Goal: Task Accomplishment & Management: Complete application form

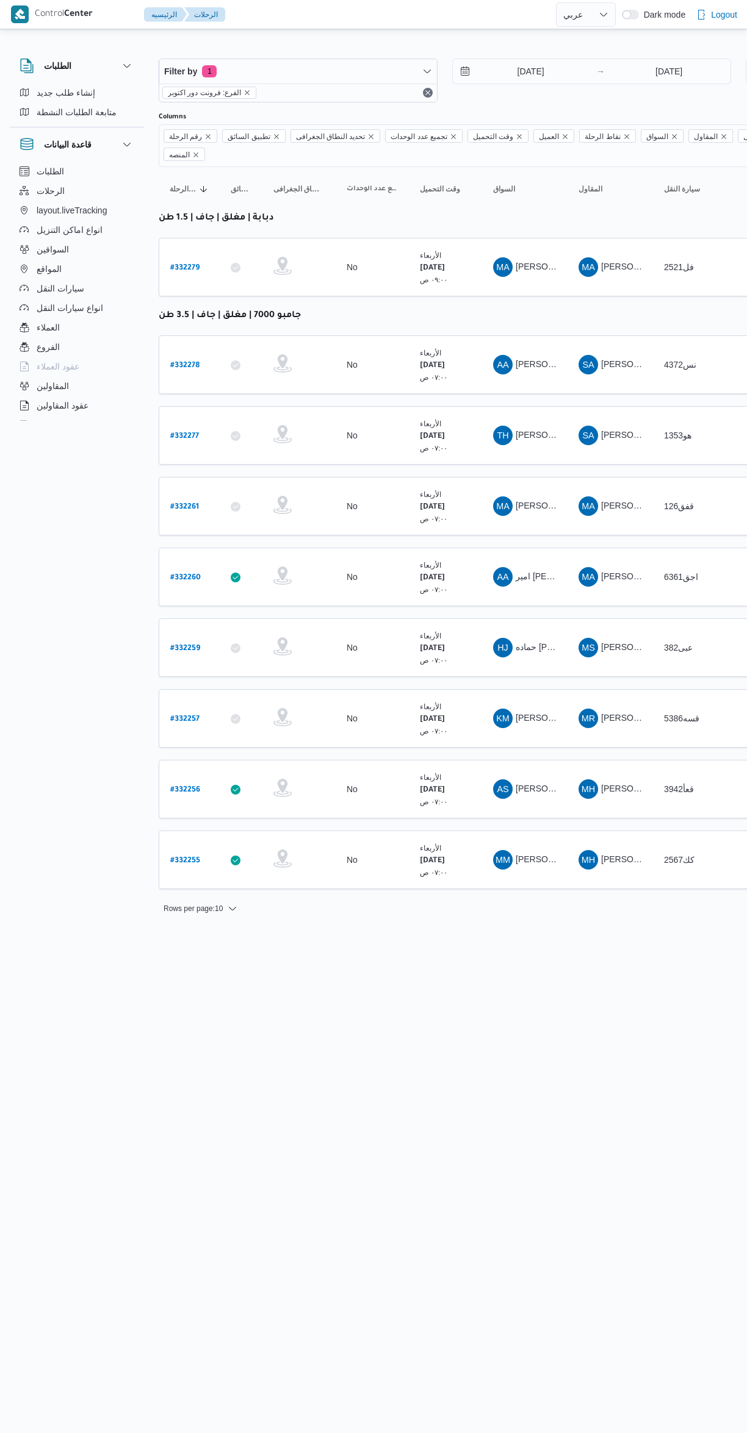
select select "ar"
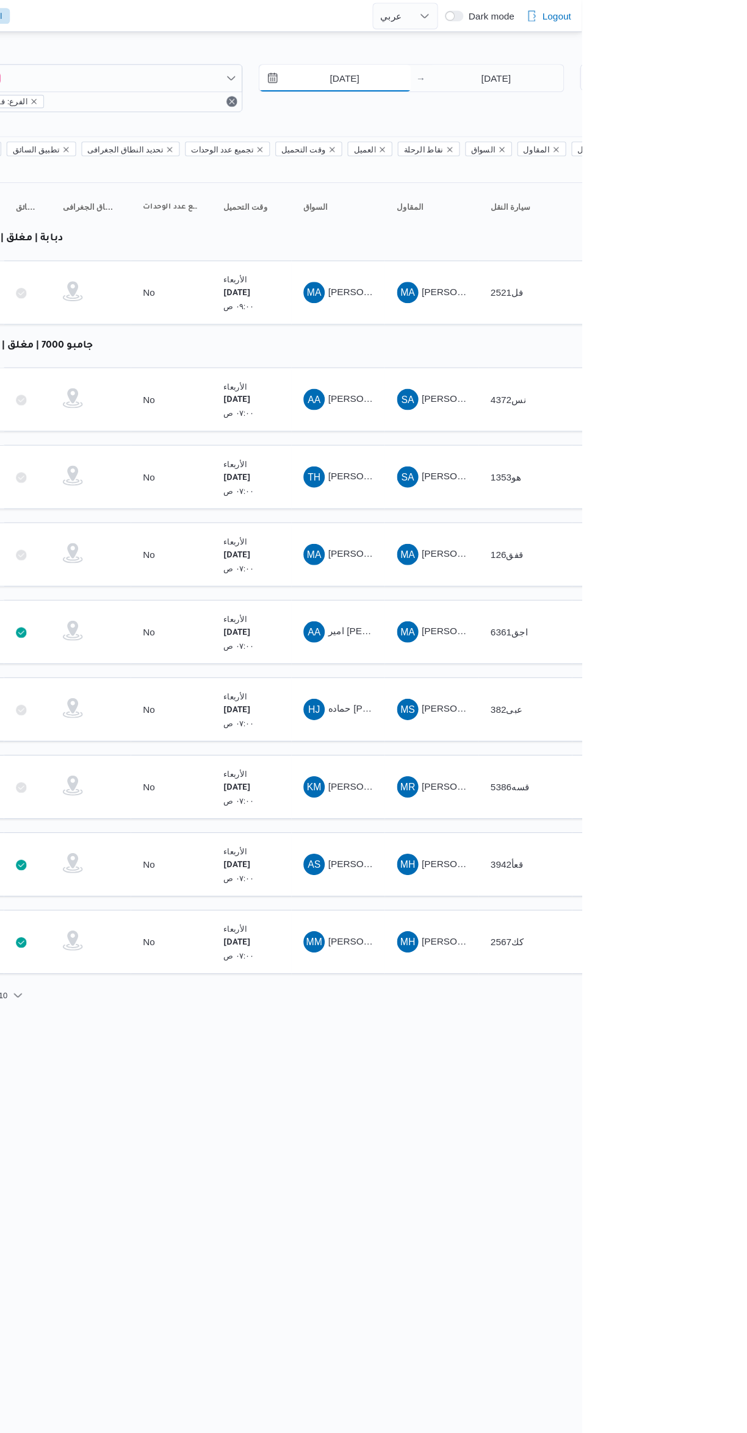
click at [539, 62] on input "20/8/2025" at bounding box center [522, 71] width 138 height 24
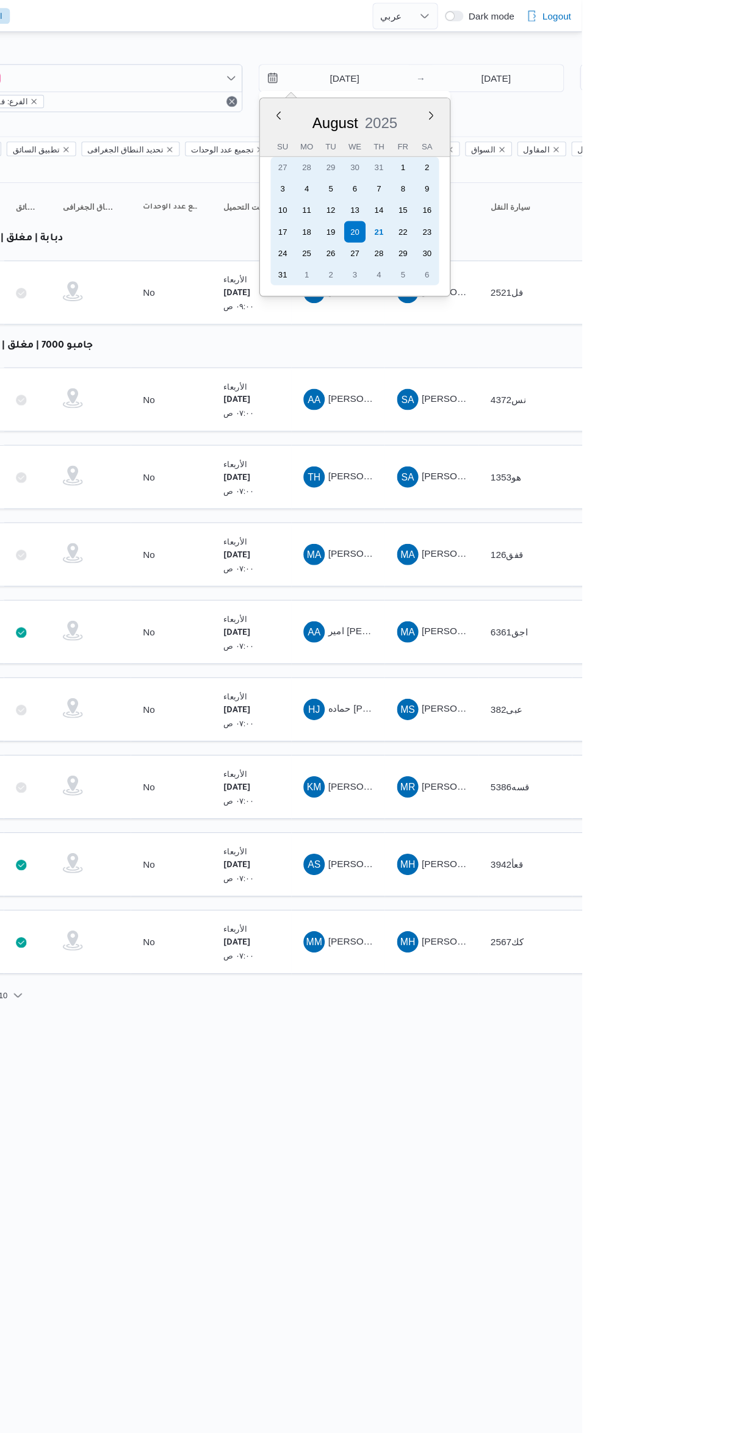
click at [566, 209] on div "21" at bounding box center [562, 212] width 20 height 20
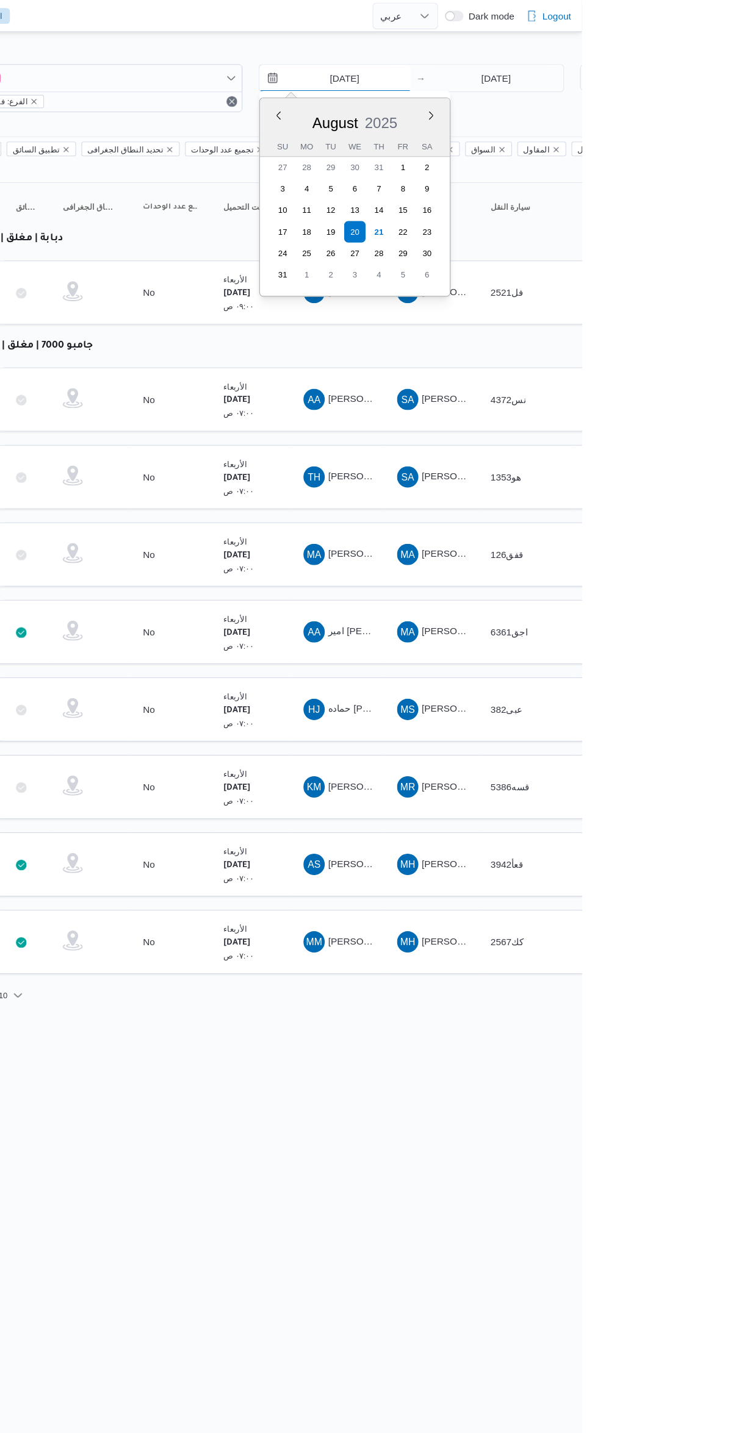
type input "21/8/2025"
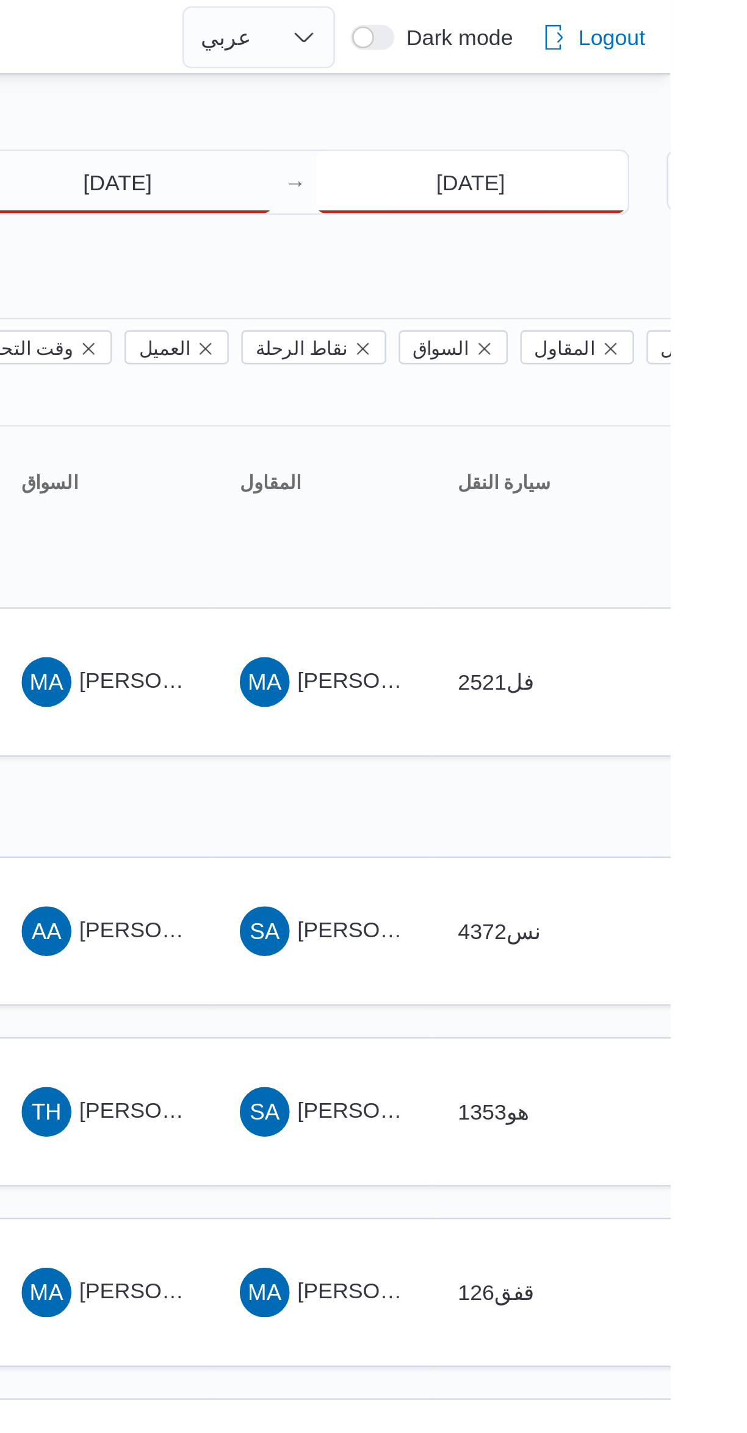
click at [661, 73] on input "20/8/2025" at bounding box center [668, 71] width 121 height 24
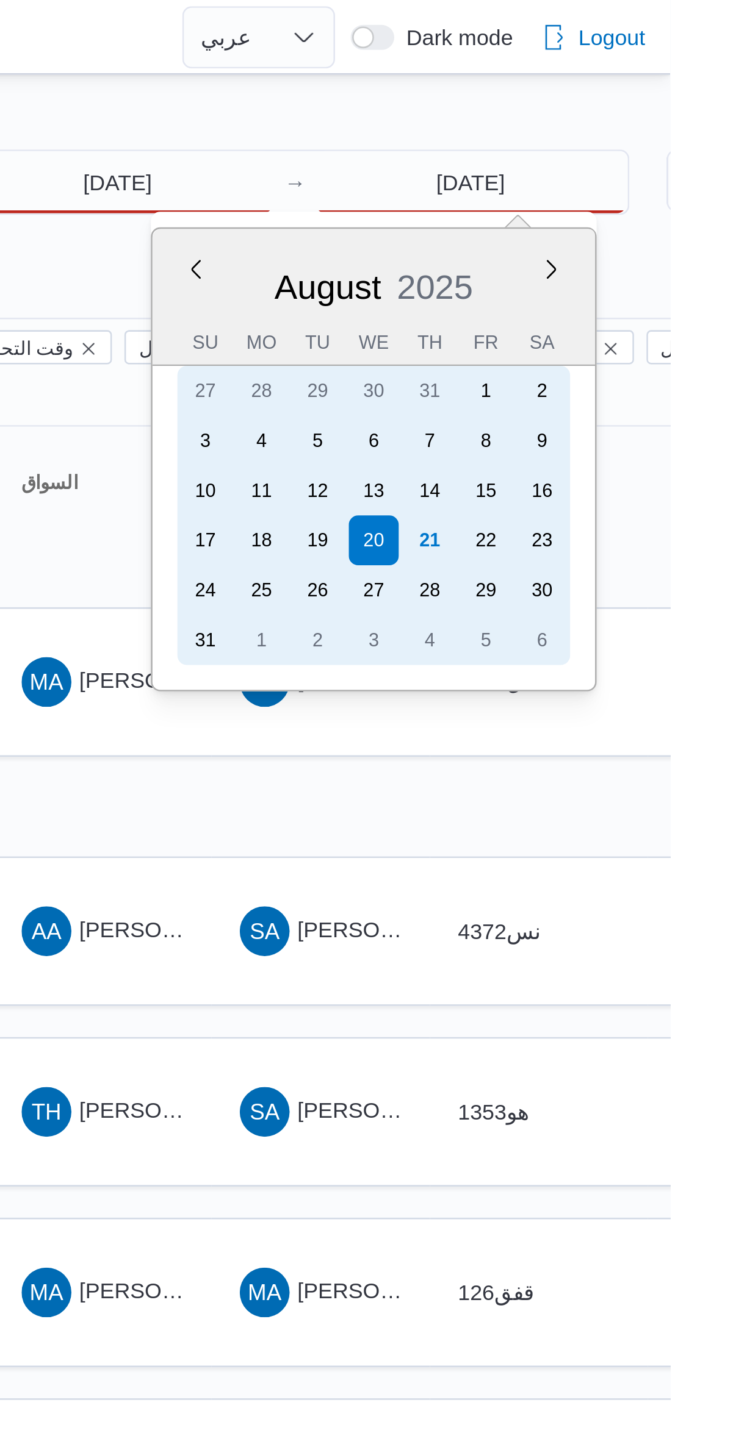
click at [661, 207] on div "21" at bounding box center [653, 212] width 20 height 20
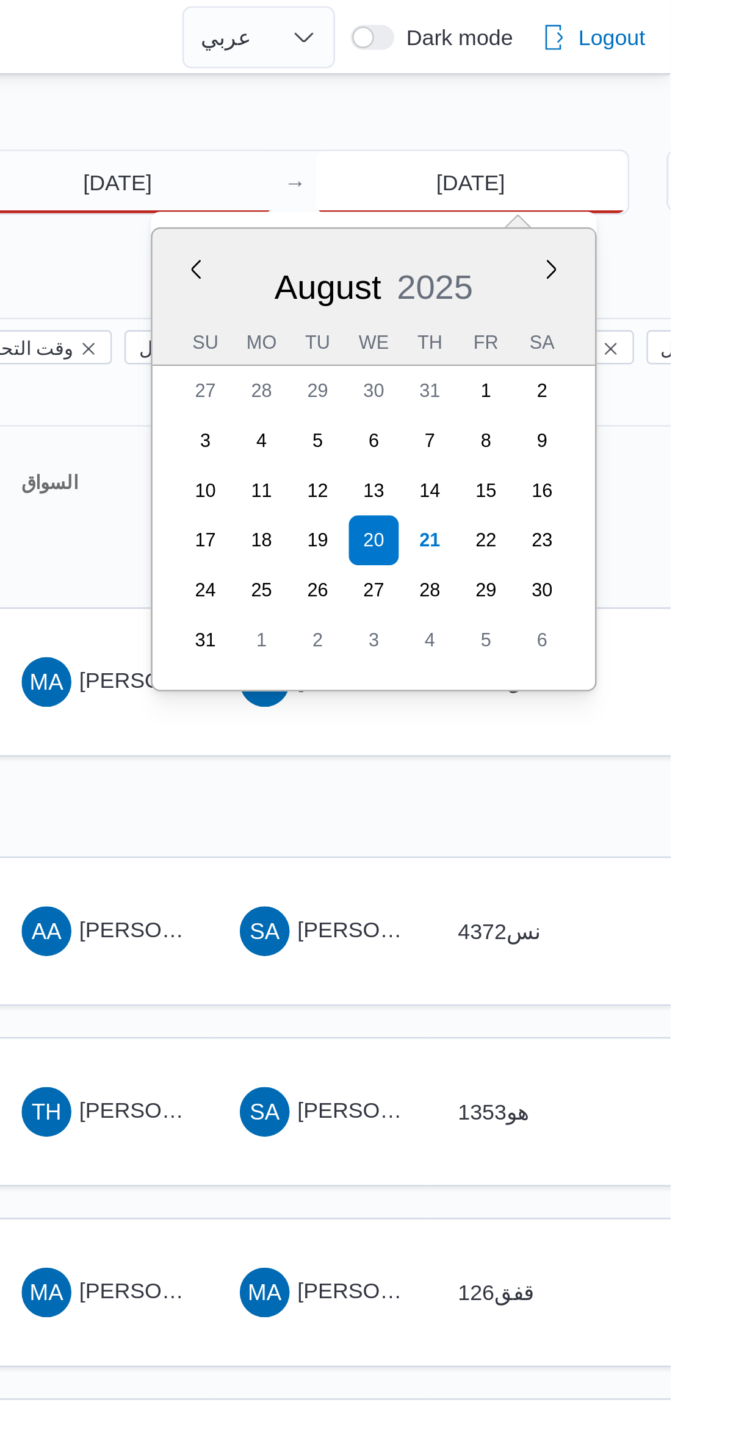
type input "21/8/2025"
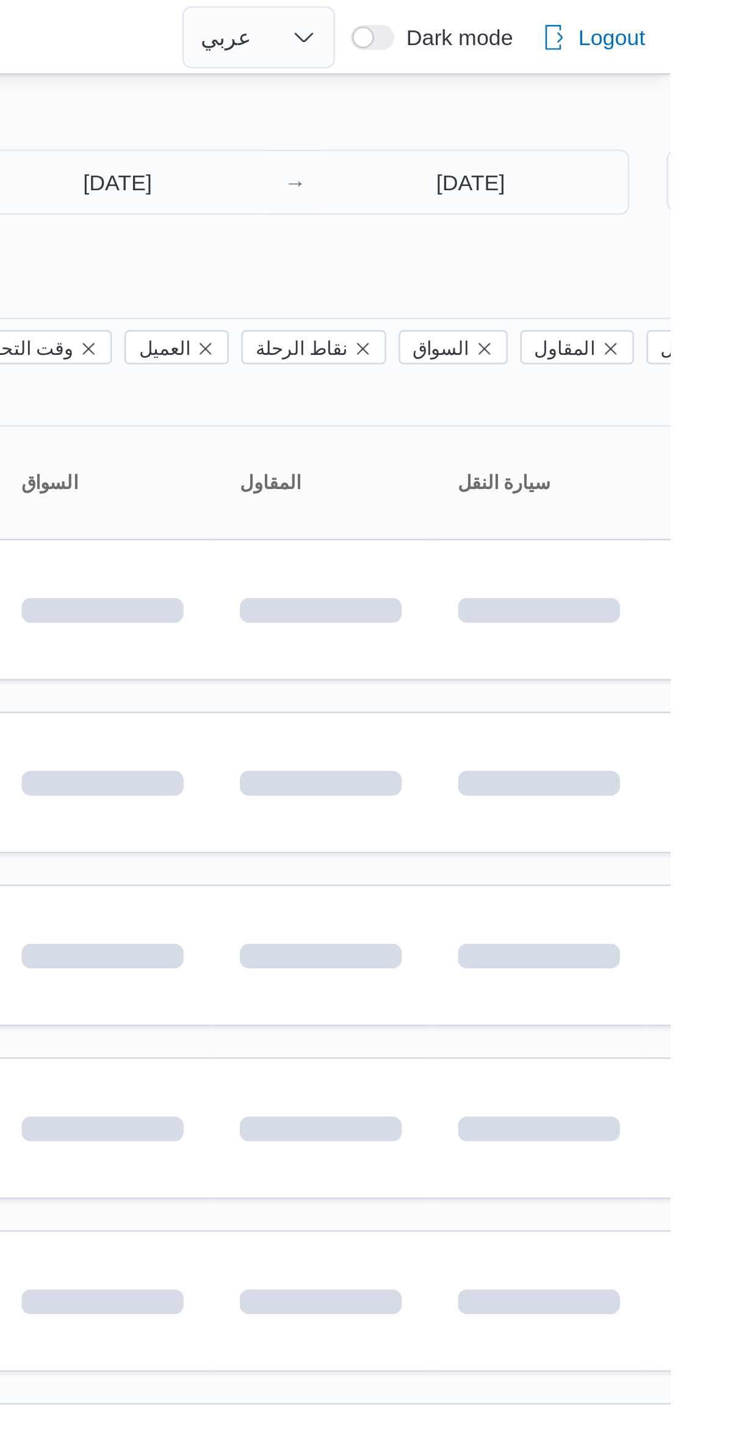
click at [550, 36] on div "Filter by 1 الفرع: فرونت دور اكتوبر 21/8/2025 → 21/8/2025 Group By نوع سيارة ال…" at bounding box center [366, 441] width 747 height 819
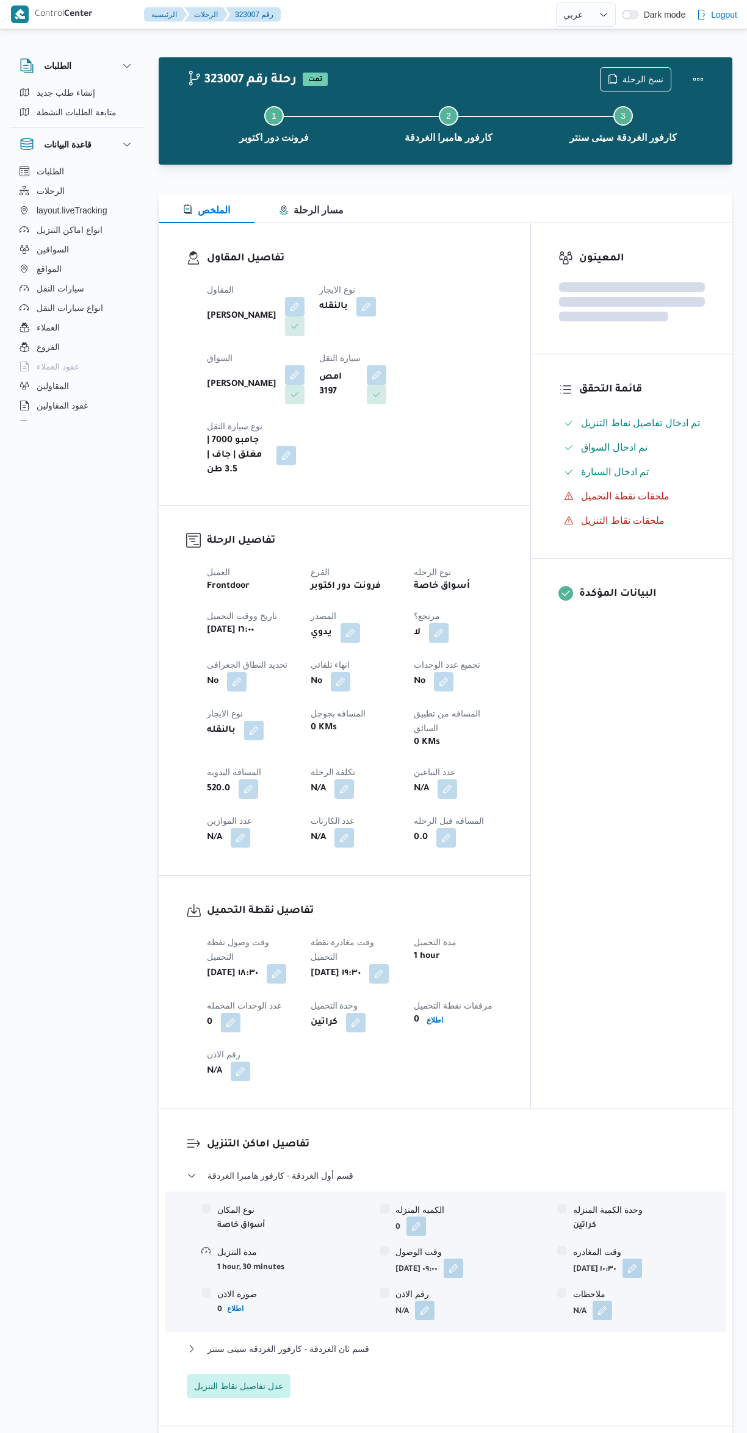
select select "ar"
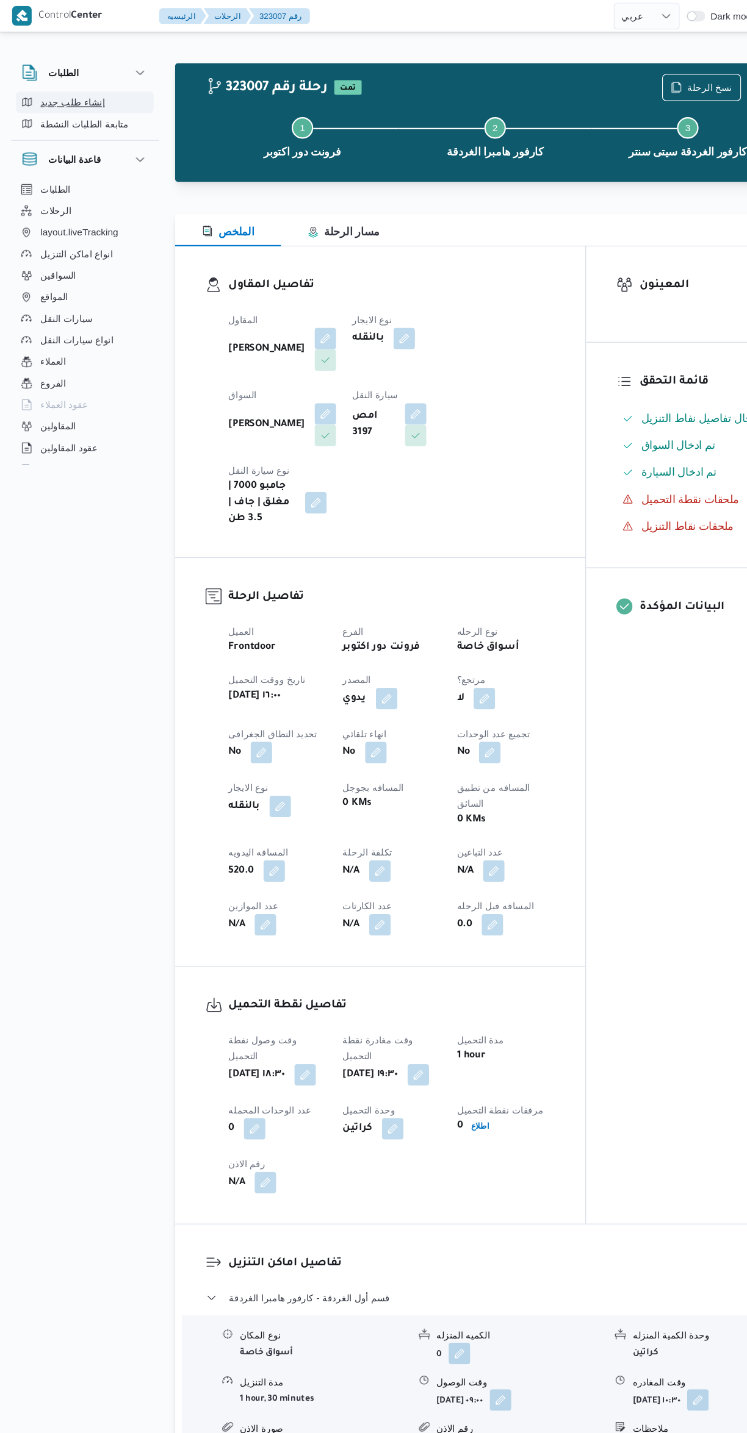
click at [35, 88] on button "إنشاء طلب جديد" at bounding box center [77, 93] width 124 height 20
select select "ar"
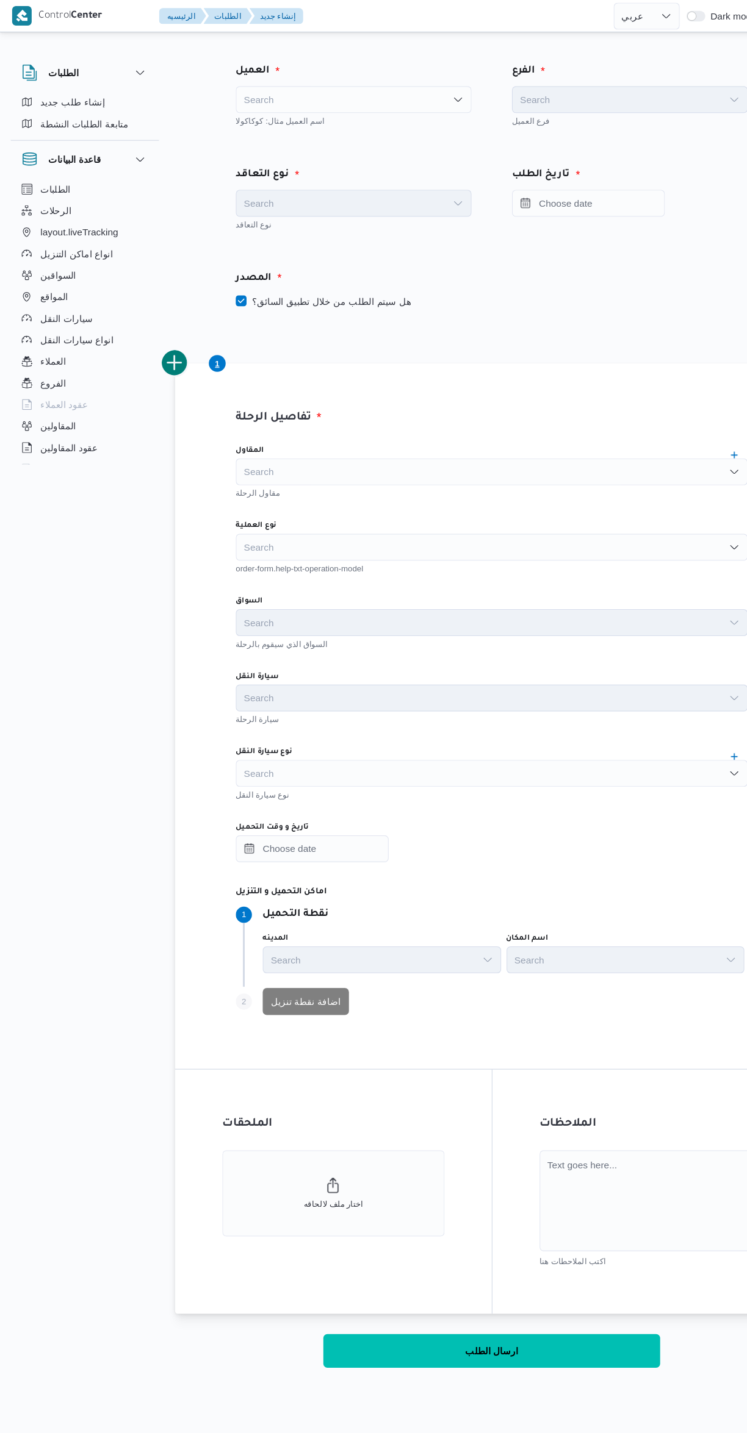
click at [262, 89] on div "Search" at bounding box center [319, 90] width 213 height 24
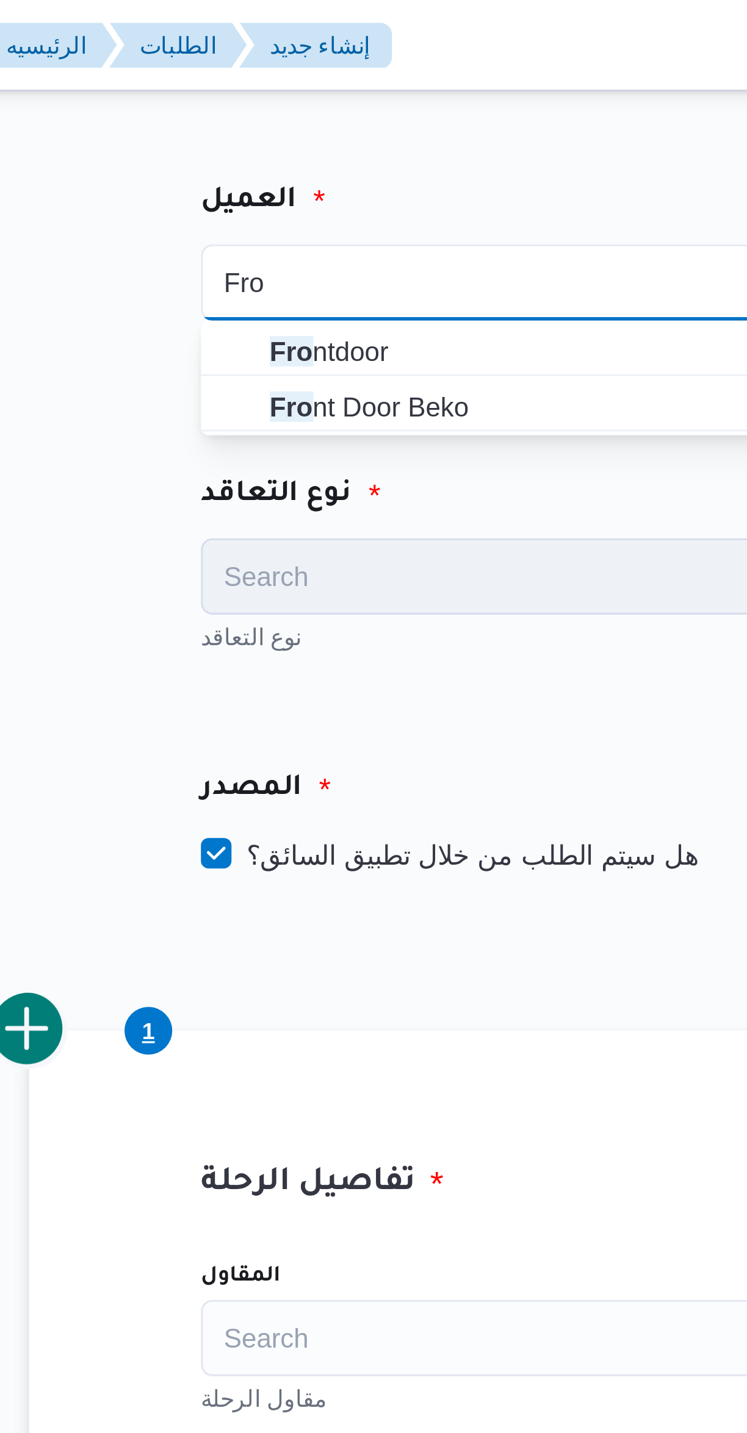
type input "Fro"
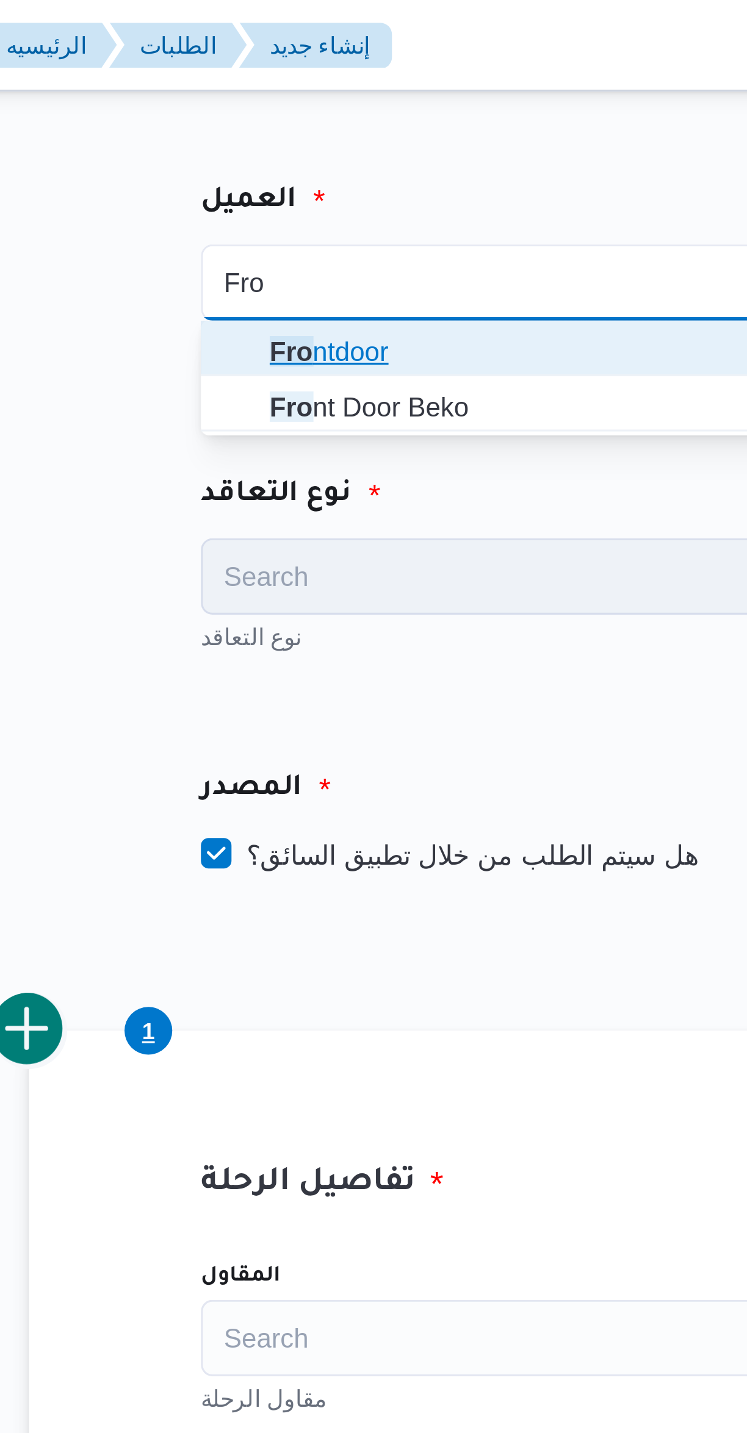
click at [230, 109] on icon "button" at bounding box center [226, 112] width 10 height 10
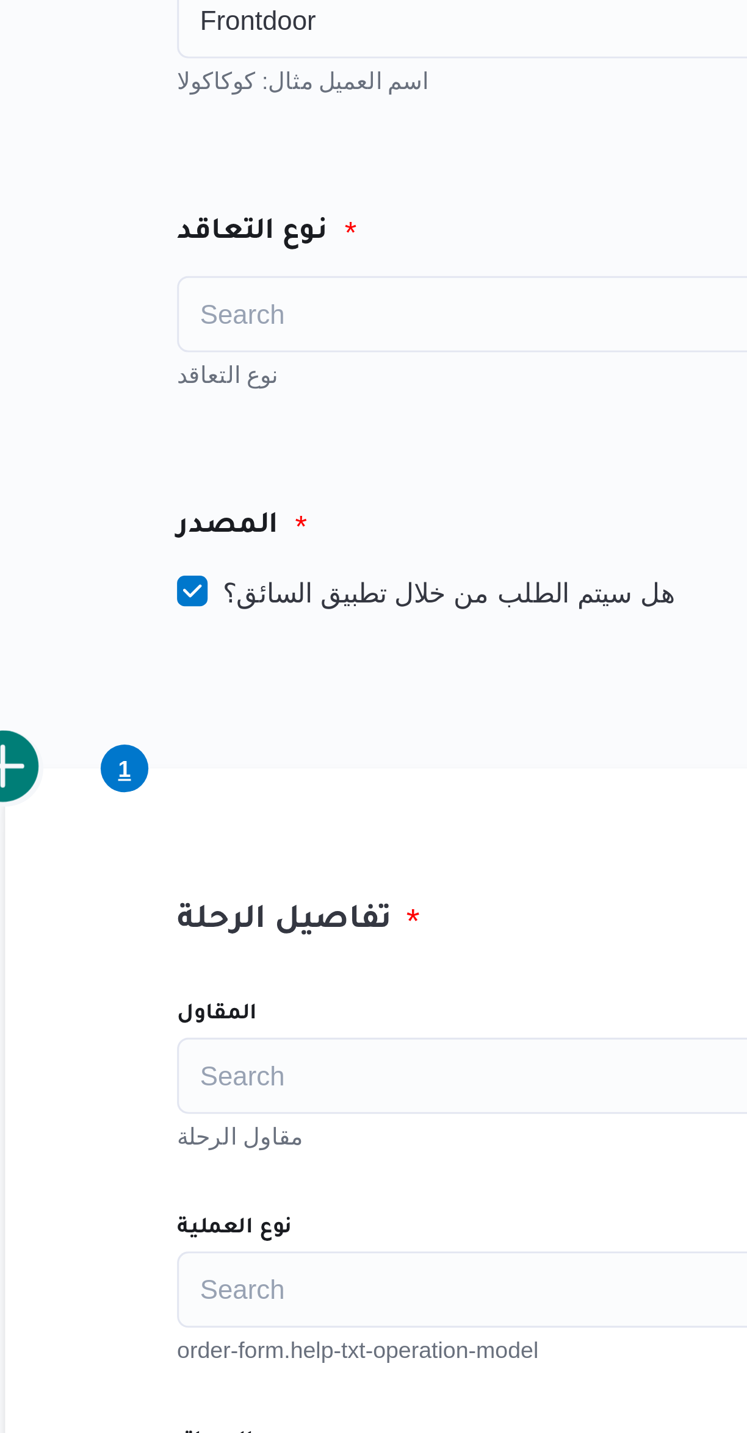
click at [251, 192] on div "Search" at bounding box center [319, 184] width 213 height 24
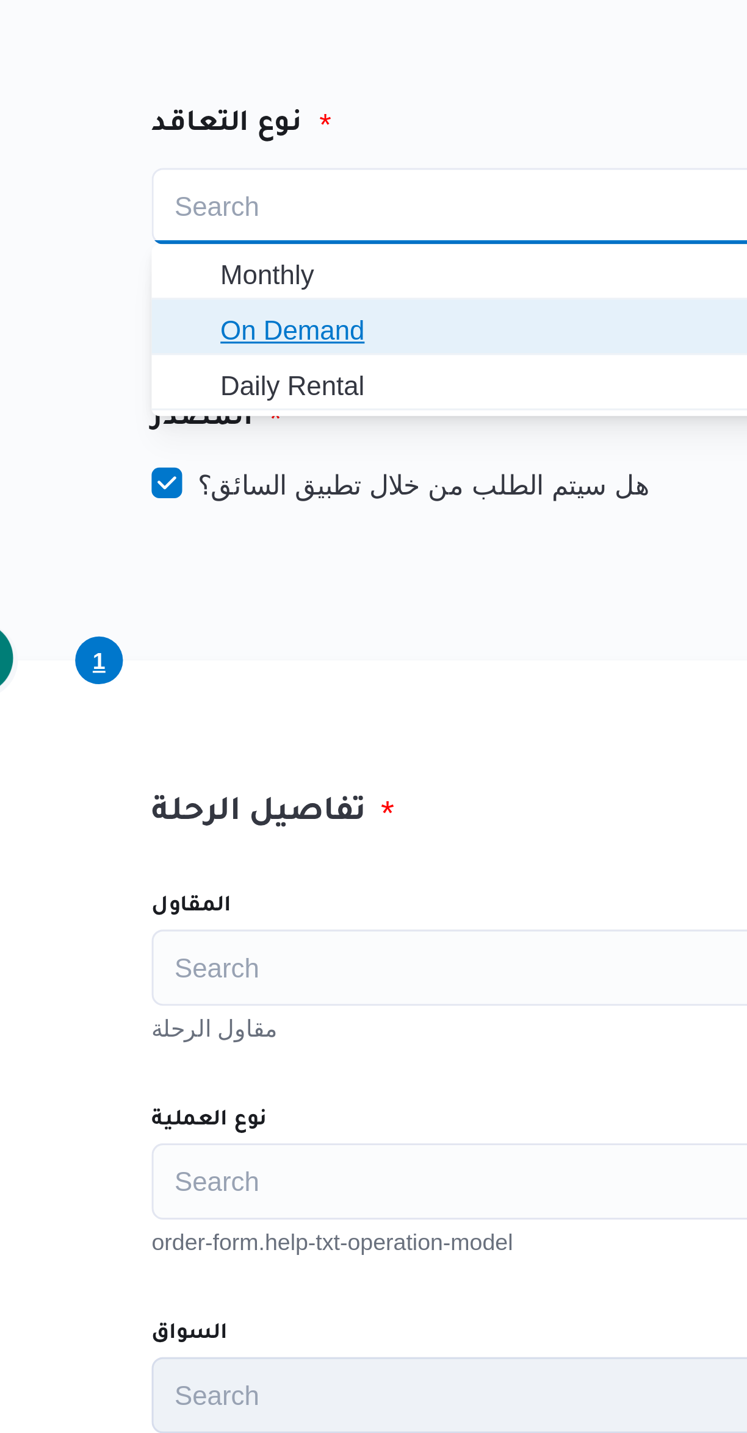
click at [251, 228] on span "On Demand" at bounding box center [327, 224] width 184 height 15
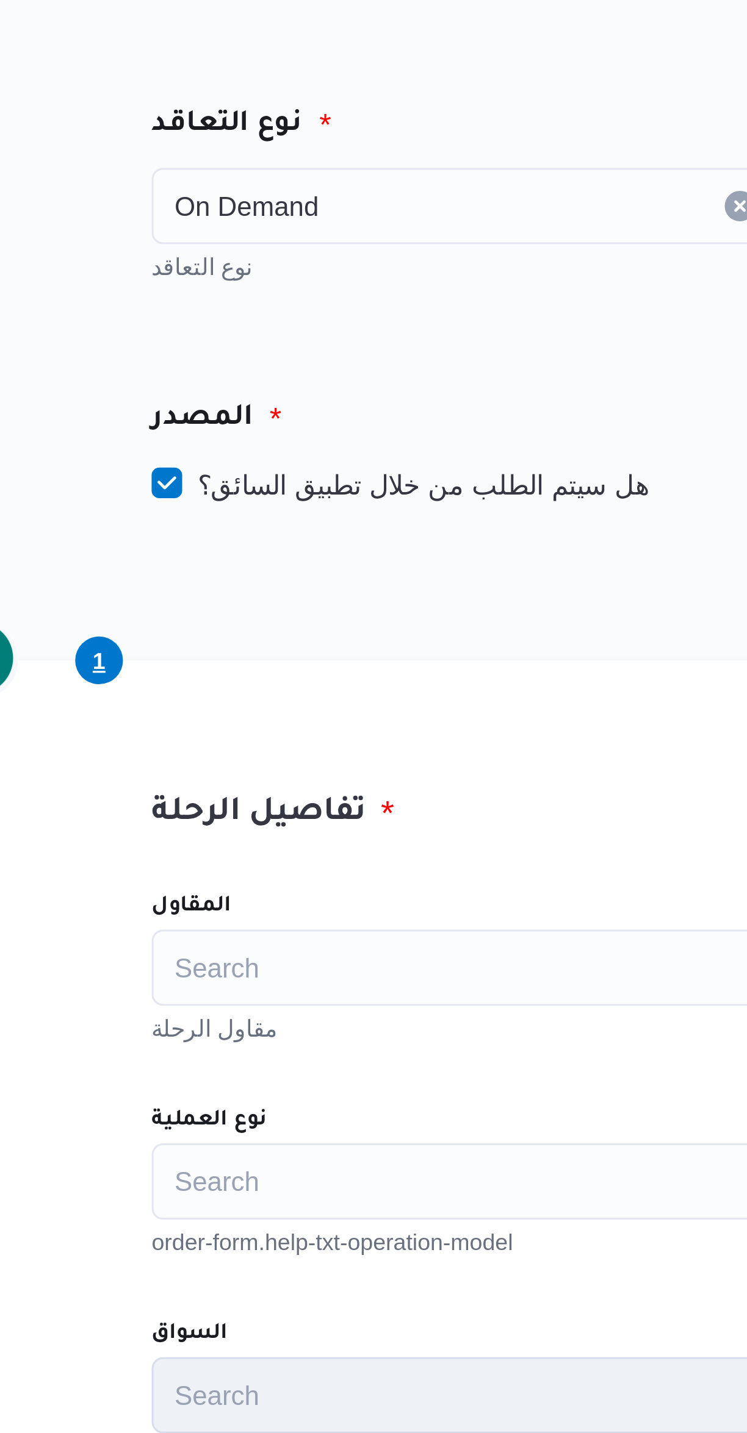
click at [262, 274] on label "هل سيتم الطلب من خلال تطبيق السائق؟" at bounding box center [292, 273] width 159 height 15
checkbox input "false"
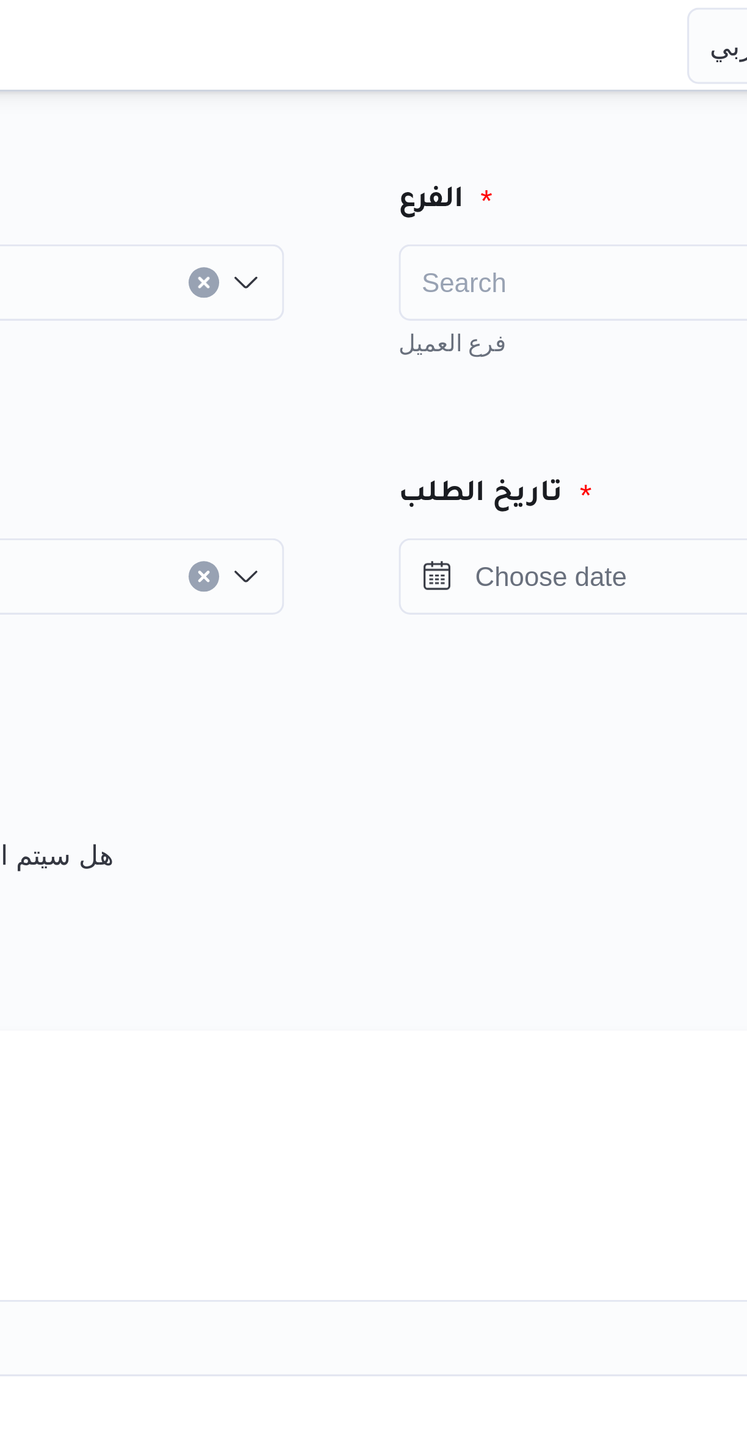
click at [491, 90] on div "Search" at bounding box center [570, 90] width 213 height 24
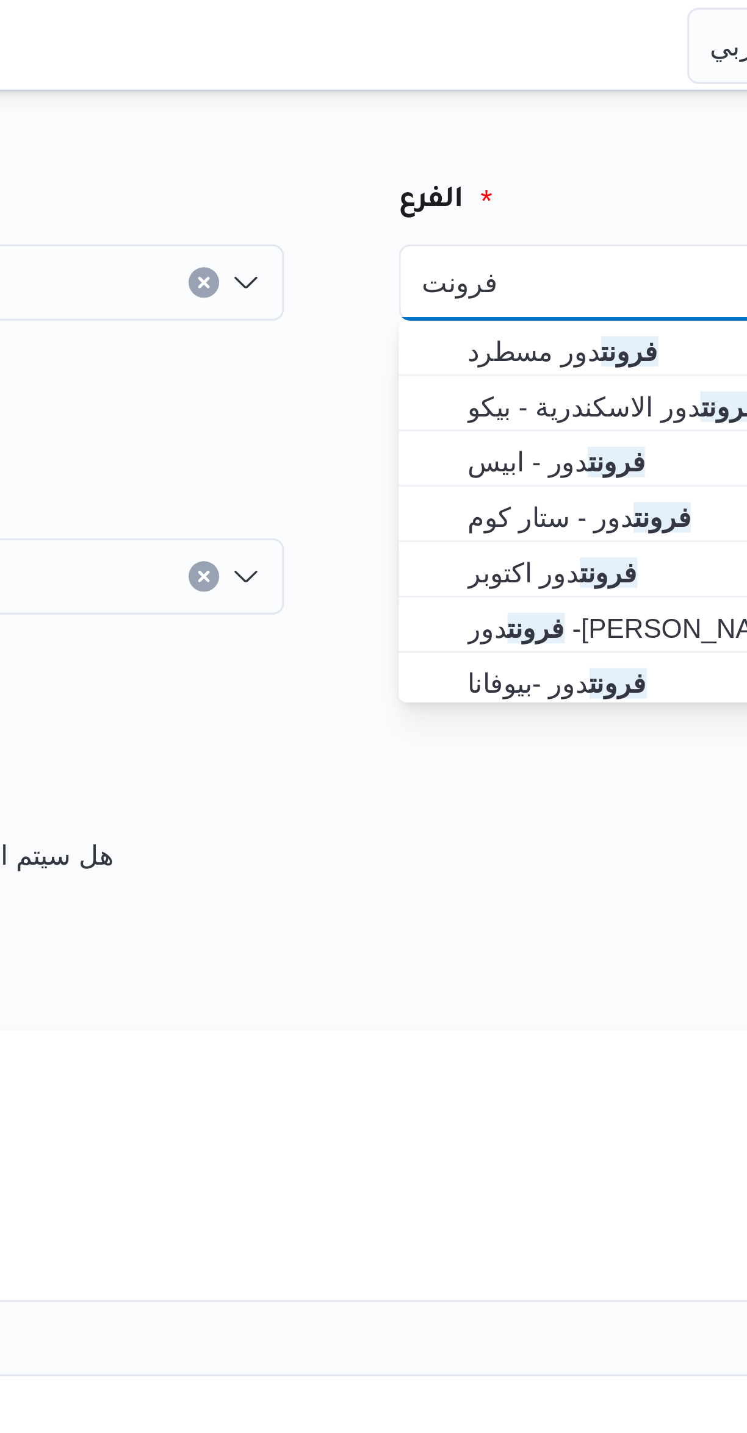
type input "فرونت"
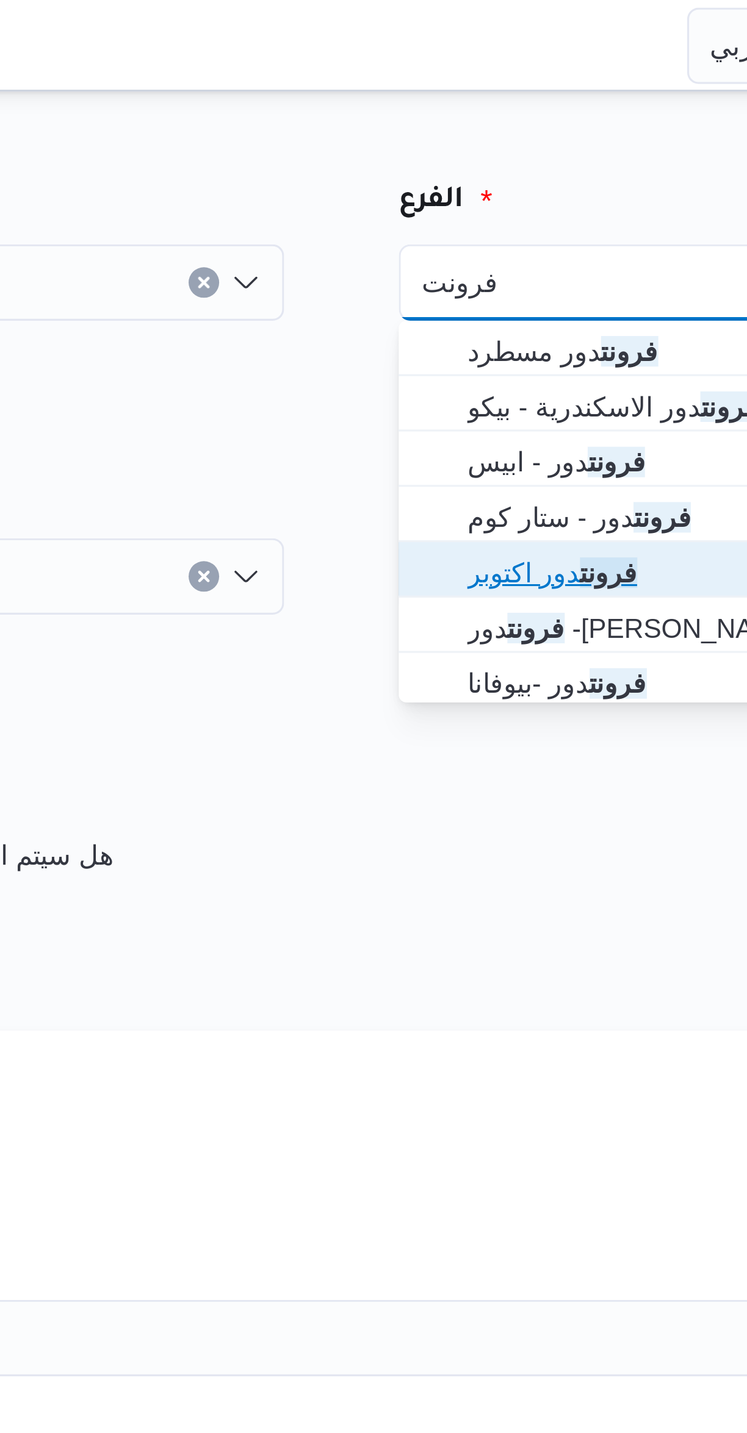
click at [479, 182] on icon "button" at bounding box center [476, 183] width 10 height 10
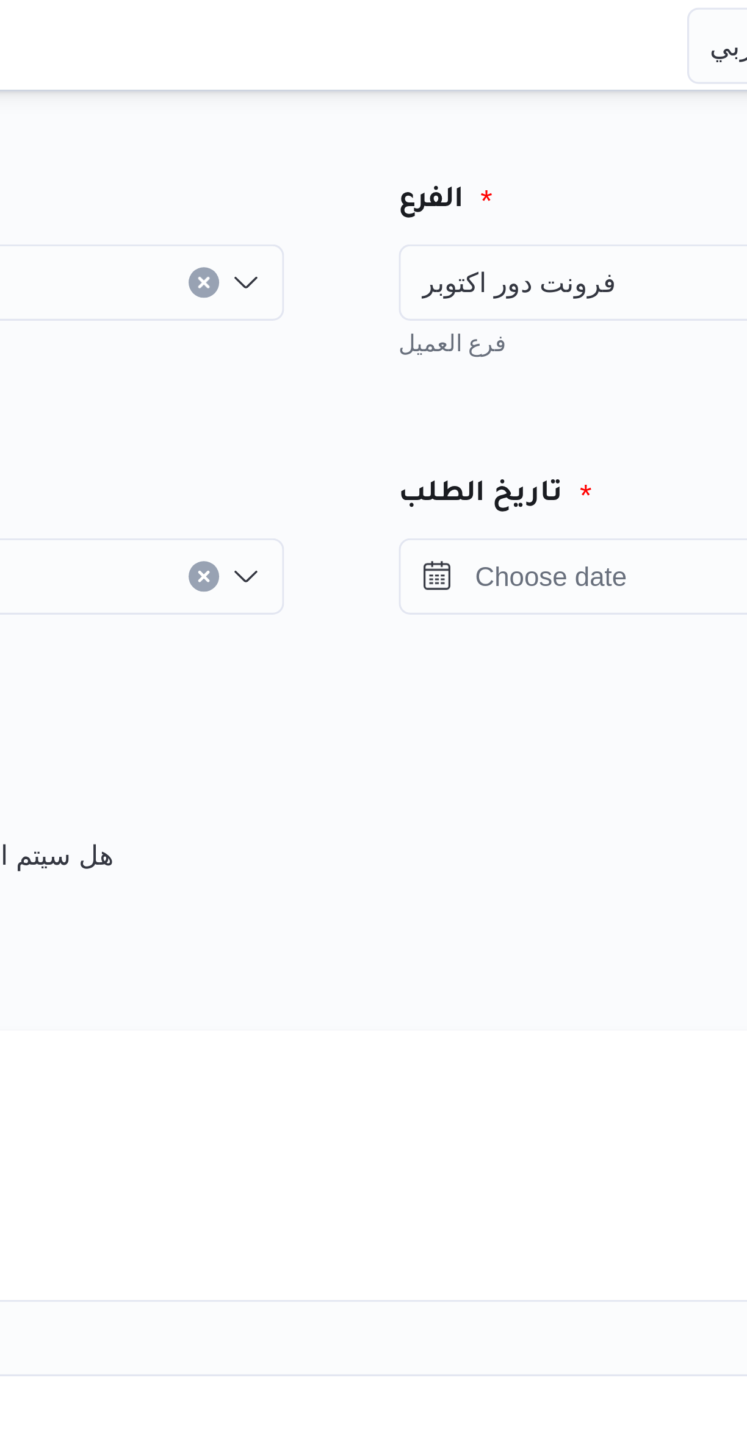
click at [447, 149] on div "تاريخ الطلب" at bounding box center [570, 180] width 250 height 94
click at [497, 181] on input "Press the down key to open a popover containing a calendar." at bounding box center [533, 184] width 138 height 24
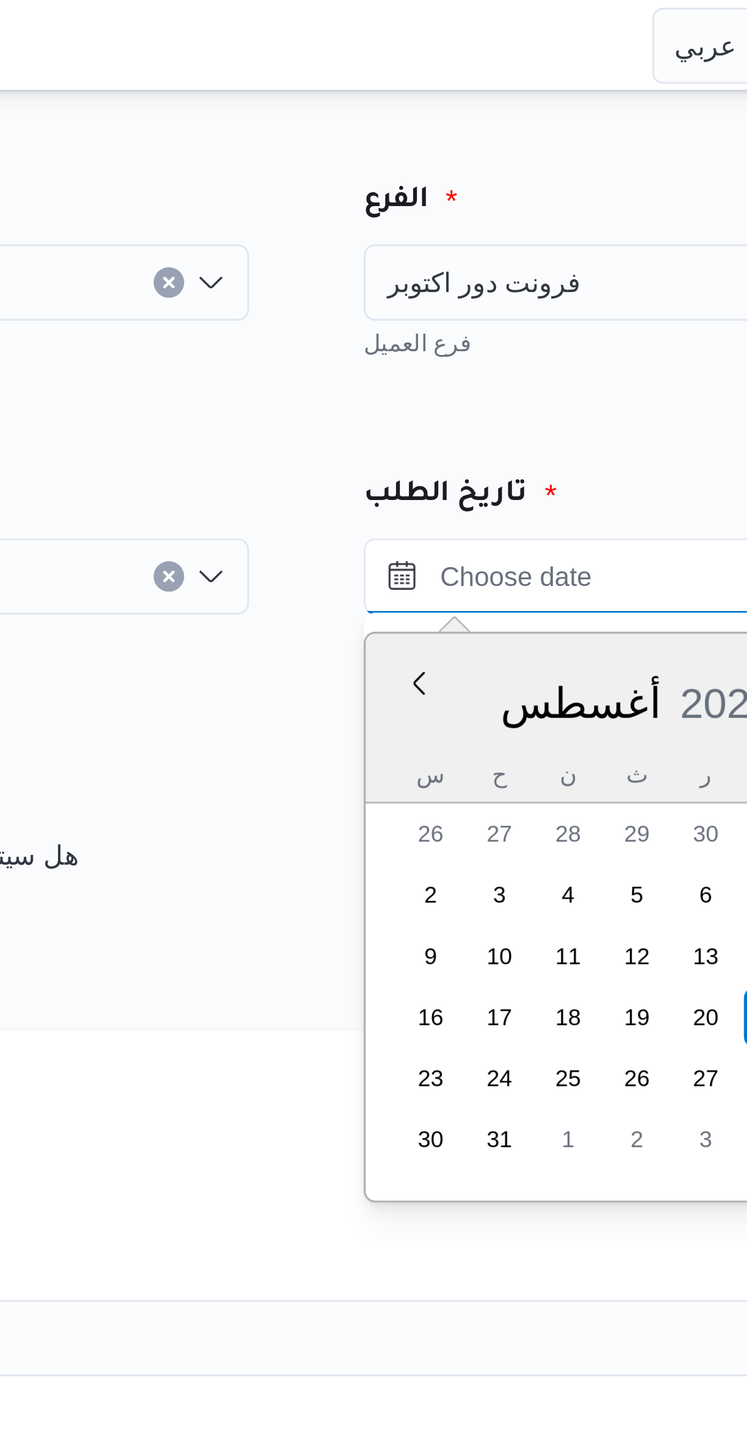
scroll to position [356, 0]
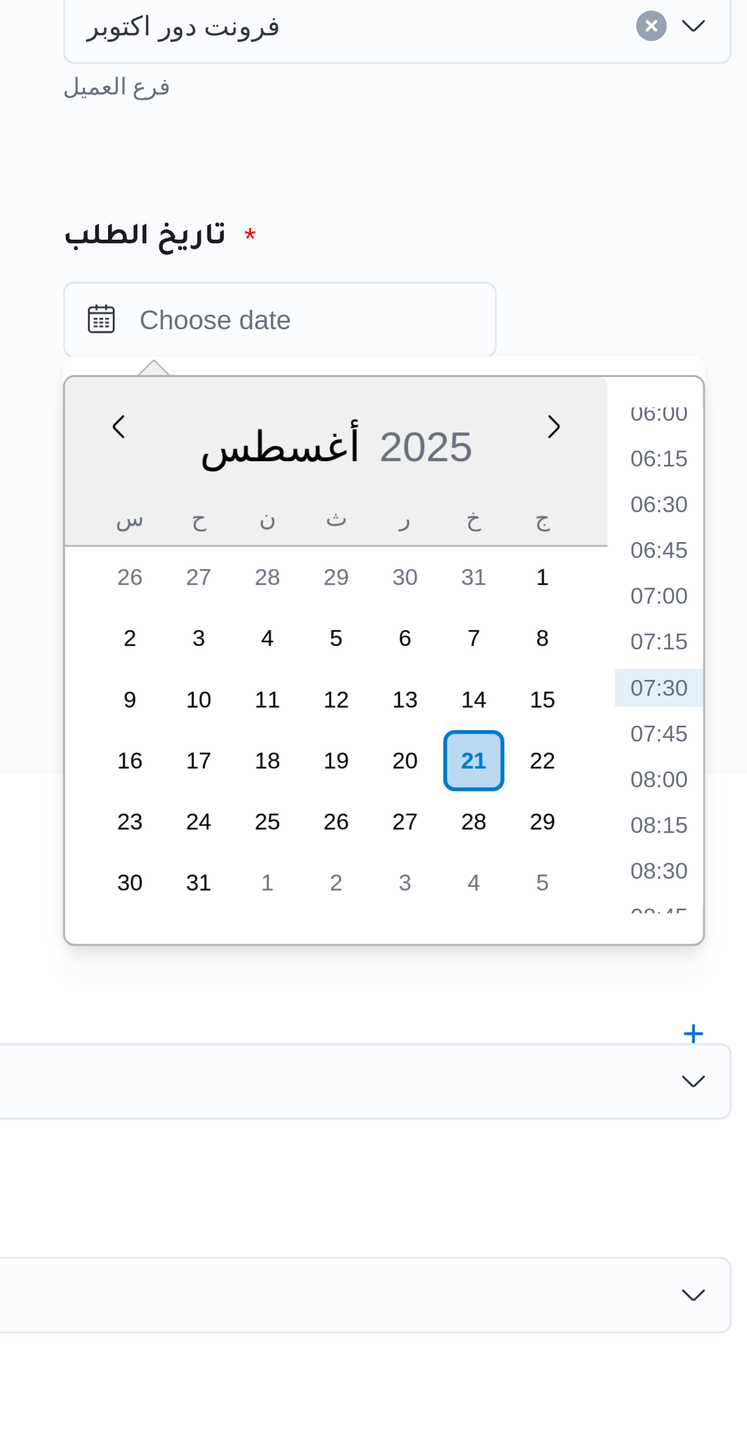
click at [651, 214] on li "06:00" at bounding box center [654, 214] width 28 height 12
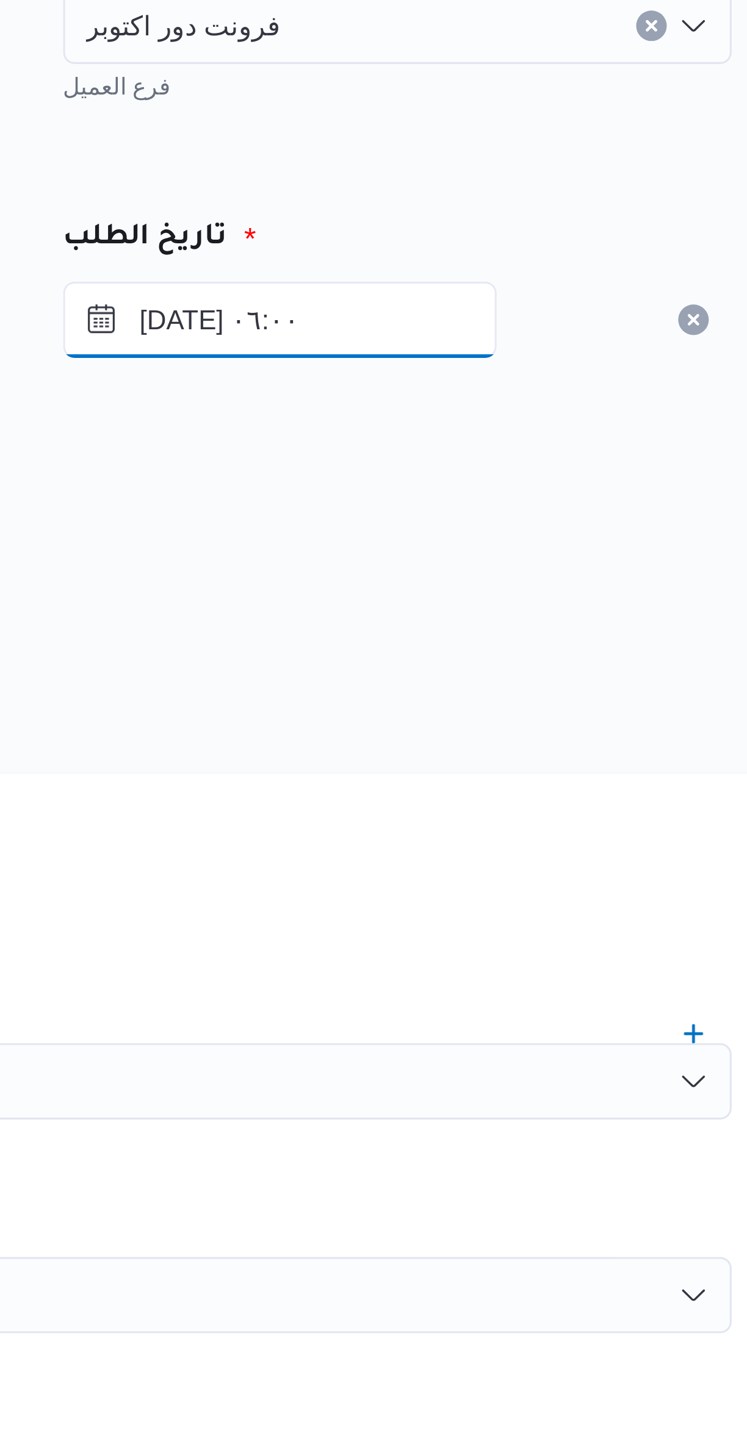
click at [526, 181] on input "٢١/٠٨/٢٠٢٥ ٠٦:٠٠" at bounding box center [533, 184] width 138 height 24
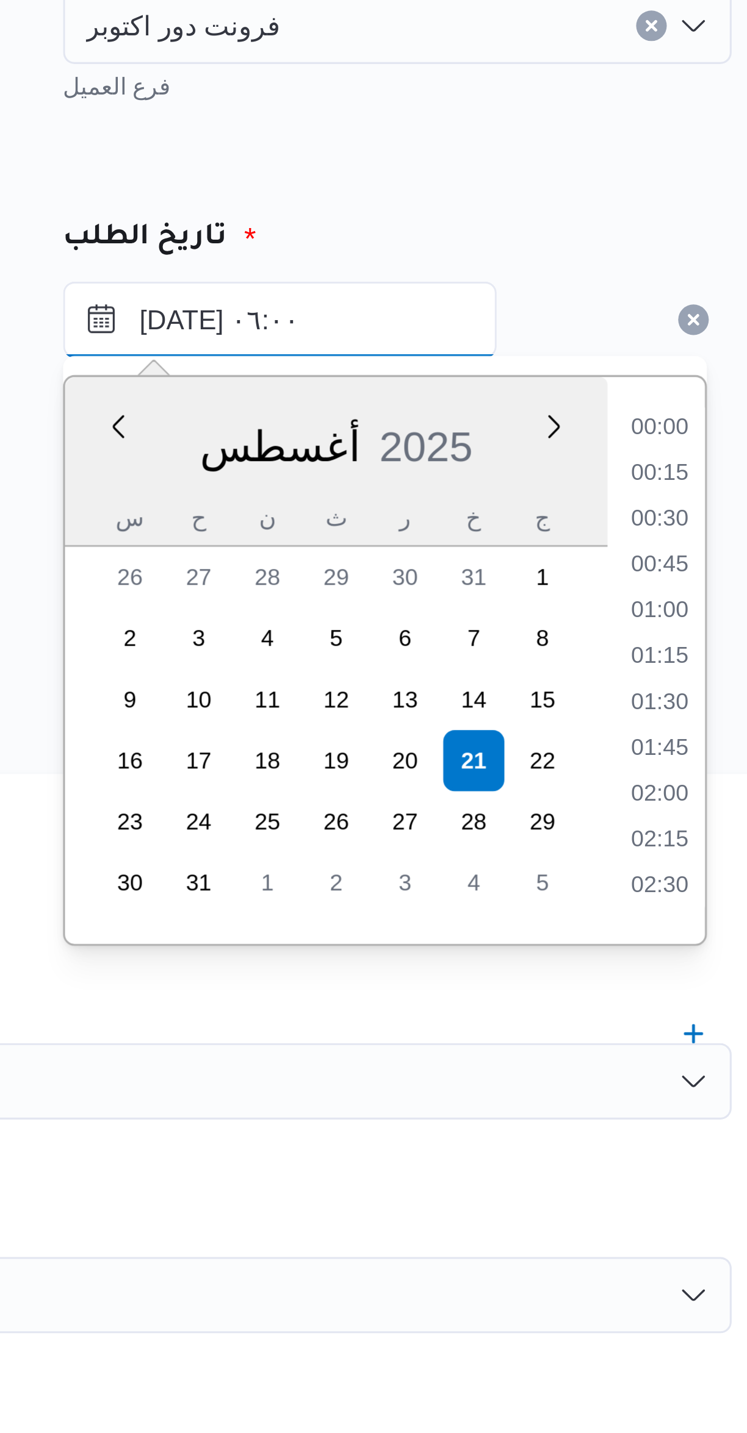
scroll to position [267, 0]
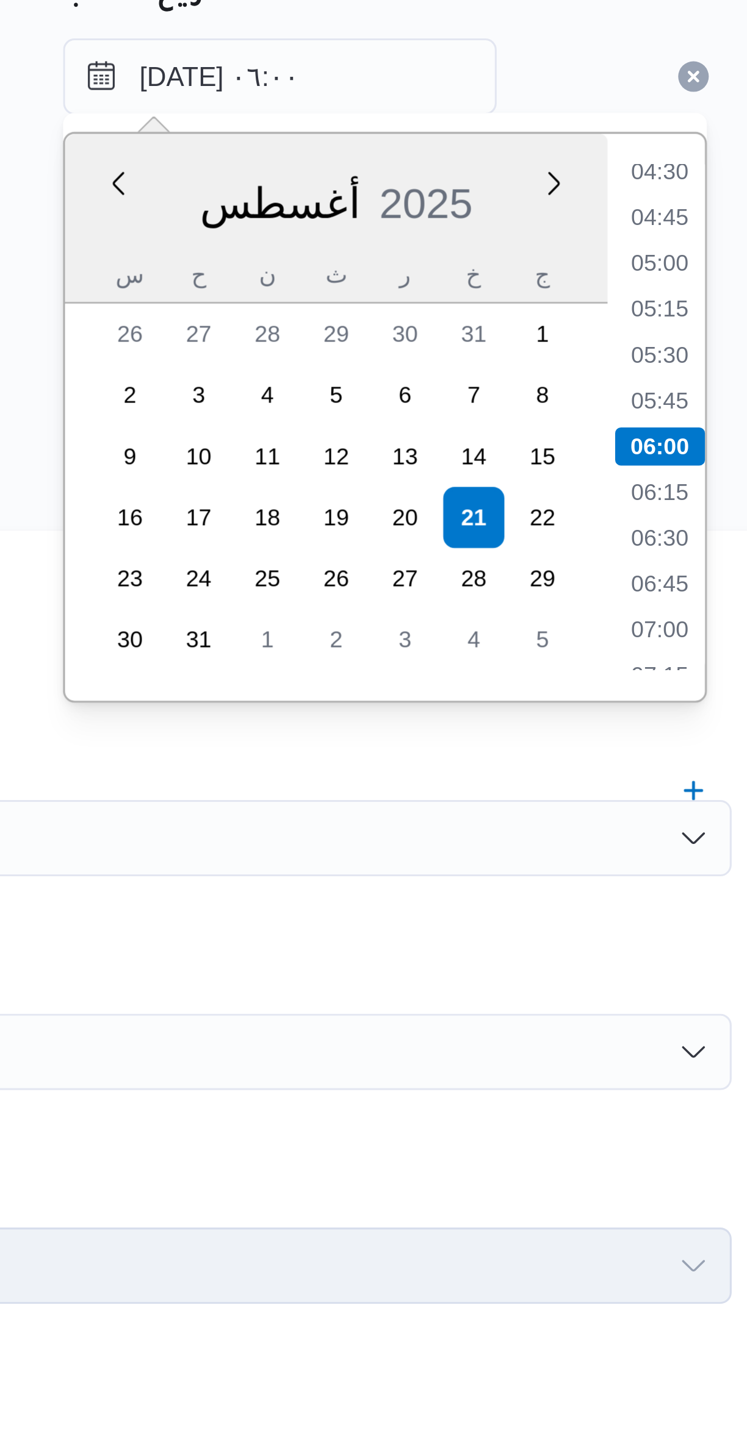
click at [655, 361] on li "07:00" at bounding box center [654, 361] width 28 height 12
type input "[DATE] ٠٧:٠٠"
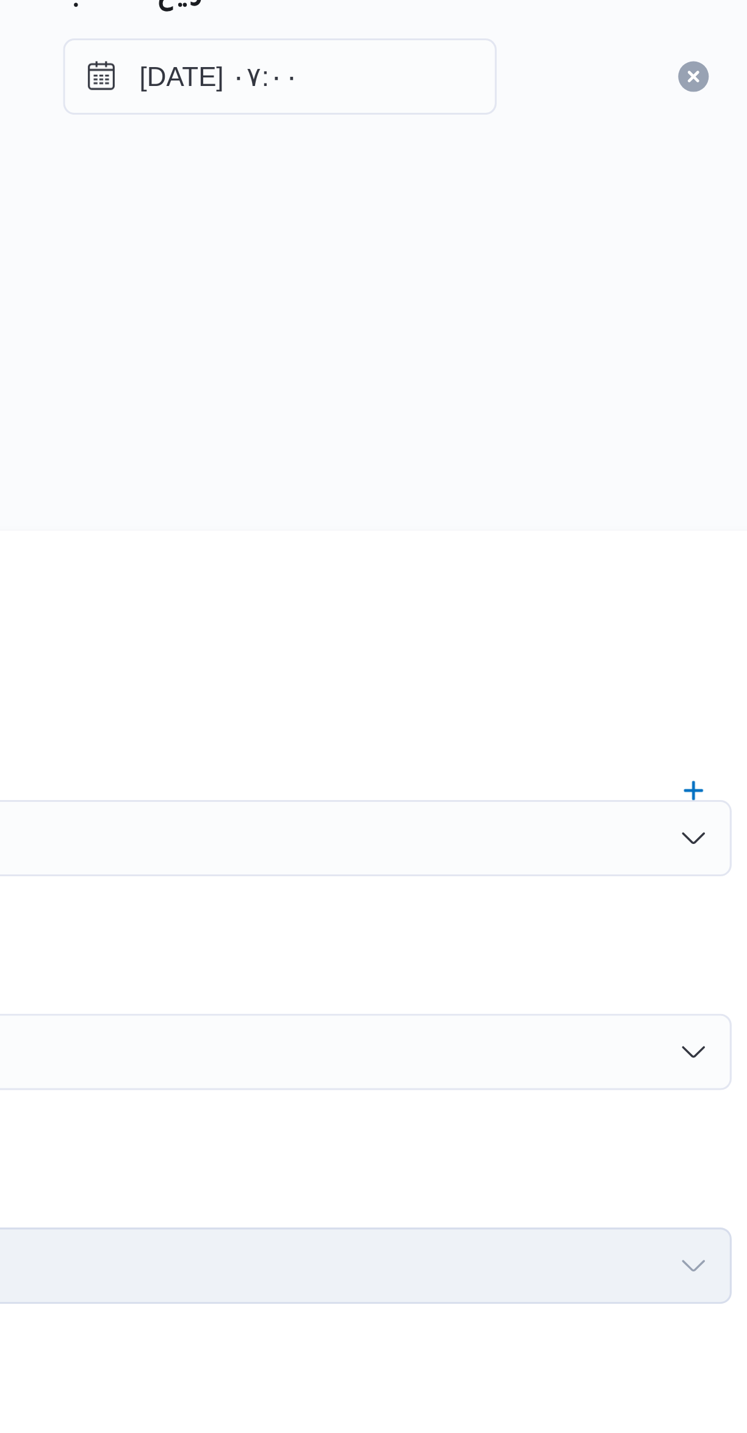
click at [518, 257] on div "المصدر" at bounding box center [445, 252] width 478 height 29
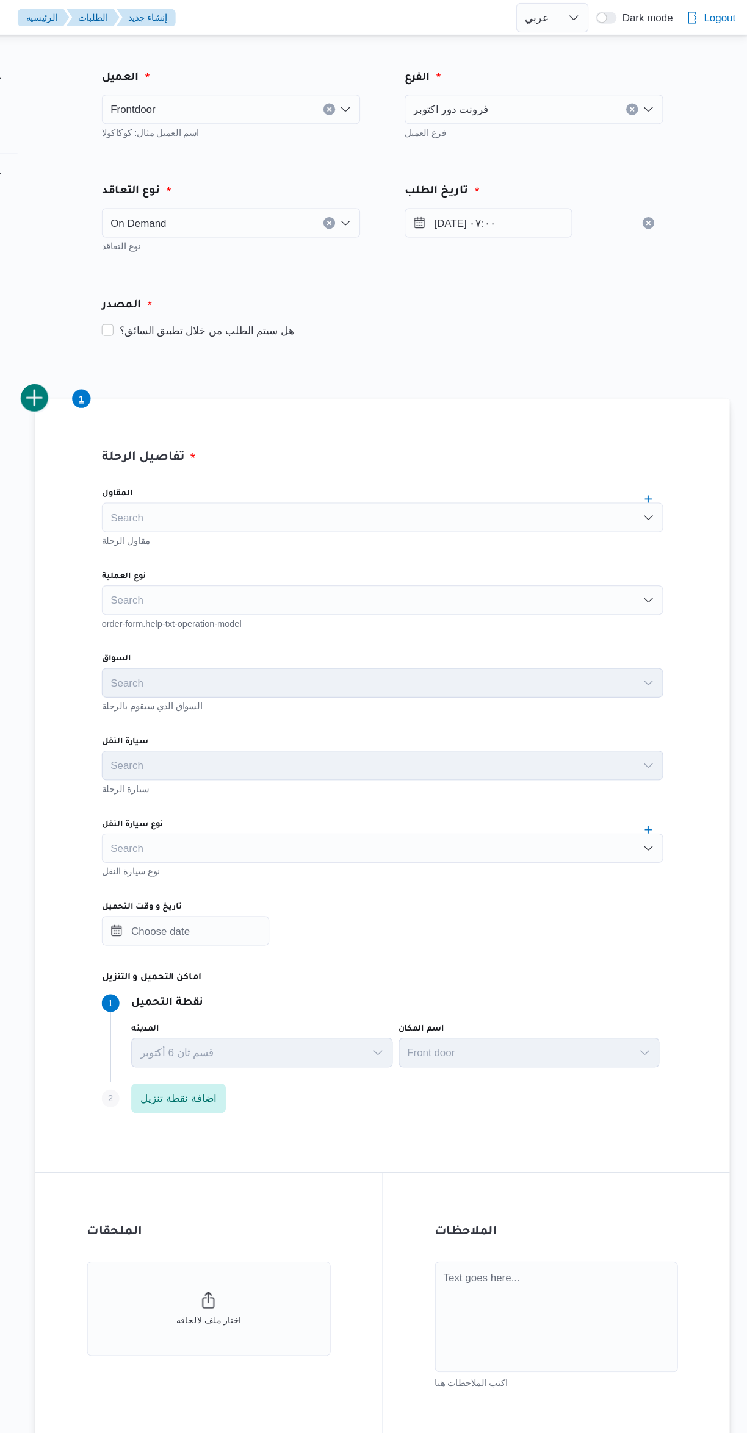
click at [379, 495] on div "Search" at bounding box center [445, 496] width 464 height 24
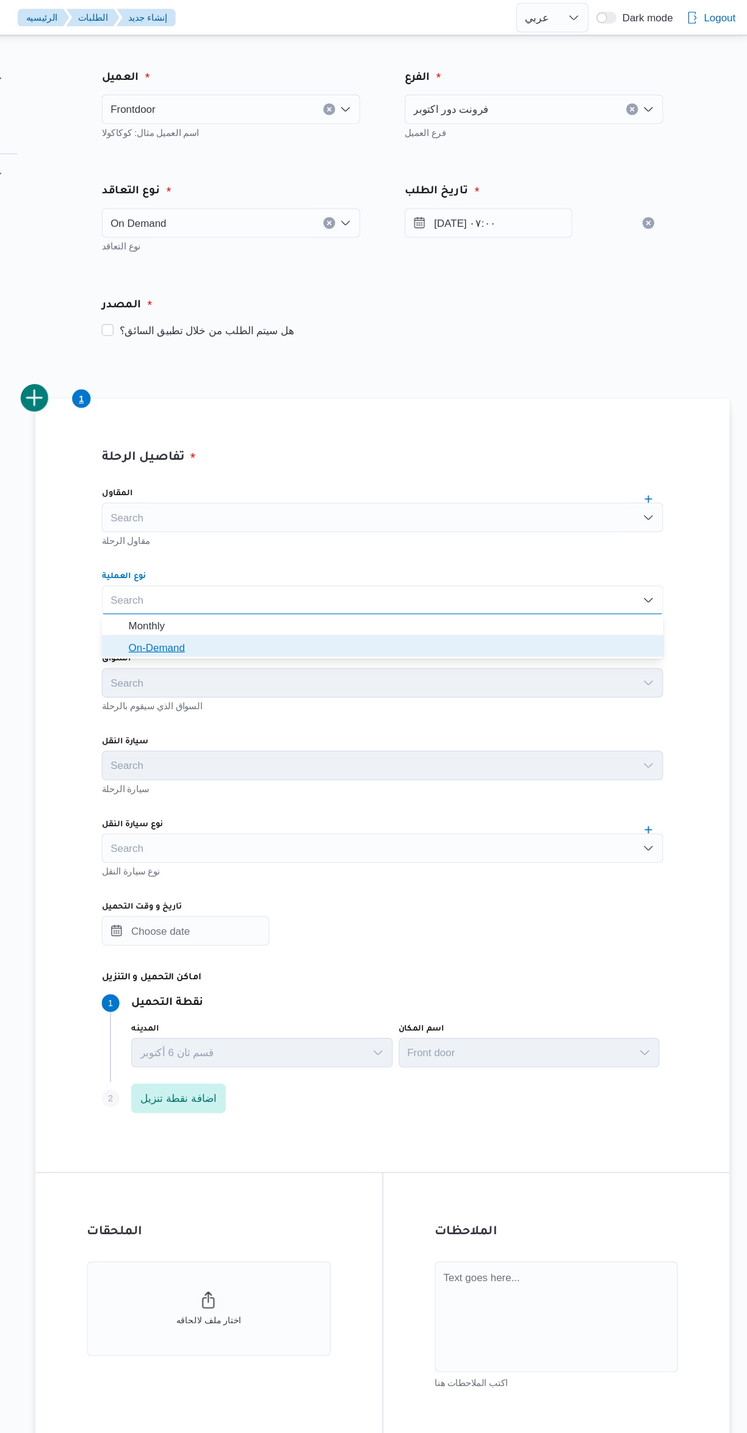
click at [364, 537] on span "On-Demand" at bounding box center [452, 535] width 434 height 15
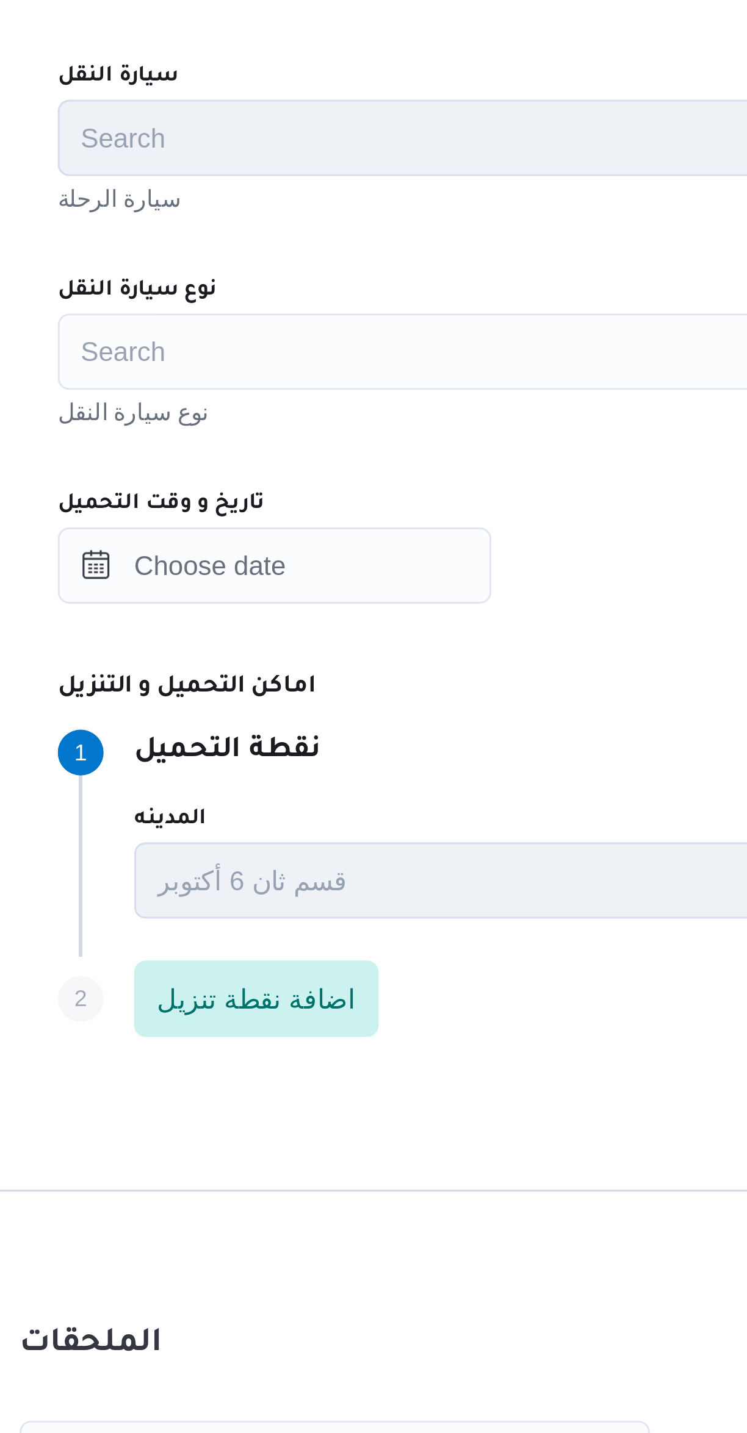
click at [353, 708] on div "Search" at bounding box center [445, 701] width 464 height 24
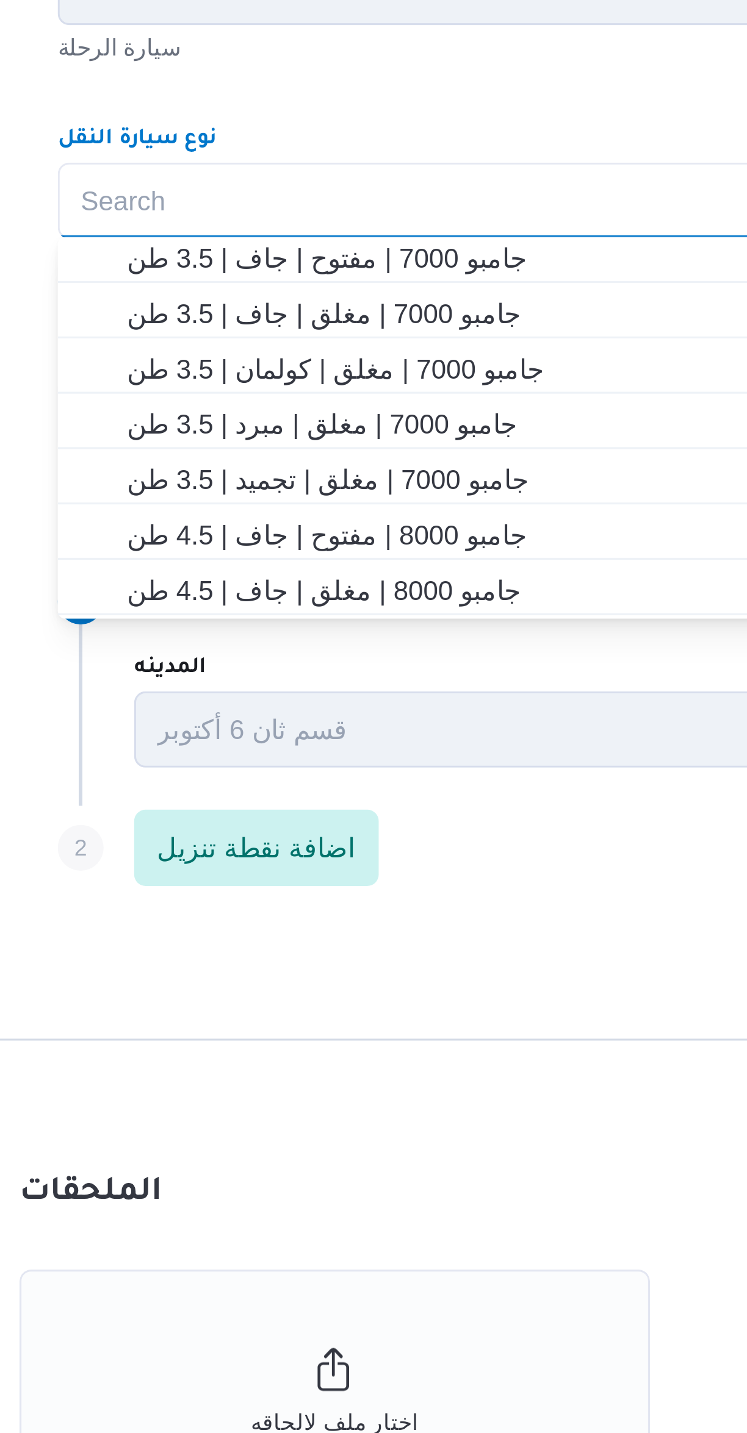
scroll to position [205, 0]
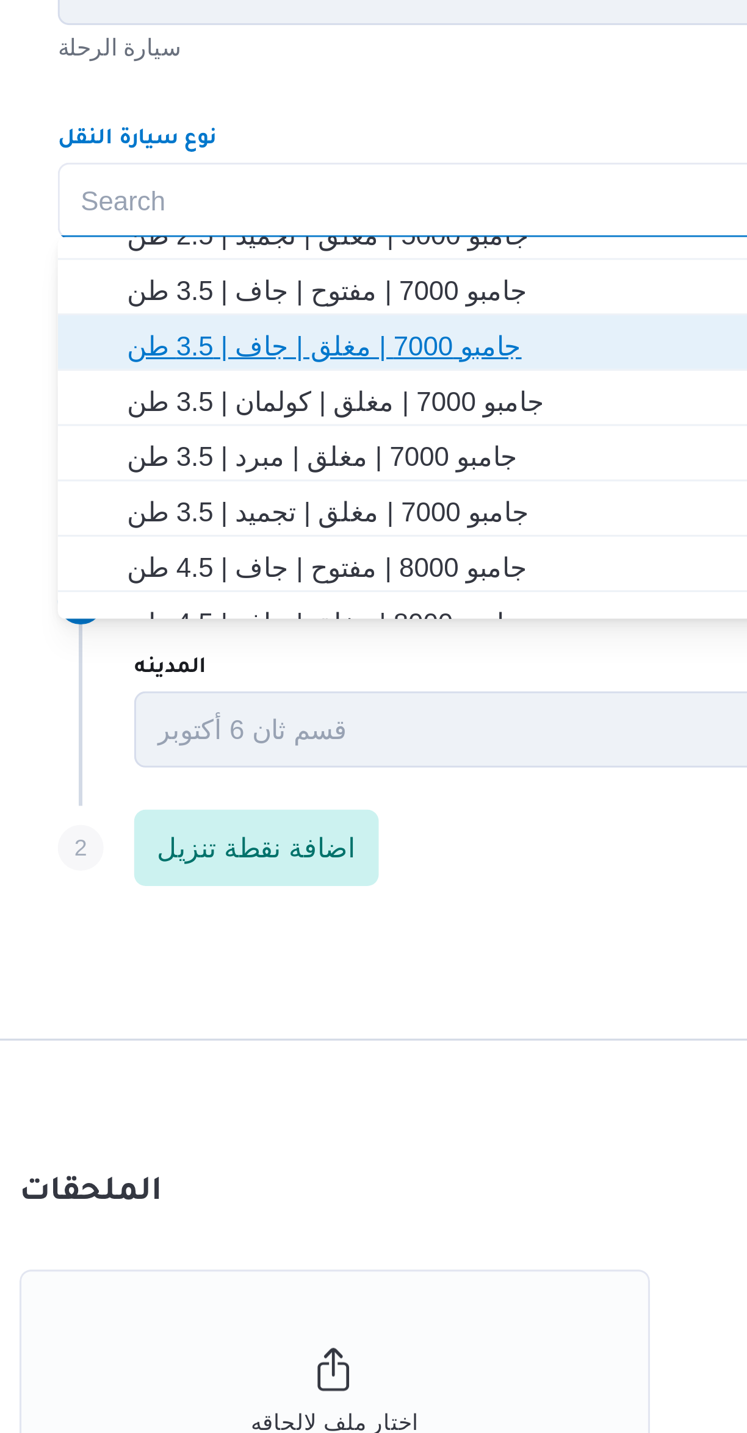
click at [362, 748] on span "جامبو 7000 | مغلق | جاف | 3.5 طن" at bounding box center [452, 747] width 434 height 15
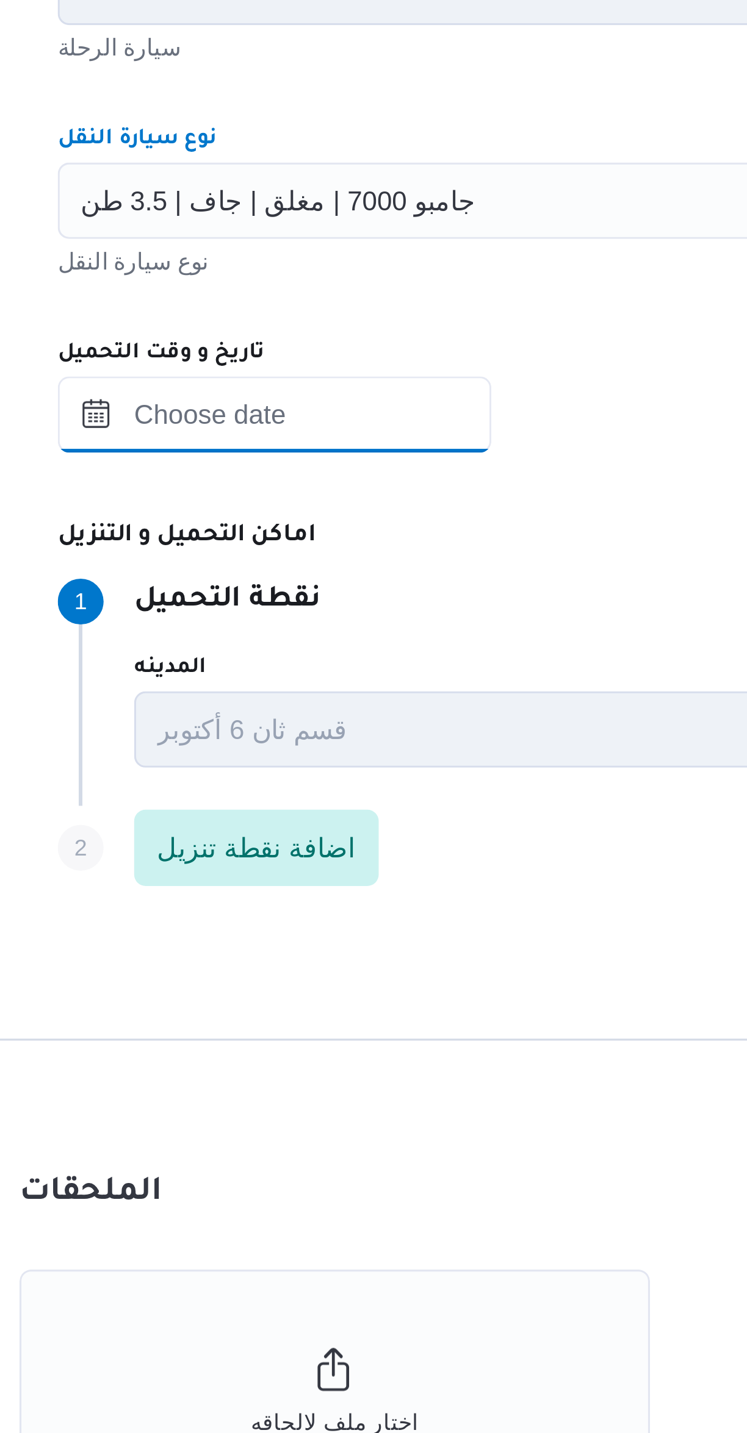
click at [314, 771] on input "تاريخ و وقت التحميل" at bounding box center [282, 769] width 138 height 24
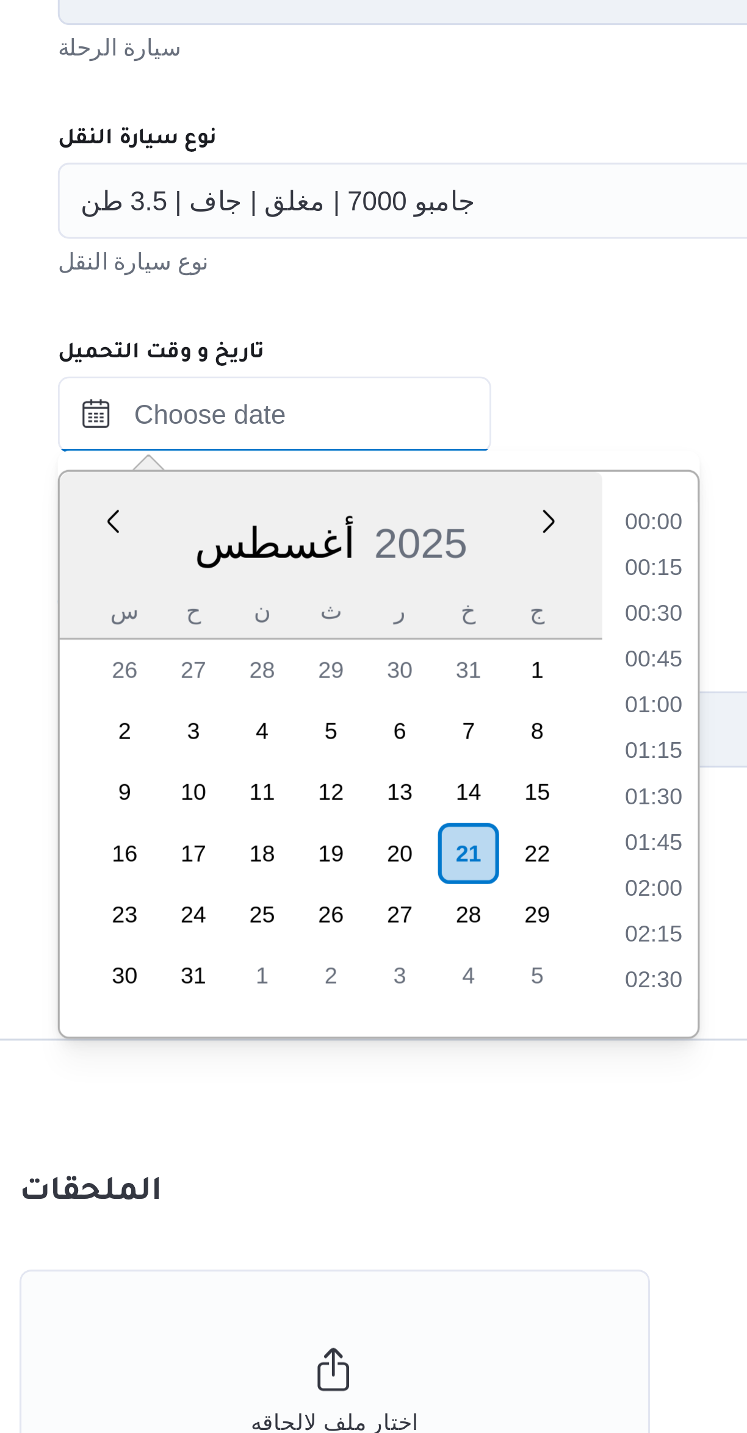
scroll to position [356, 0]
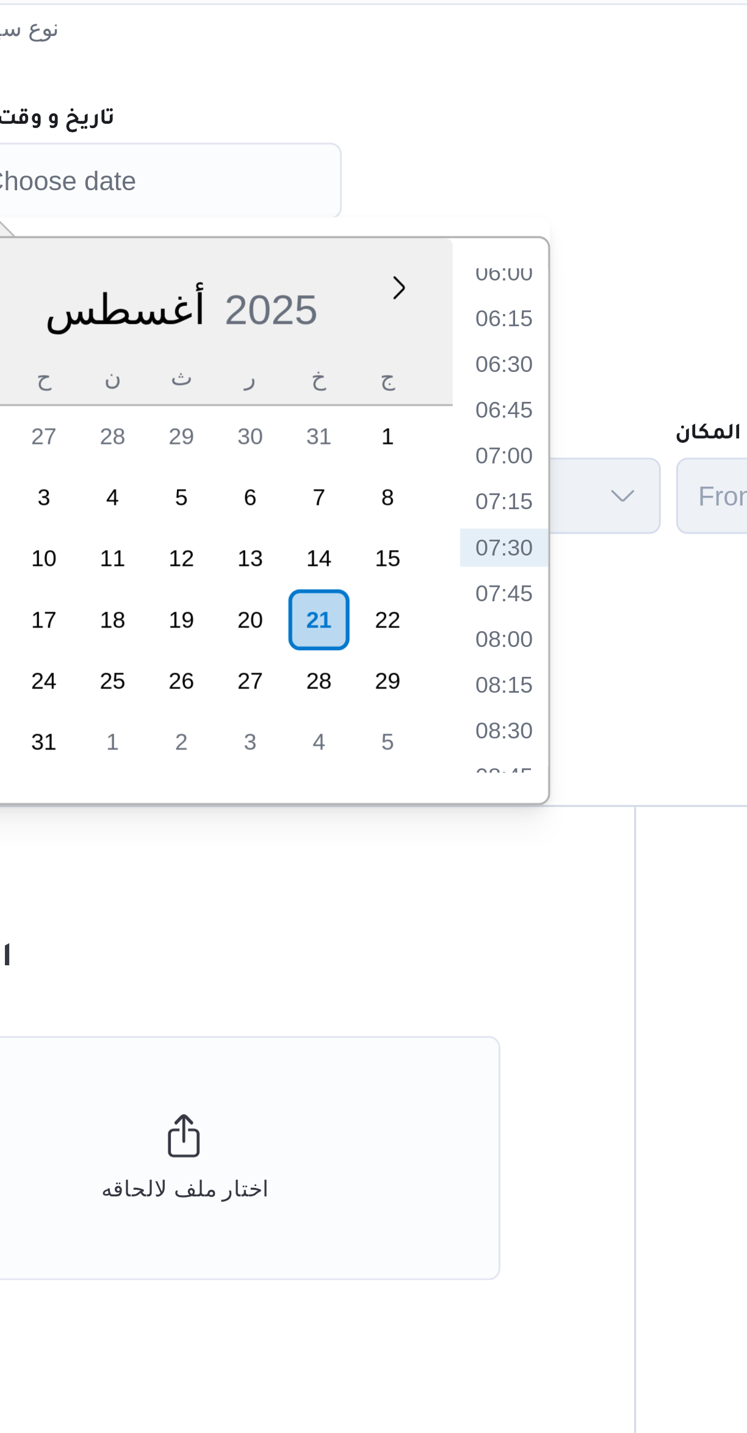
click at [402, 859] on li "07:00" at bounding box center [404, 857] width 28 height 12
type input "[DATE] ٠٧:٠٠"
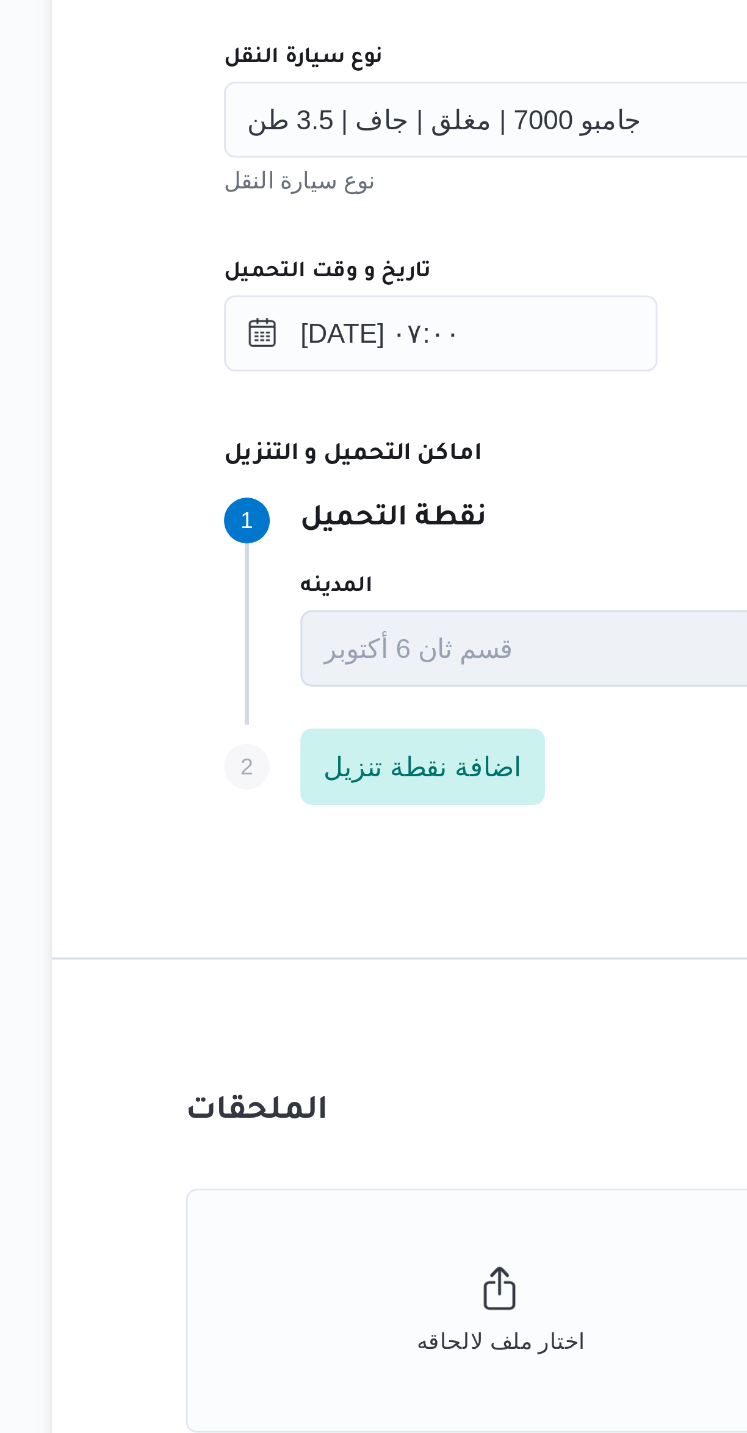
click at [343, 741] on div "المقاول Search مقاول الرحلة نوع العملية On-Demand order-form.help-txt-operation…" at bounding box center [445, 664] width 483 height 542
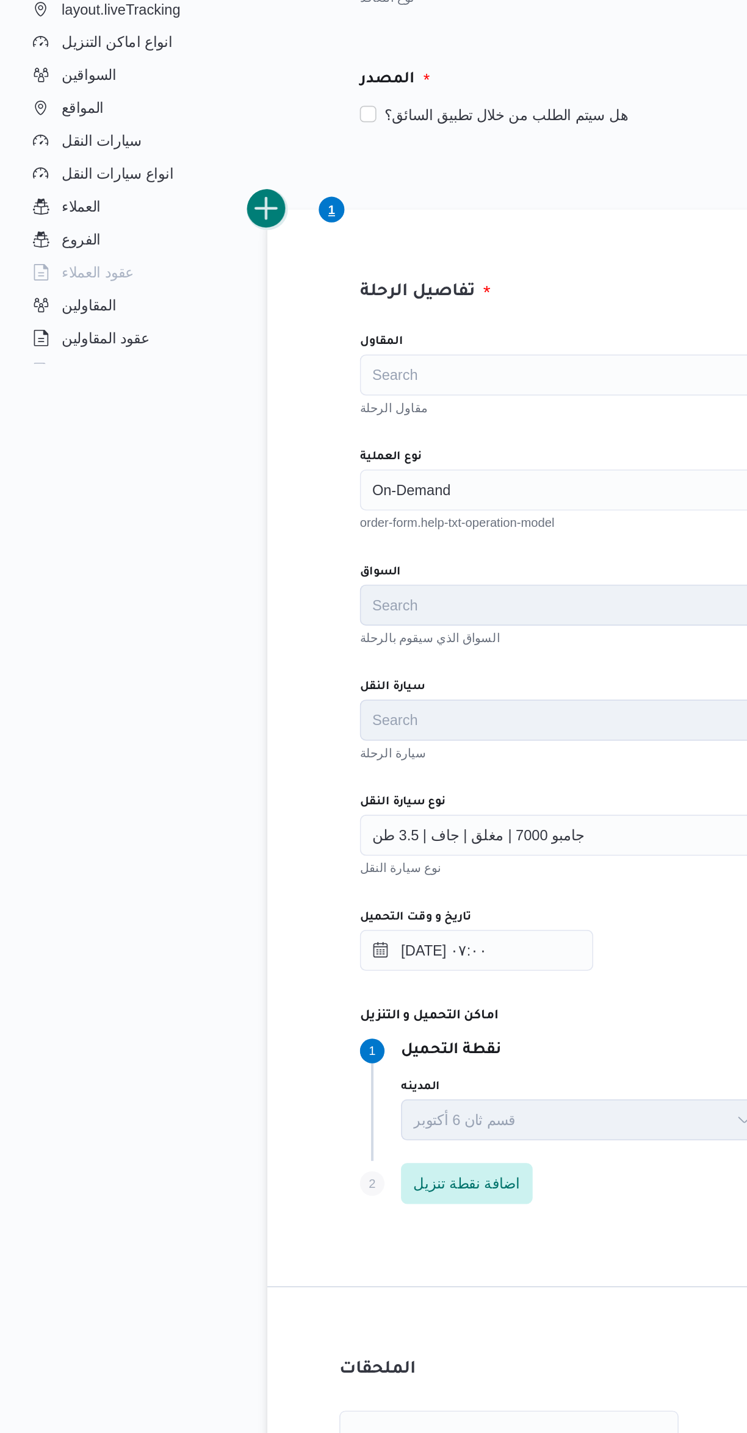
click at [165, 329] on button "add trip" at bounding box center [158, 329] width 24 height 24
click at [276, 489] on div "Search" at bounding box center [445, 496] width 464 height 24
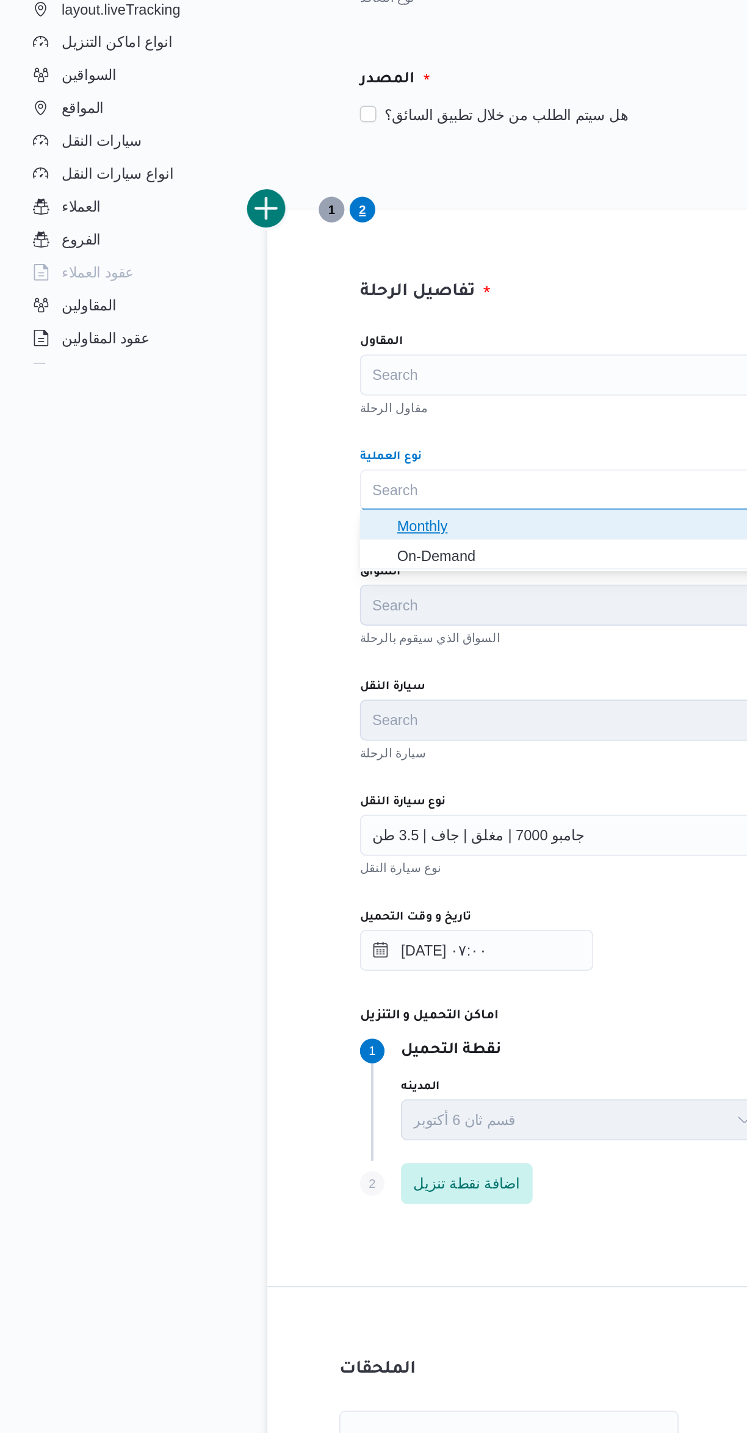
click at [289, 523] on span "Monthly" at bounding box center [452, 517] width 434 height 15
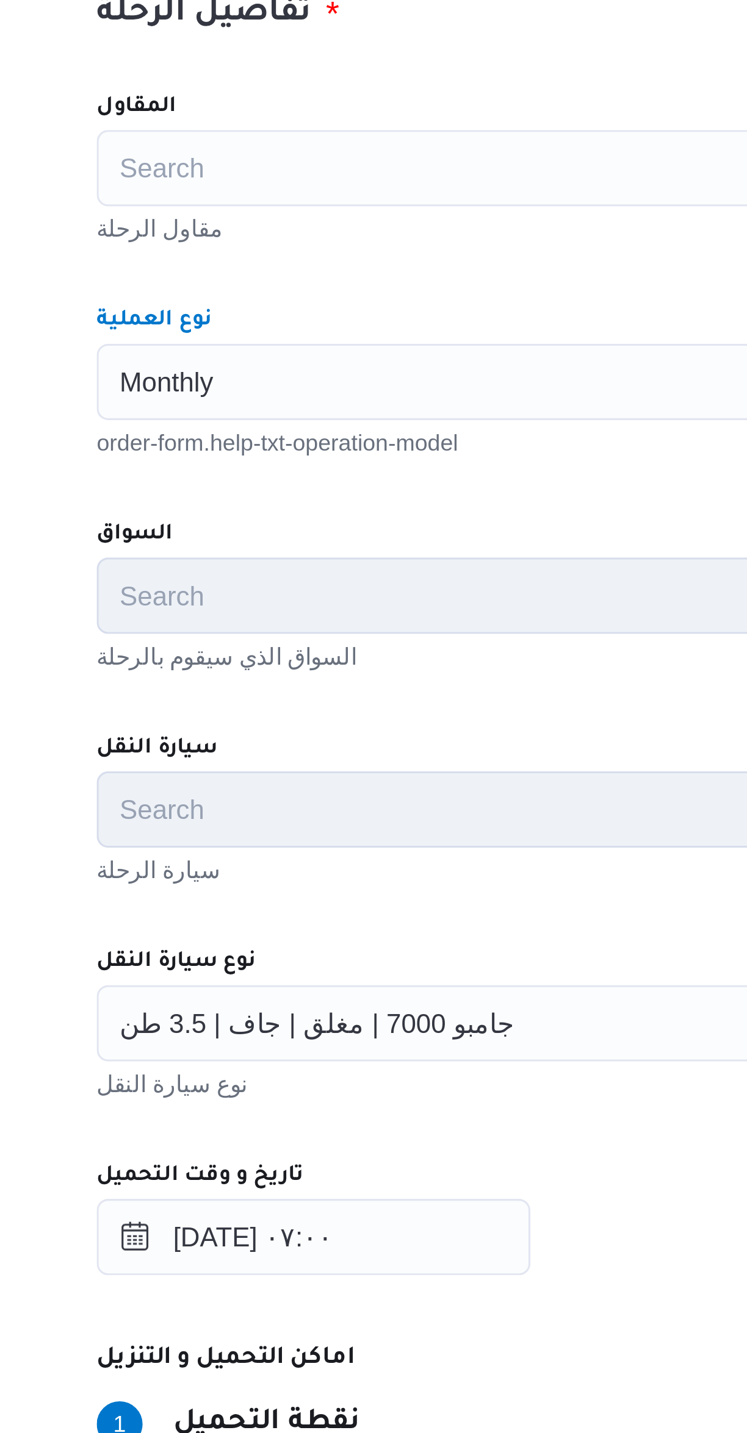
click at [307, 487] on div "Monthly Combo box. Selected. Monthly. Press Backspace to delete Monthly. Combo …" at bounding box center [445, 496] width 464 height 24
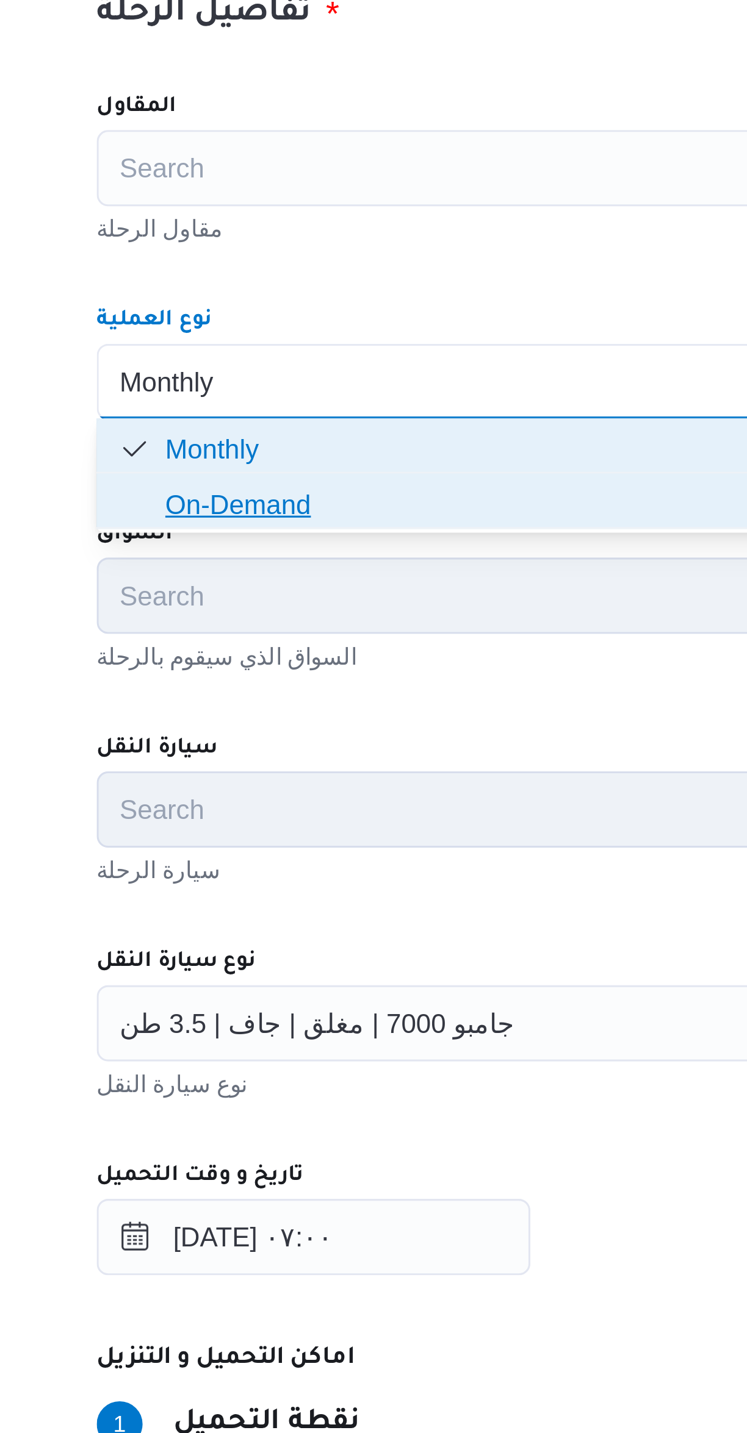
click at [296, 539] on span "On-Demand" at bounding box center [452, 535] width 434 height 15
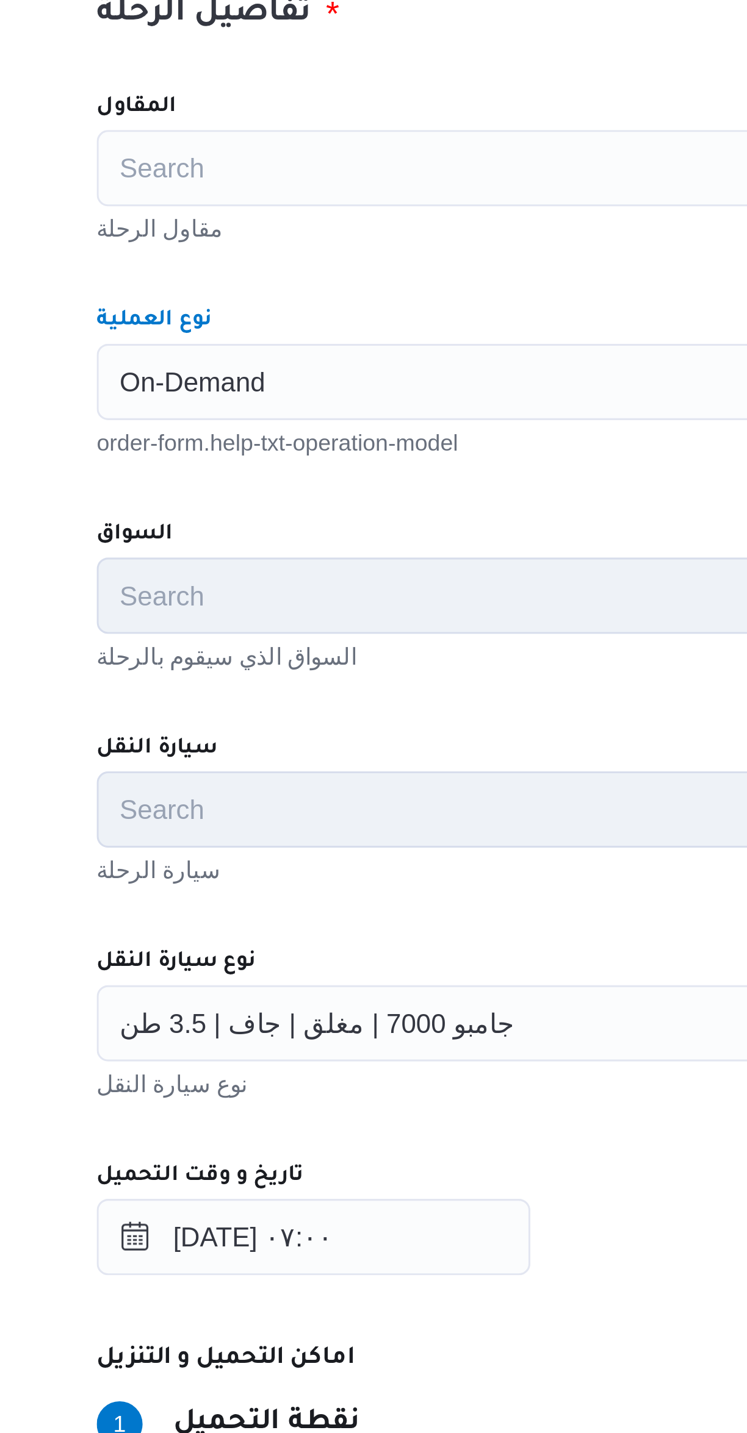
click at [313, 460] on div "المقاول Search مقاول الرحلة نوع العملية On-Demand Combo box. Selected. On-Deman…" at bounding box center [445, 664] width 483 height 542
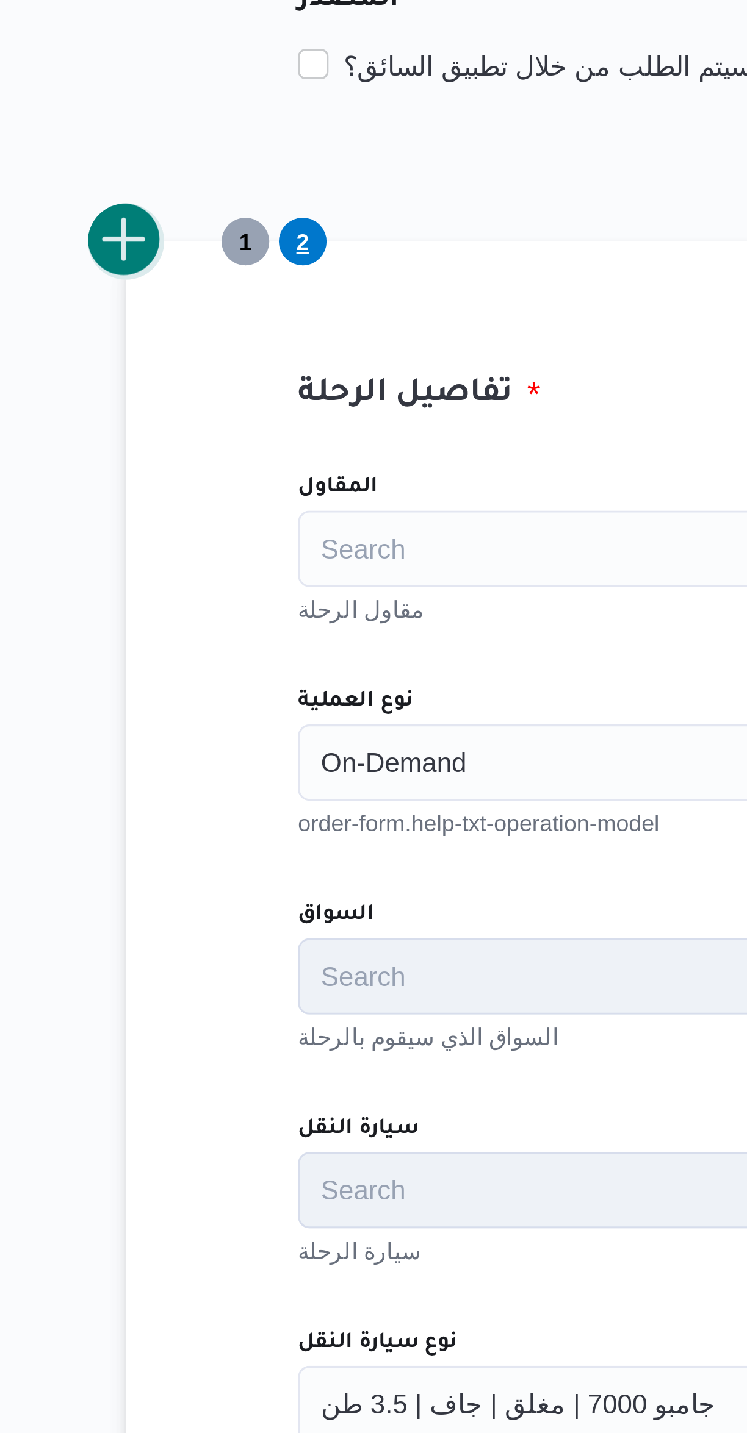
click at [163, 334] on button "add trip" at bounding box center [158, 329] width 24 height 24
click at [259, 490] on div "Search" at bounding box center [445, 496] width 464 height 24
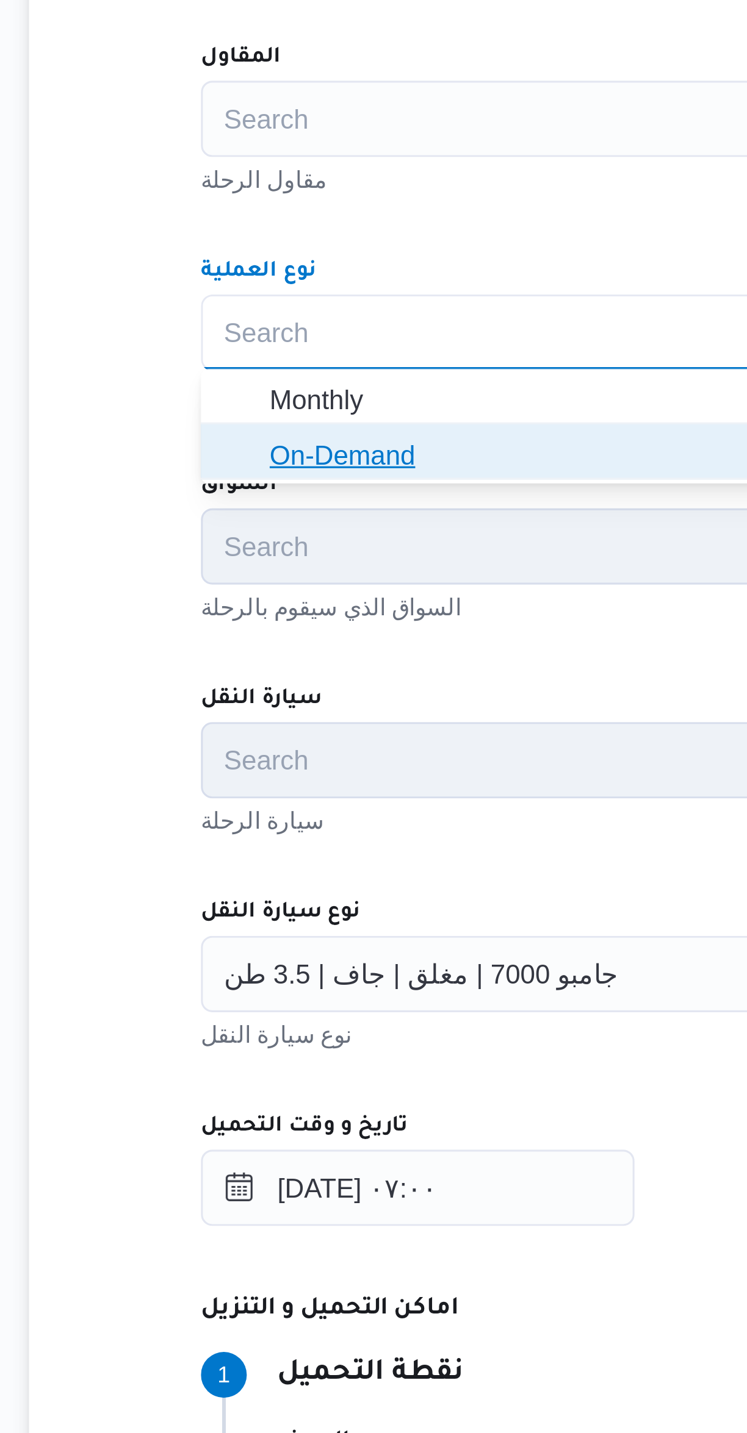
click at [291, 537] on span "On-Demand" at bounding box center [452, 535] width 434 height 15
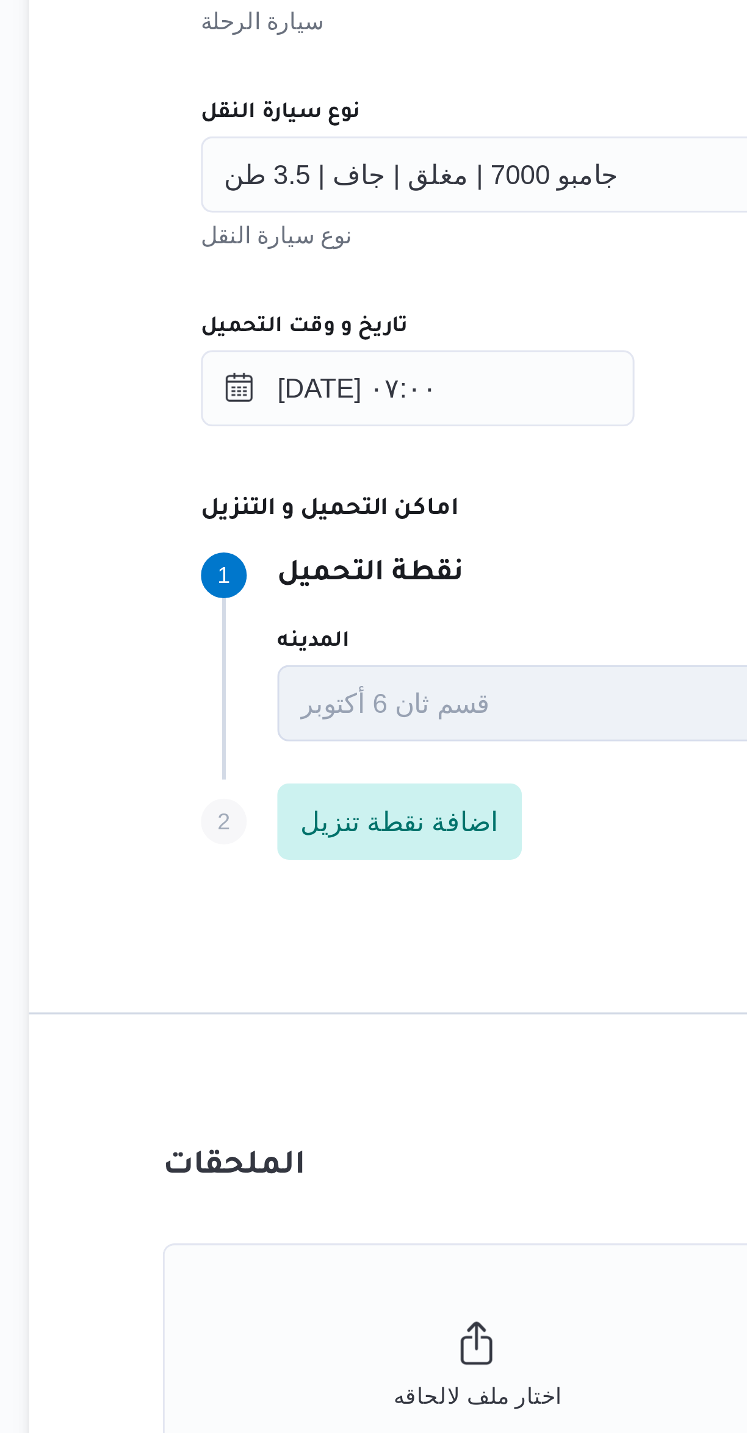
click at [328, 698] on span "جامبو 7000 | مغلق | جاف | 3.5 طن" at bounding box center [284, 700] width 126 height 13
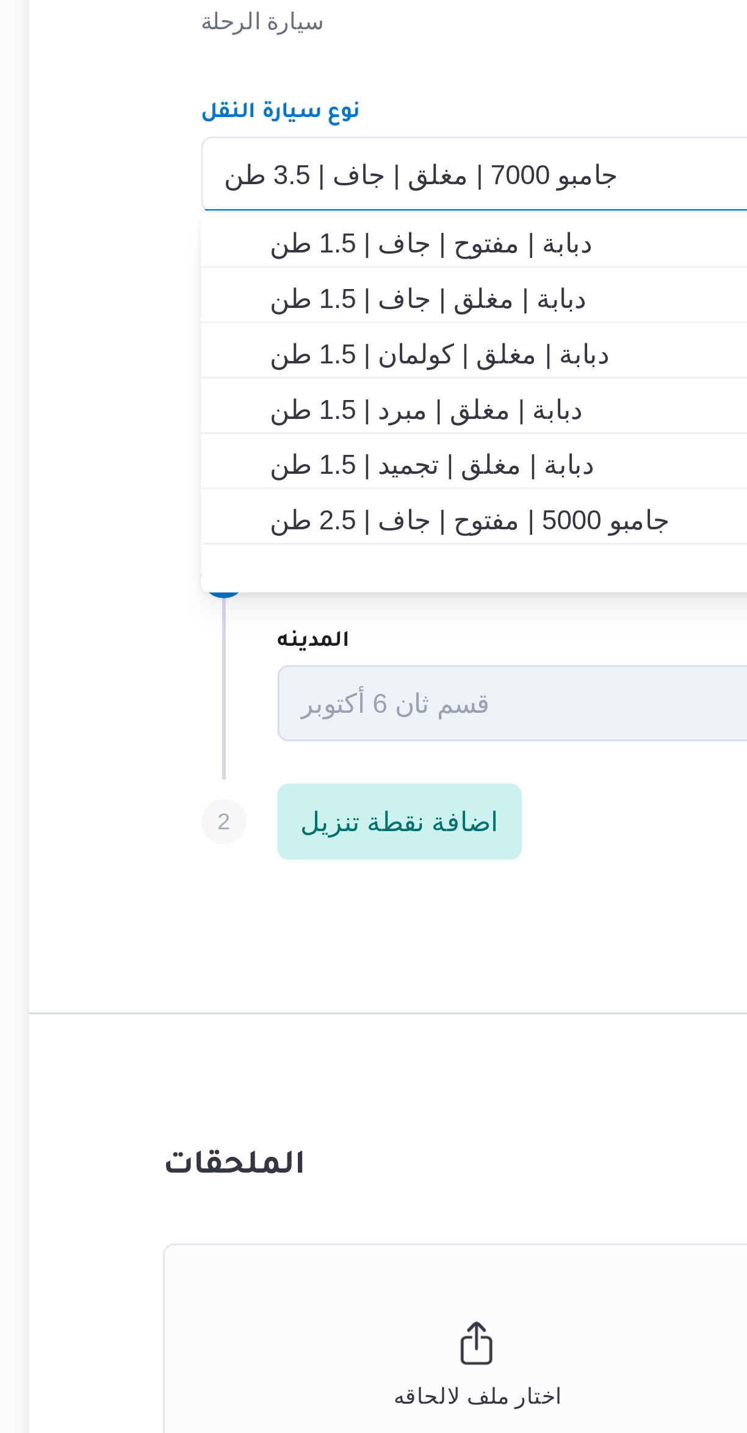
scroll to position [0, 0]
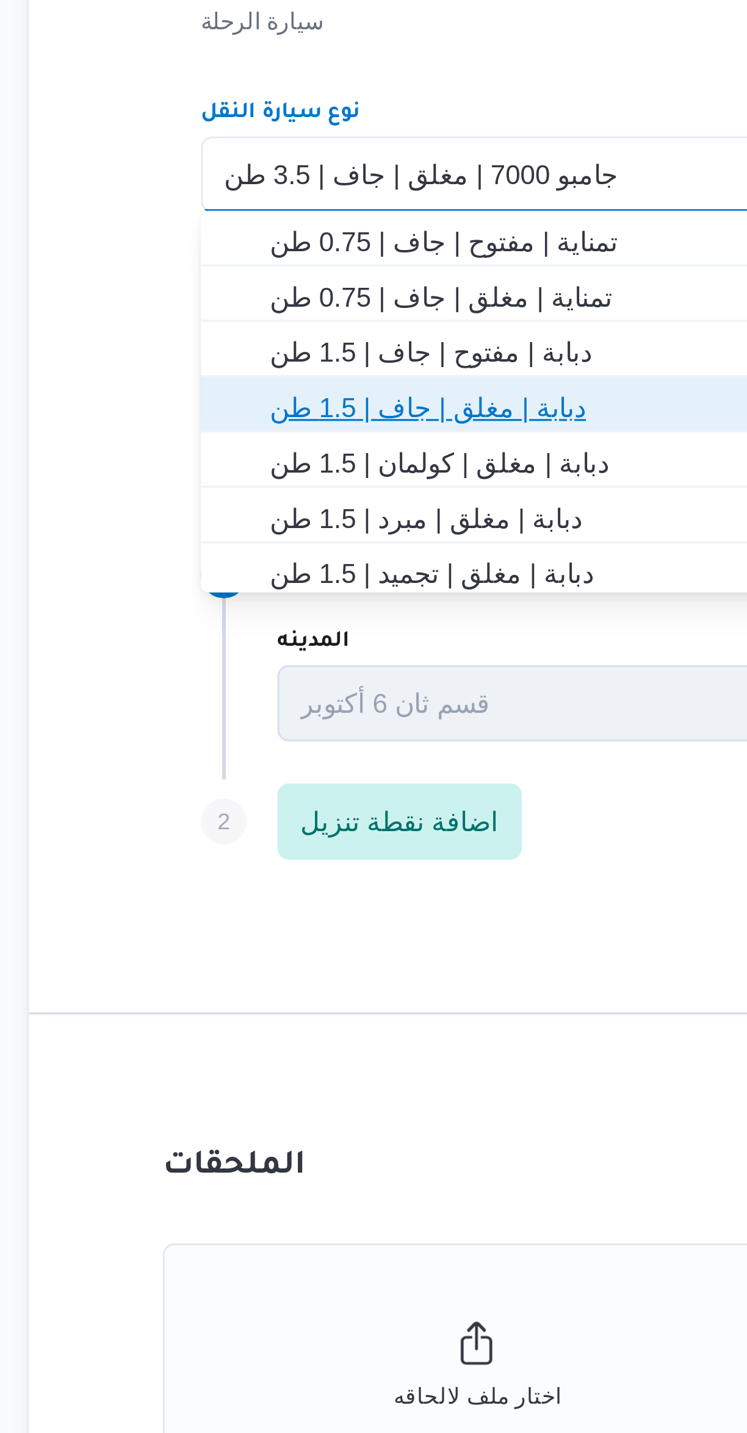
click at [328, 773] on span "دبابة | مغلق | جاف | 1.5 طن" at bounding box center [452, 775] width 434 height 15
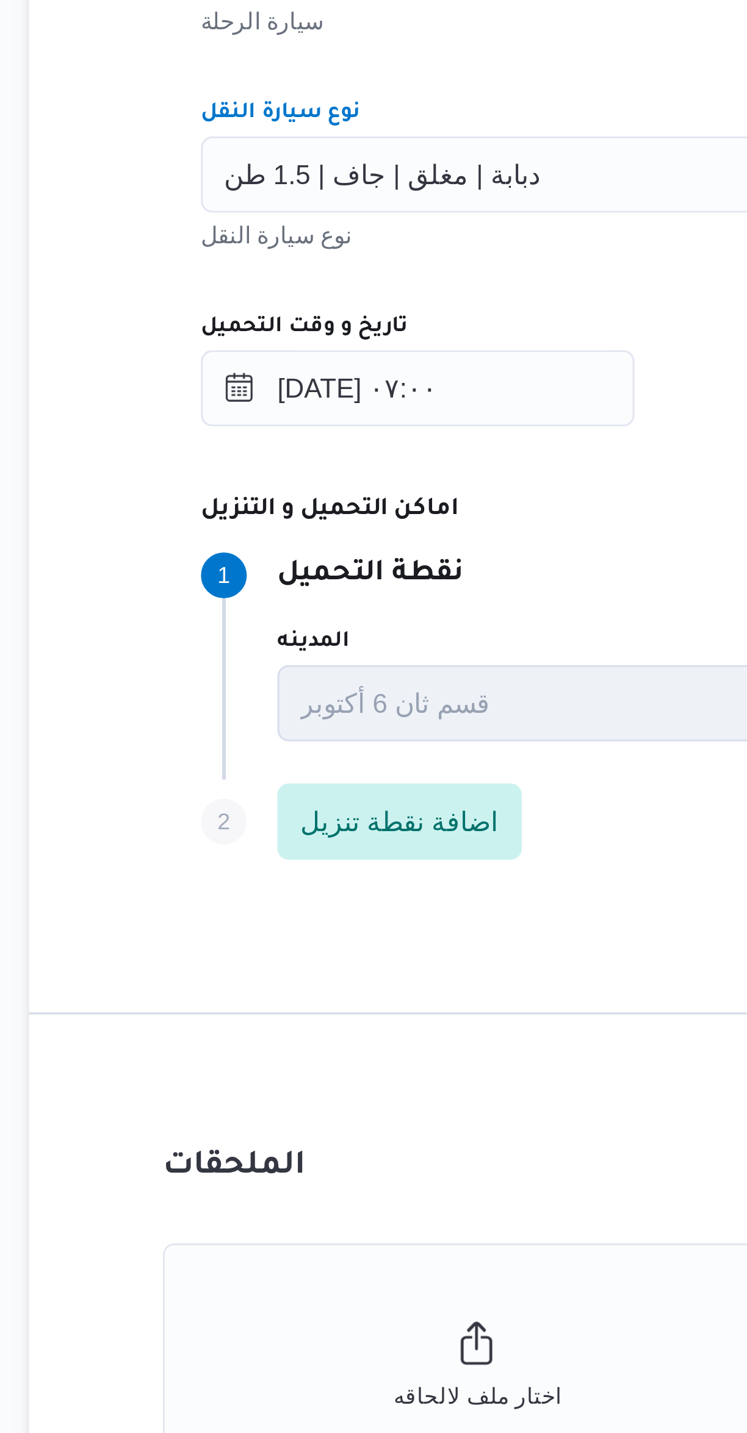
click at [365, 813] on dt "اماكن التحميل و التنزيل" at bounding box center [445, 808] width 464 height 15
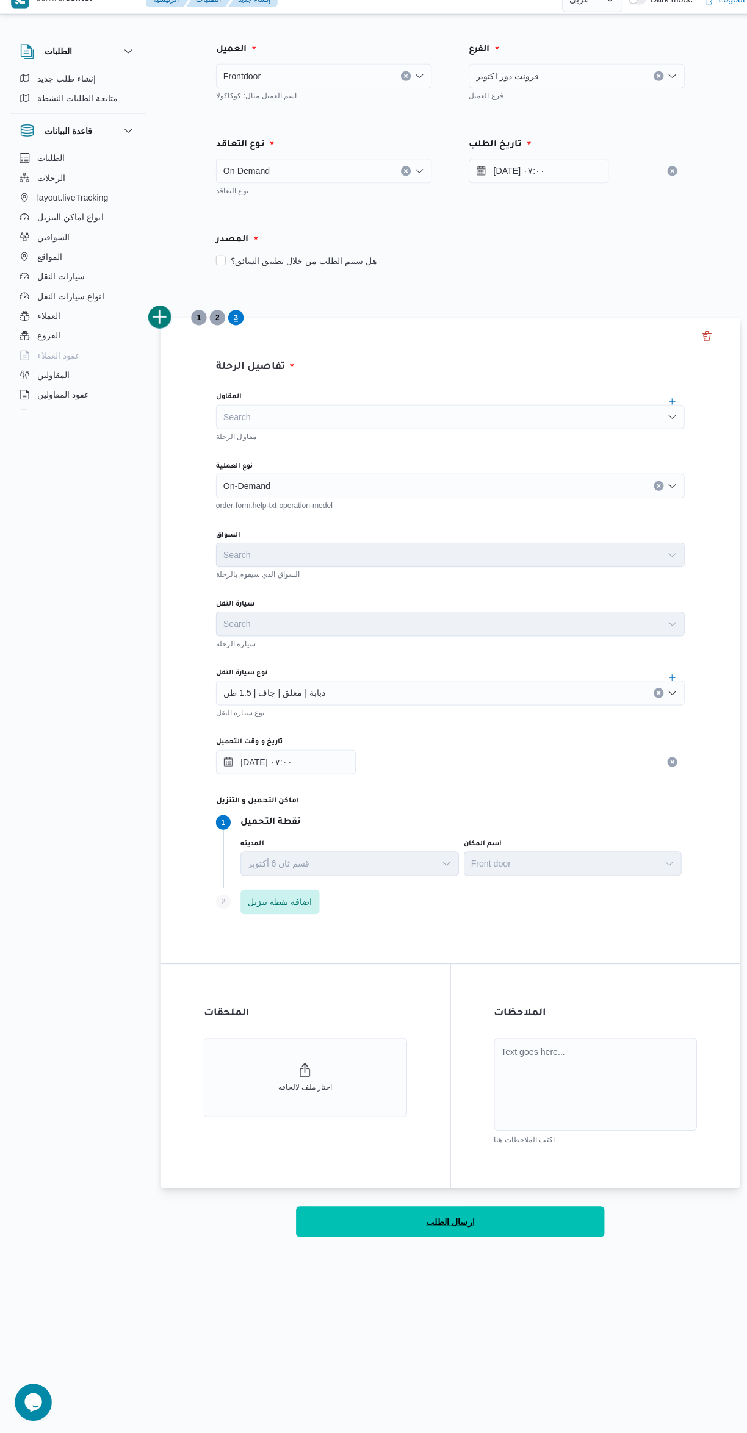
click at [497, 1222] on button "ارسال الطلب" at bounding box center [445, 1224] width 305 height 30
select select "ar"
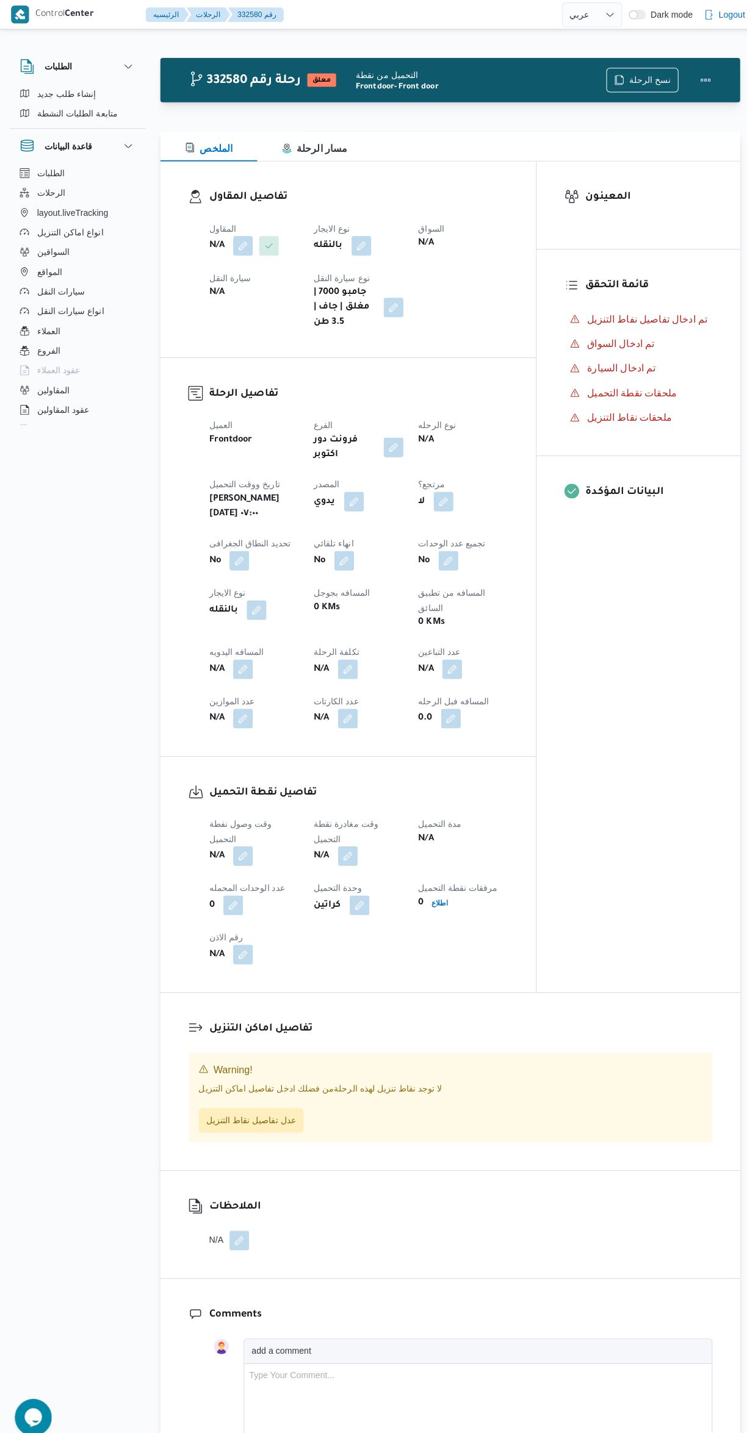
select select "ar"
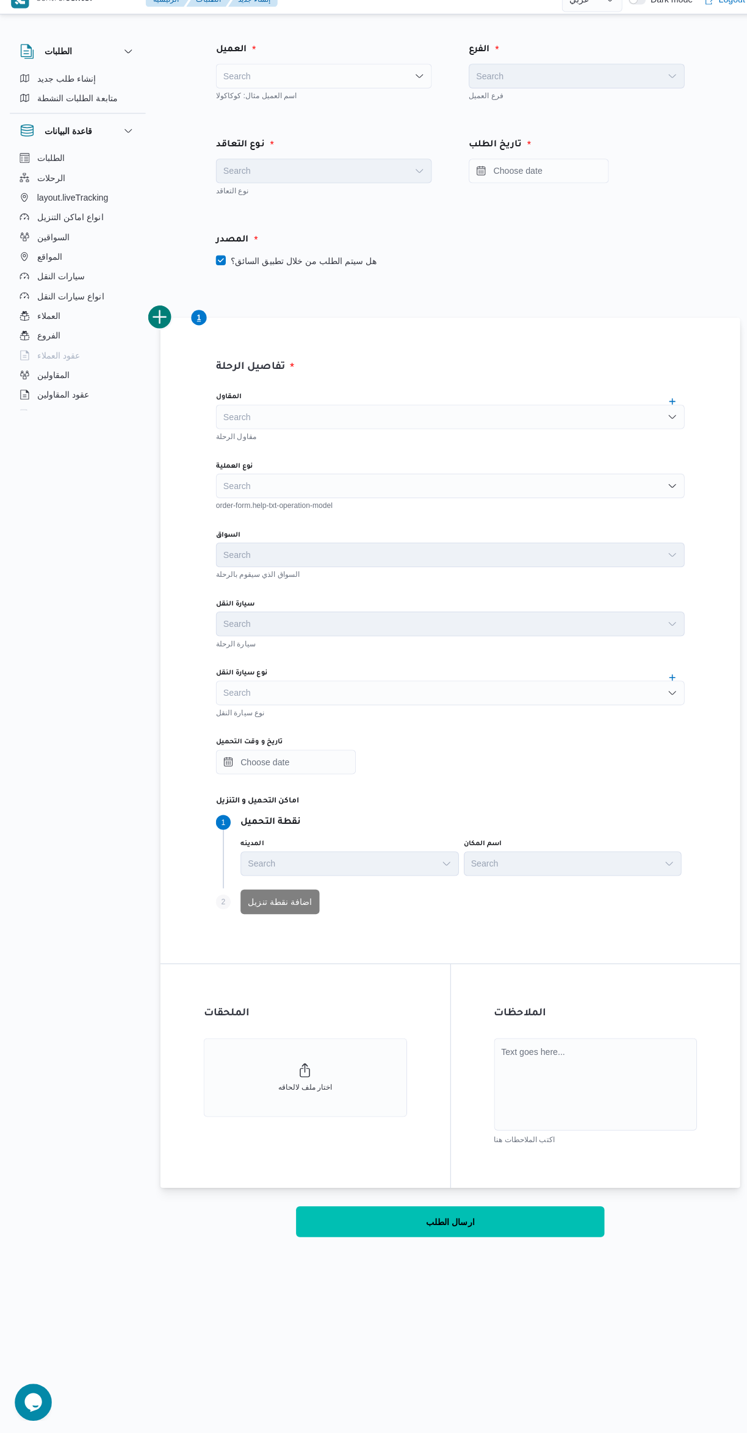
click at [365, 89] on div "Search" at bounding box center [319, 90] width 213 height 24
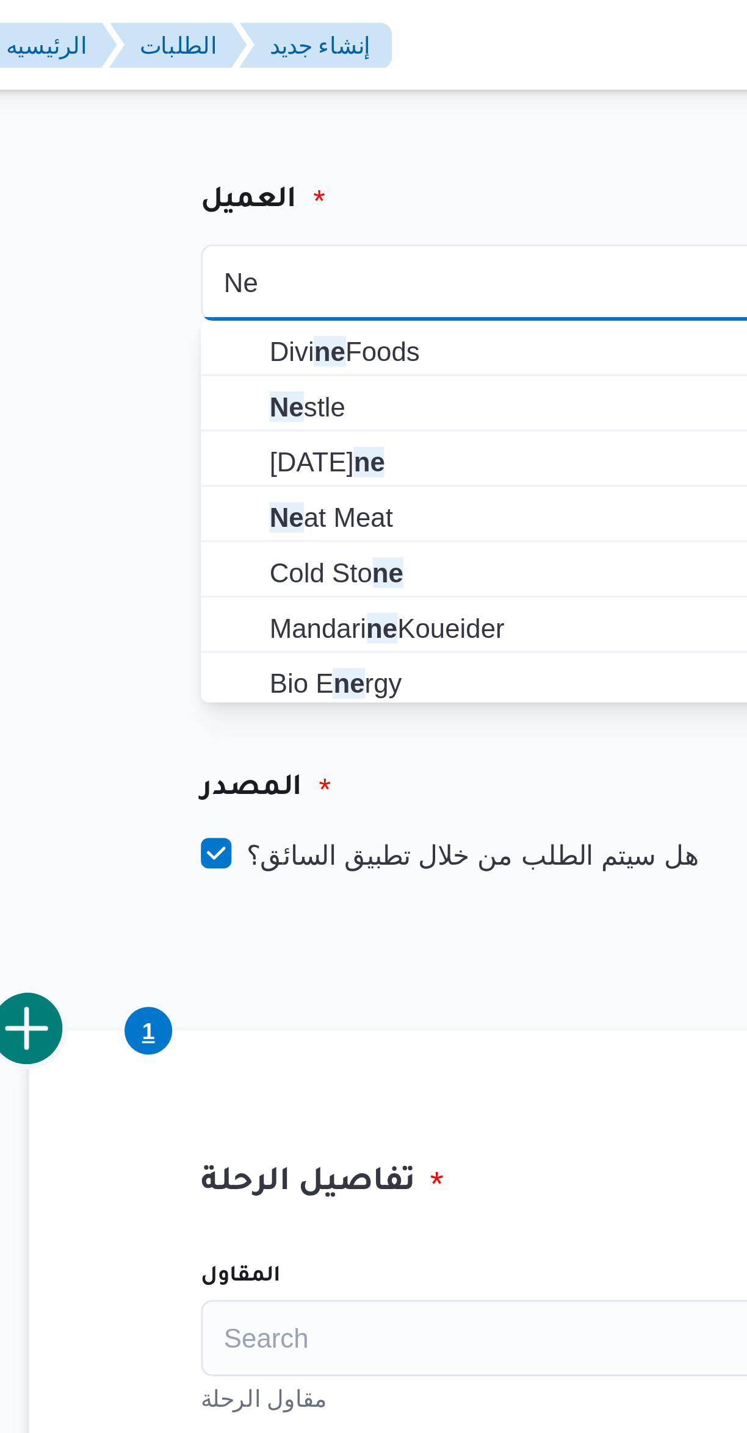
type input "Ne"
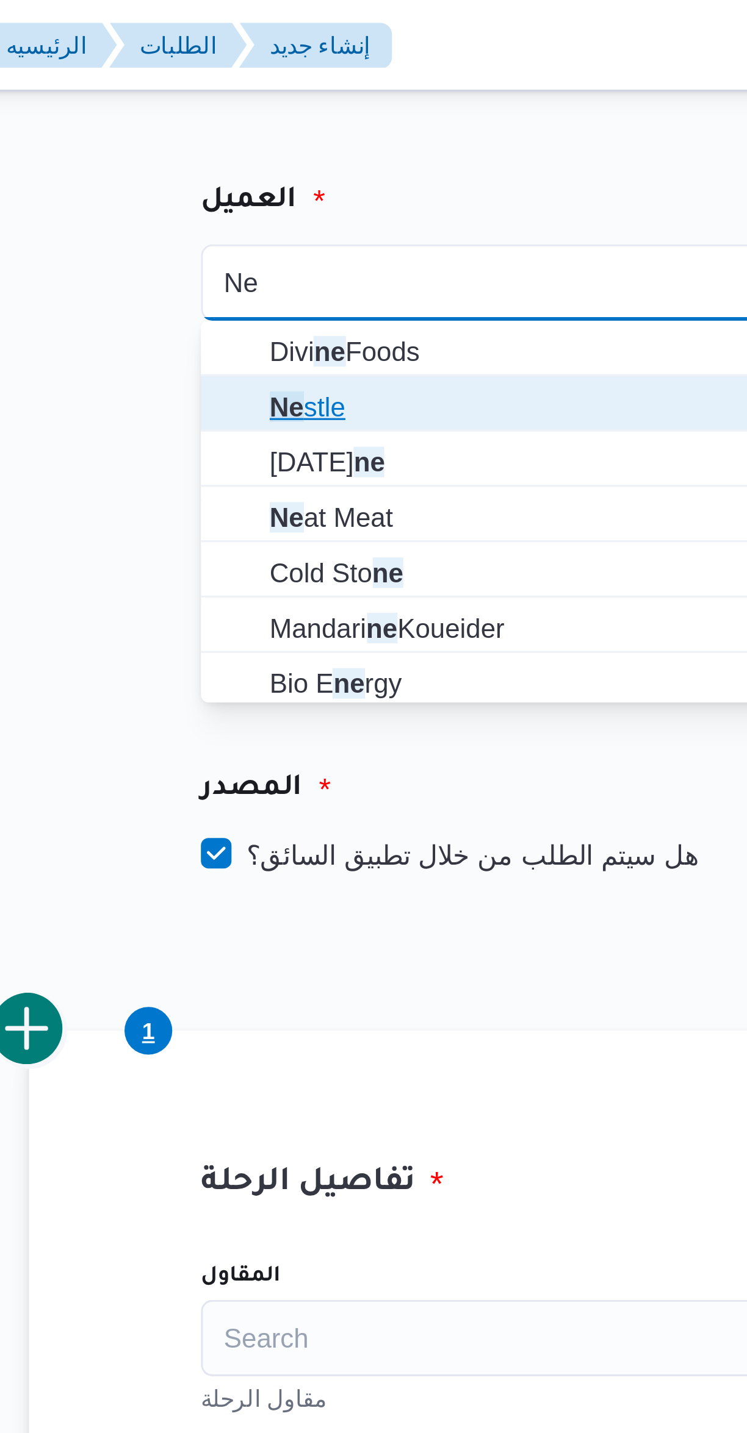
click at [301, 132] on span "Ne stle" at bounding box center [327, 130] width 184 height 15
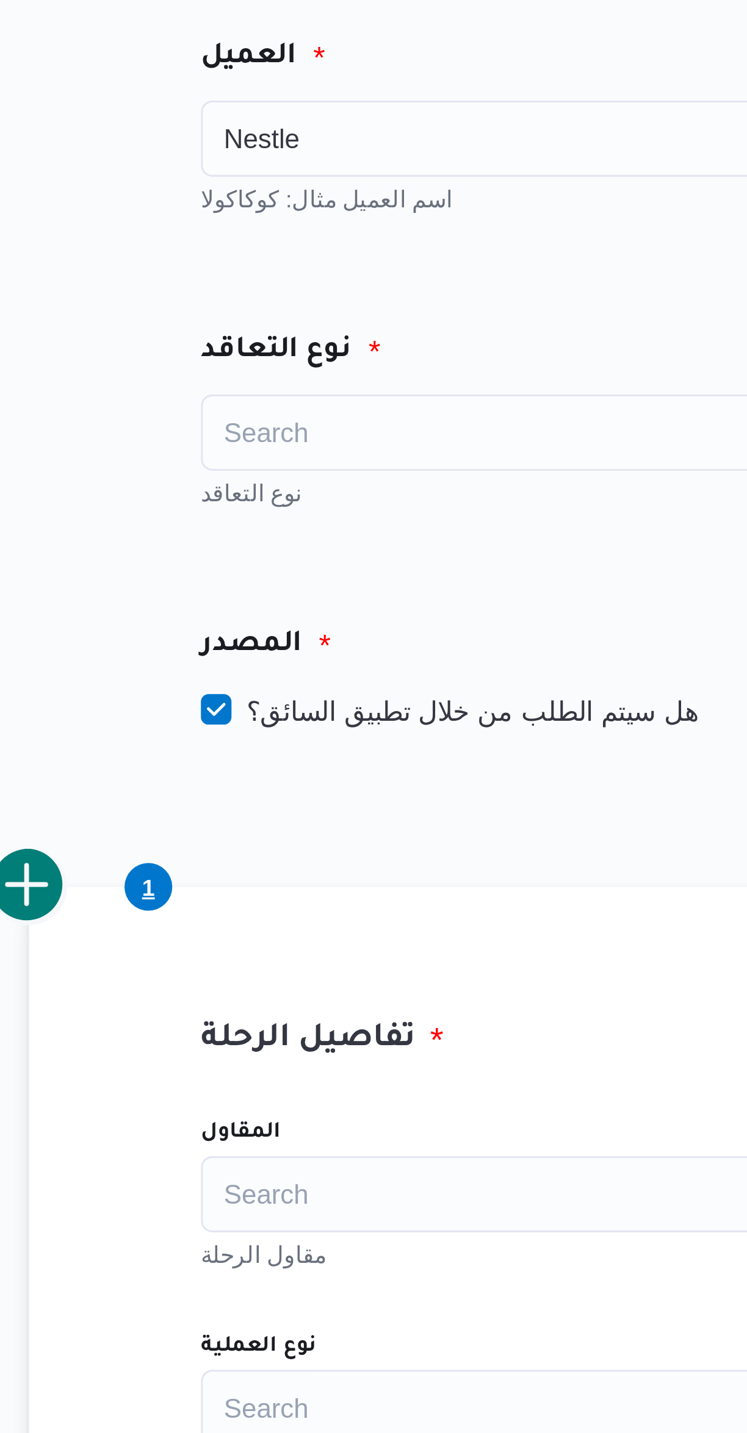
click at [311, 184] on div "Search" at bounding box center [319, 184] width 213 height 24
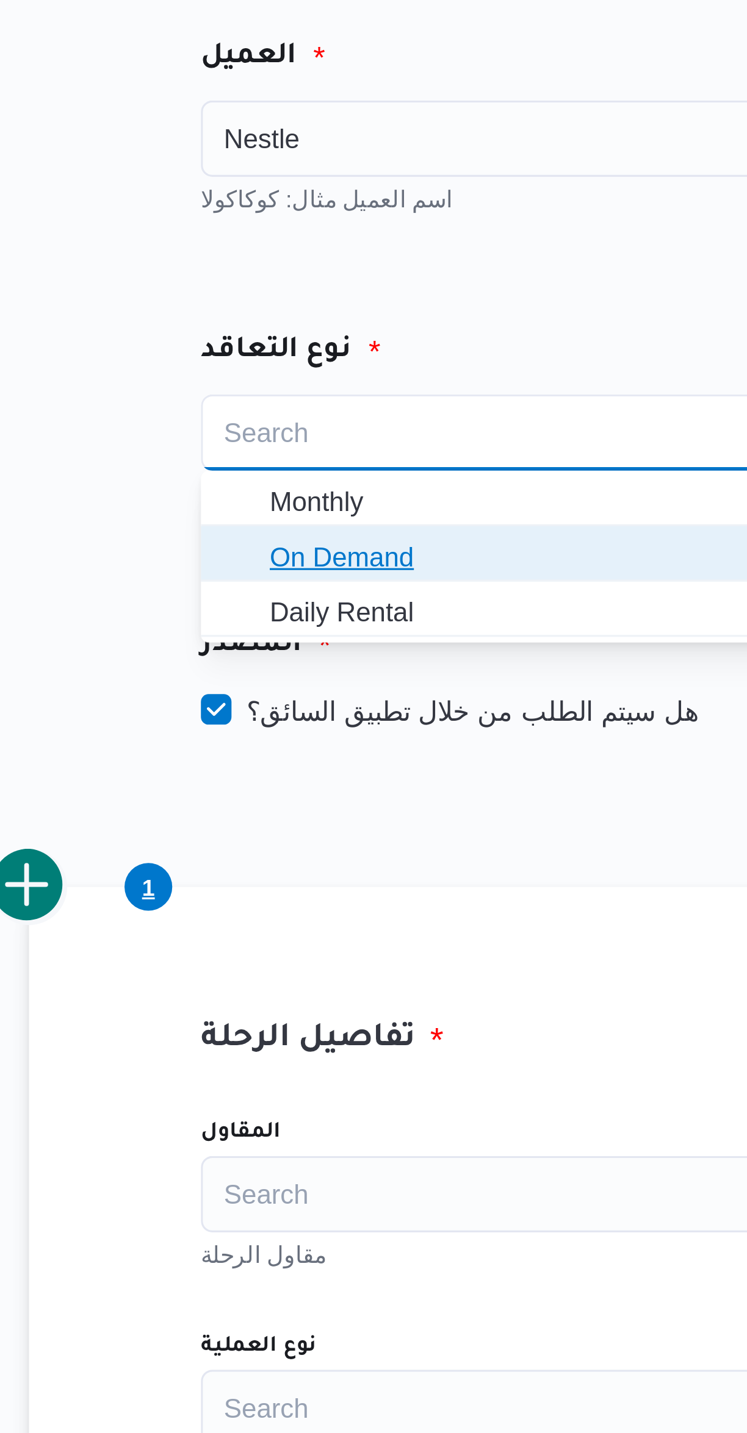
click at [300, 221] on span "On Demand" at bounding box center [327, 224] width 184 height 15
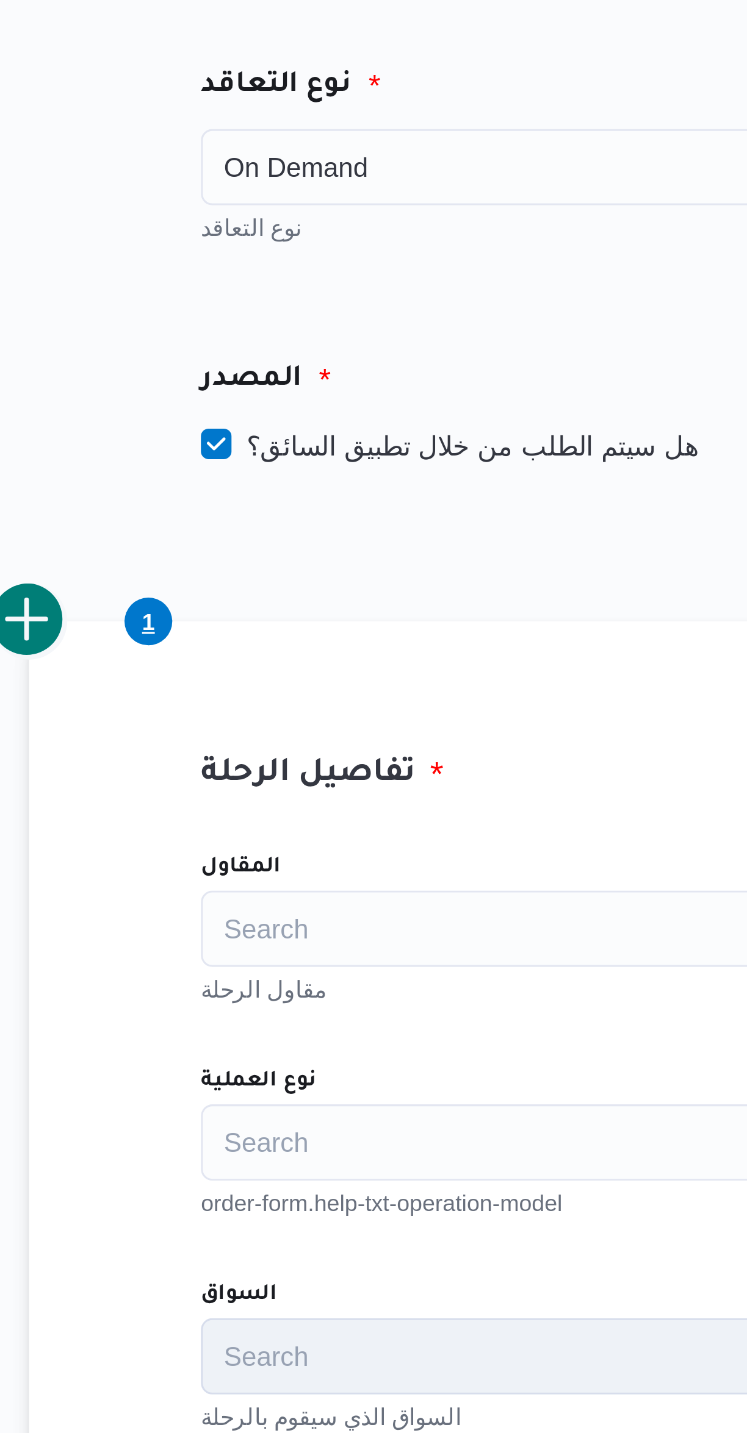
click at [306, 276] on label "هل سيتم الطلب من خلال تطبيق السائق؟" at bounding box center [292, 273] width 159 height 15
checkbox input "false"
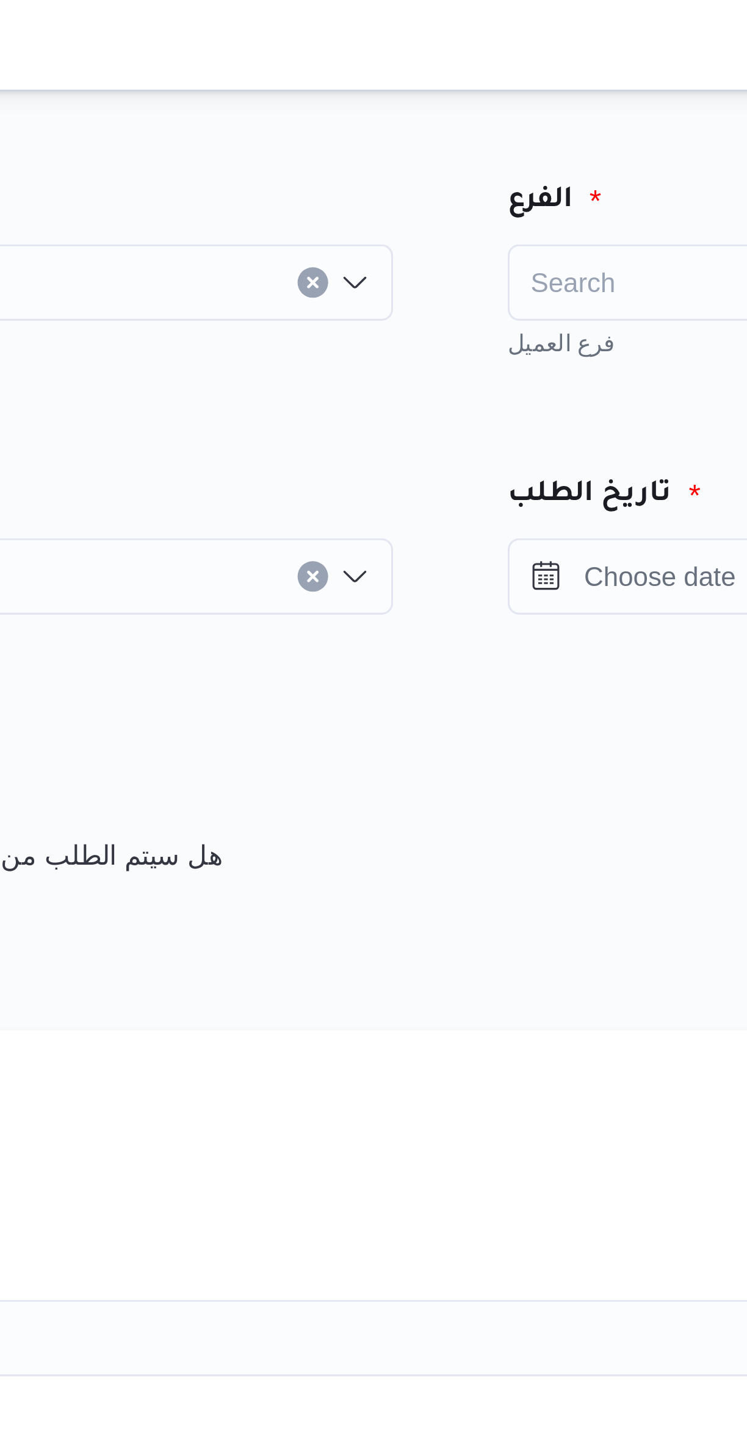
click at [502, 95] on div "Search" at bounding box center [570, 90] width 213 height 24
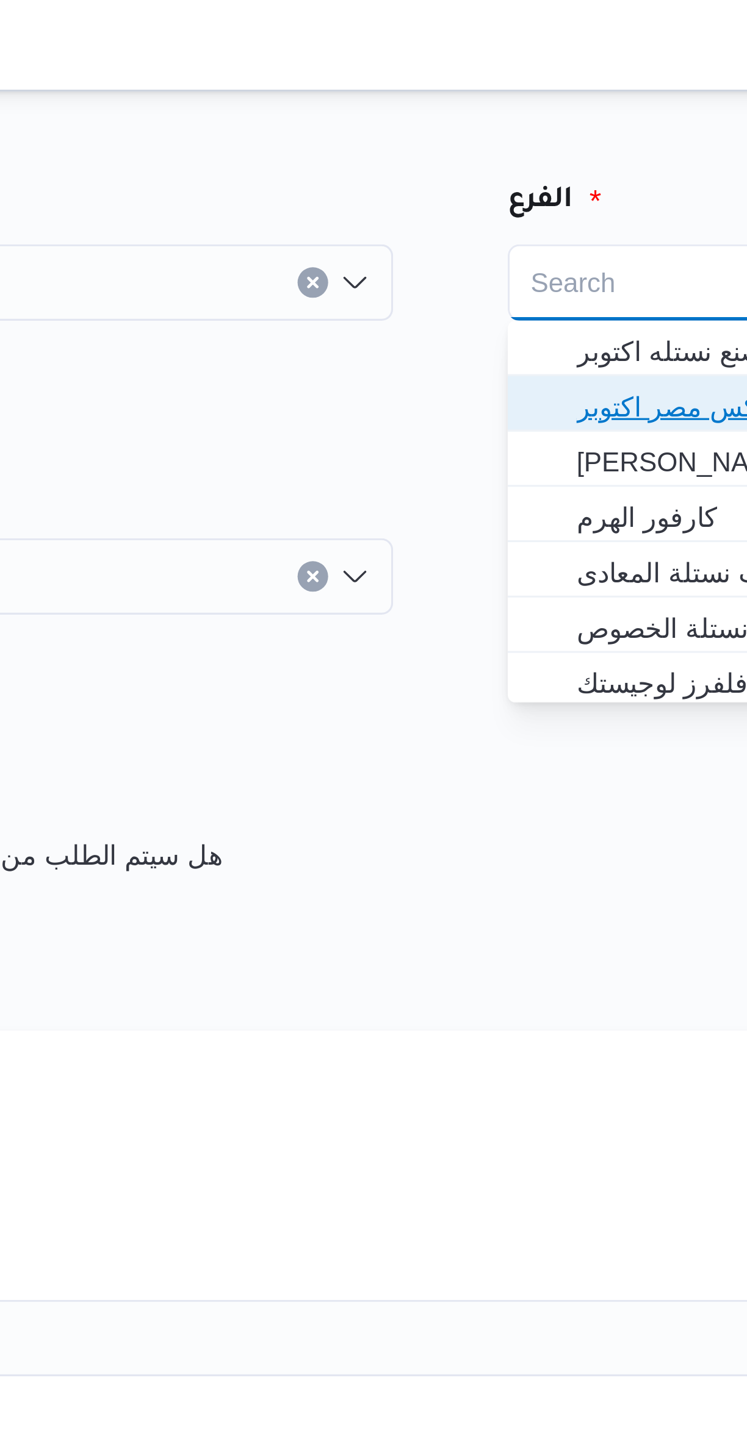
click at [502, 131] on span "اجيليتى لوجيستيكس مصر اكتوبر" at bounding box center [578, 130] width 184 height 15
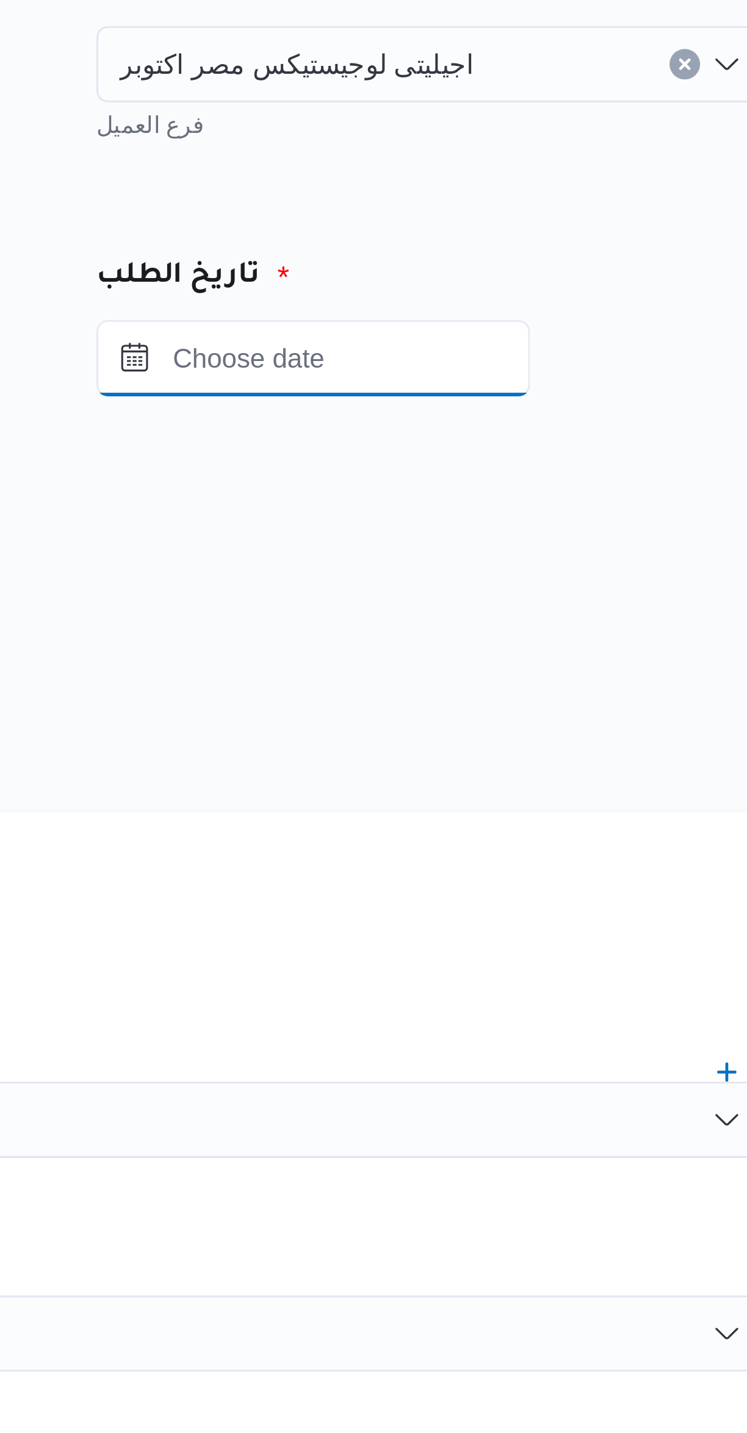
click at [560, 188] on input "Press the down key to open a popover containing a calendar." at bounding box center [533, 184] width 138 height 24
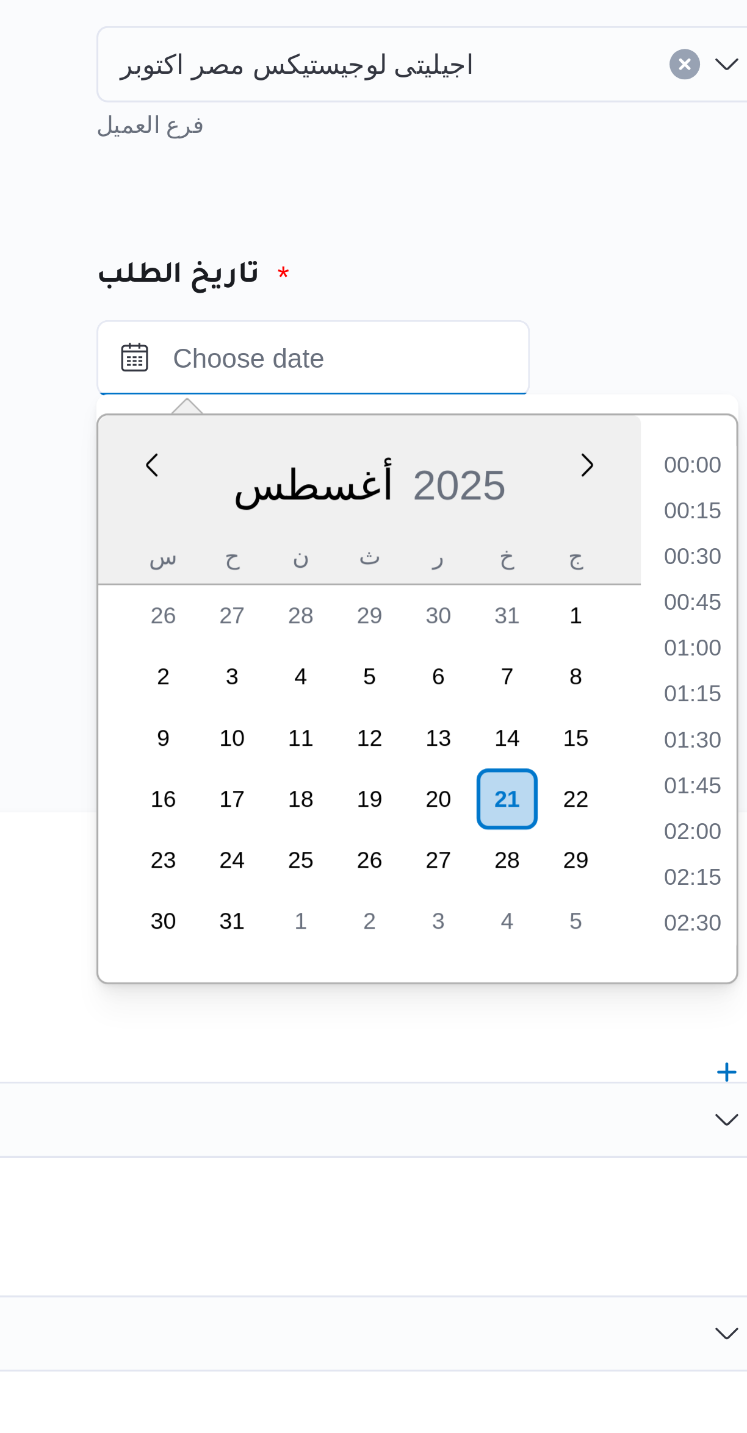
scroll to position [356, 0]
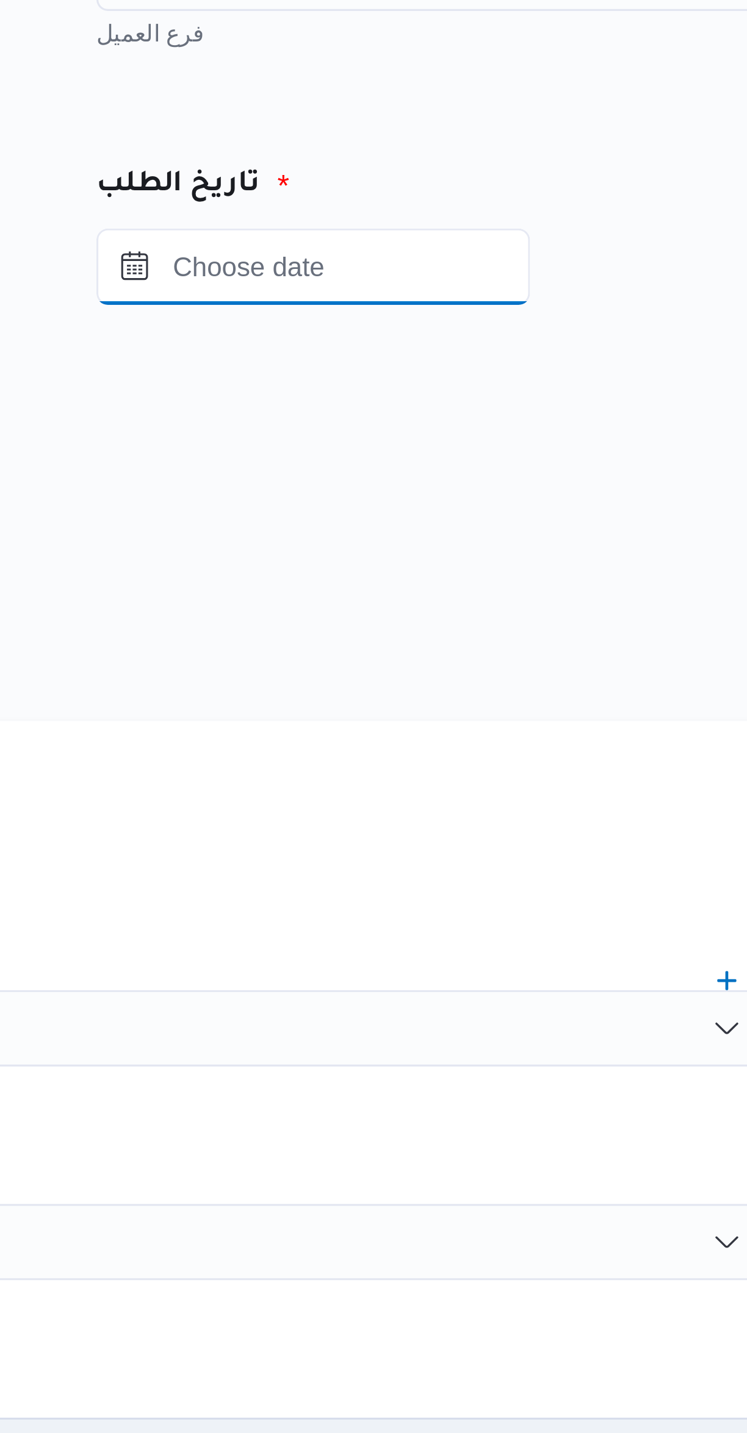
click at [581, 184] on input "Press the down key to open a popover containing a calendar." at bounding box center [533, 184] width 138 height 24
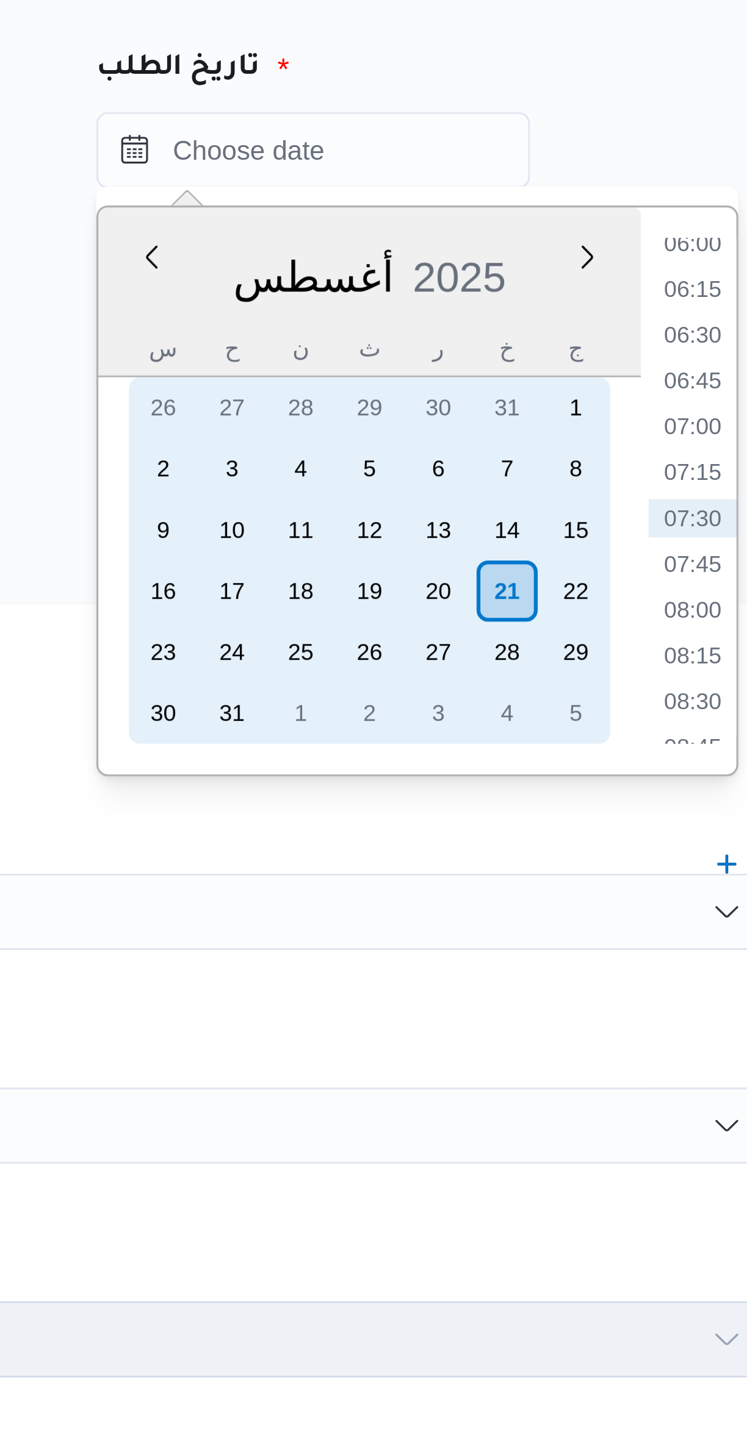
click at [596, 323] on div "21" at bounding box center [595, 325] width 20 height 20
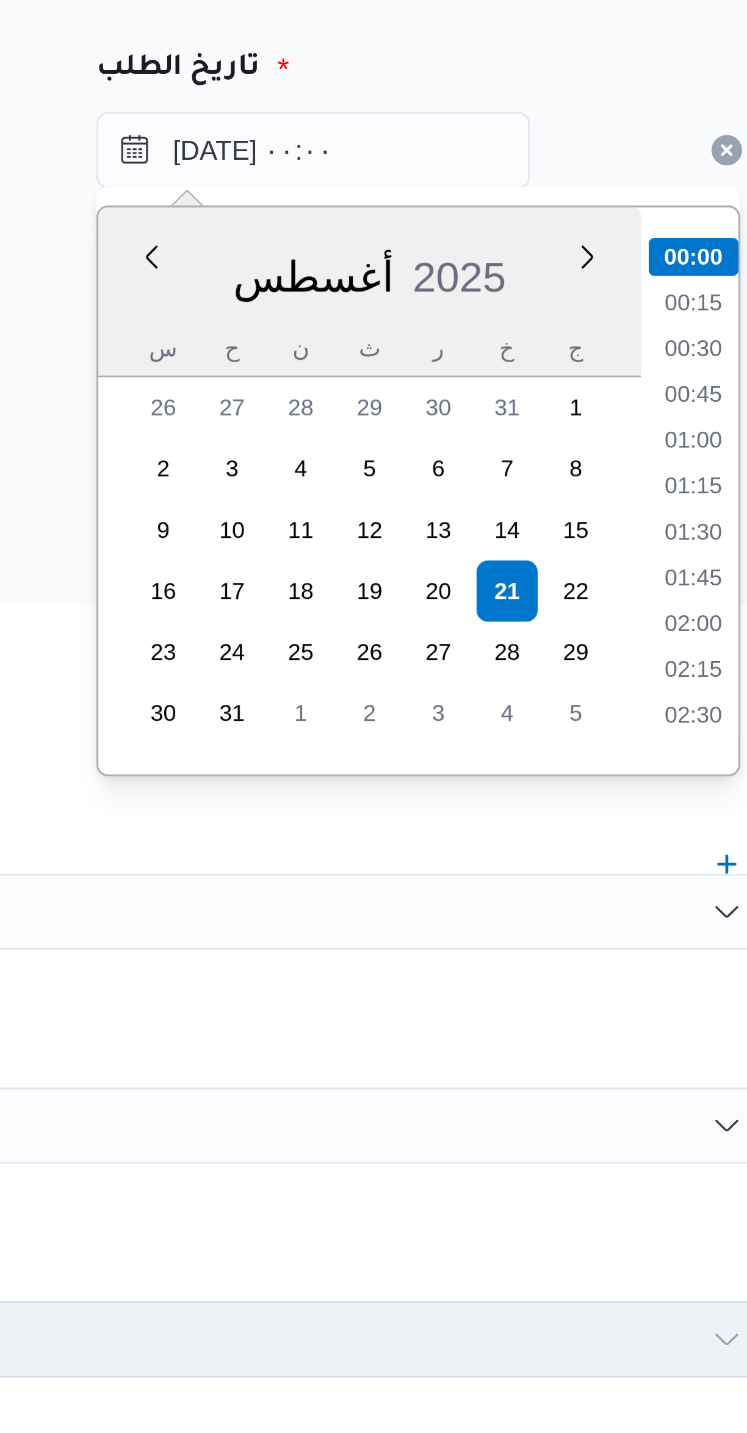
click at [655, 277] on li "01:00" at bounding box center [654, 277] width 28 height 12
type input "٢١/٠٨/٢٠٢٥ ٠١:٠٠"
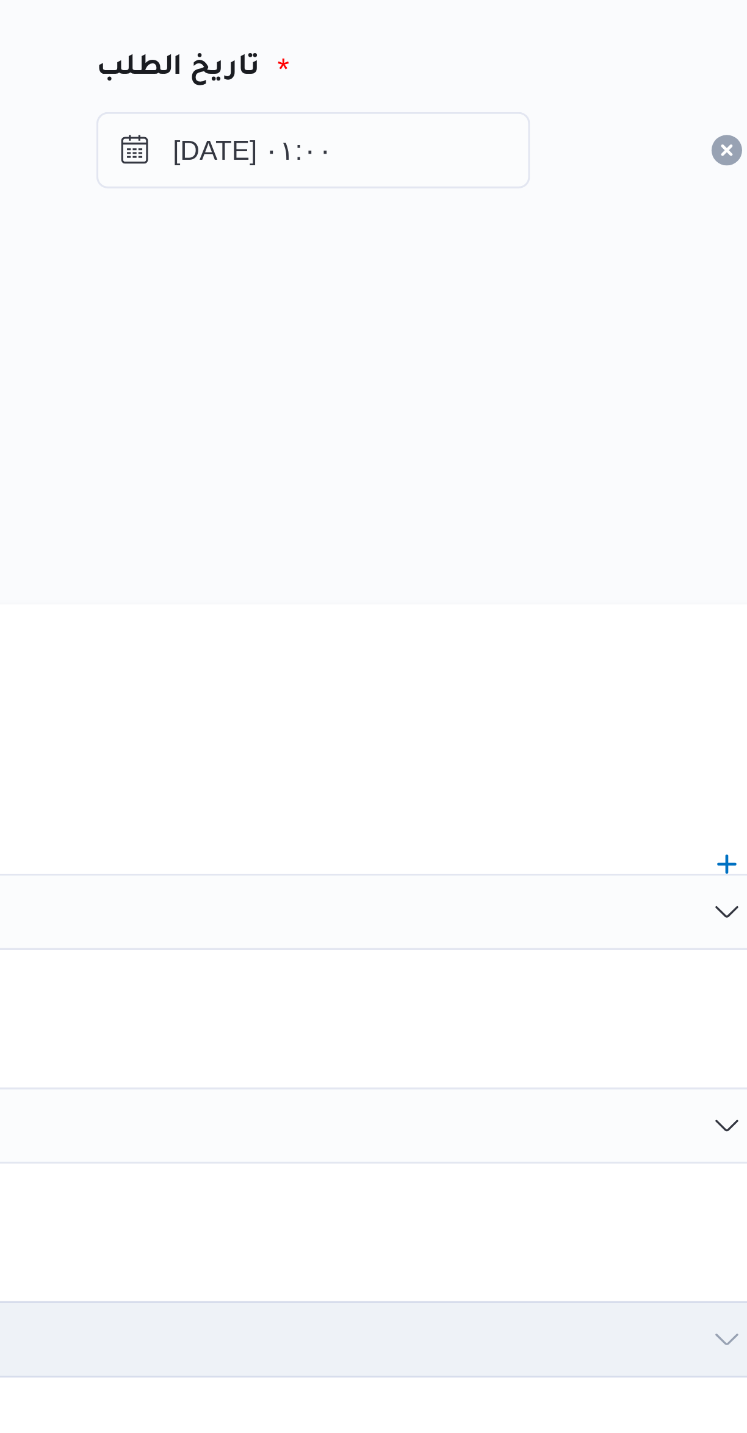
click at [568, 274] on div "هل سيتم الطلب من خلال تطبيق السائق؟" at bounding box center [445, 273] width 464 height 15
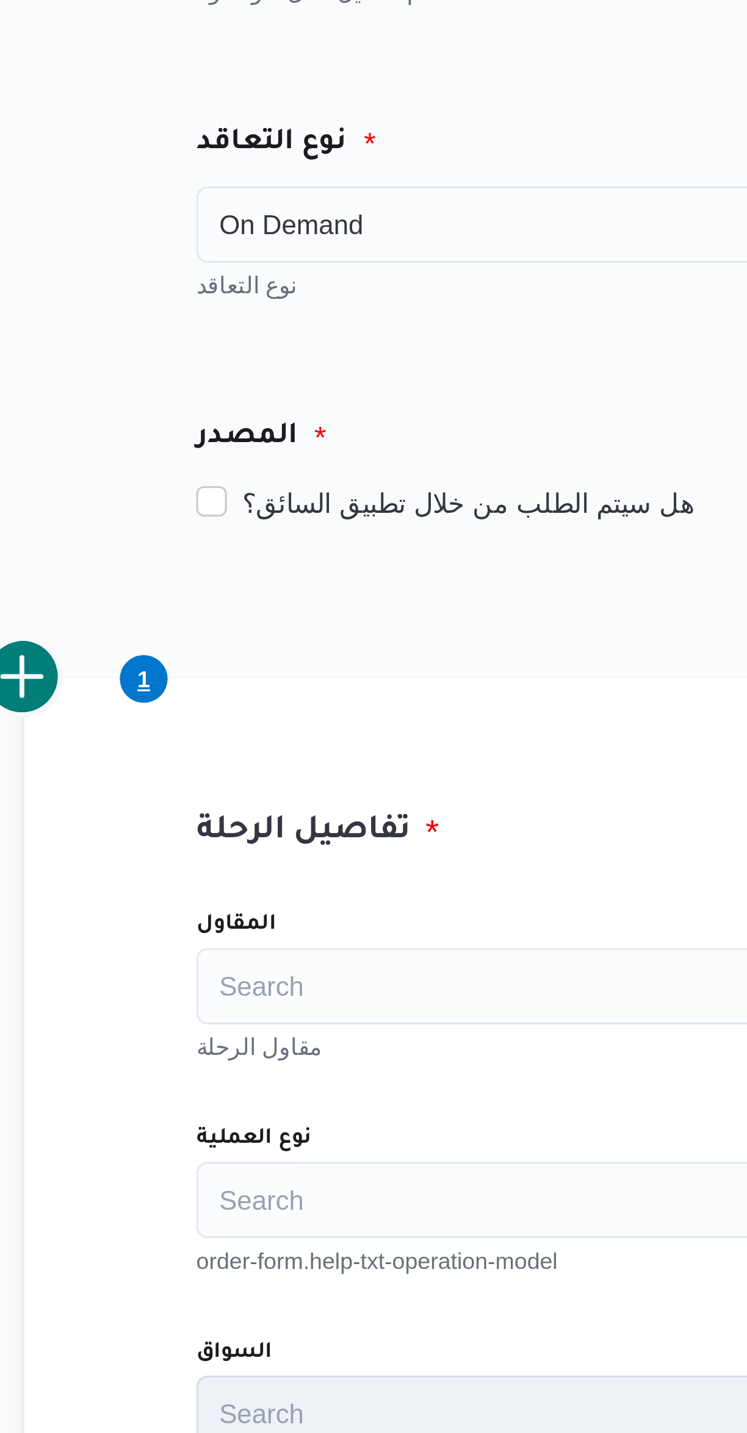
click at [279, 425] on div "Search" at bounding box center [445, 427] width 464 height 24
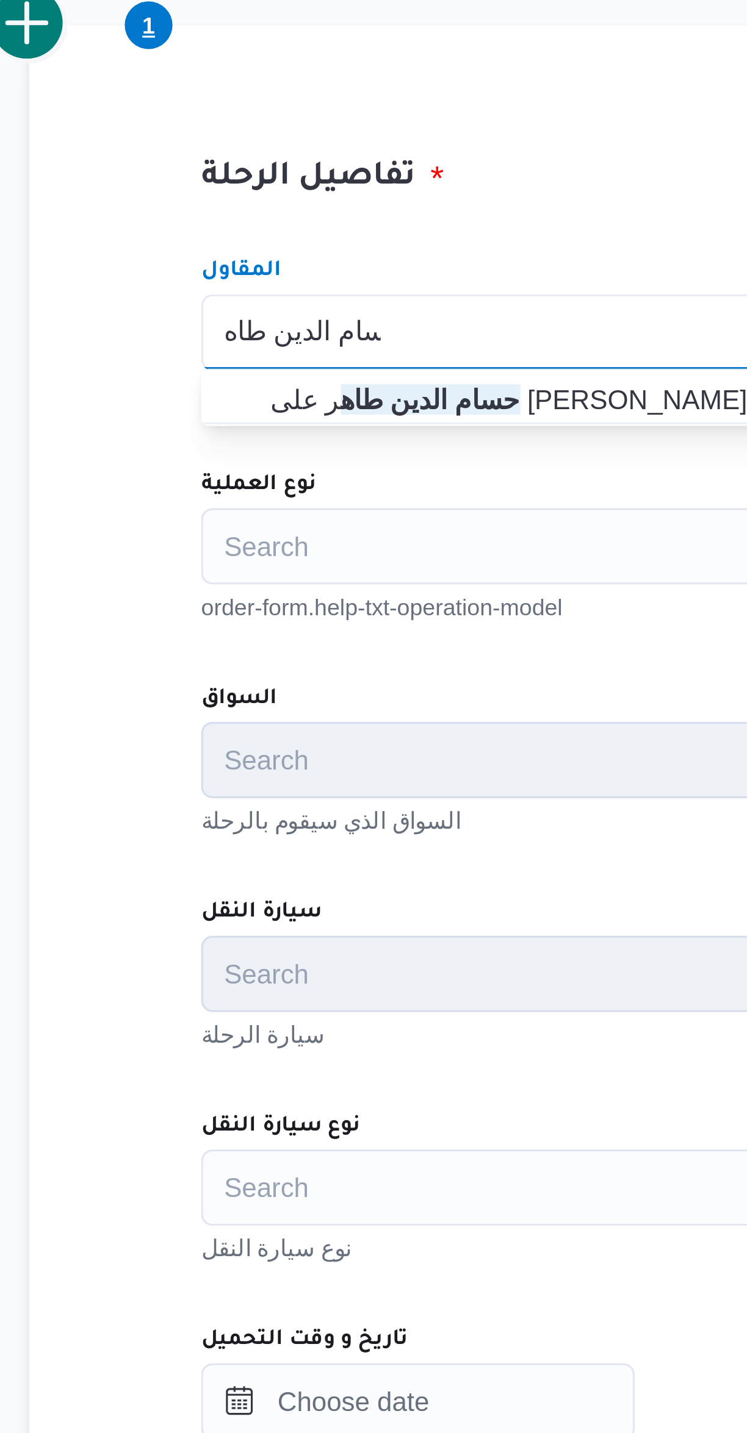
type input "حسام الدين طاه"
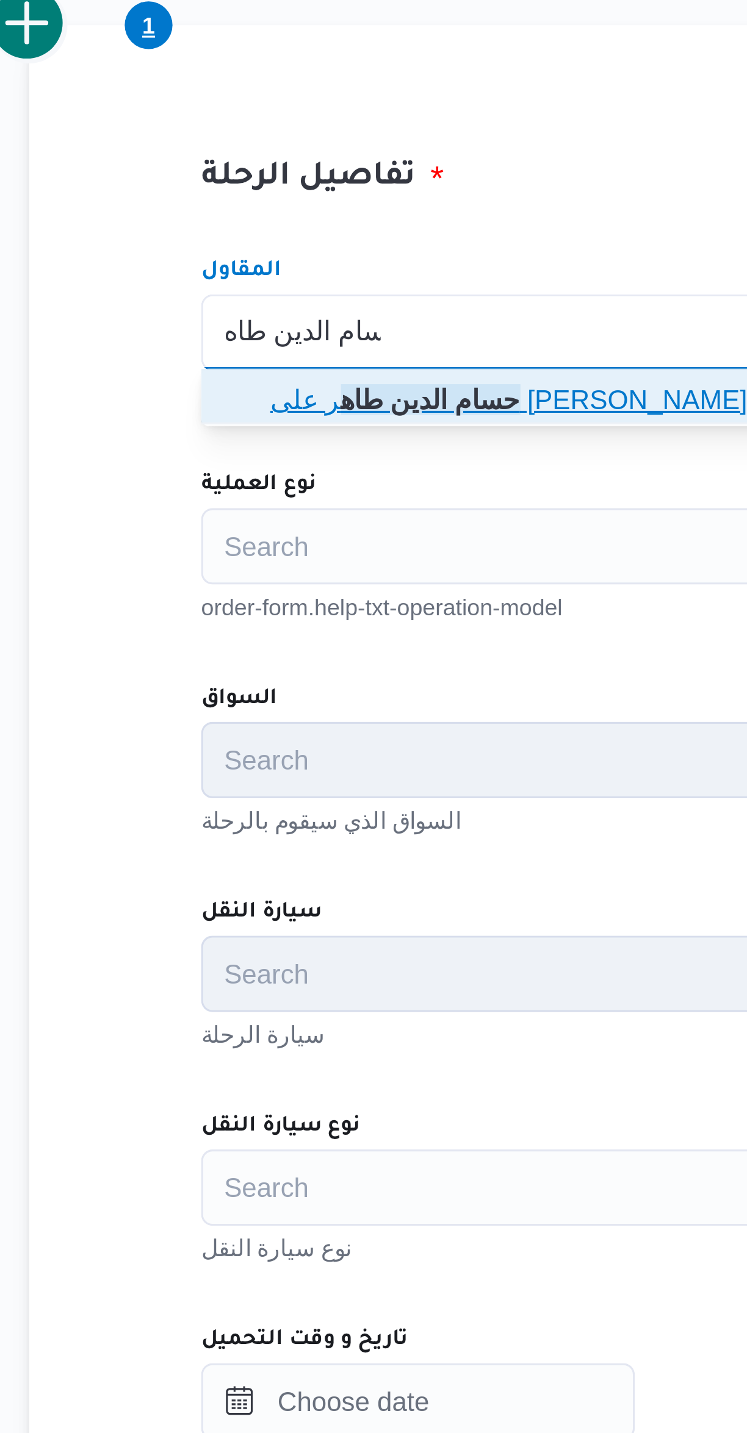
click at [326, 452] on span "حسام الدين طاه ر على محمد" at bounding box center [452, 449] width 434 height 15
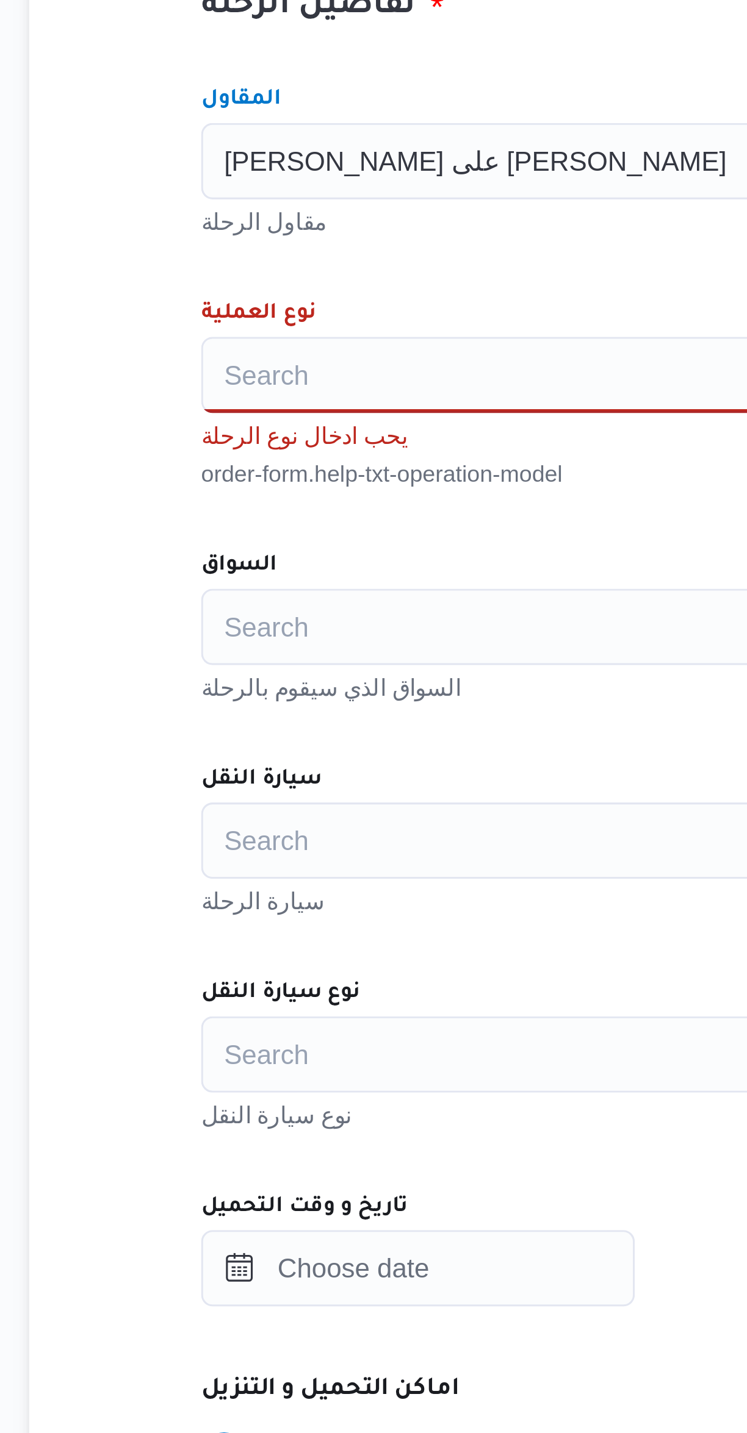
click at [320, 492] on div "Search" at bounding box center [445, 496] width 464 height 24
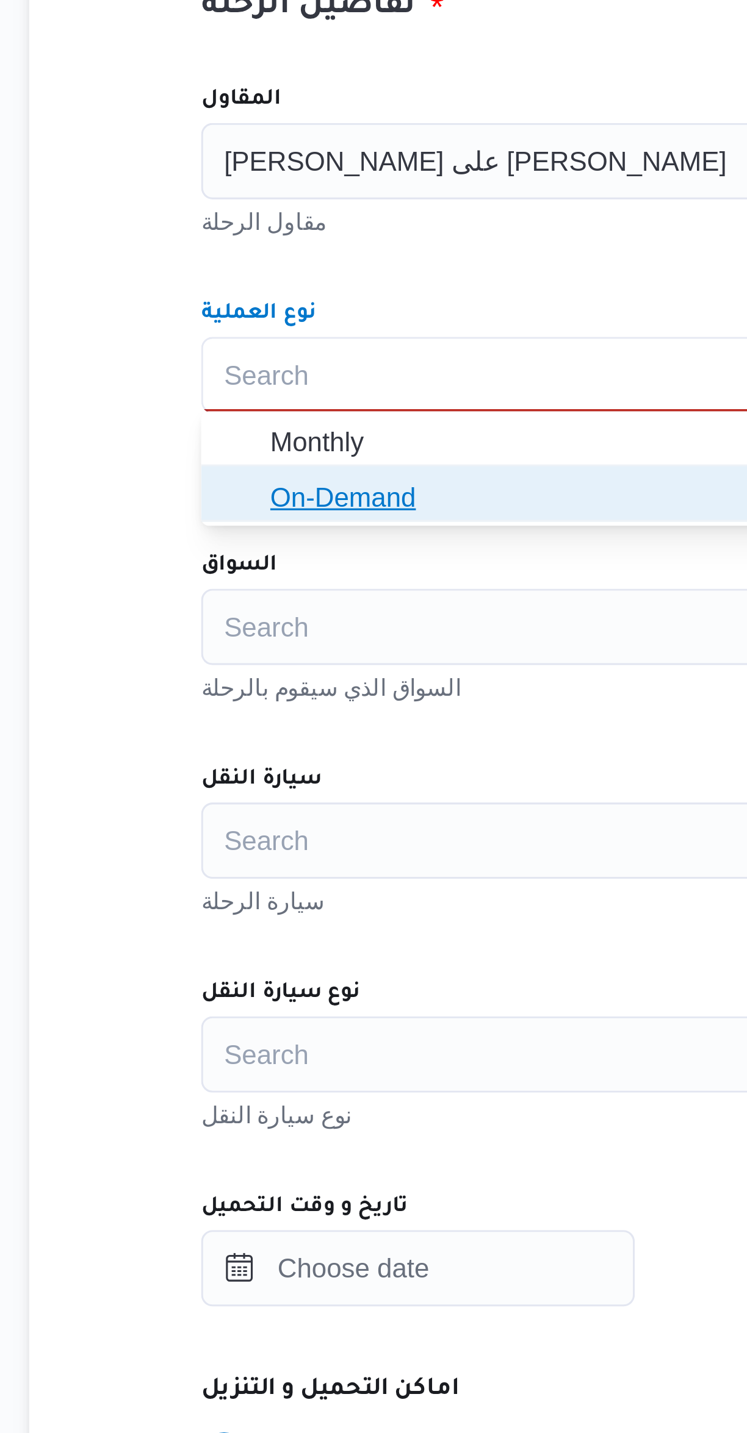
click at [315, 535] on span "On-Demand" at bounding box center [452, 535] width 434 height 15
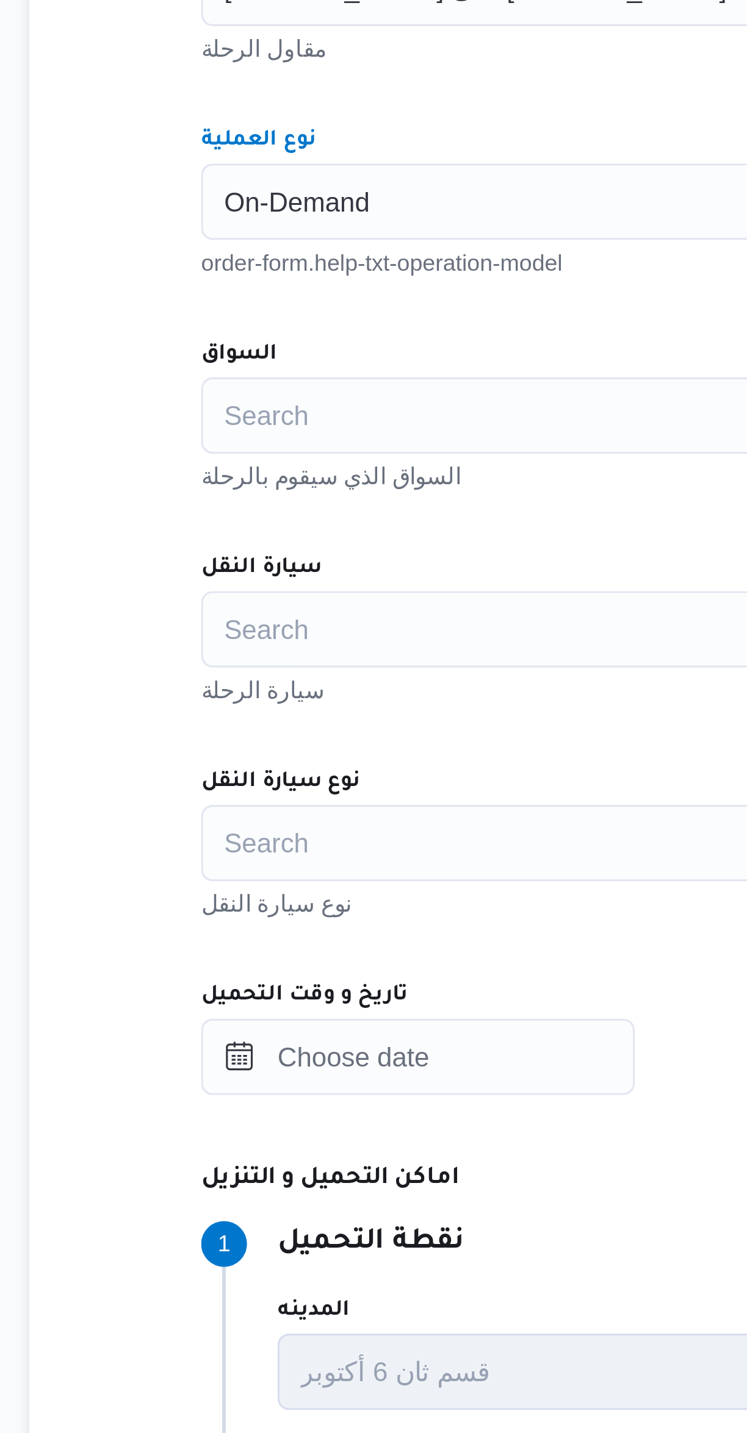
click at [318, 564] on div "Search" at bounding box center [445, 564] width 464 height 24
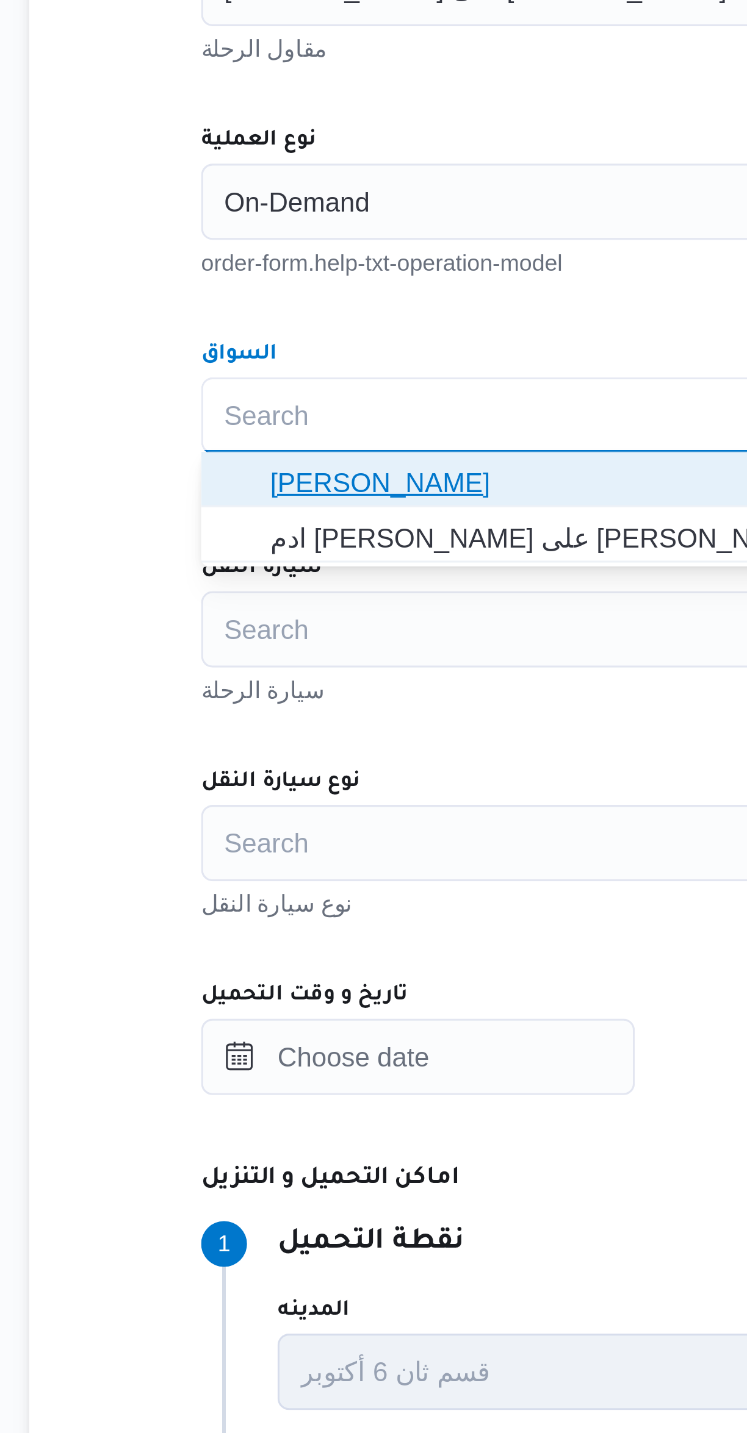
click at [333, 586] on span "[PERSON_NAME]" at bounding box center [452, 585] width 434 height 15
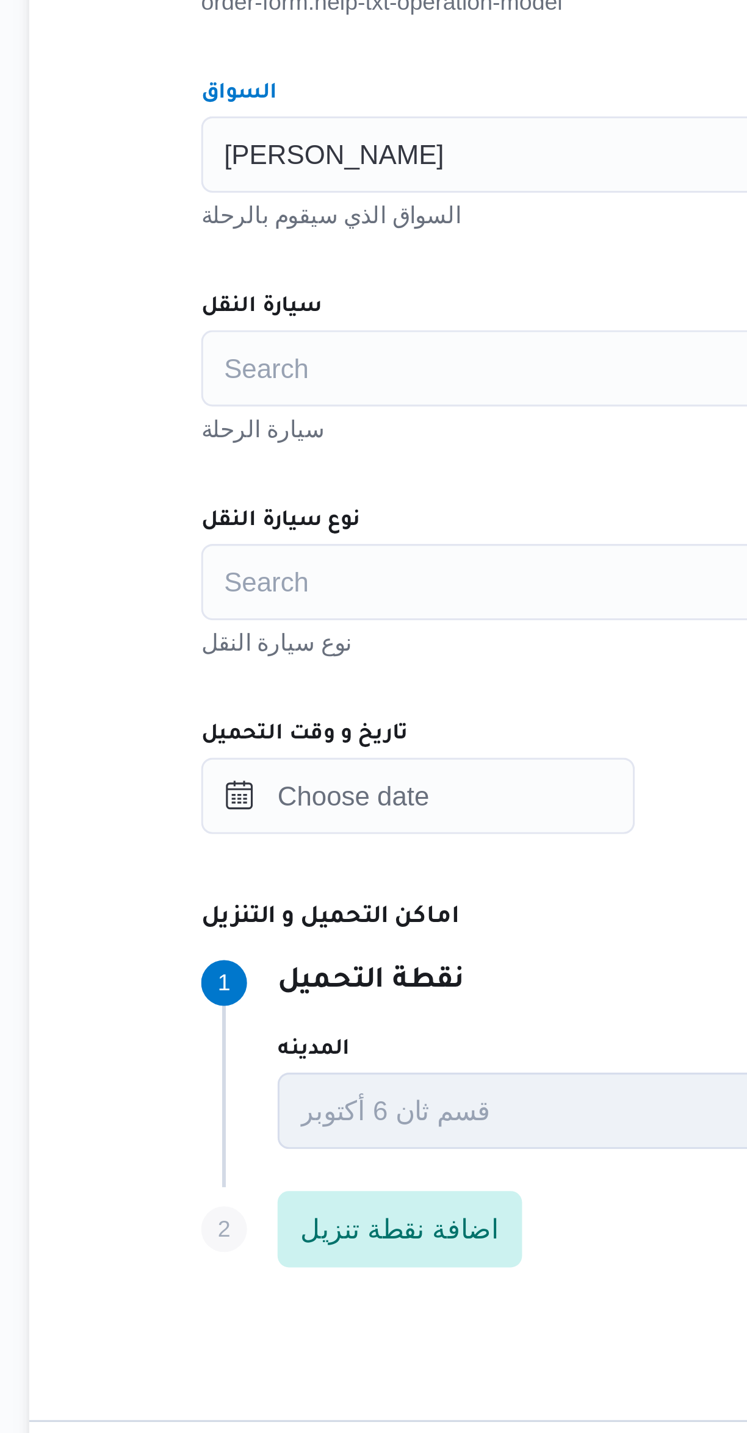
click at [317, 626] on div "Search" at bounding box center [445, 632] width 464 height 24
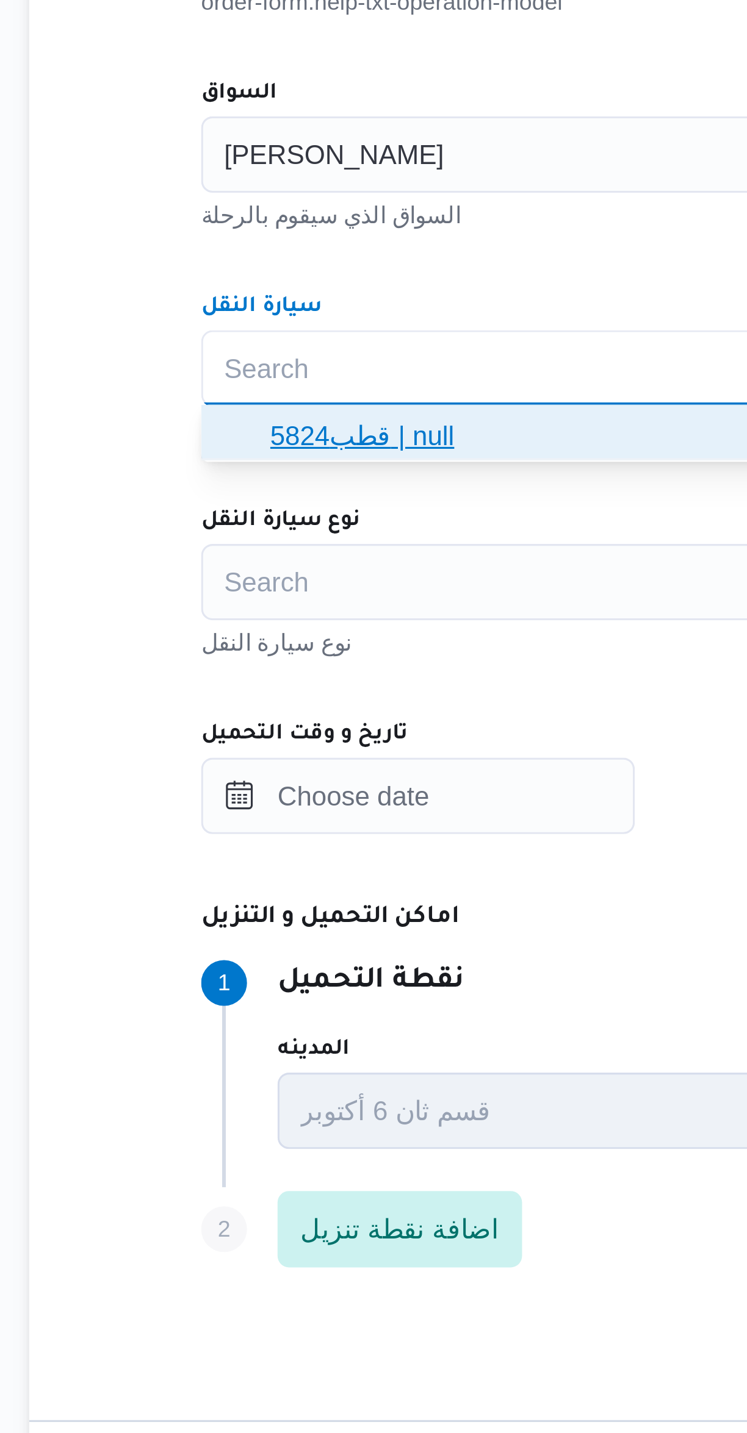
click at [318, 653] on span "قطب5824 | null" at bounding box center [452, 654] width 434 height 15
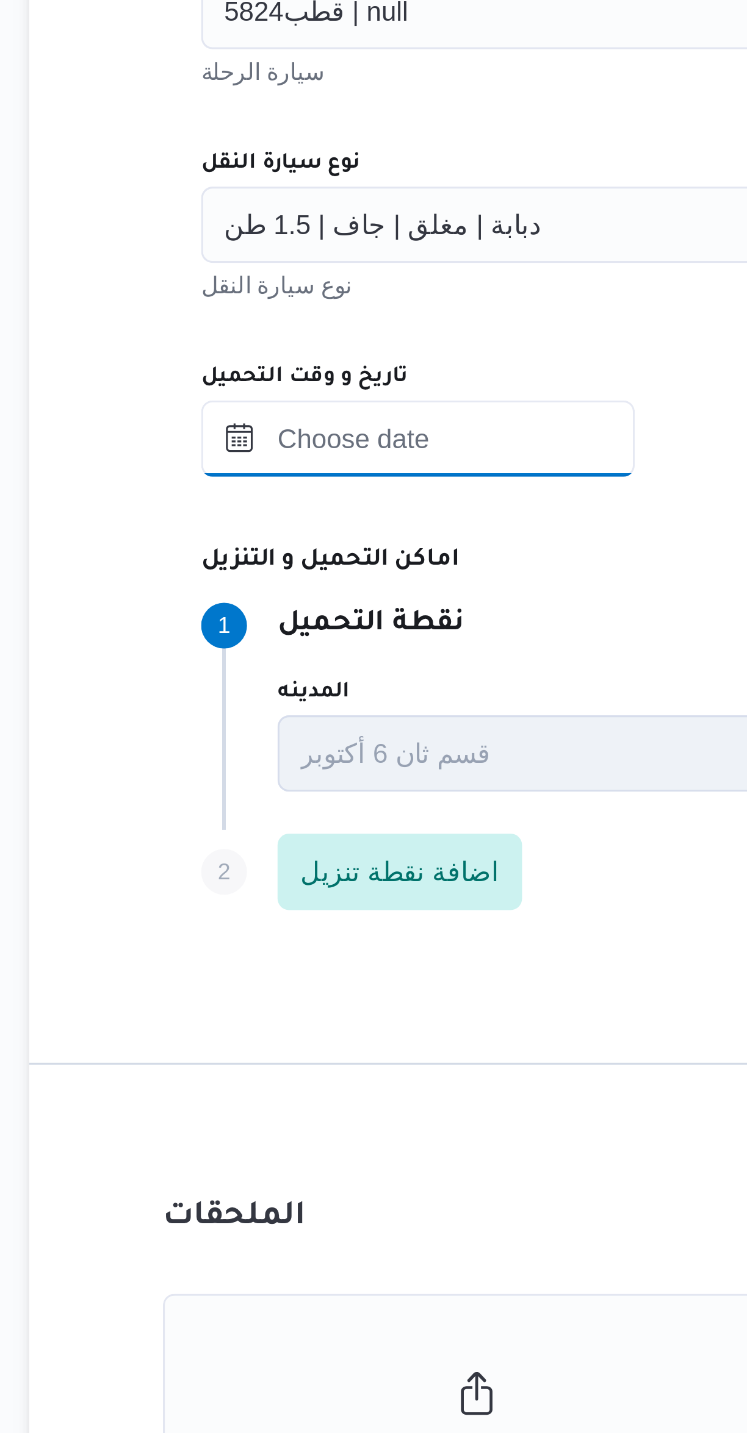
click at [309, 770] on input "تاريخ و وقت التحميل" at bounding box center [282, 769] width 138 height 24
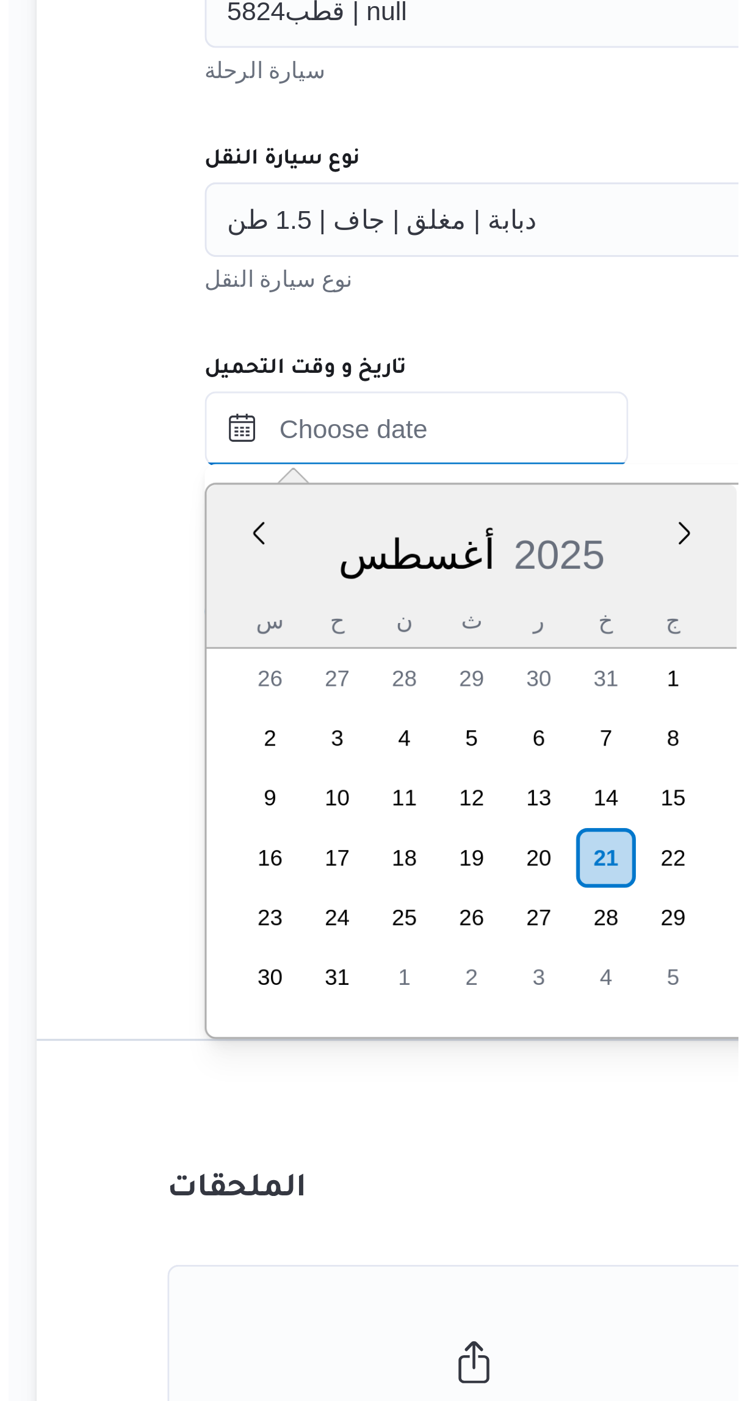
scroll to position [370, 0]
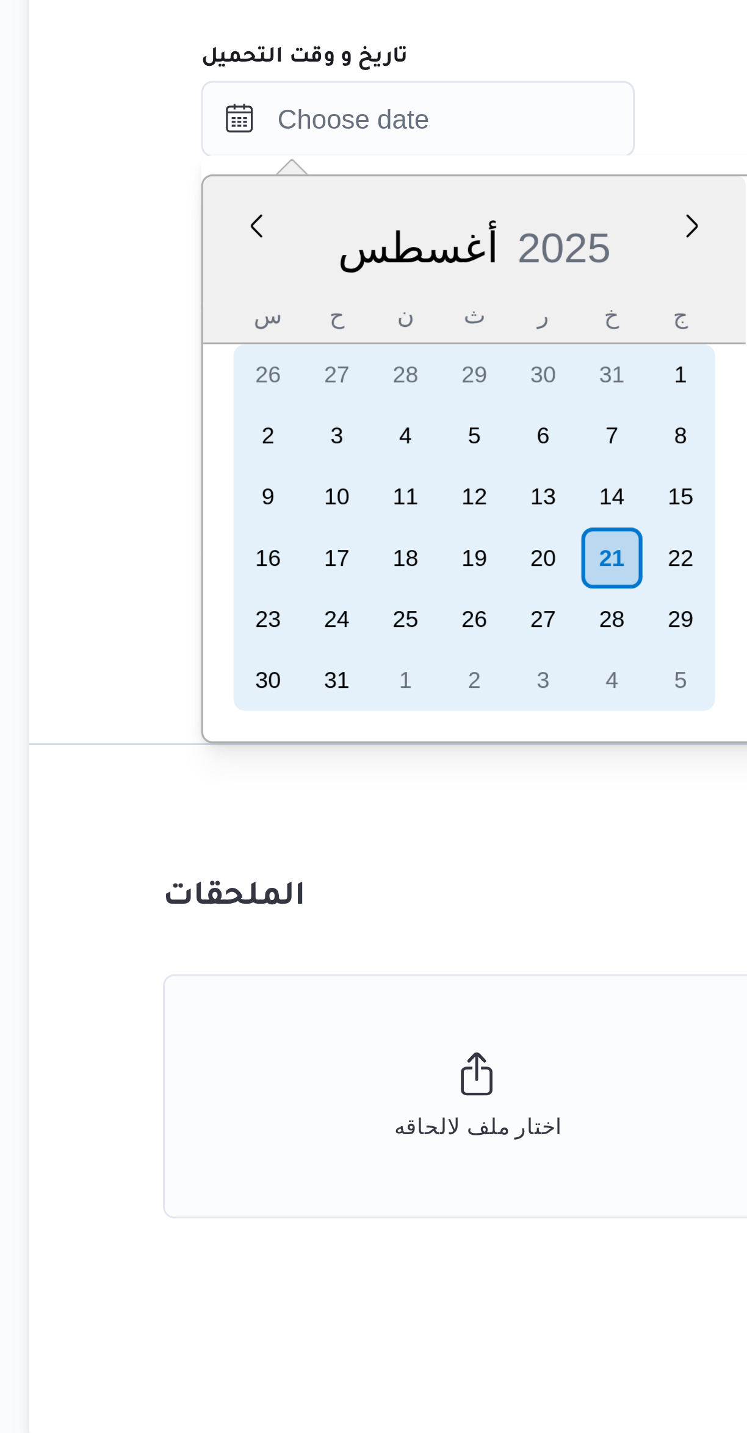
click at [345, 908] on div "21" at bounding box center [345, 910] width 20 height 20
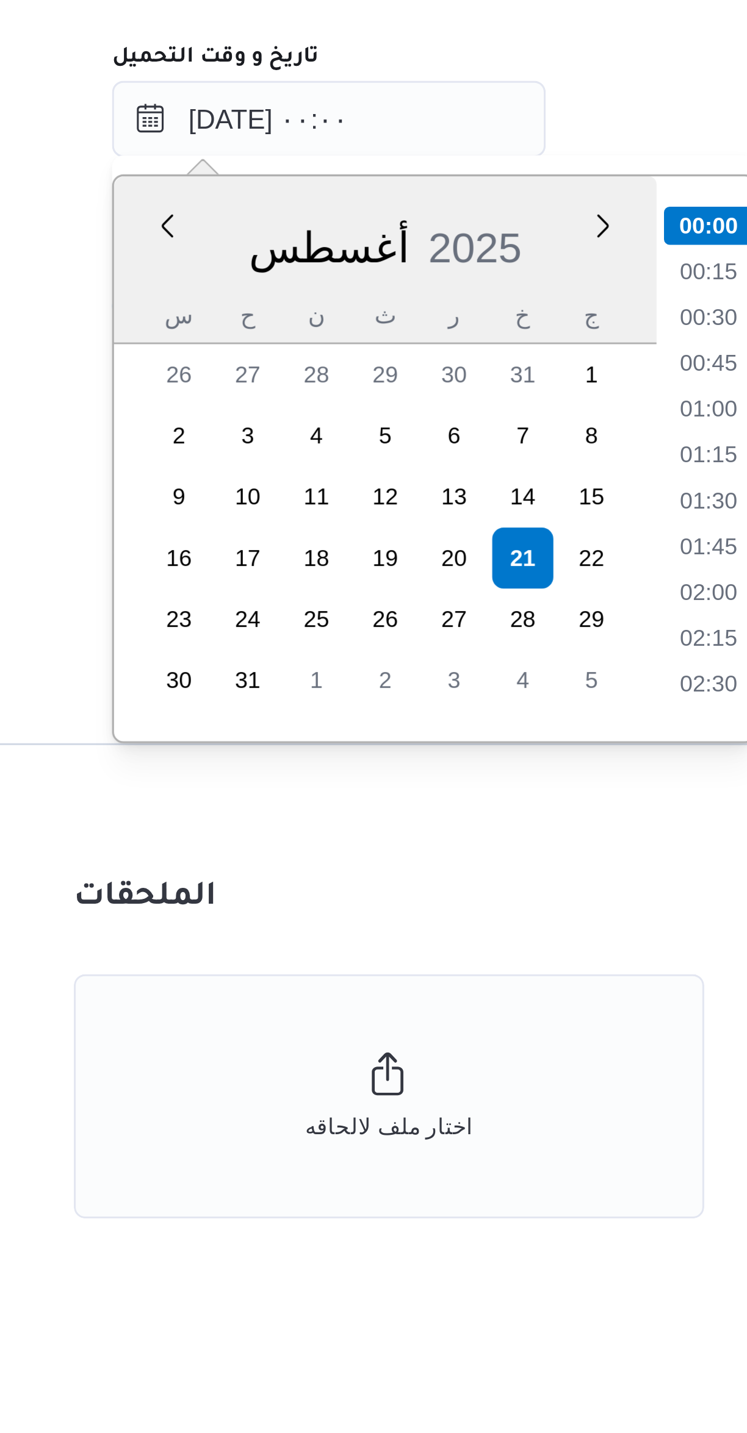
click at [398, 862] on li "01:00" at bounding box center [404, 862] width 28 height 12
type input "٢١/٠٨/٢٠٢٥ ٠١:٠٠"
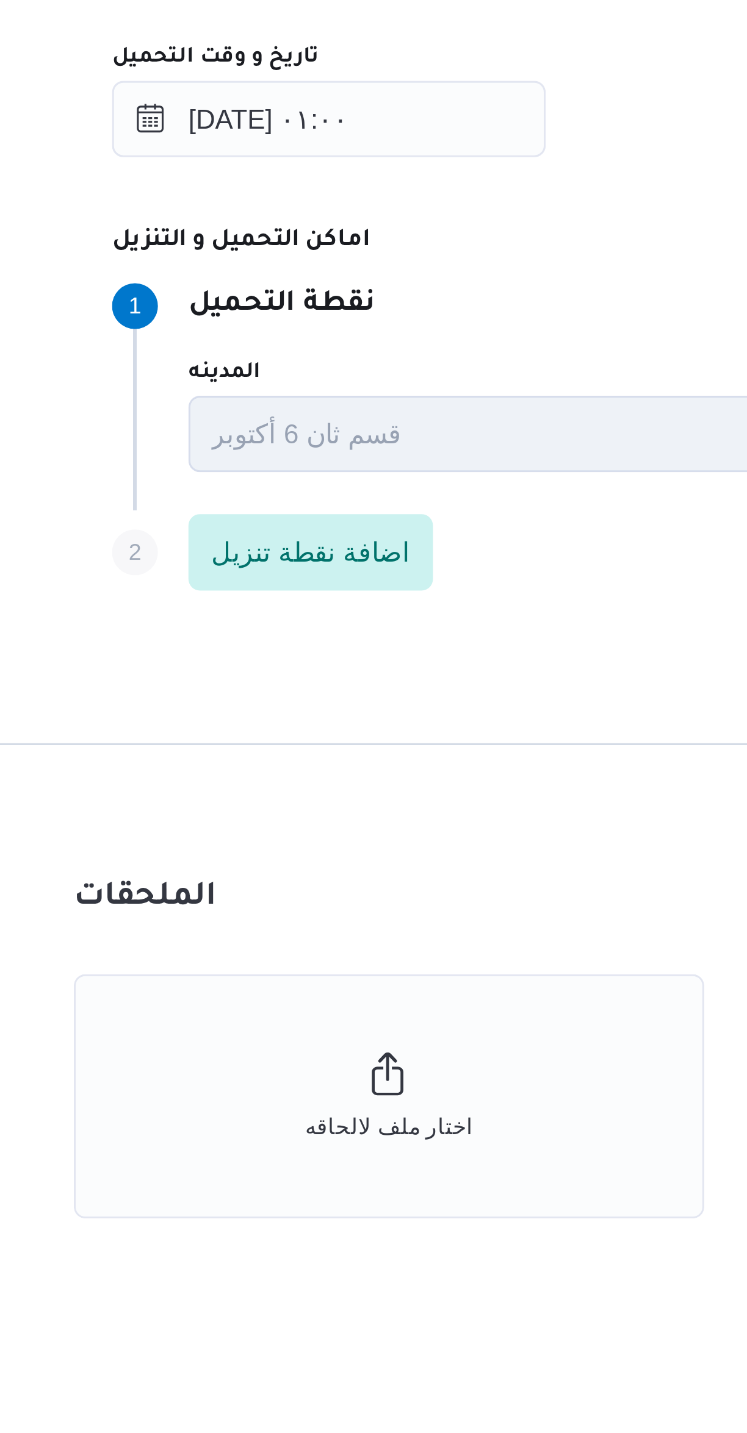
click at [375, 820] on div "Step 1 1 نقطة التحميل المدينه قسم ثان 6 أكتوبر اسم المكان Agility Logistics Egy…" at bounding box center [487, 855] width 549 height 79
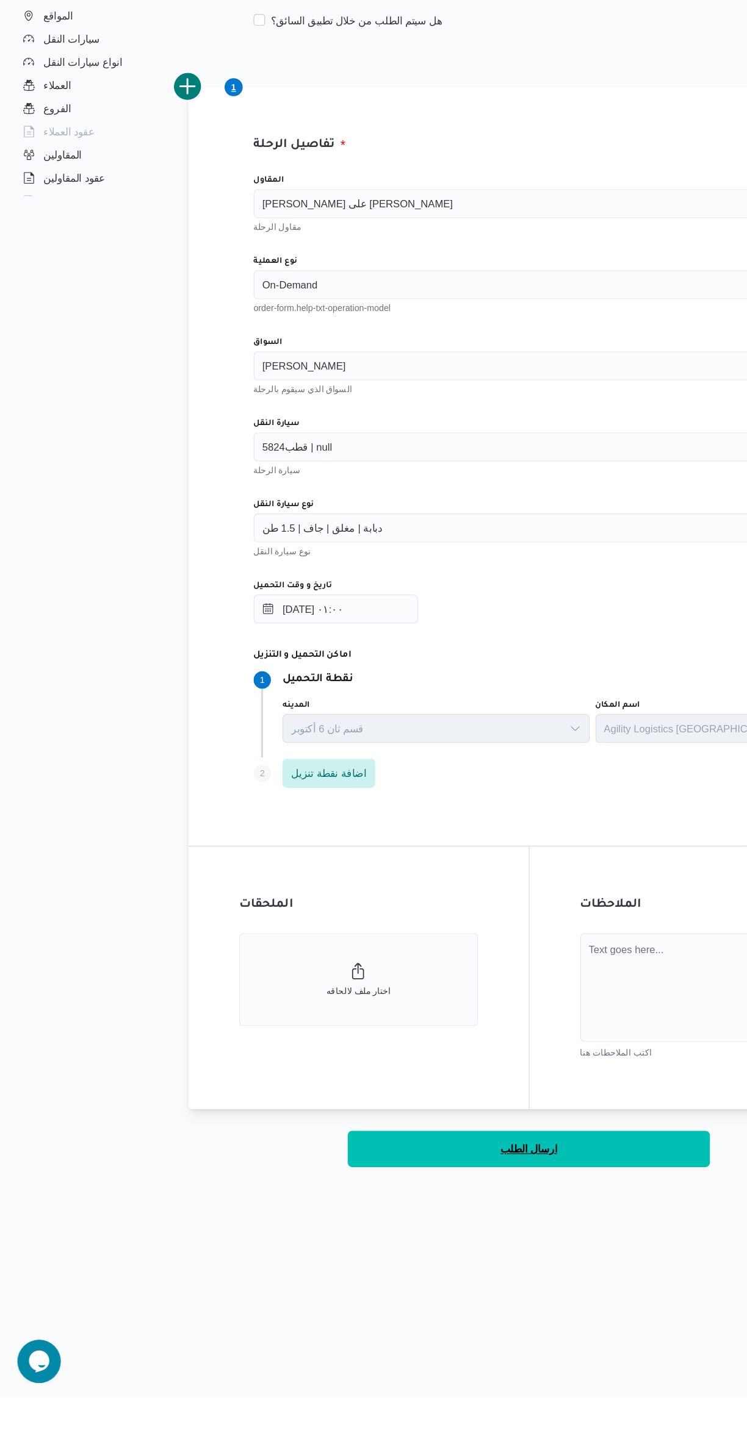
click at [452, 1219] on span "ارسال الطلب" at bounding box center [446, 1224] width 48 height 15
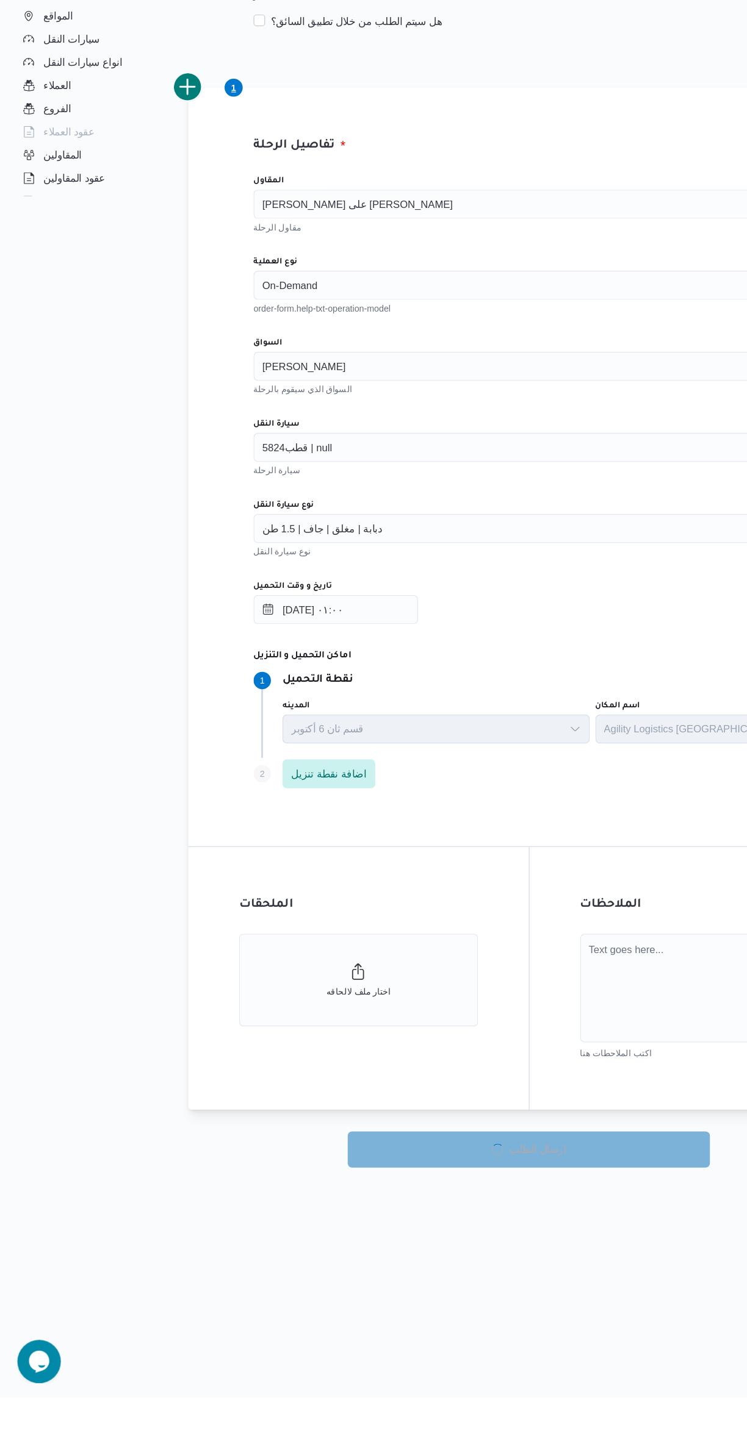
select select "ar"
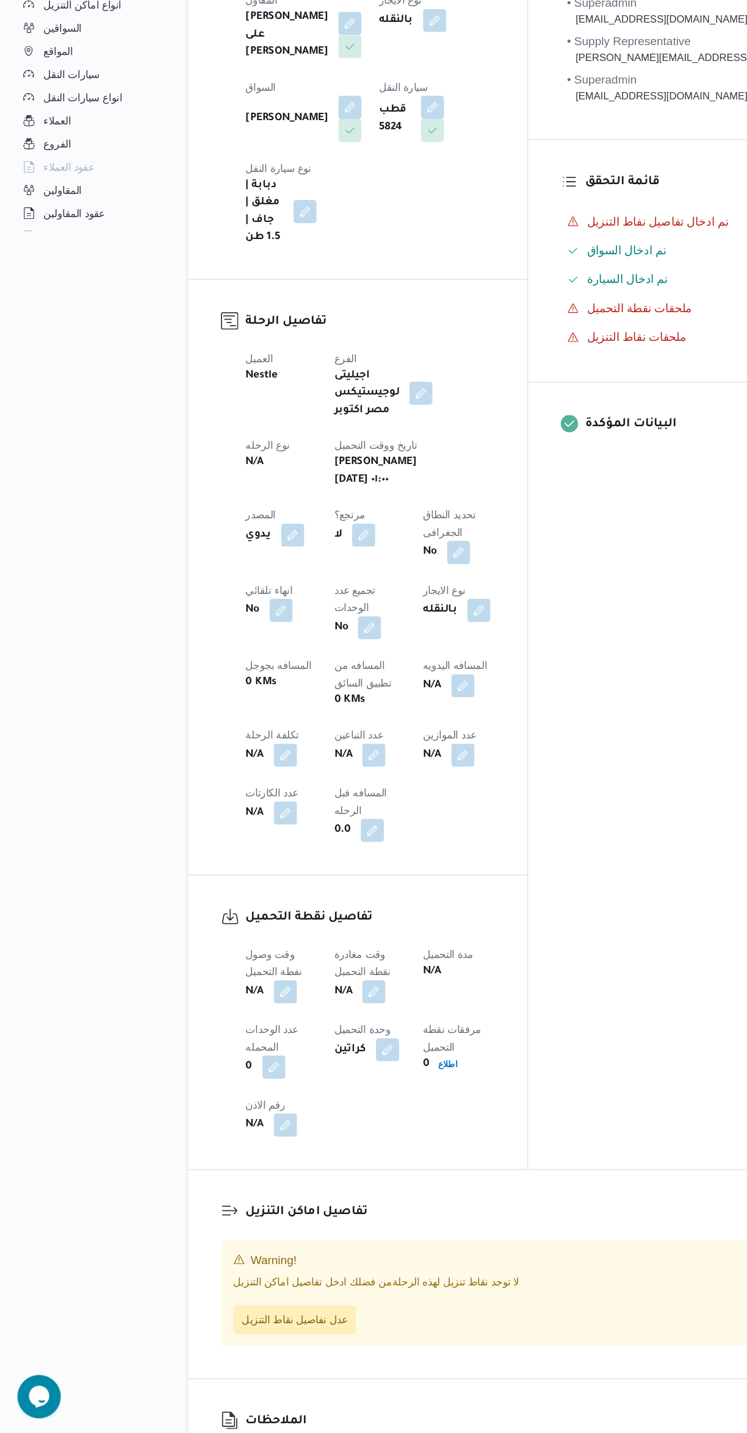
click at [597, 315] on span "• Superadmin mostafa.elrouby@illa.com.eg" at bounding box center [589, 300] width 232 height 32
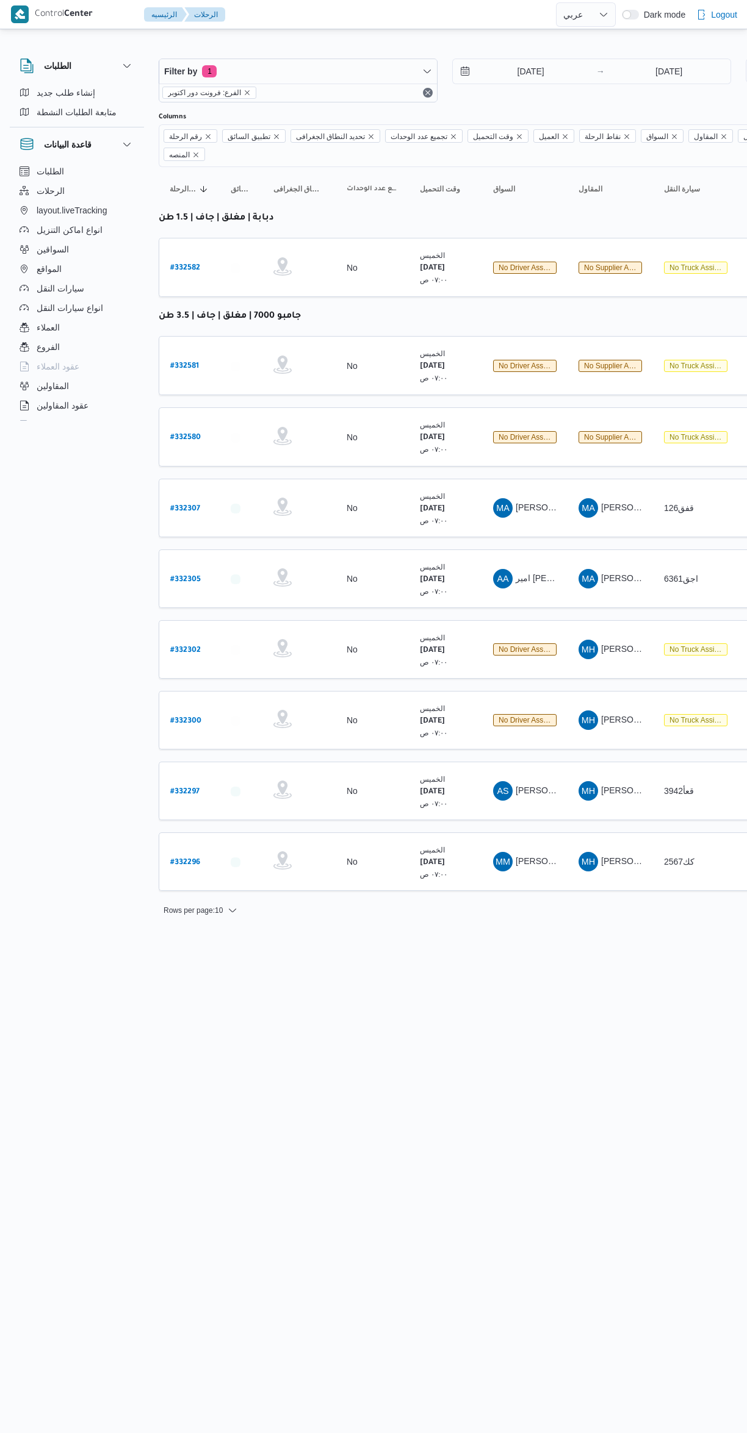
select select "ar"
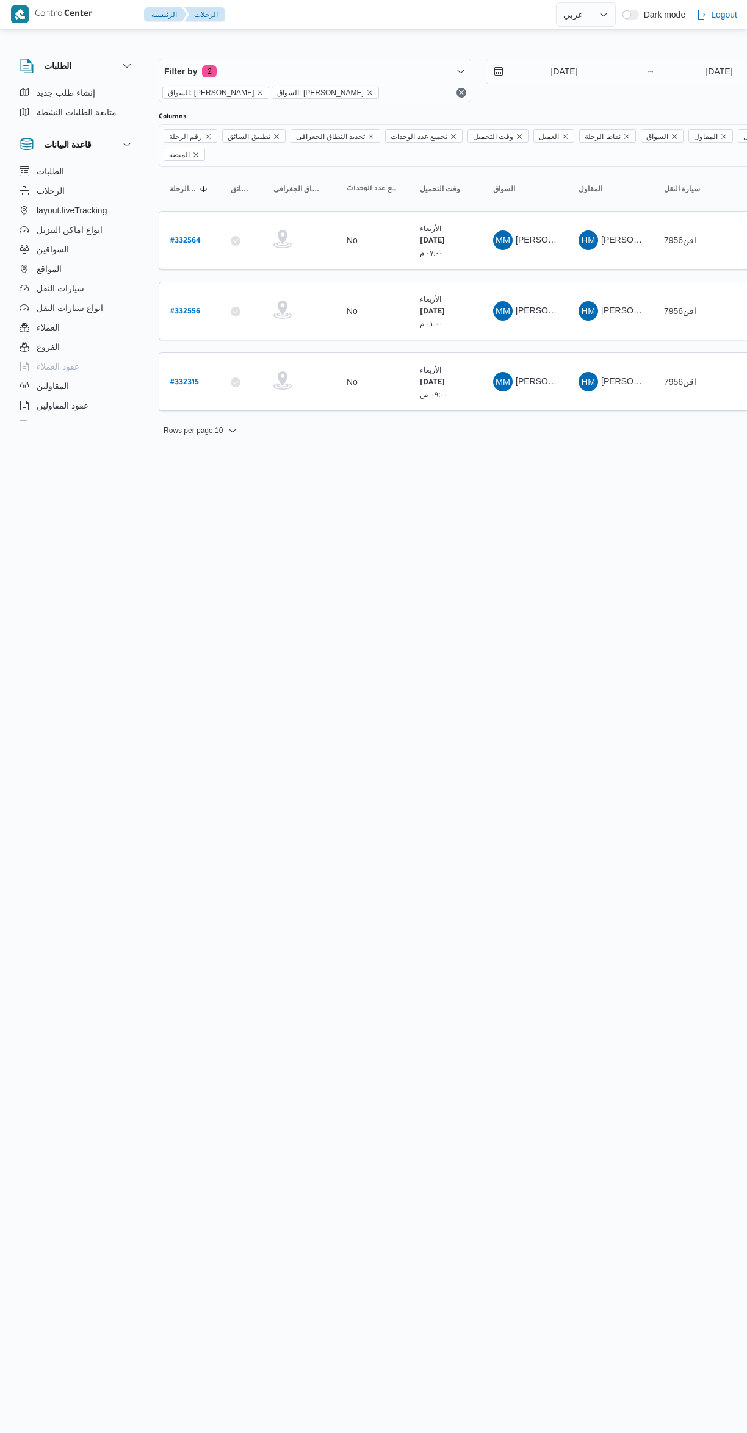
select select "ar"
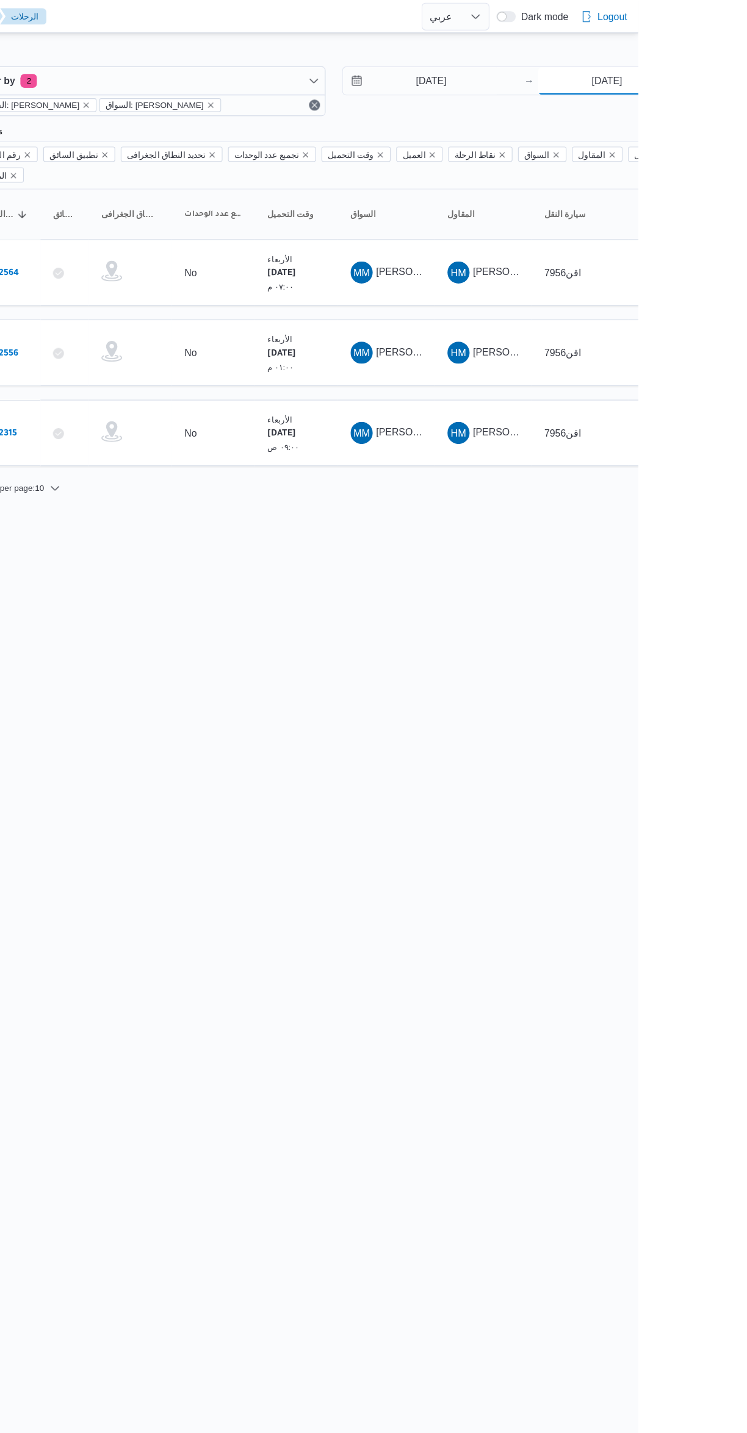
click at [736, 73] on input "[DATE]" at bounding box center [718, 71] width 121 height 24
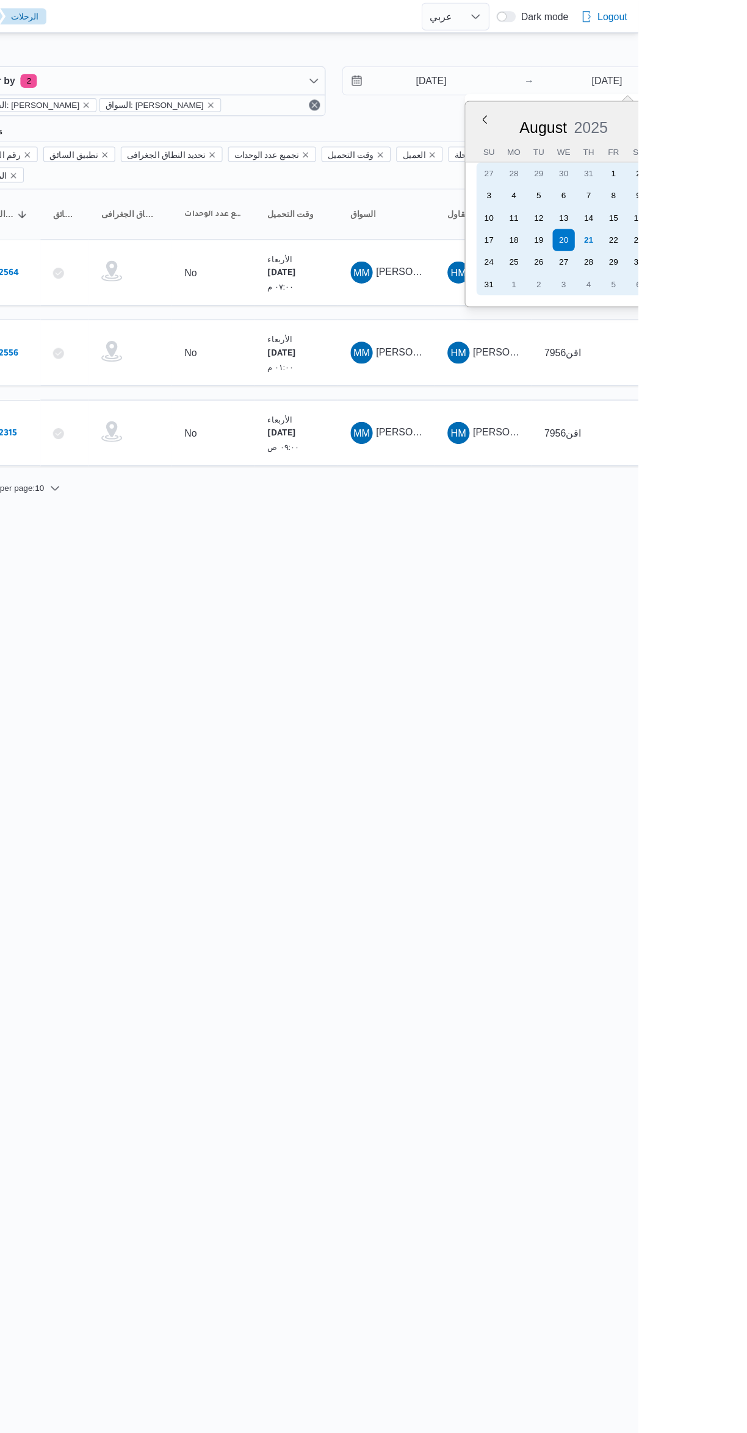
click at [708, 213] on div "21" at bounding box center [703, 212] width 20 height 20
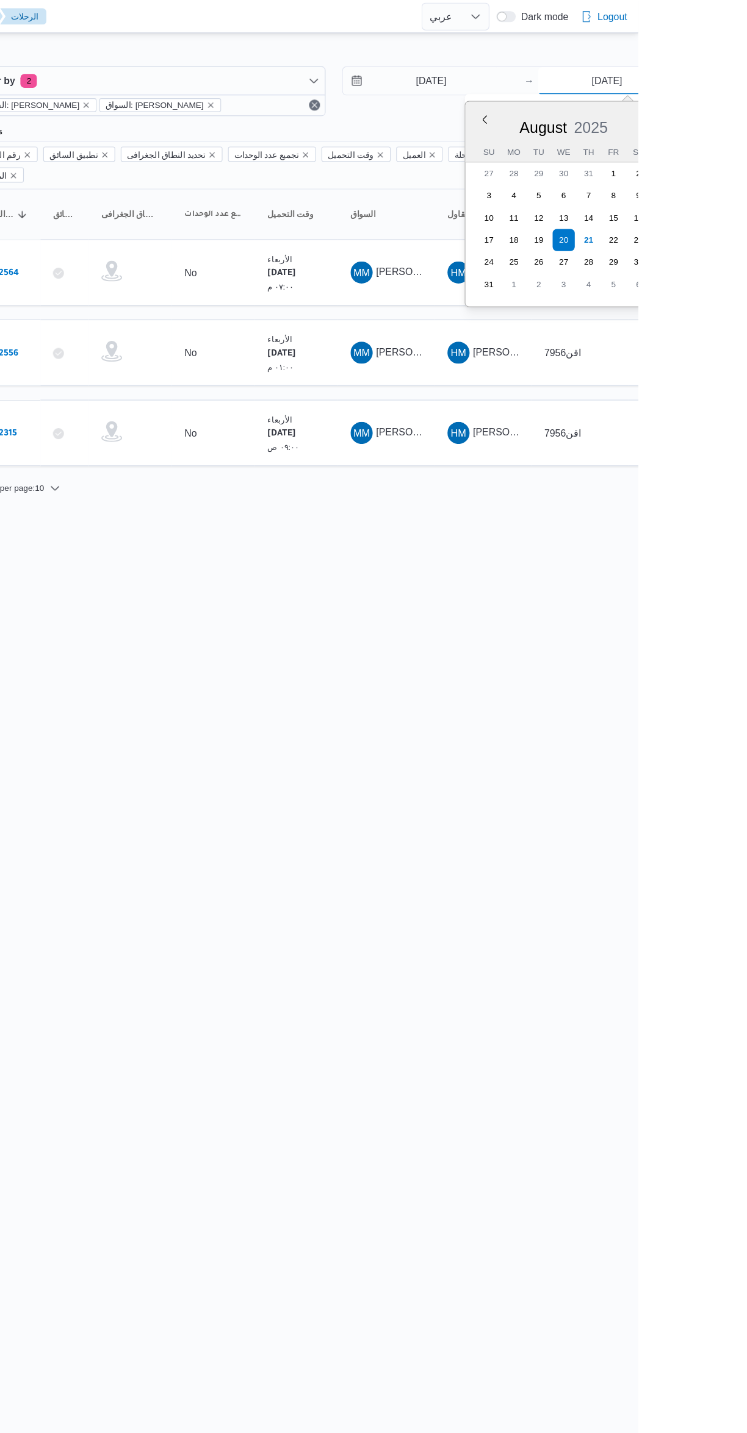
type input "[DATE]"
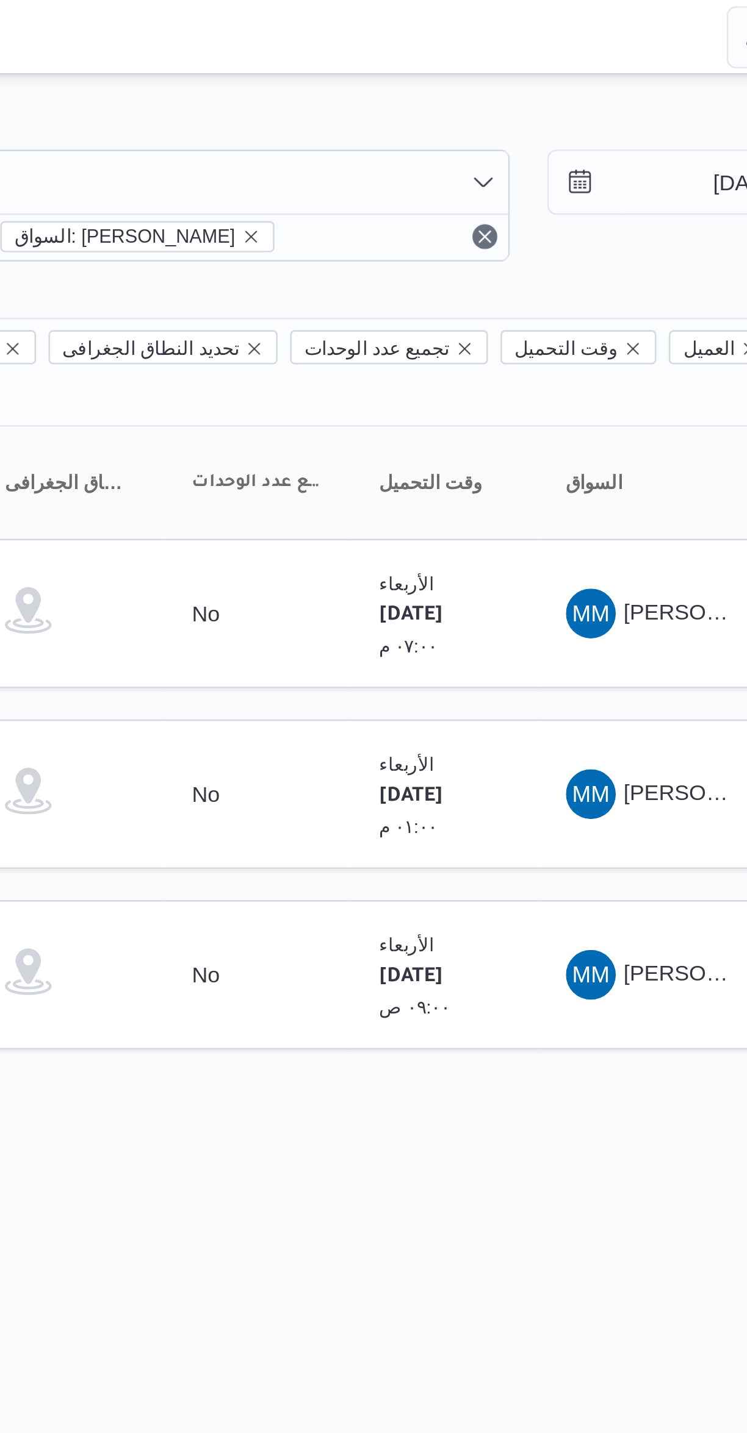
click at [514, 111] on div at bounding box center [525, 107] width 732 height 10
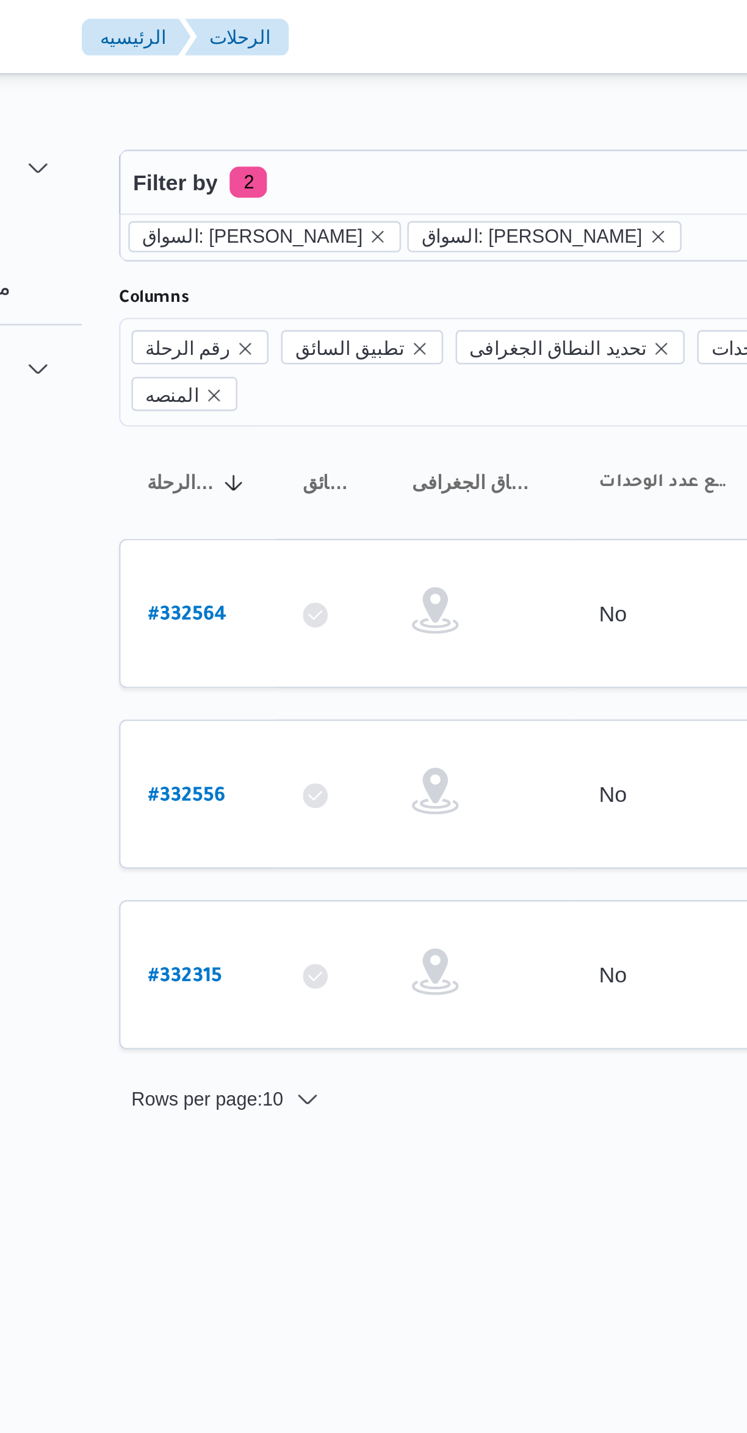
click at [189, 237] on b "# 332564" at bounding box center [185, 241] width 30 height 9
select select "ar"
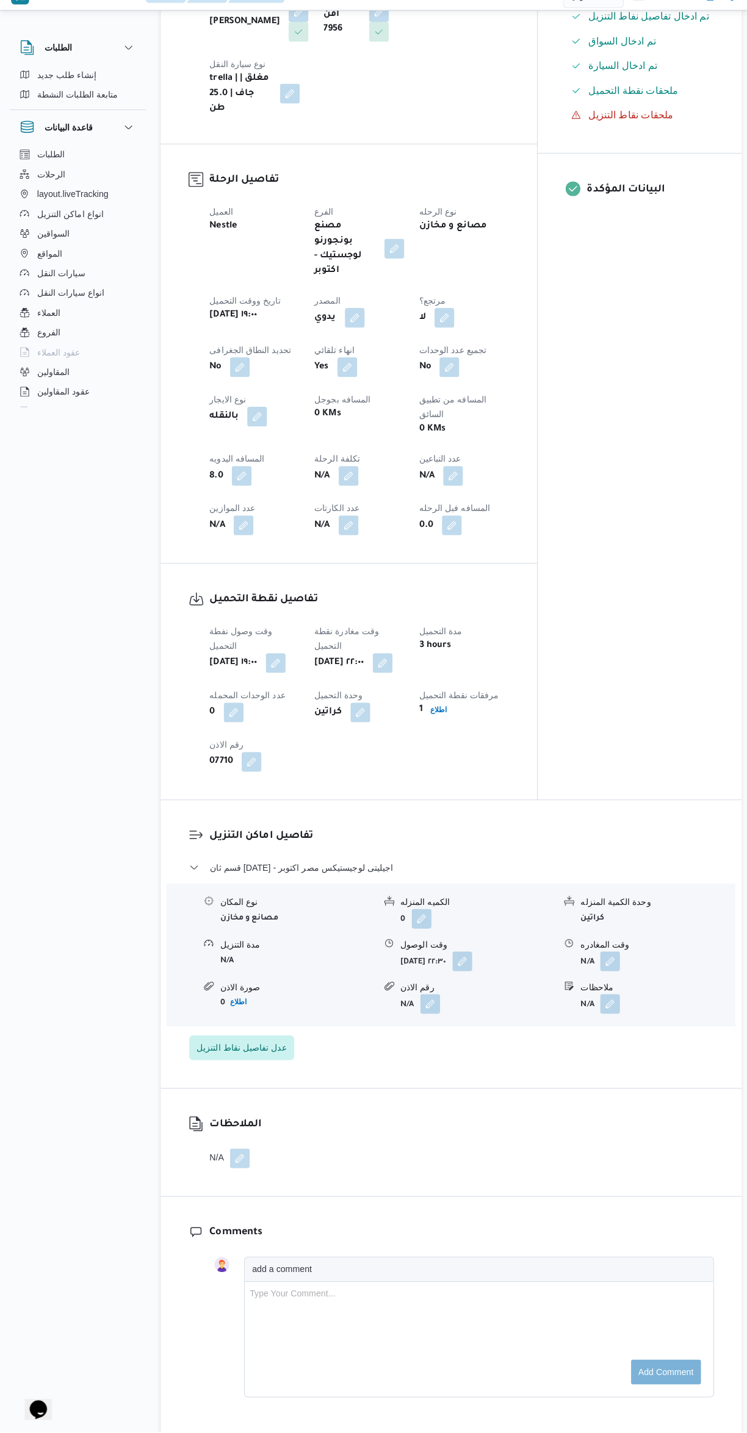
scroll to position [346, 0]
click at [608, 957] on button "button" at bounding box center [602, 967] width 20 height 20
click at [551, 941] on input "وقت المغادره" at bounding box center [570, 942] width 138 height 24
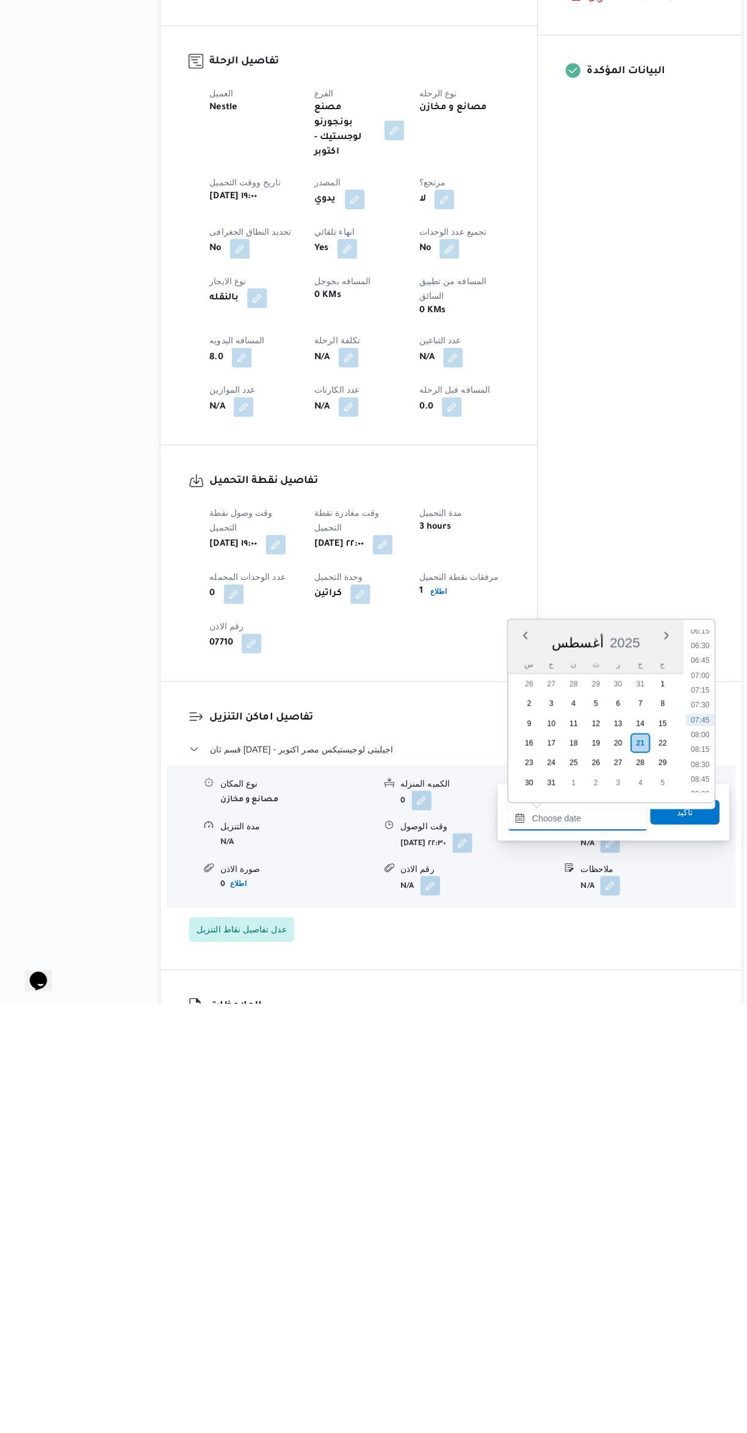
scroll to position [38, 0]
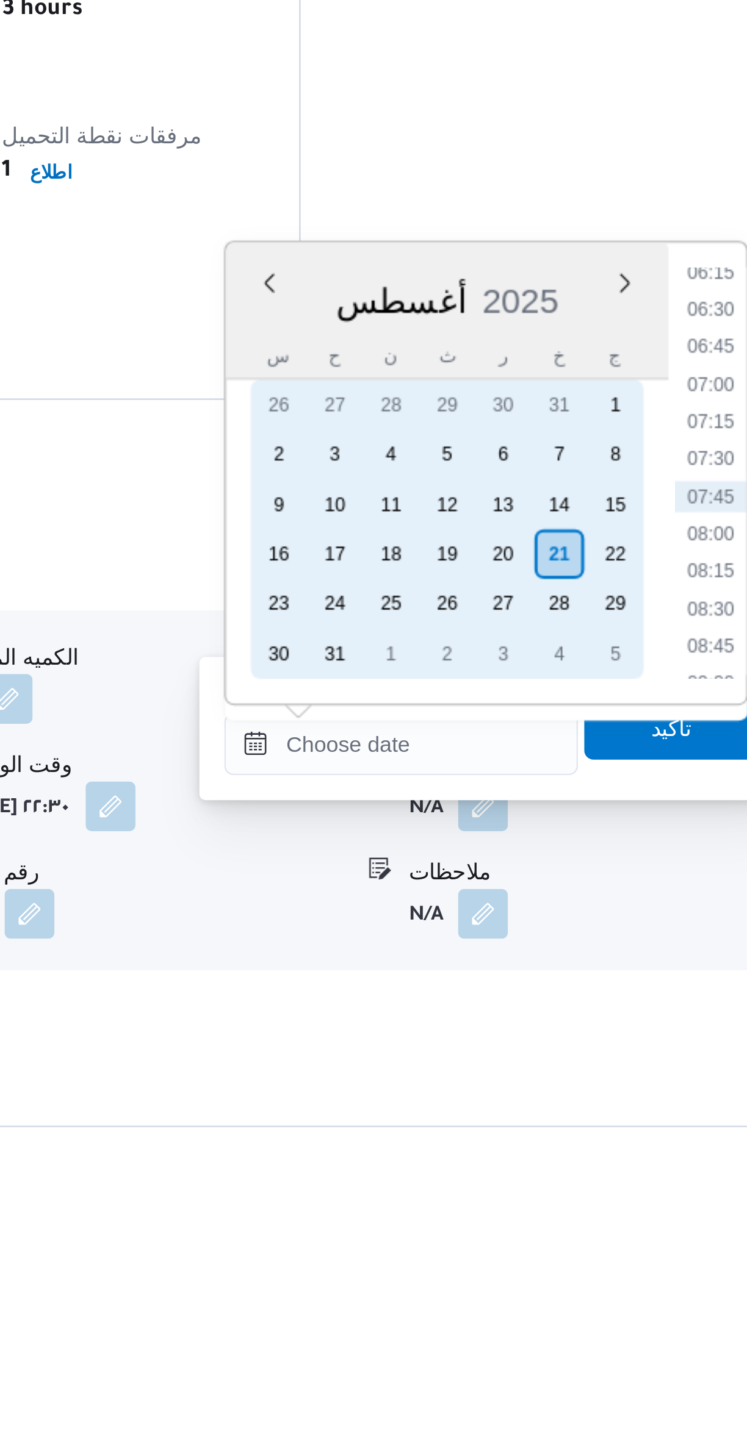
click at [631, 1174] on div "21" at bounding box center [632, 1176] width 20 height 20
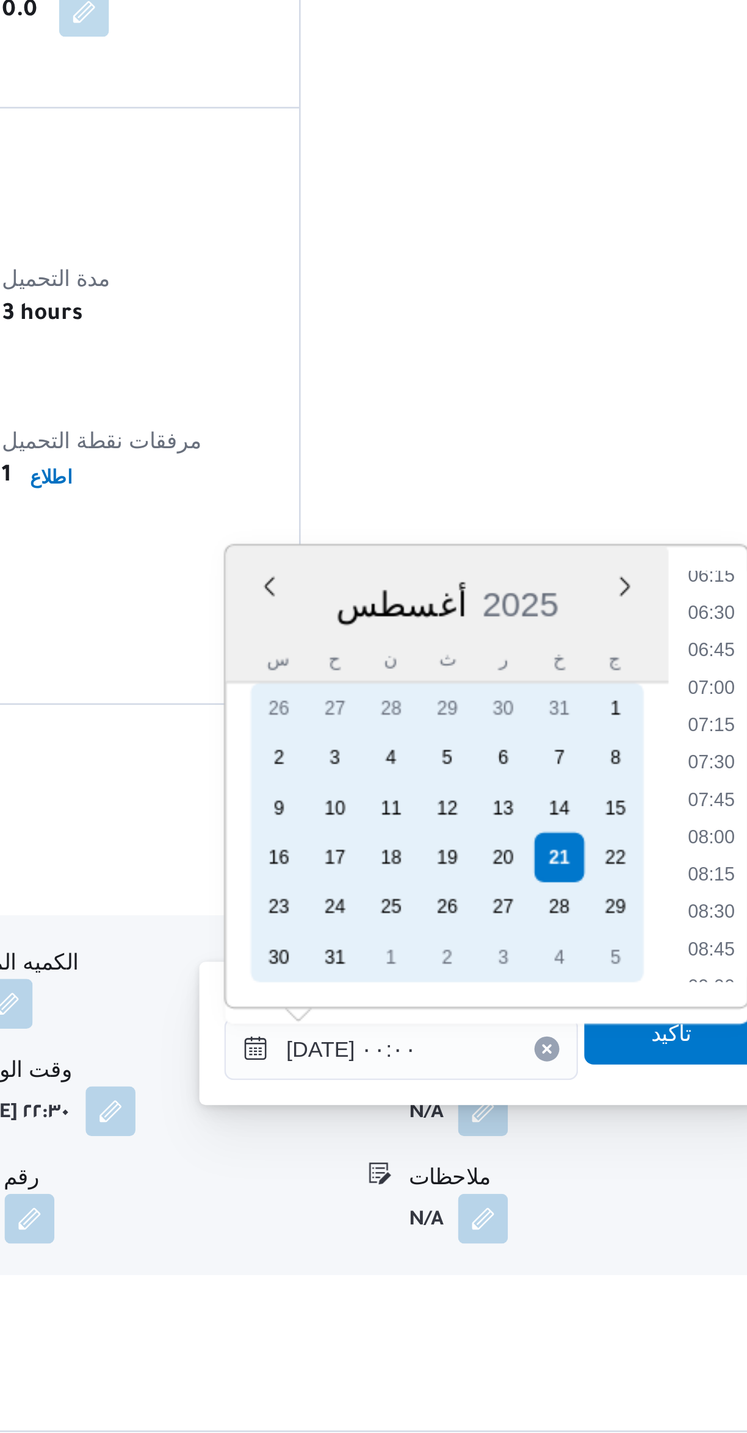
scroll to position [0, 0]
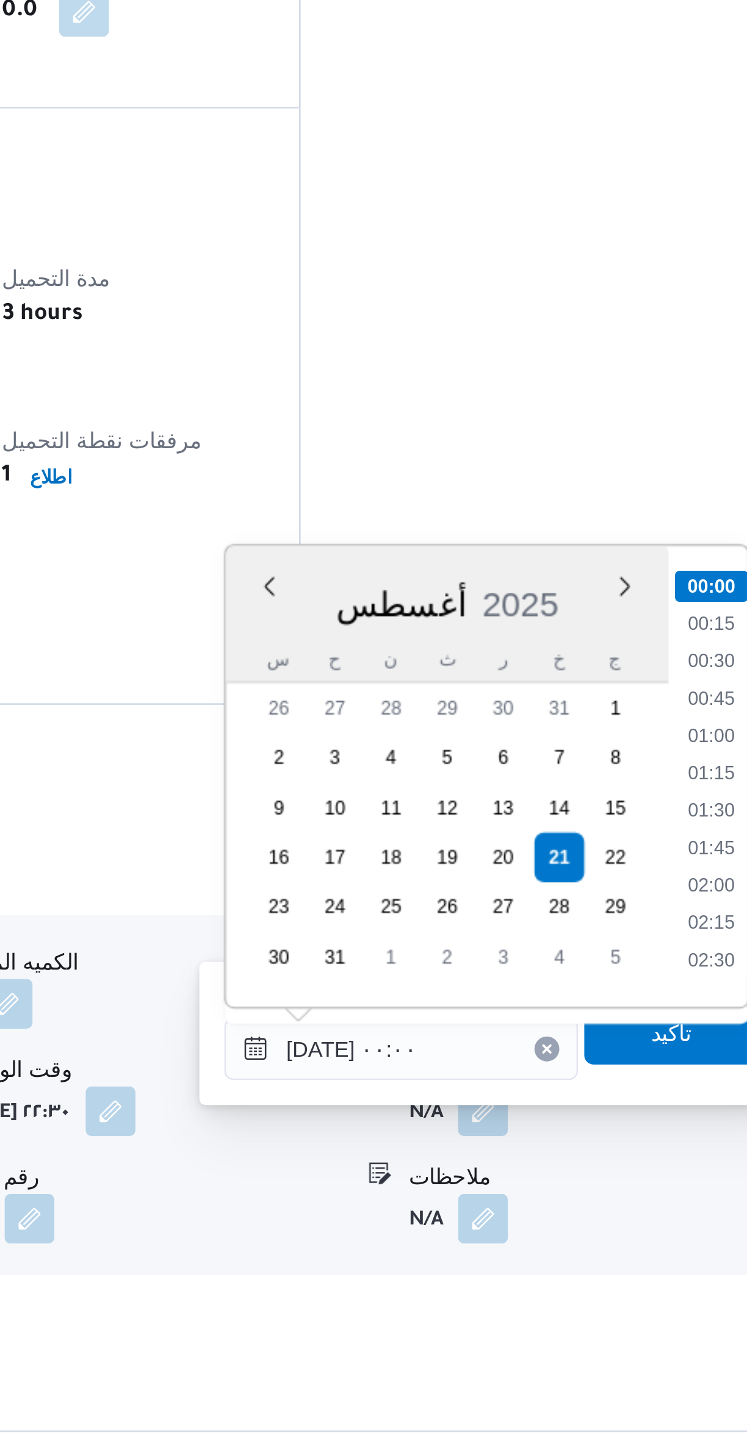
click at [686, 1218] on li "02:30" at bounding box center [691, 1215] width 28 height 12
type input "٢١/٠٨/٢٠٢٥ ٠٢:٣٠"
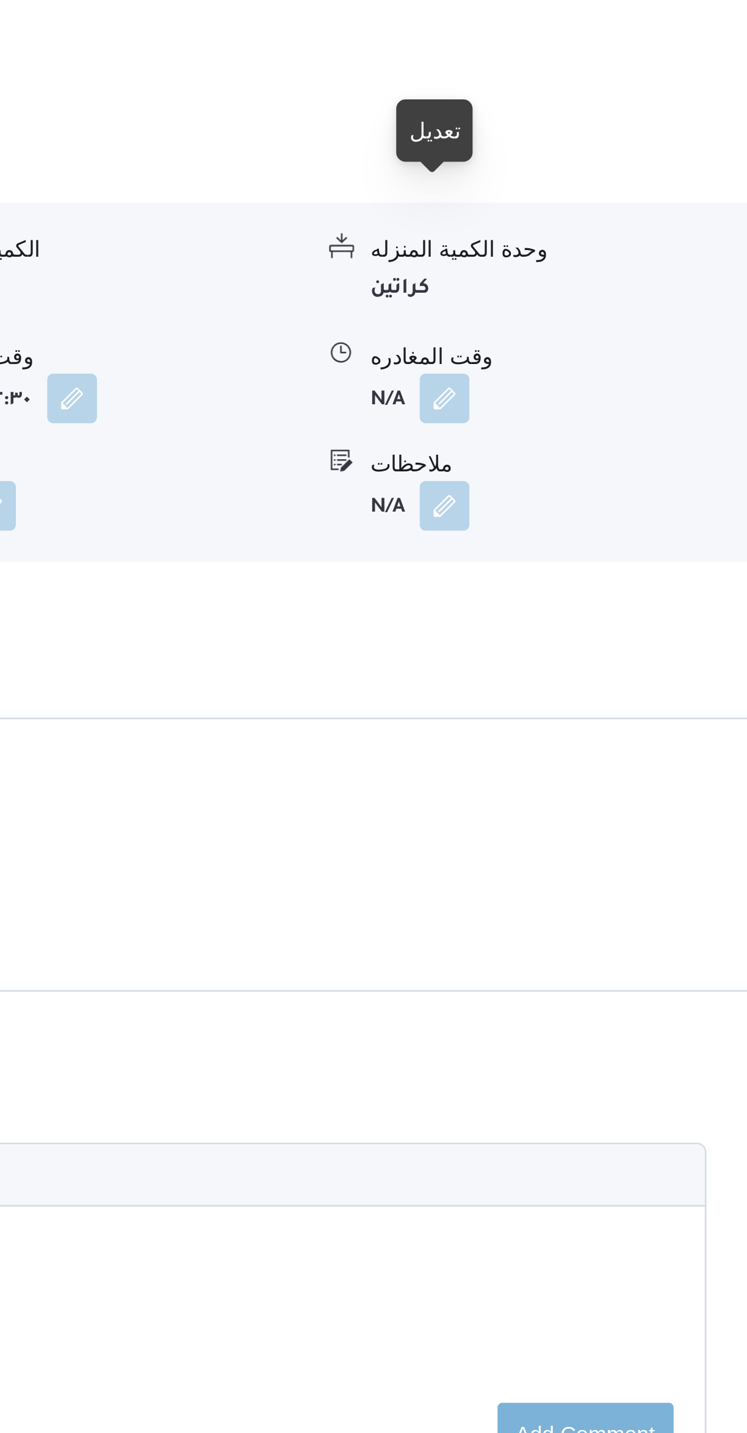
scroll to position [378, 0]
click at [603, 925] on button "button" at bounding box center [602, 935] width 20 height 20
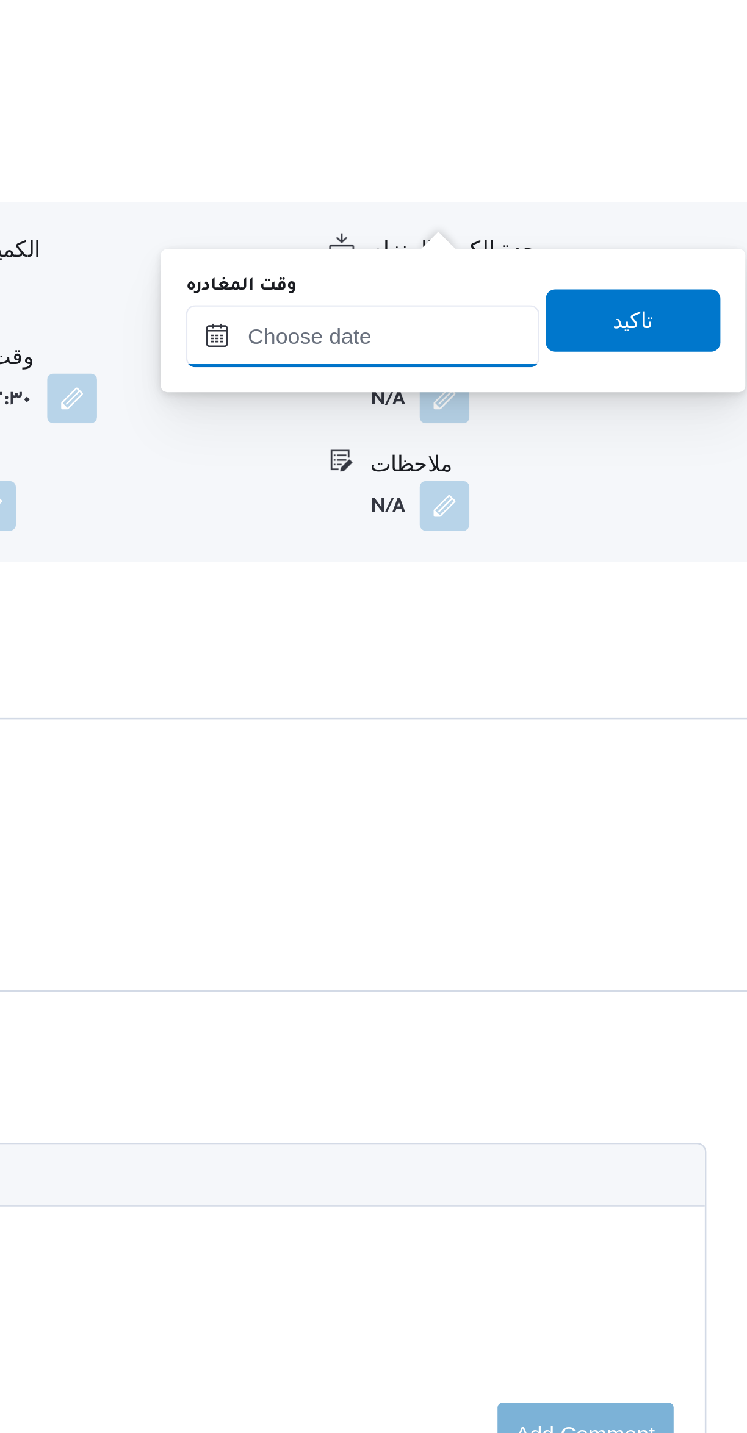
click at [573, 908] on input "وقت المغادره" at bounding box center [570, 911] width 138 height 24
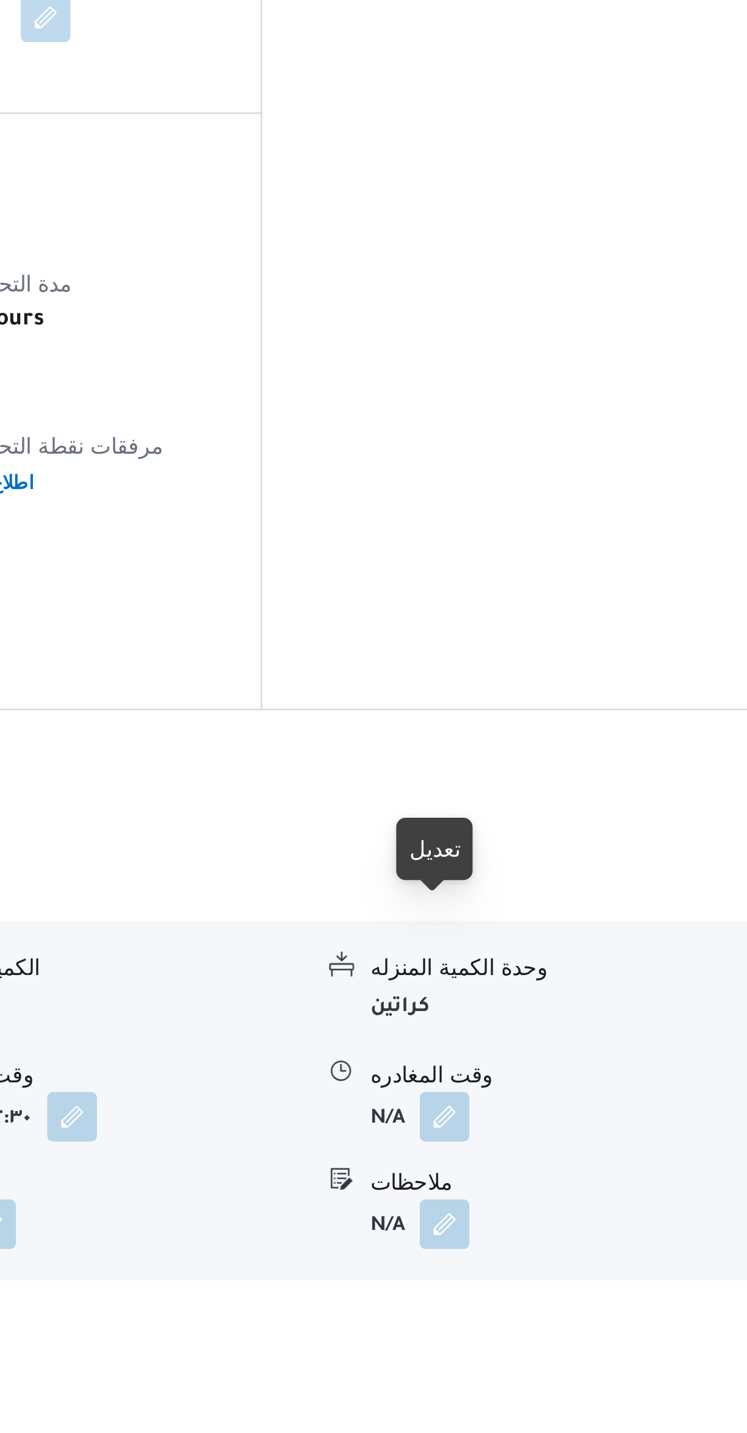
scroll to position [328, 0]
click at [601, 975] on button "button" at bounding box center [602, 985] width 20 height 20
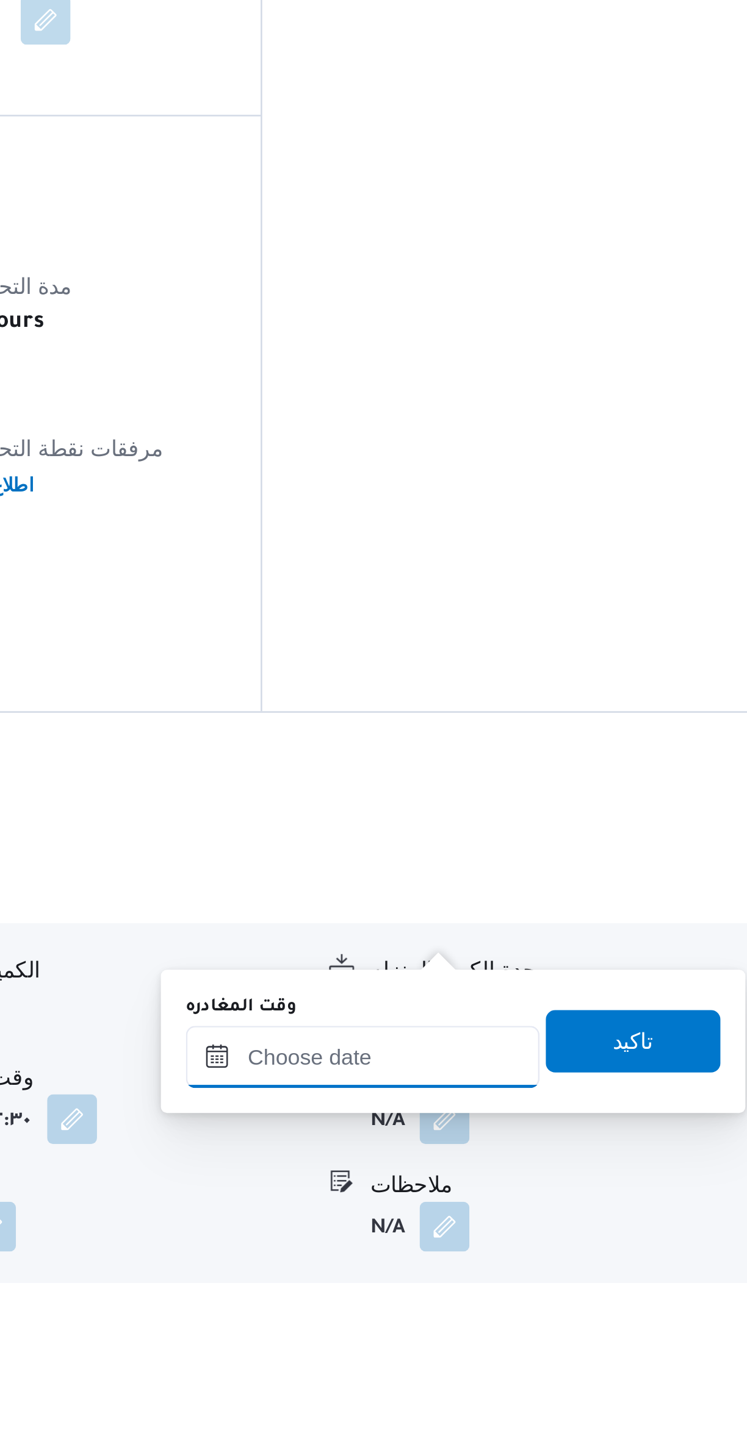
click at [578, 960] on input "وقت المغادره" at bounding box center [570, 960] width 138 height 24
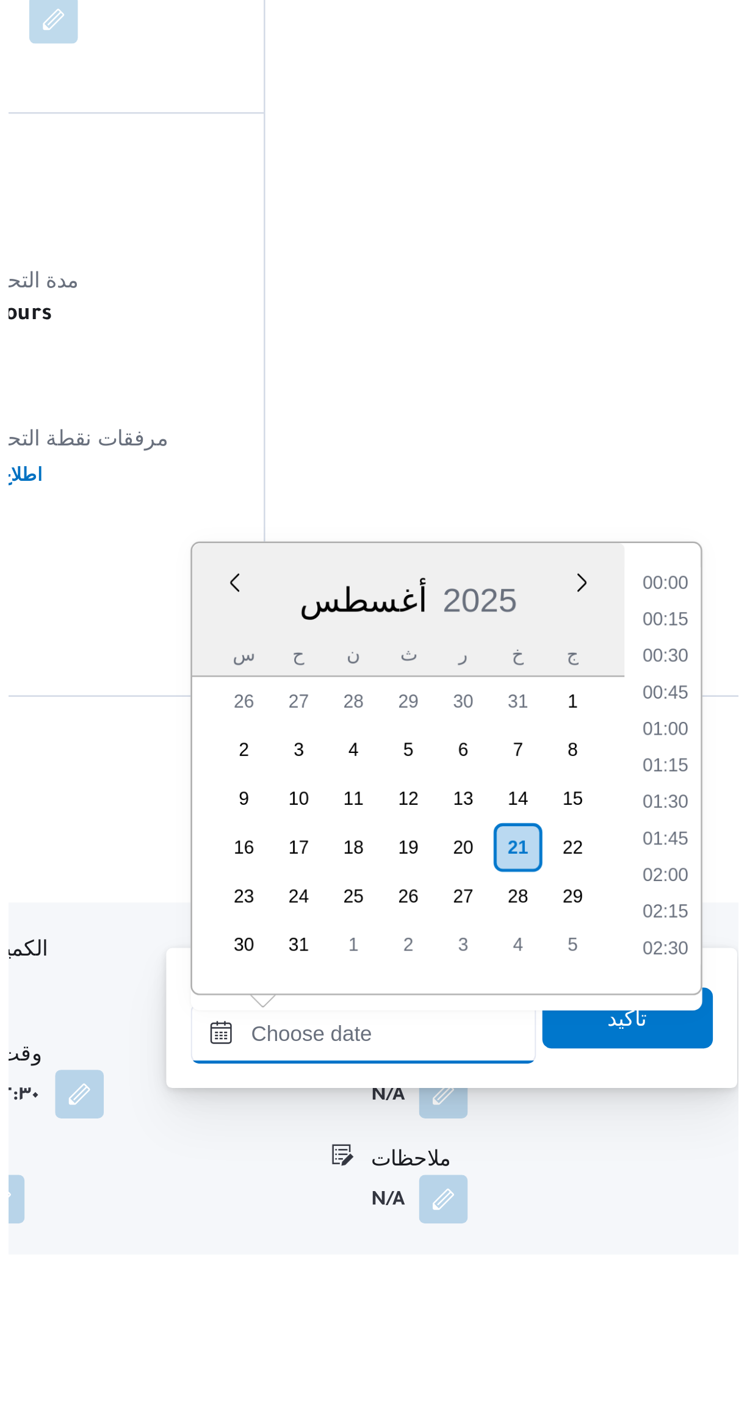
scroll to position [0, 0]
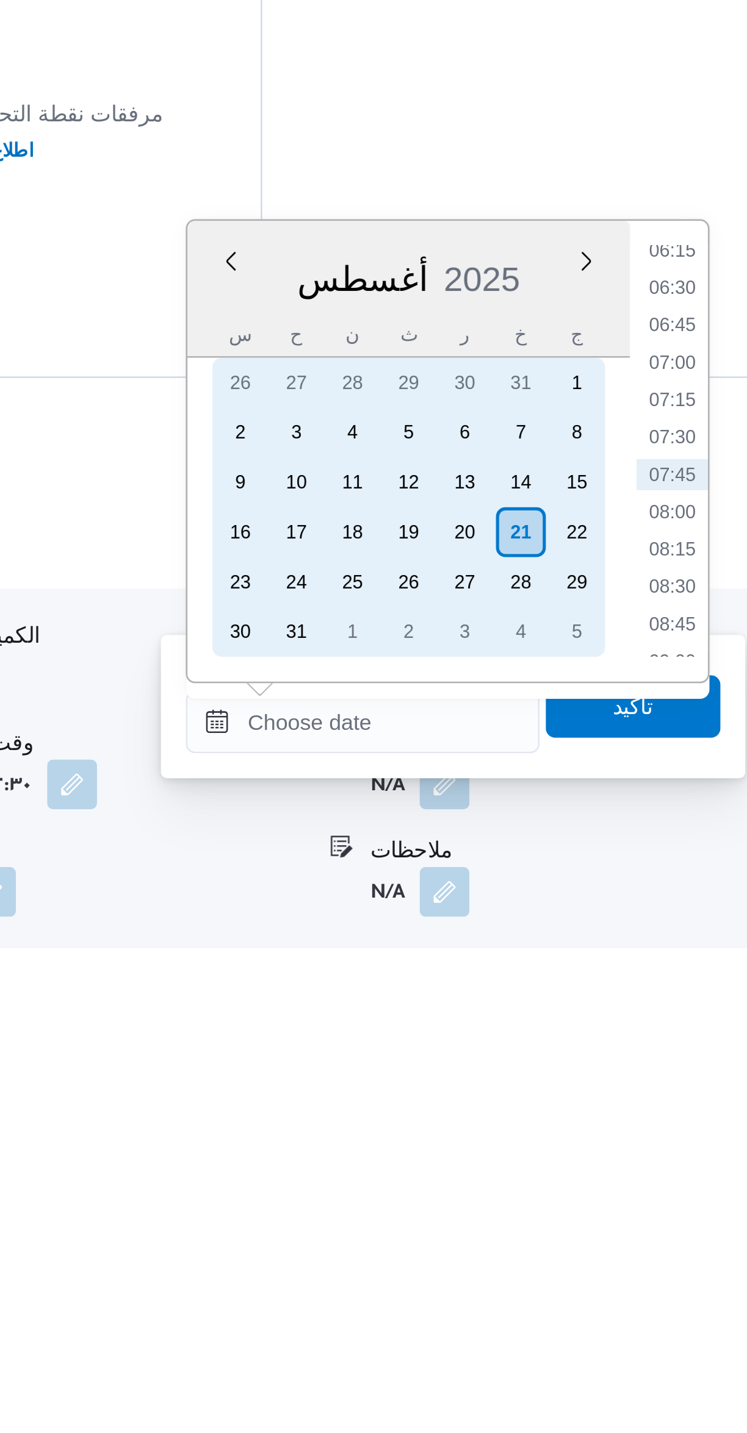
click at [633, 1208] on div "21" at bounding box center [632, 1214] width 20 height 20
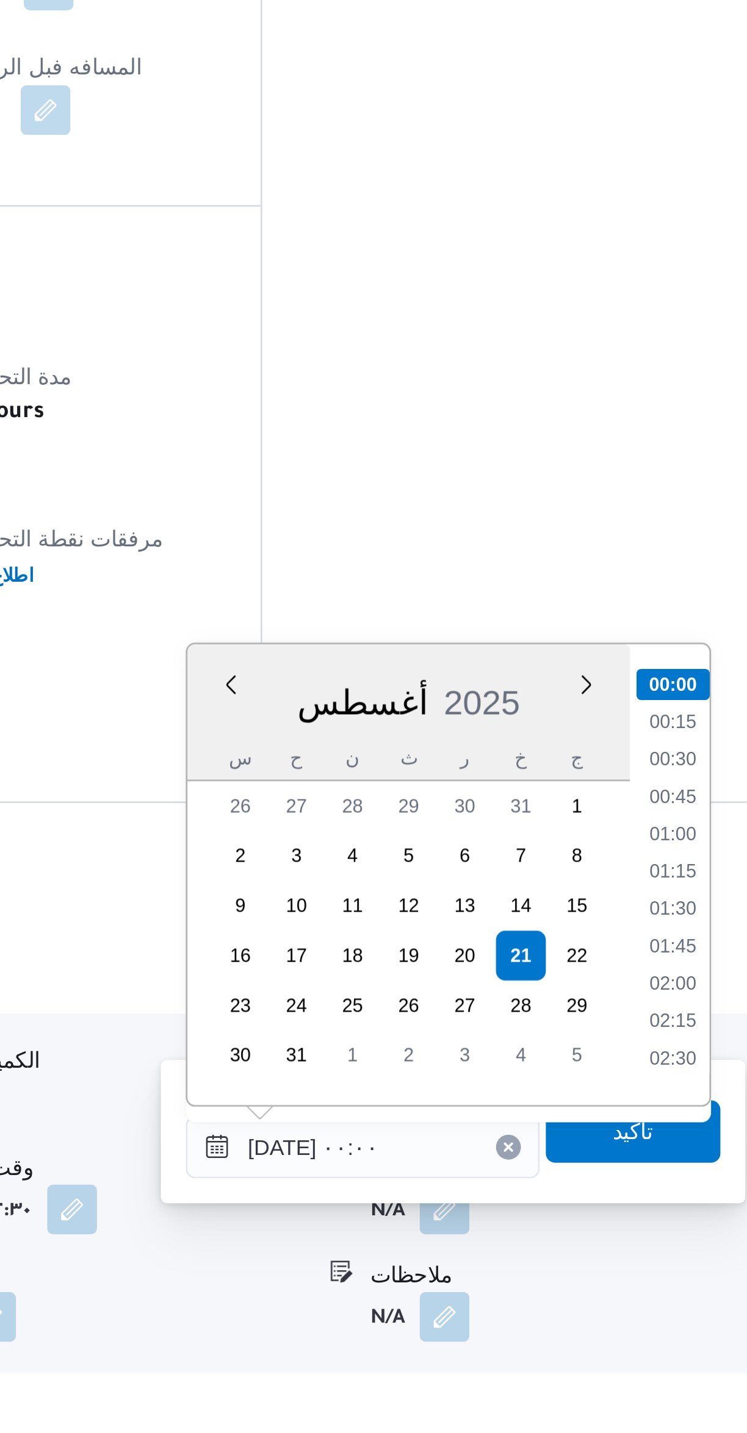
click at [693, 1249] on li "02:30" at bounding box center [691, 1253] width 28 height 12
type input "٢١/٠٨/٢٠٢٥ ٠٢:٣٠"
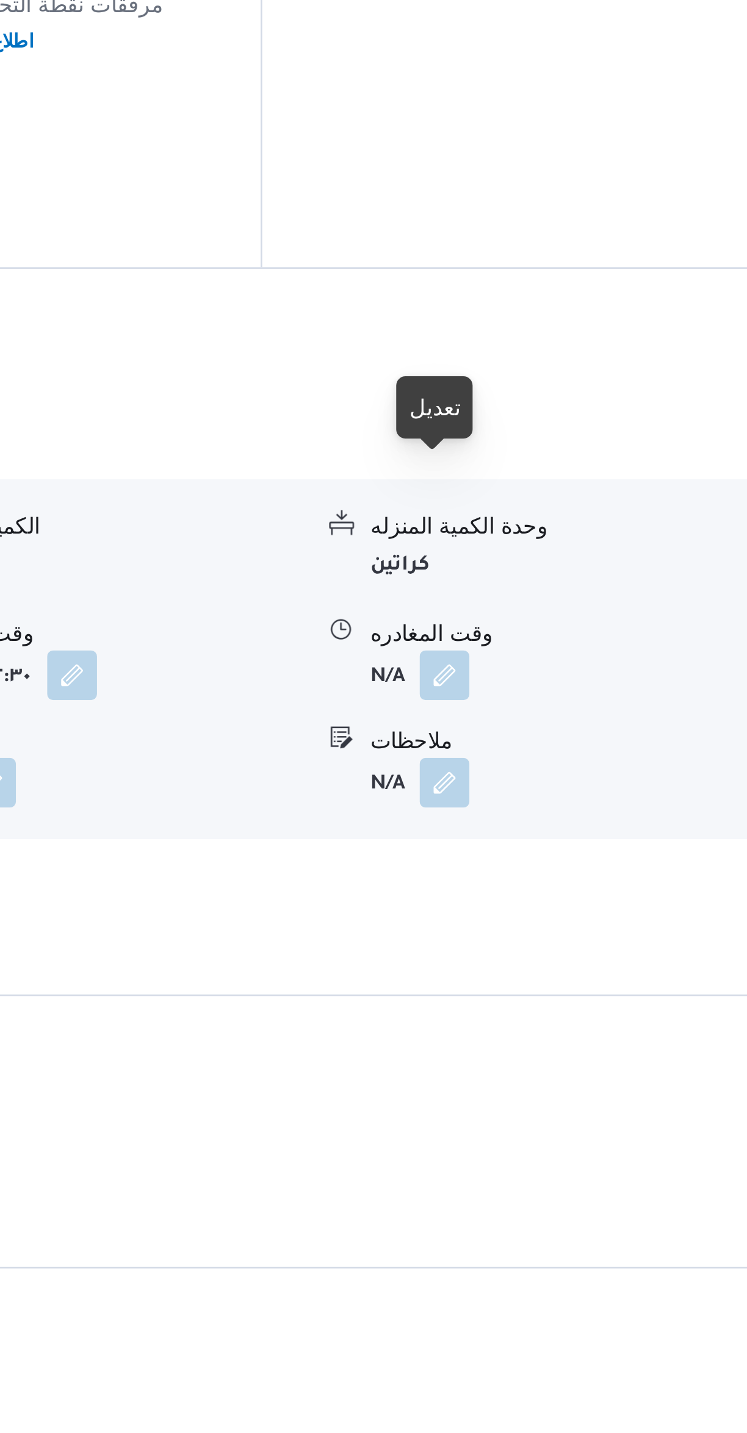
scroll to position [187, 0]
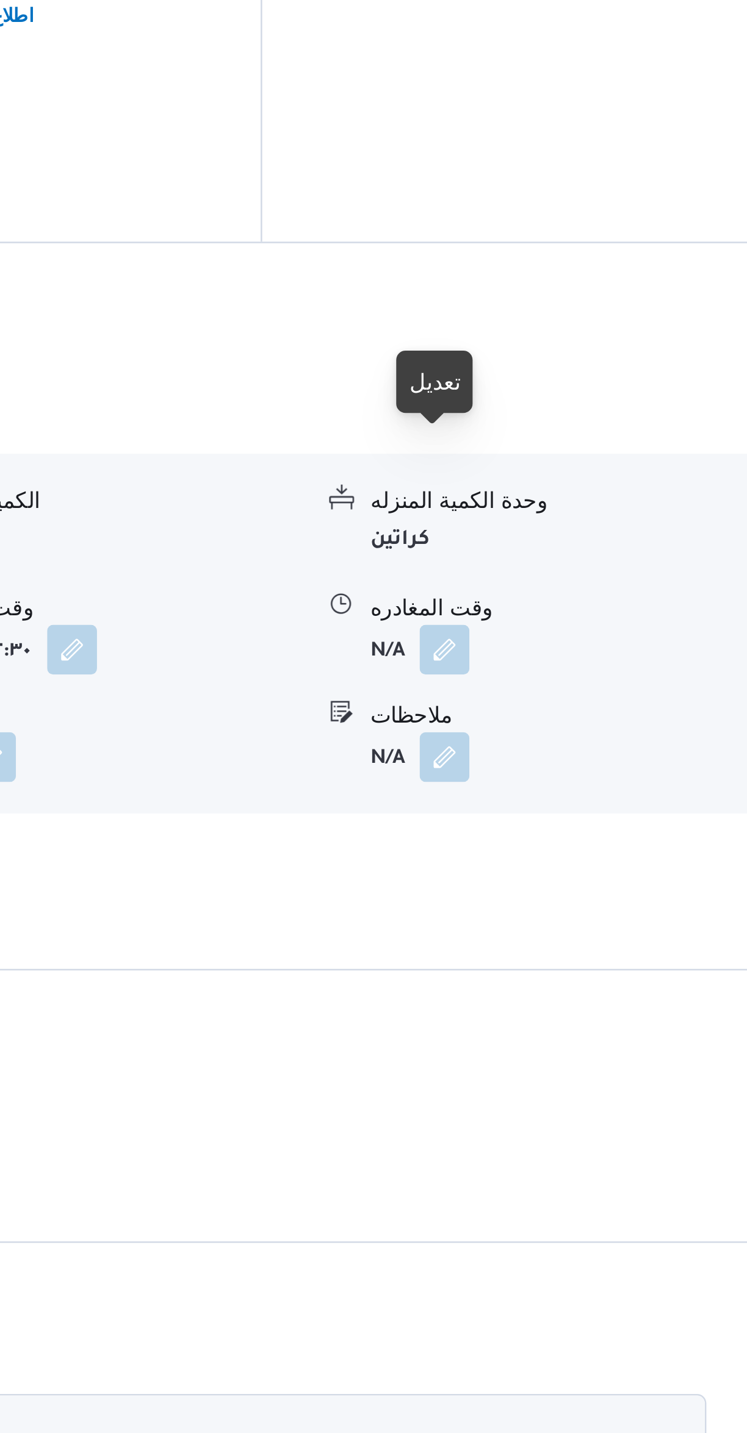
click at [602, 1116] on button "button" at bounding box center [602, 1126] width 20 height 20
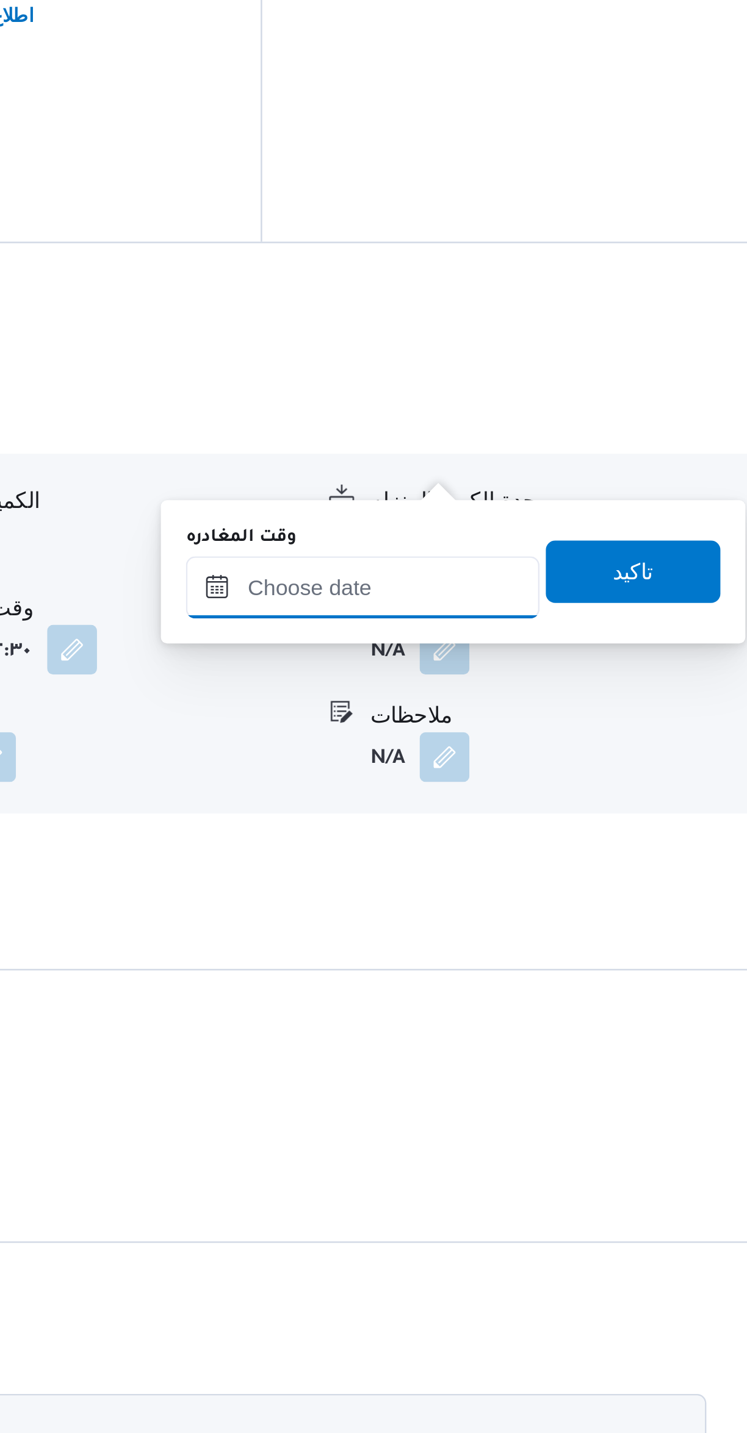
click at [581, 1103] on input "وقت المغادره" at bounding box center [570, 1101] width 138 height 24
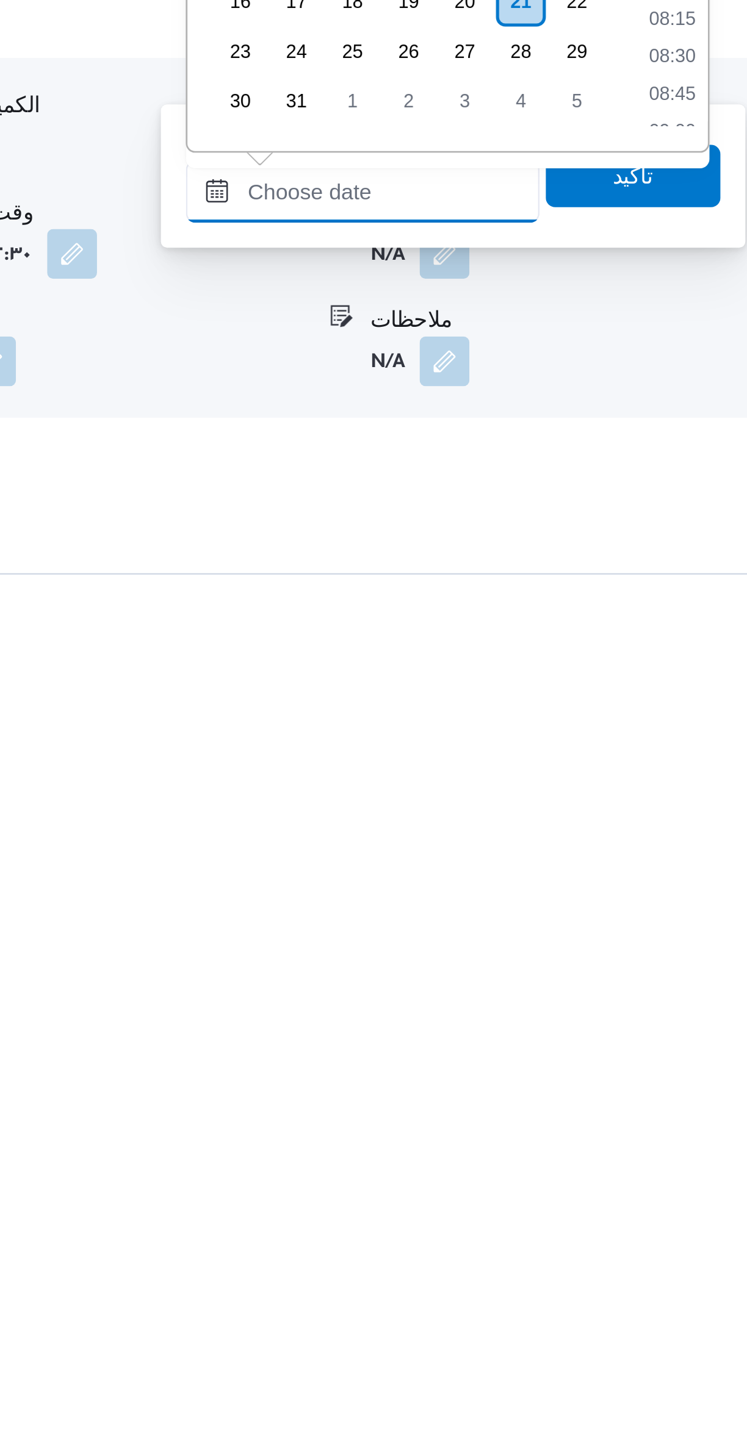
scroll to position [39, 0]
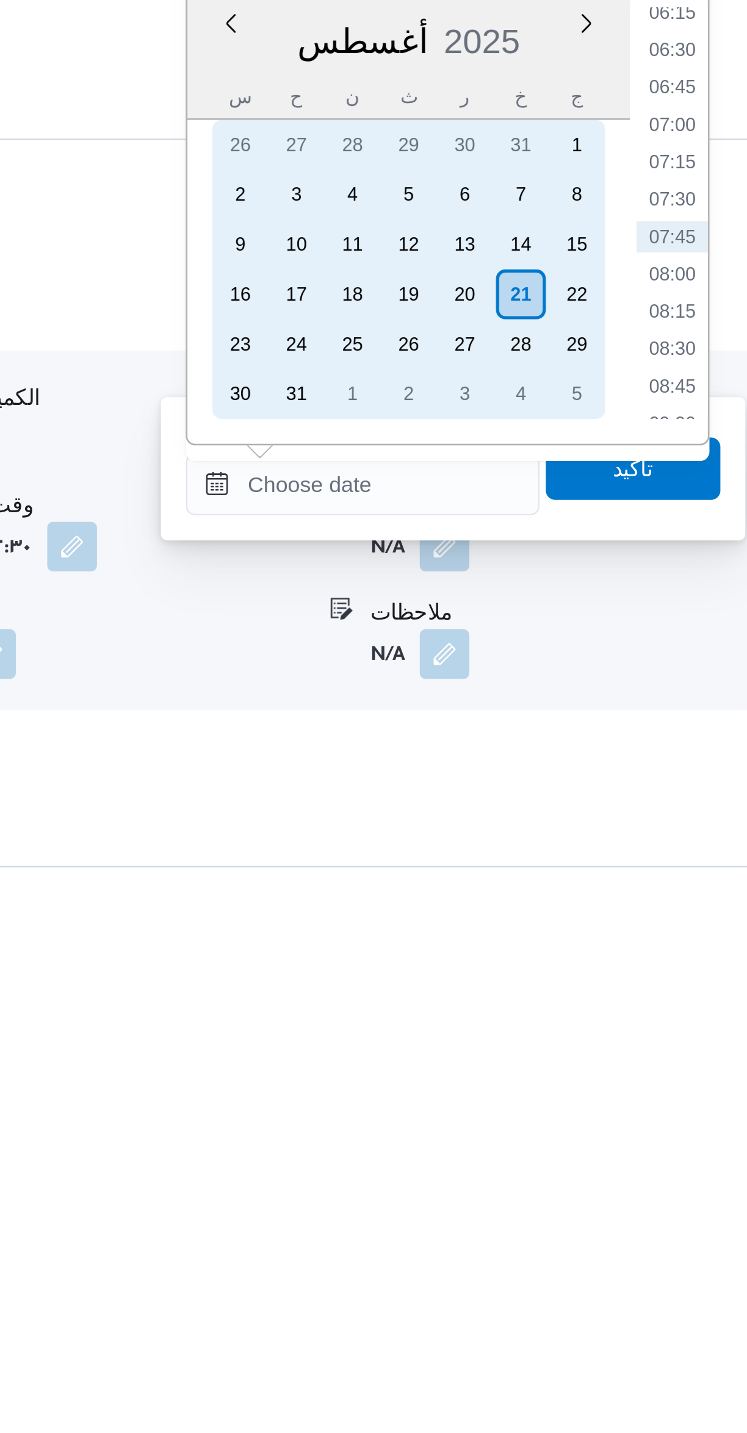
click at [631, 1172] on div "21" at bounding box center [632, 1175] width 20 height 20
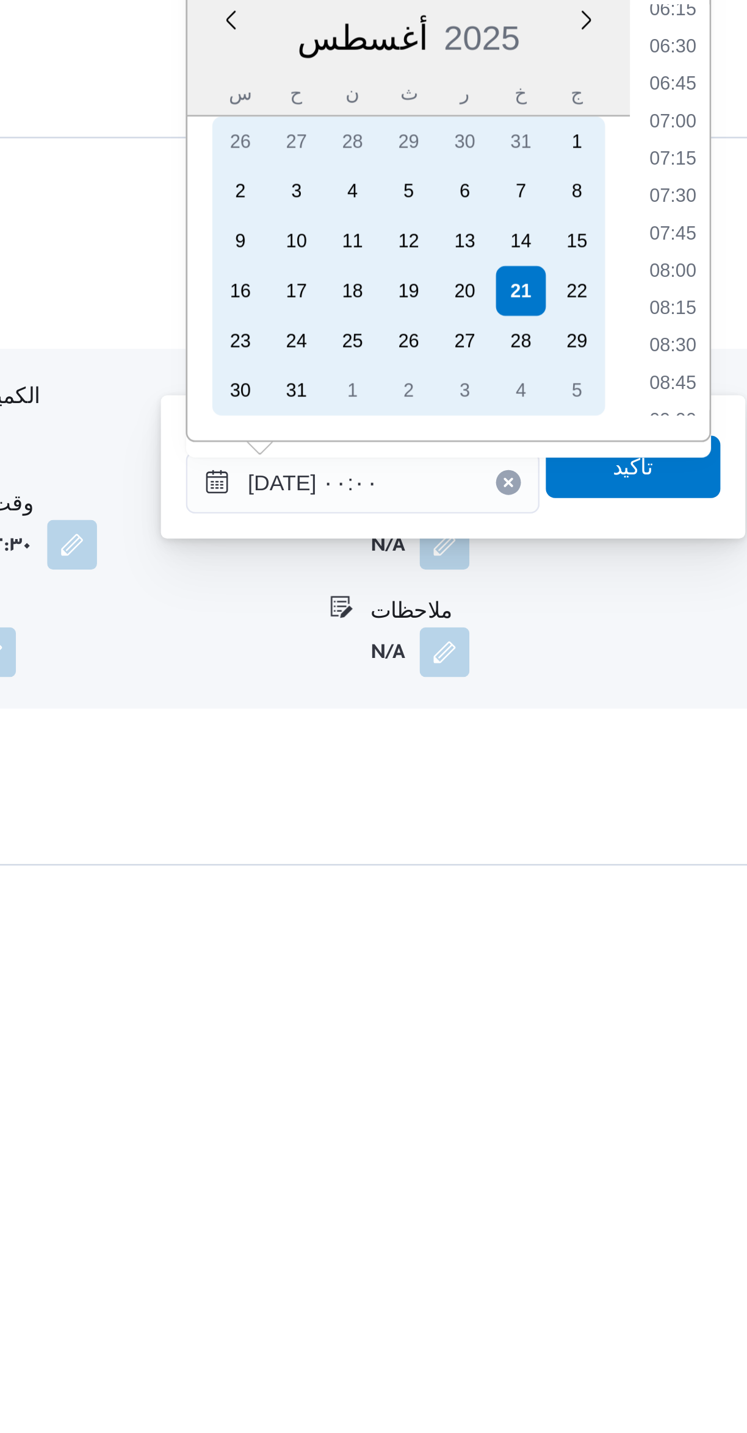
scroll to position [0, 0]
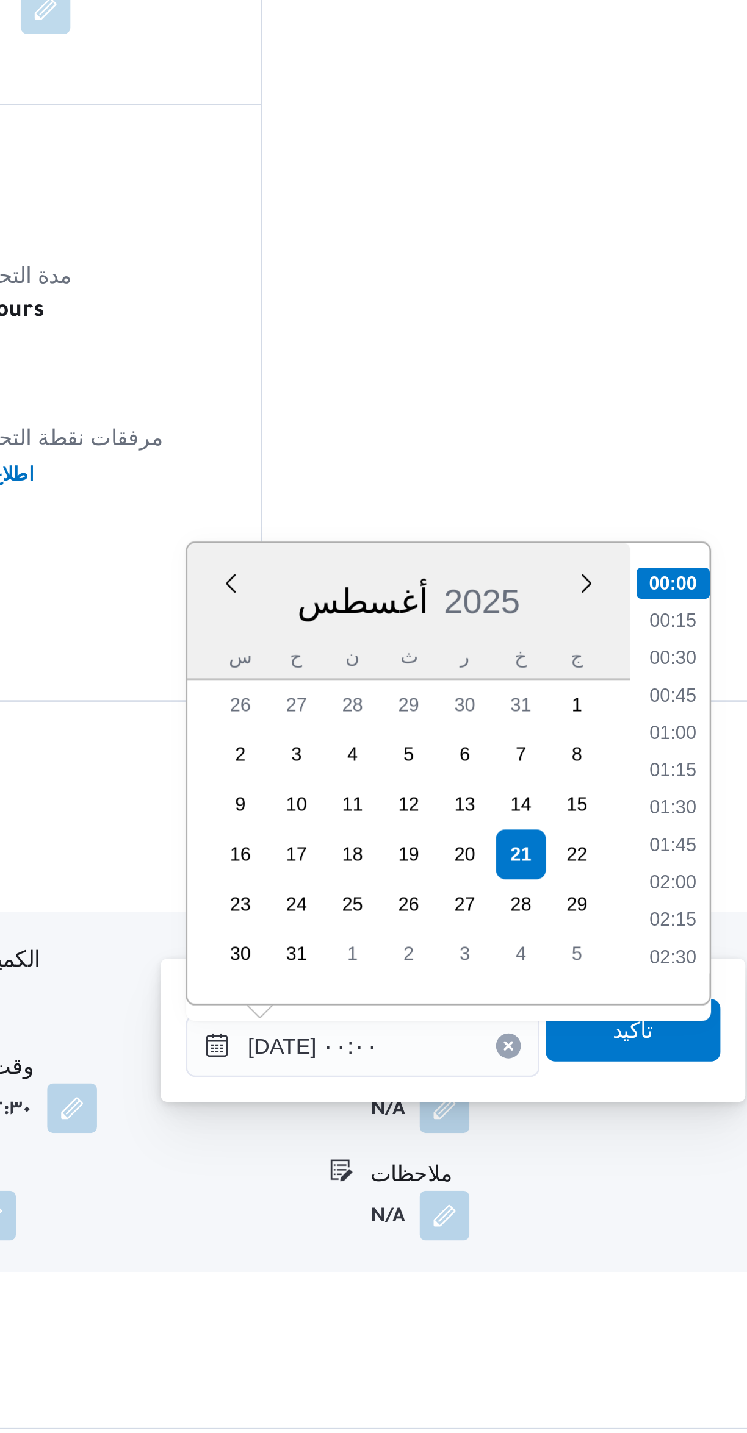
click at [692, 1211] on li "02:30" at bounding box center [691, 1214] width 28 height 12
type input "٢١/٠٨/٢٠٢٥ ٠٢:٣٠"
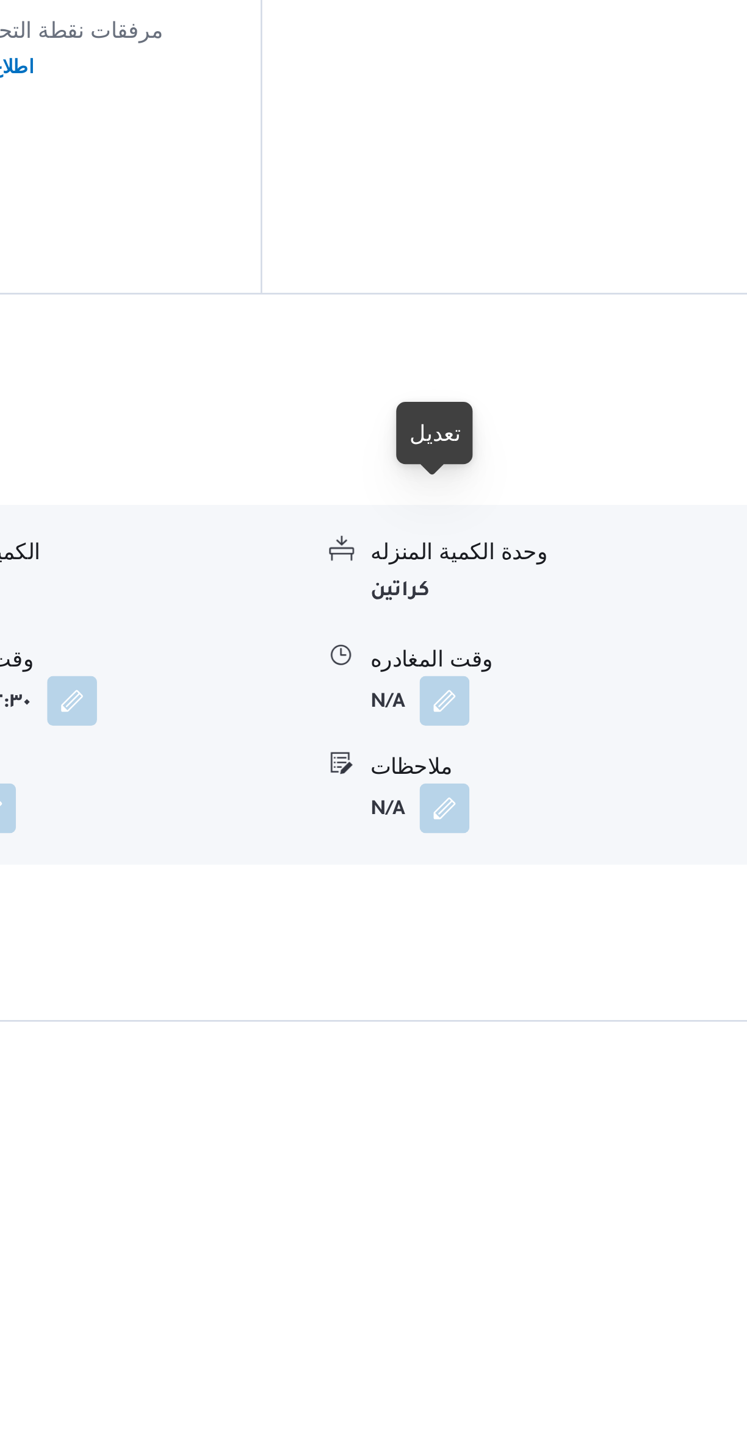
scroll to position [80, 0]
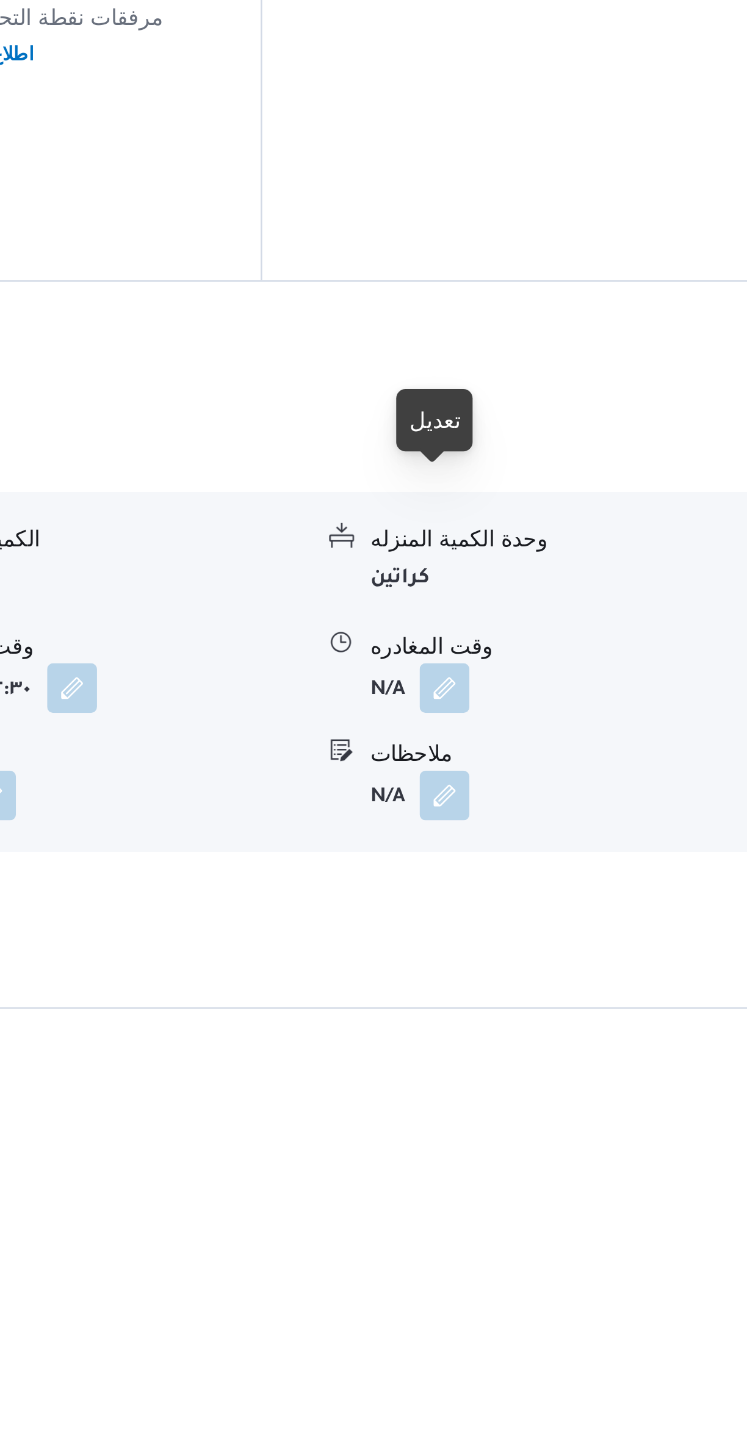
click at [600, 1223] on button "button" at bounding box center [602, 1233] width 20 height 20
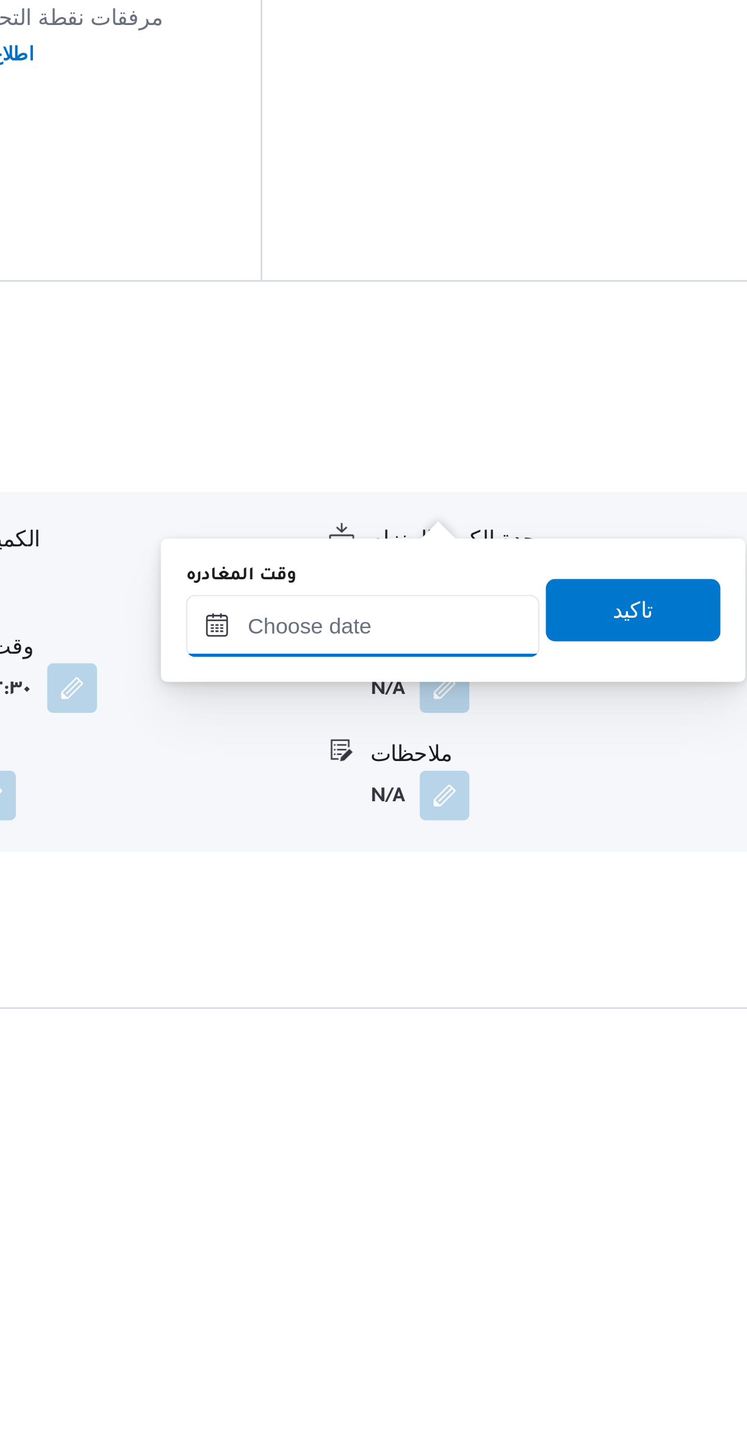
click at [580, 1211] on input "وقت المغادره" at bounding box center [570, 1208] width 138 height 24
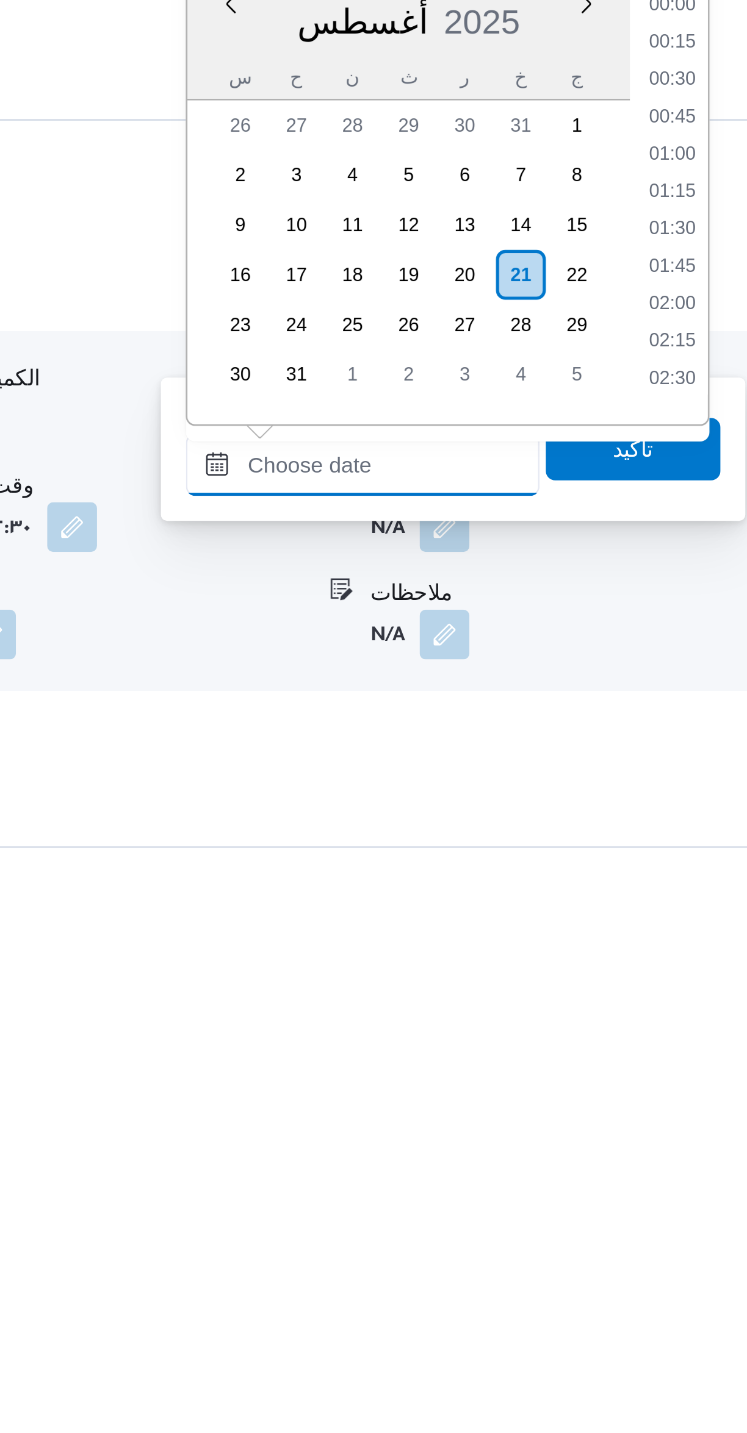
scroll to position [370, 0]
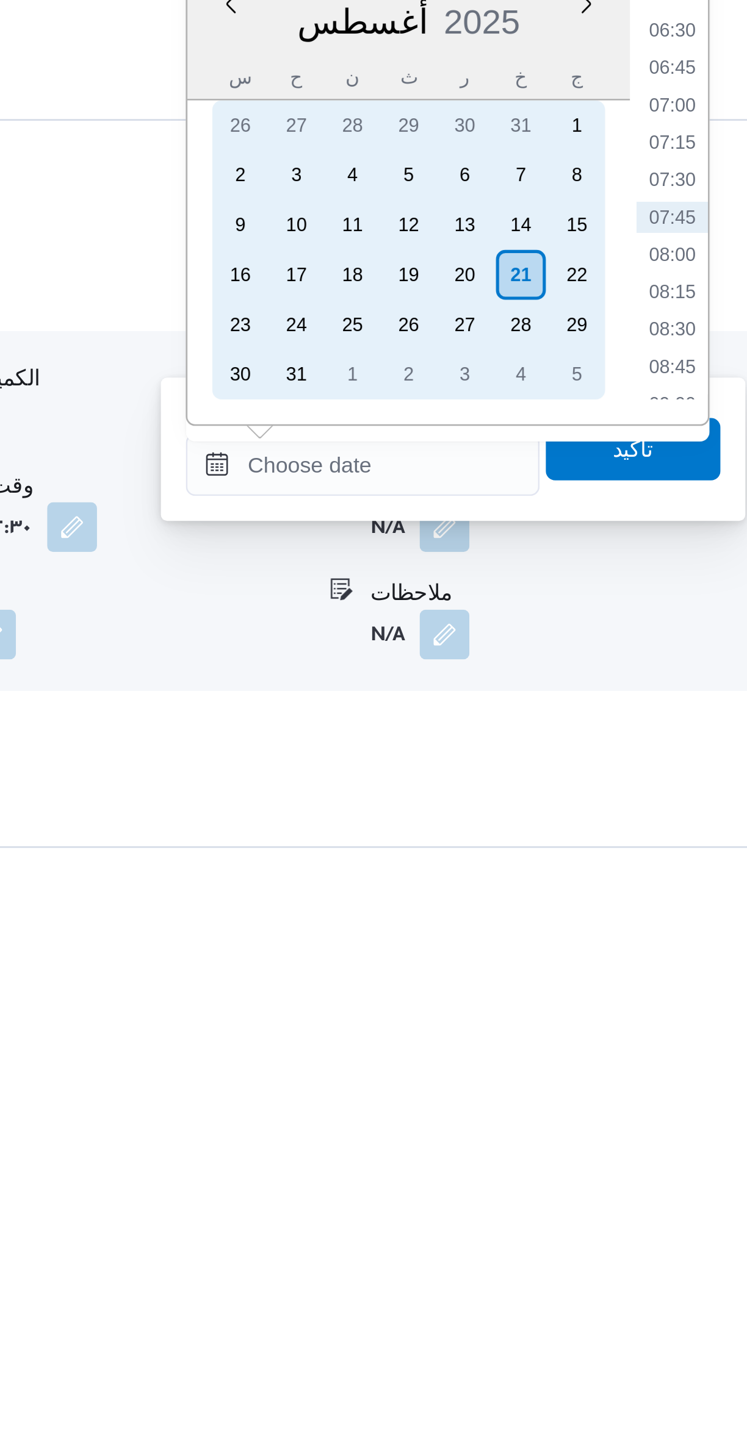
click at [634, 1163] on div "21" at bounding box center [632, 1162] width 20 height 20
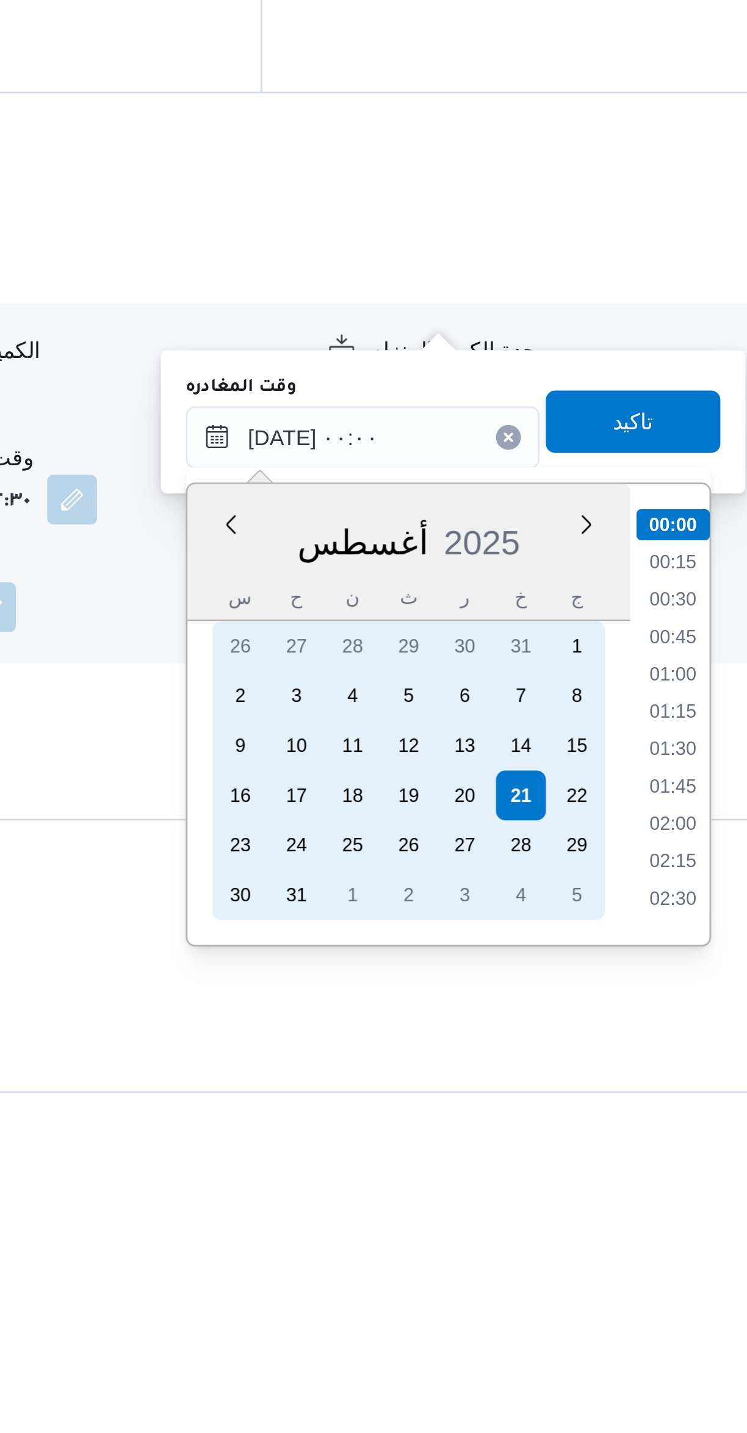
scroll to position [179, 0]
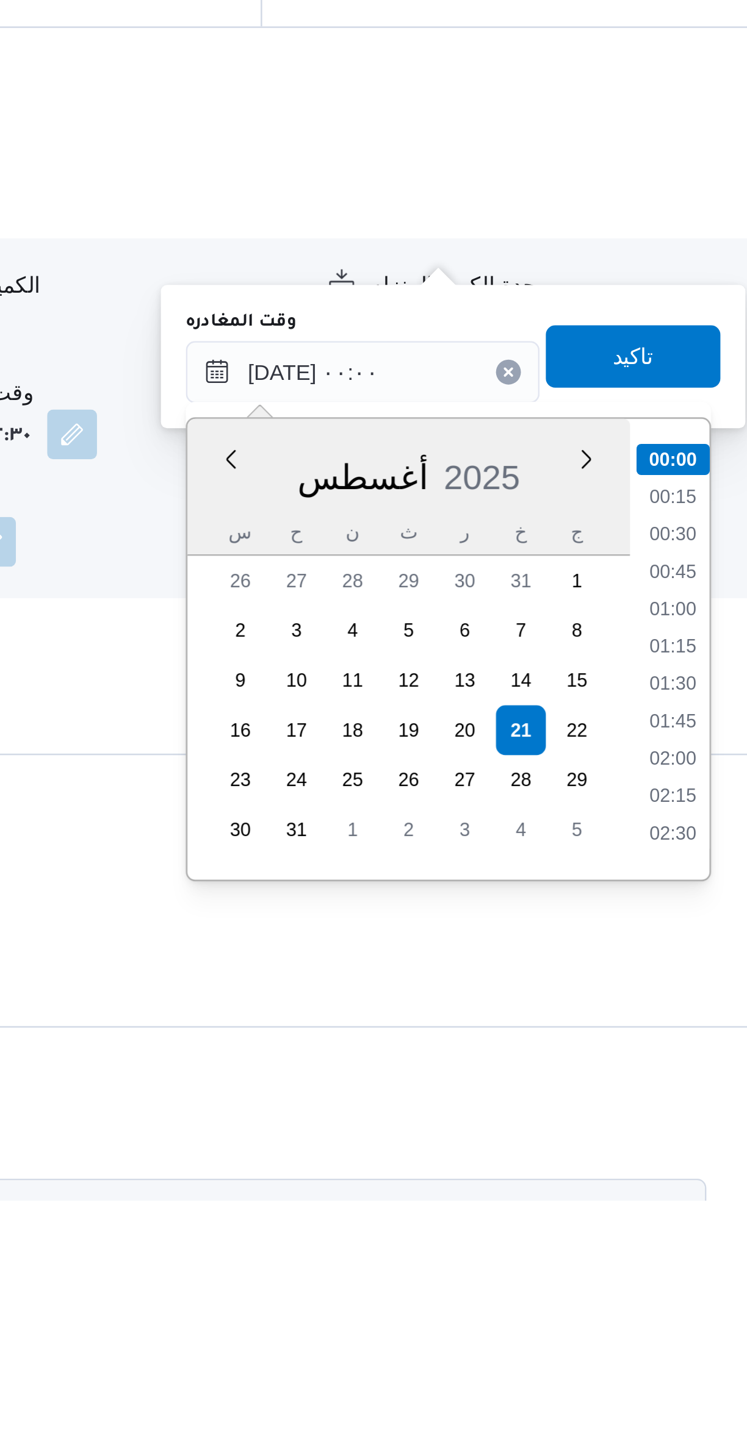
click at [697, 1286] on li "02:30" at bounding box center [691, 1289] width 28 height 12
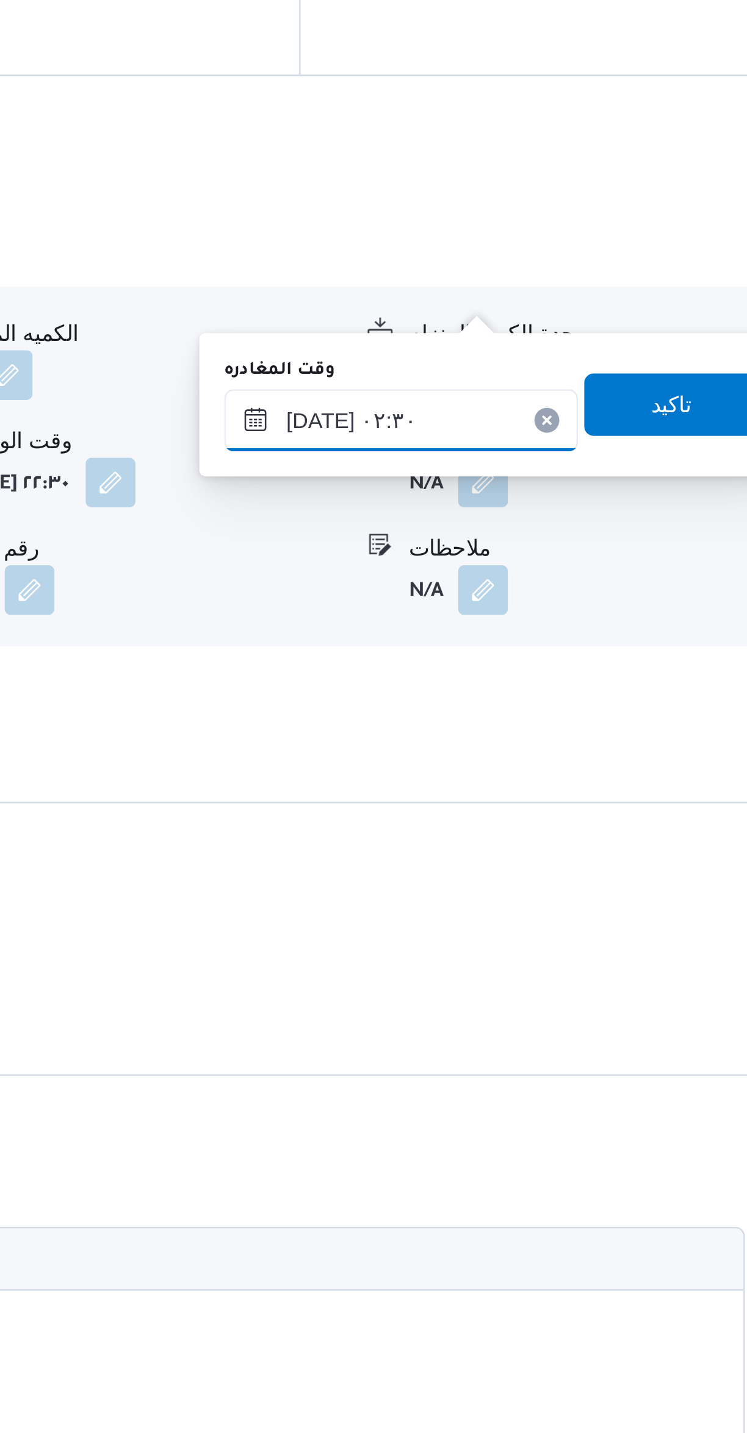
scroll to position [332, 0]
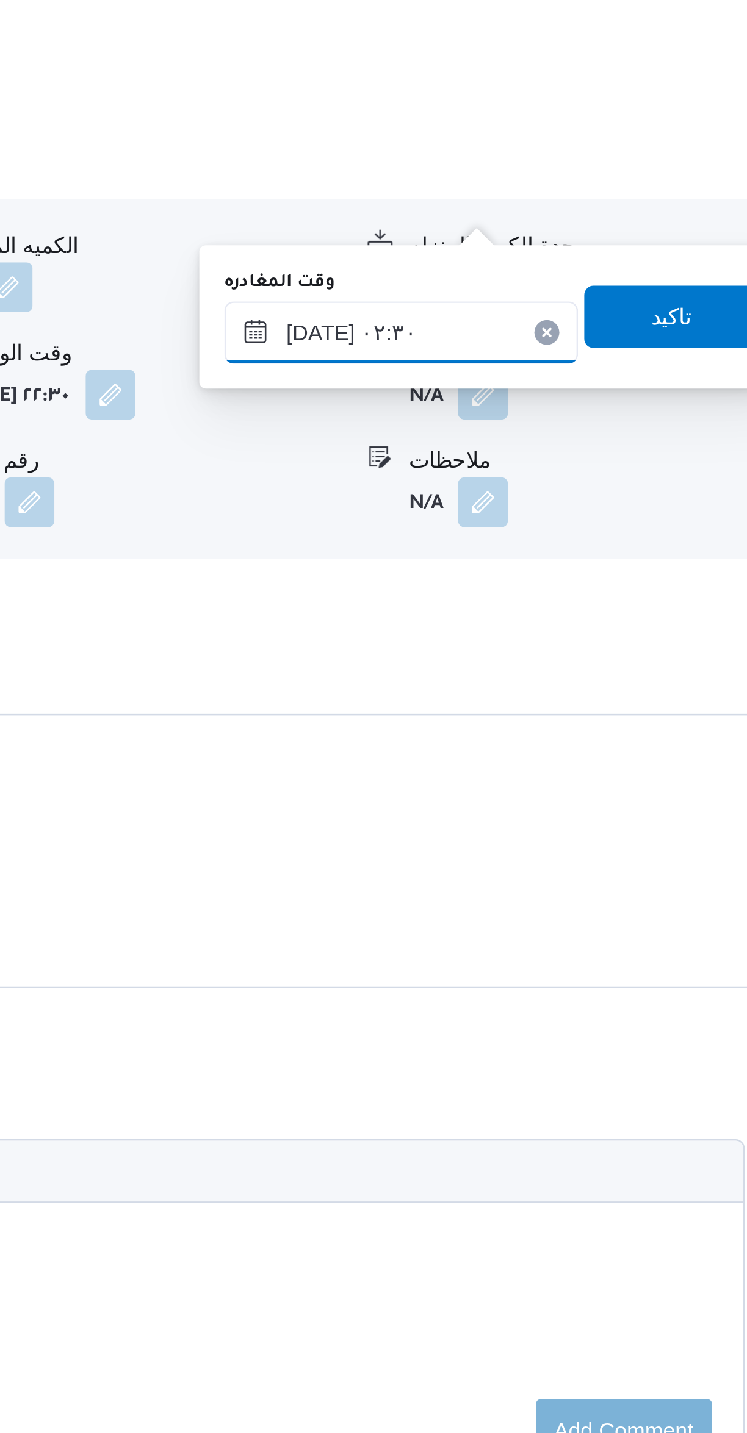
click at [584, 953] on input "٢١/٠٨/٢٠٢٥ ٠٢:٣٠" at bounding box center [570, 956] width 138 height 24
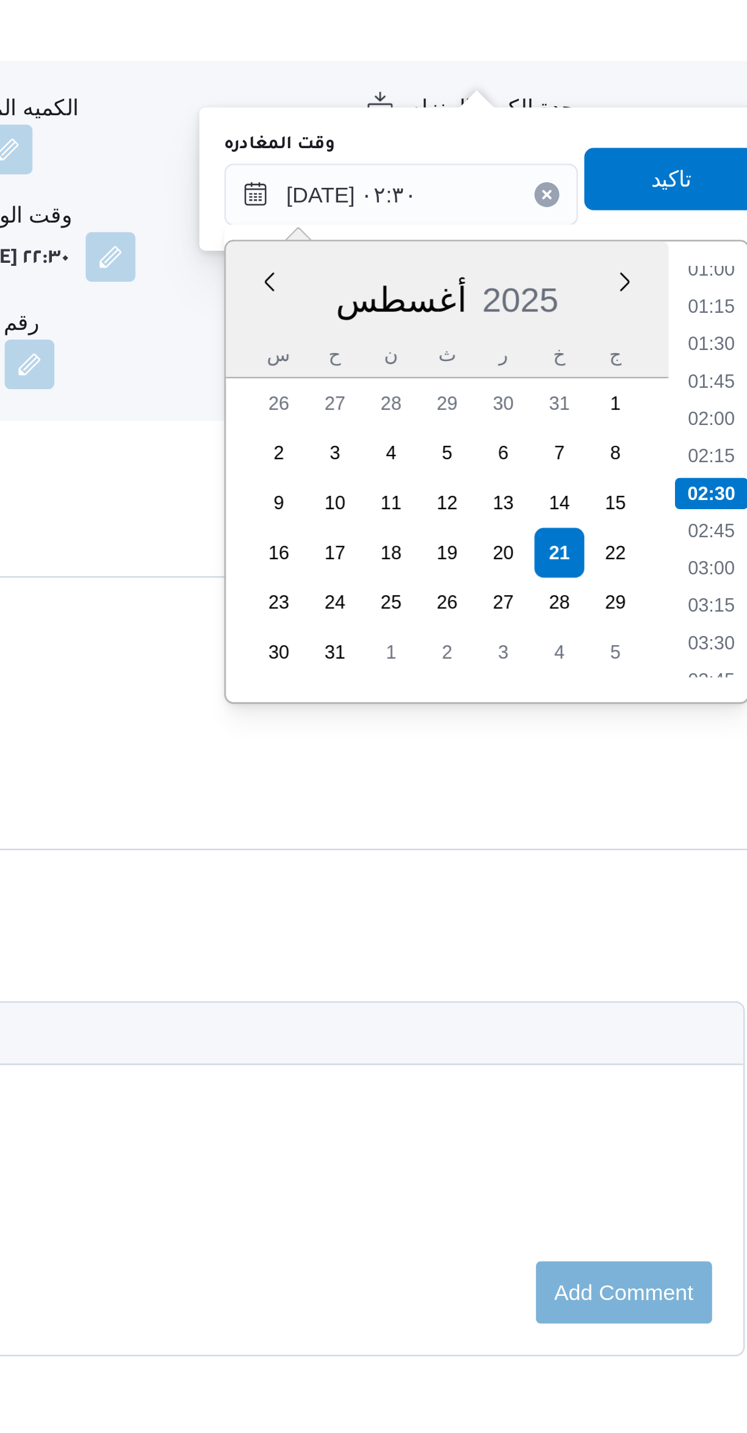
click at [686, 1102] on li "03:00" at bounding box center [691, 1103] width 28 height 12
type input "٢١/٠٨/٢٠٢٥ ٠٣:٠٠"
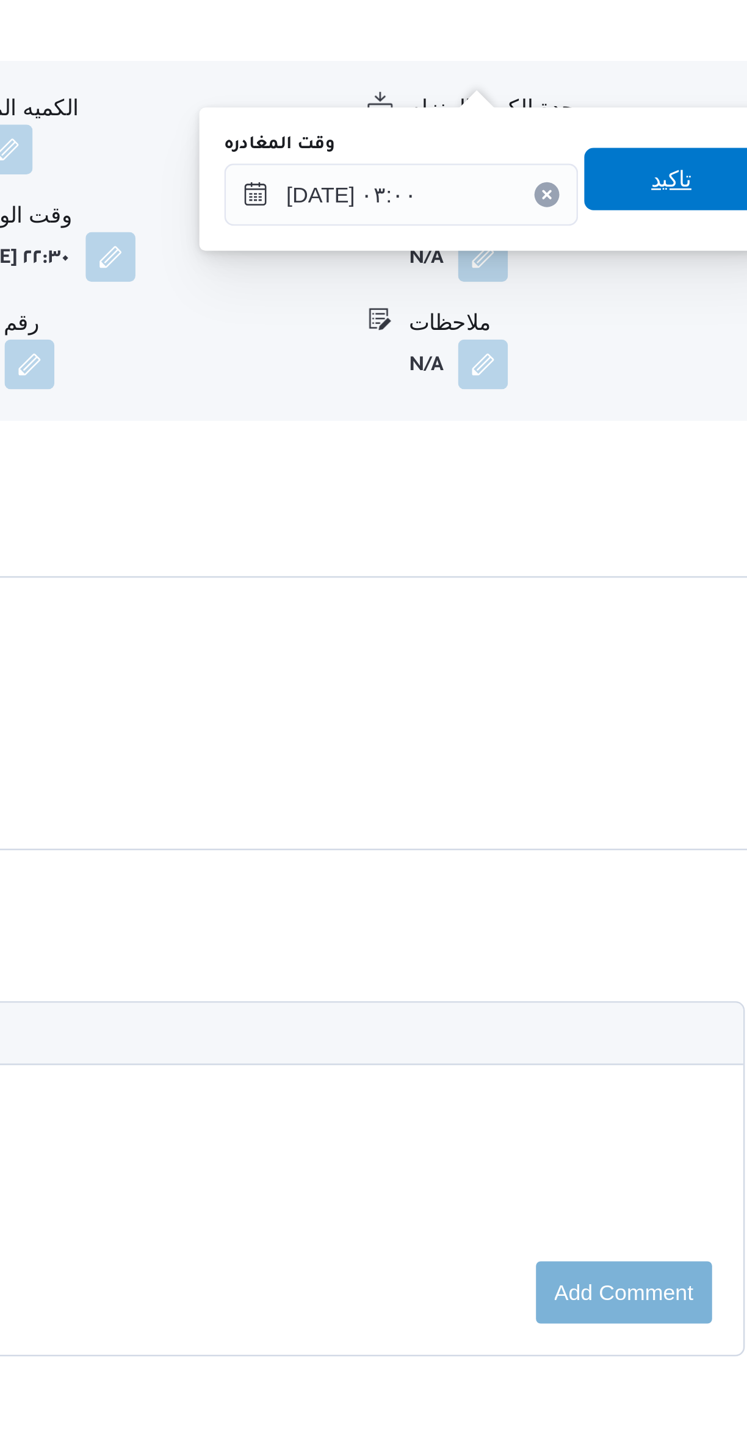
click at [677, 955] on span "تاكيد" at bounding box center [676, 950] width 68 height 24
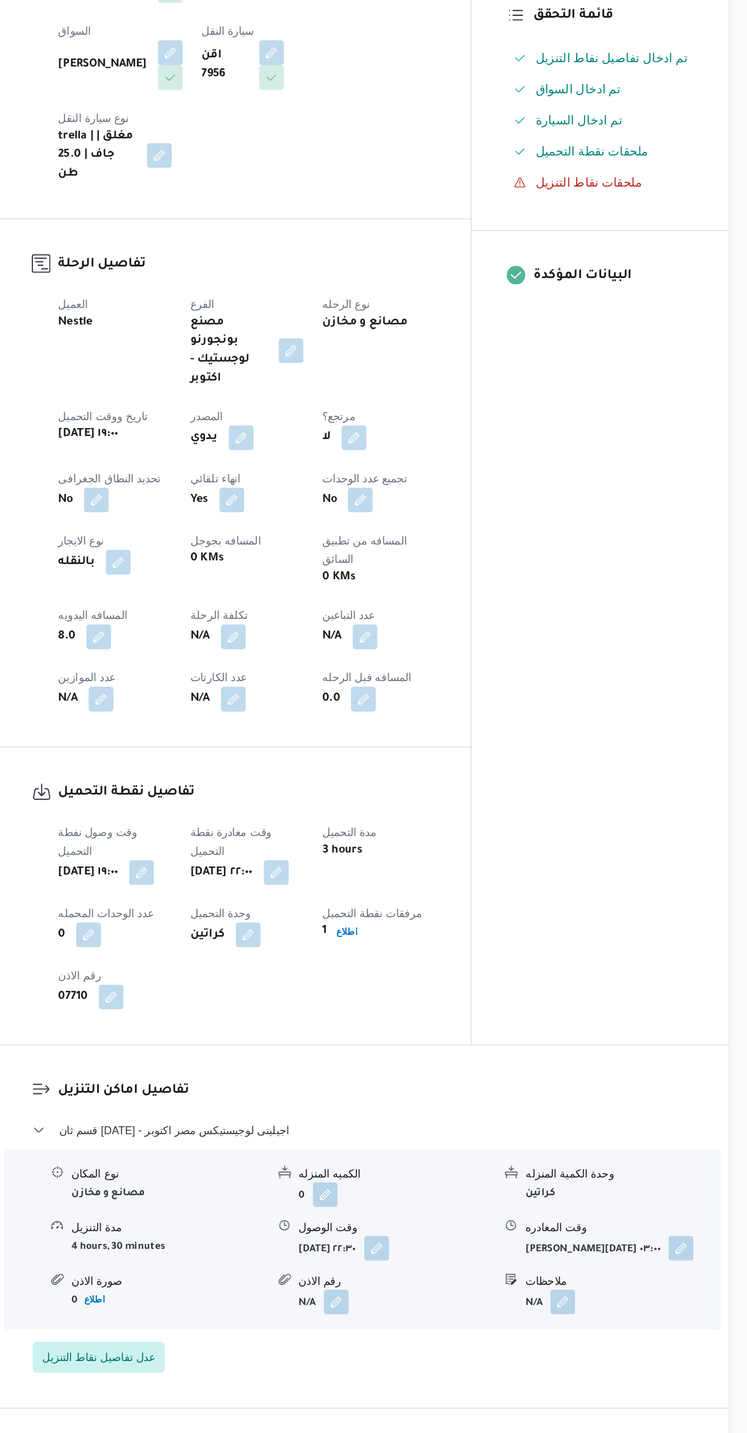
scroll to position [0, 0]
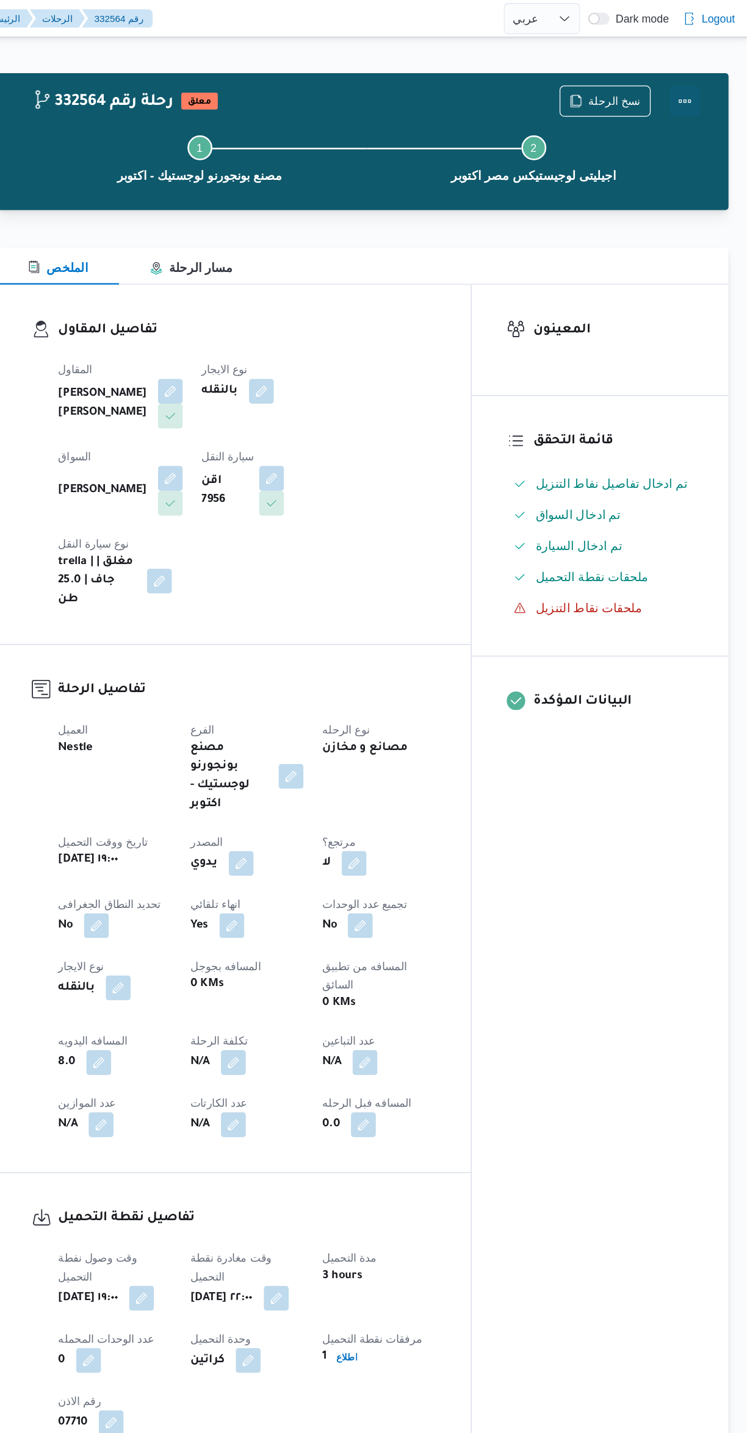
click at [699, 84] on button "Actions" at bounding box center [698, 79] width 24 height 24
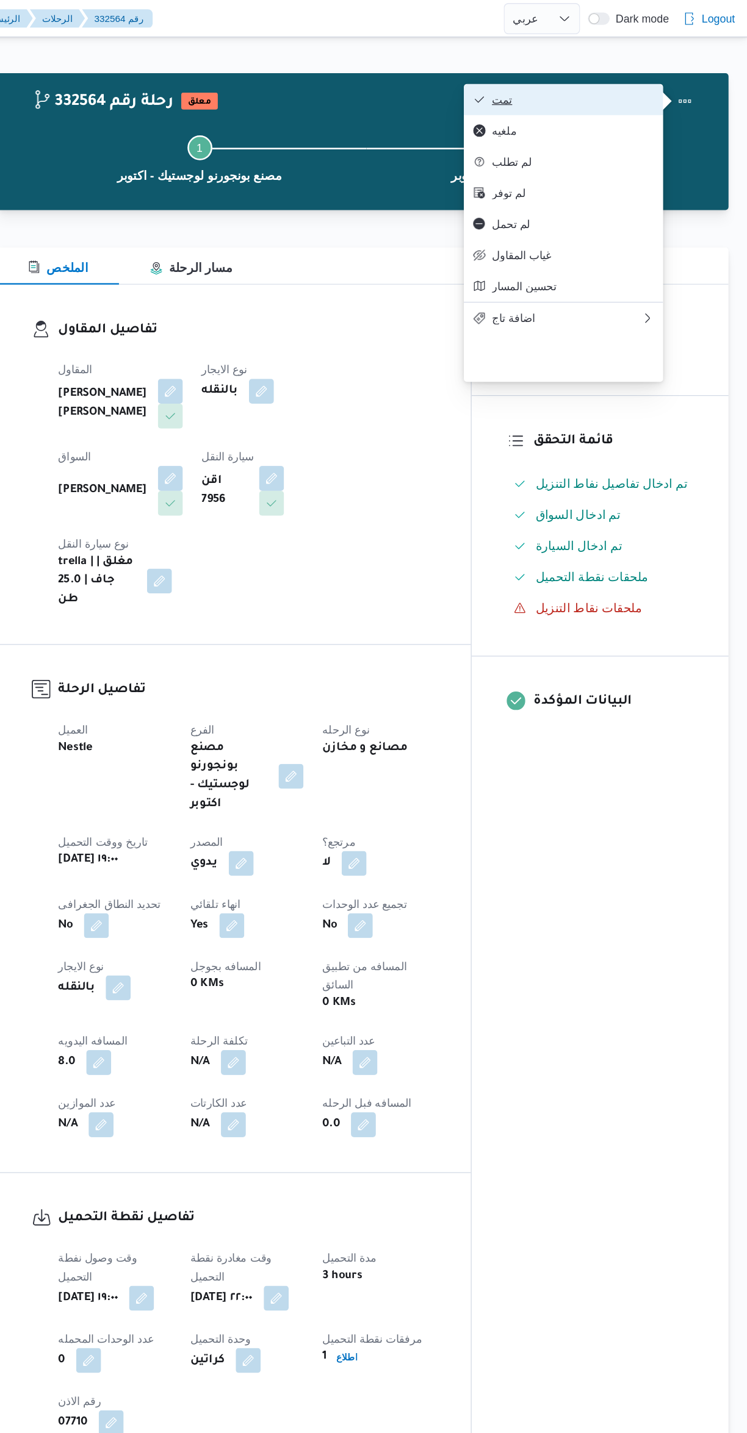
click at [629, 74] on span "تمت" at bounding box center [610, 78] width 127 height 10
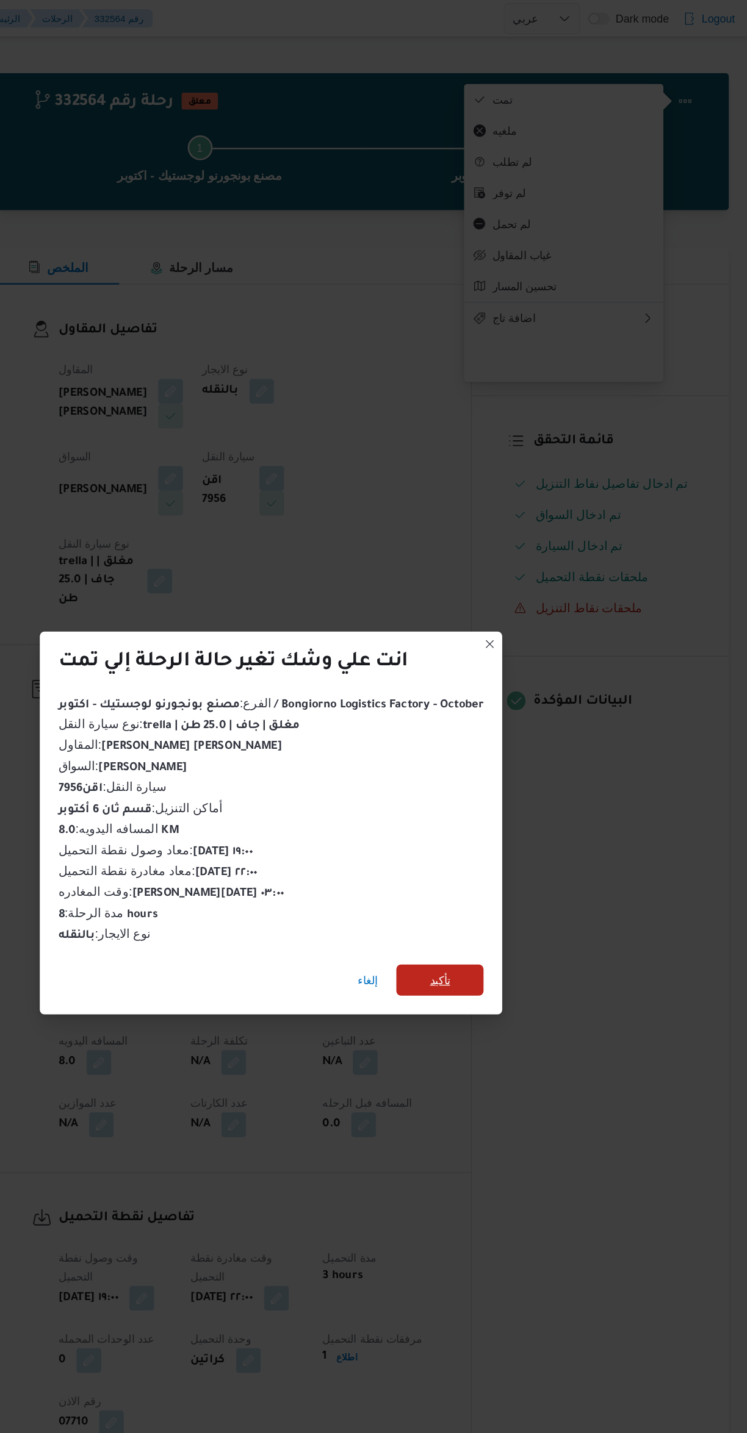
click at [526, 756] on span "تأكيد" at bounding box center [506, 768] width 68 height 24
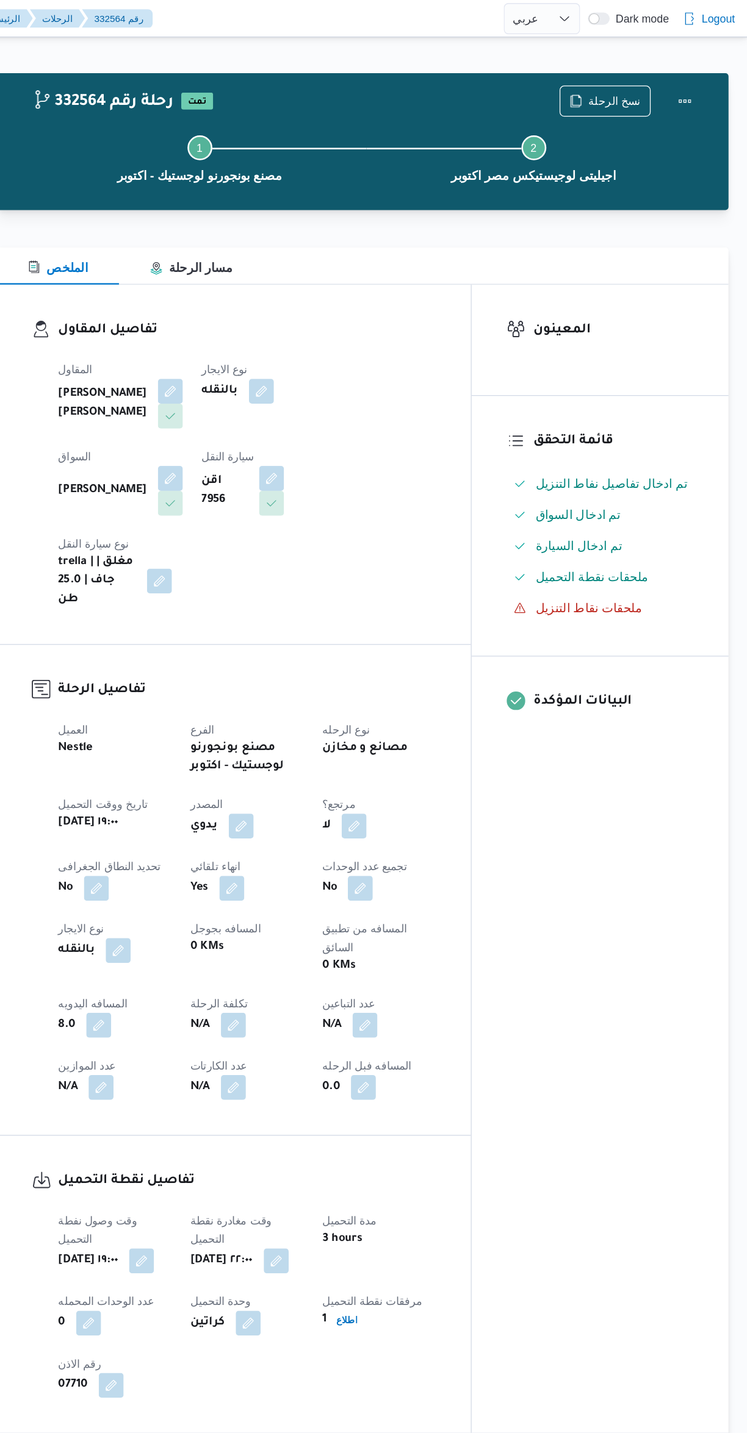
click at [612, 865] on div "المعينون قائمة التحقق تم ادخال تفاصيل نفاط التنزيل تم ادخال السواق تم ادخال الس…" at bounding box center [631, 673] width 201 height 900
select select "ar"
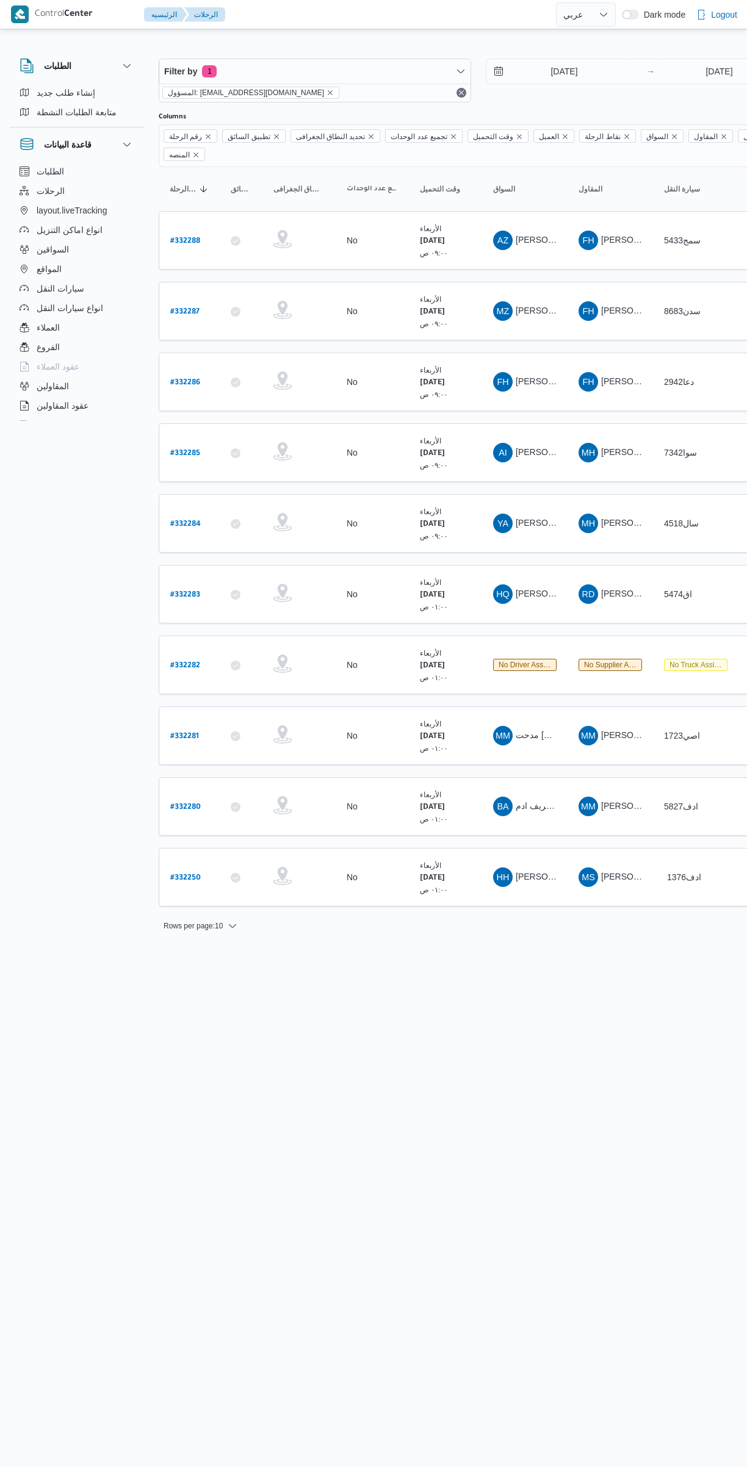
select select "ar"
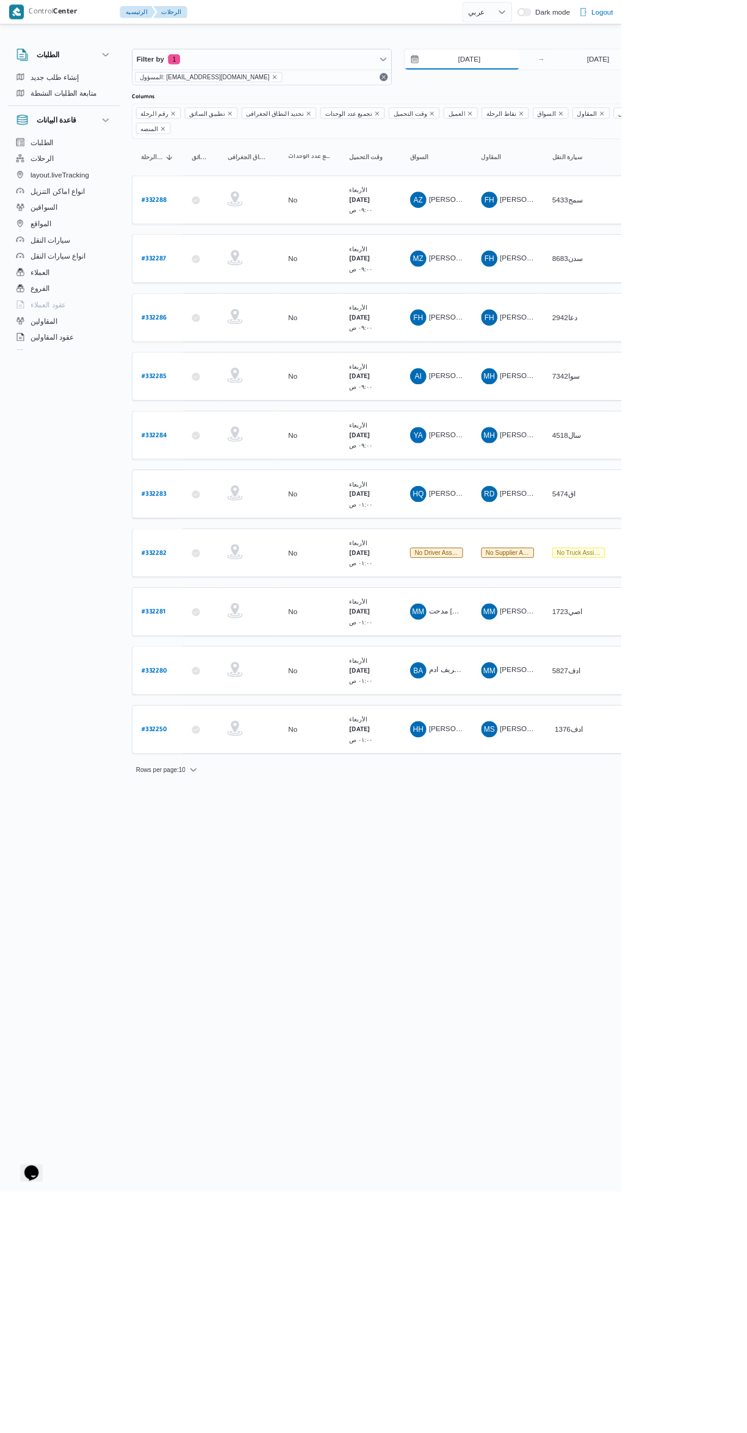
click at [568, 71] on input "[DATE]" at bounding box center [555, 71] width 138 height 24
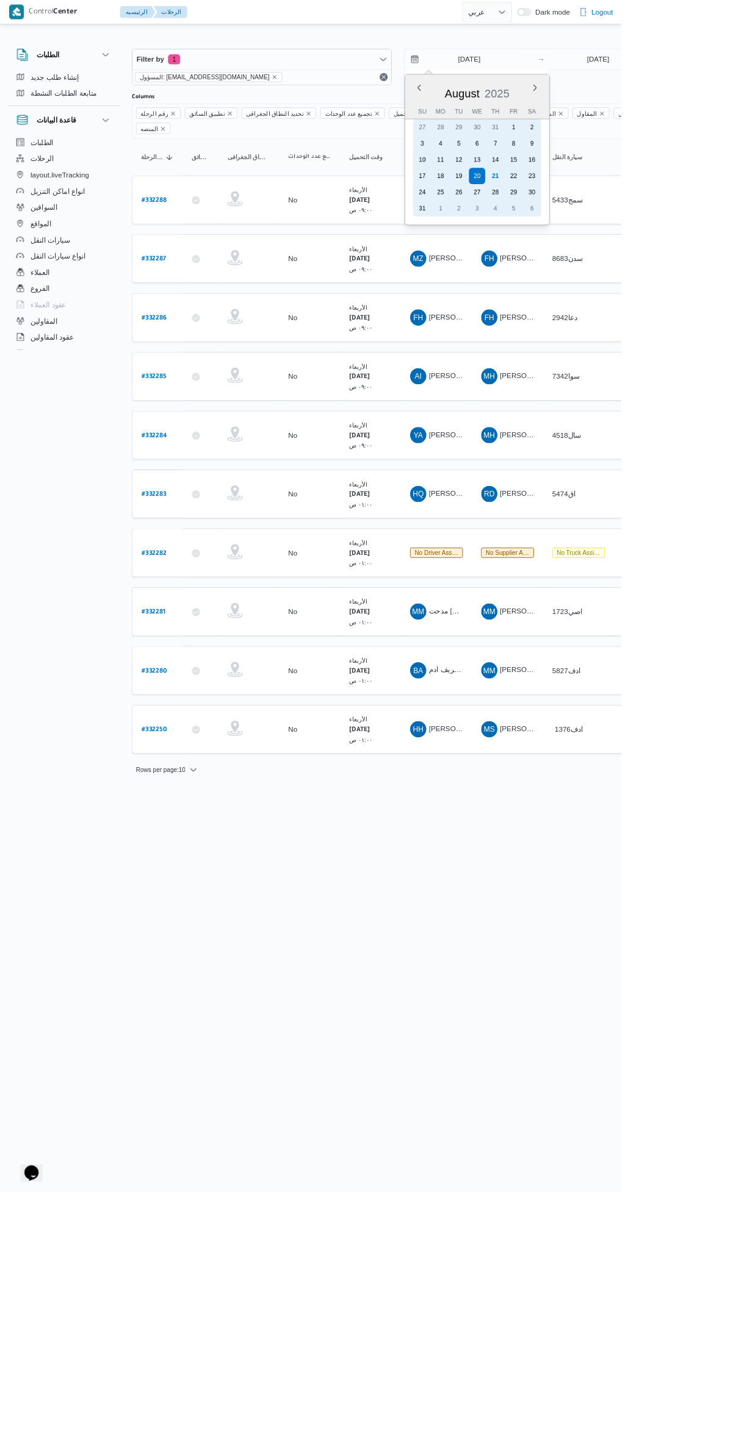
click at [586, 228] on div "28" at bounding box center [596, 231] width 20 height 20
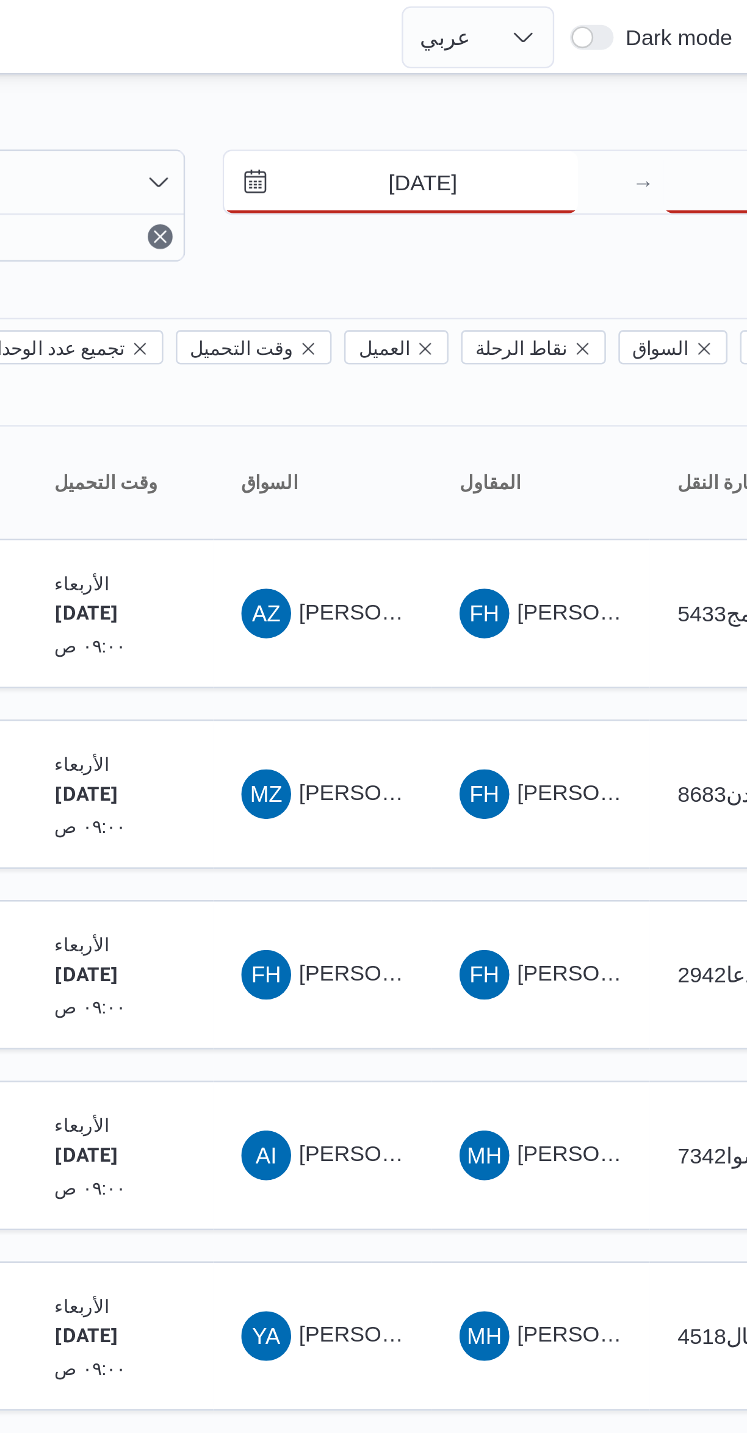
click at [566, 74] on input "[DATE]" at bounding box center [555, 71] width 138 height 24
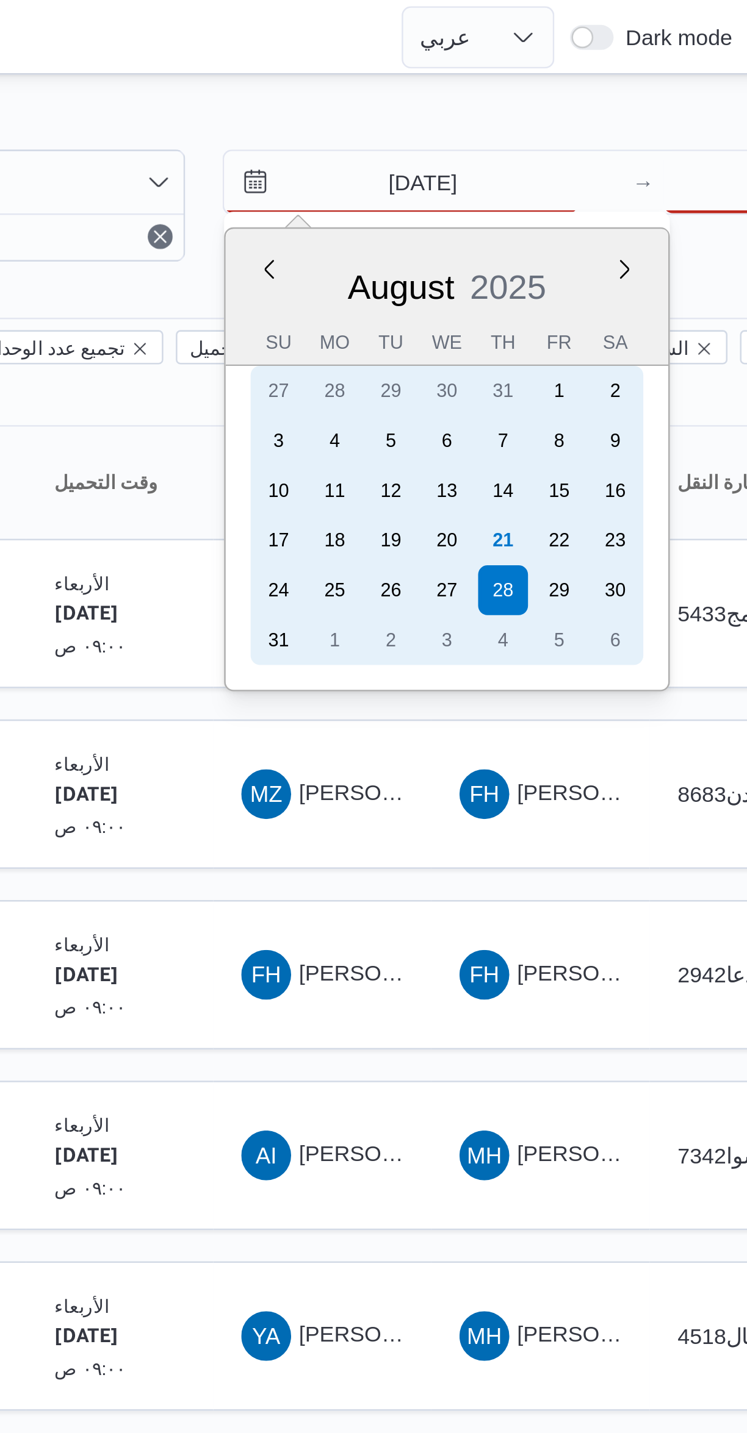
click at [595, 209] on div "21" at bounding box center [596, 212] width 20 height 20
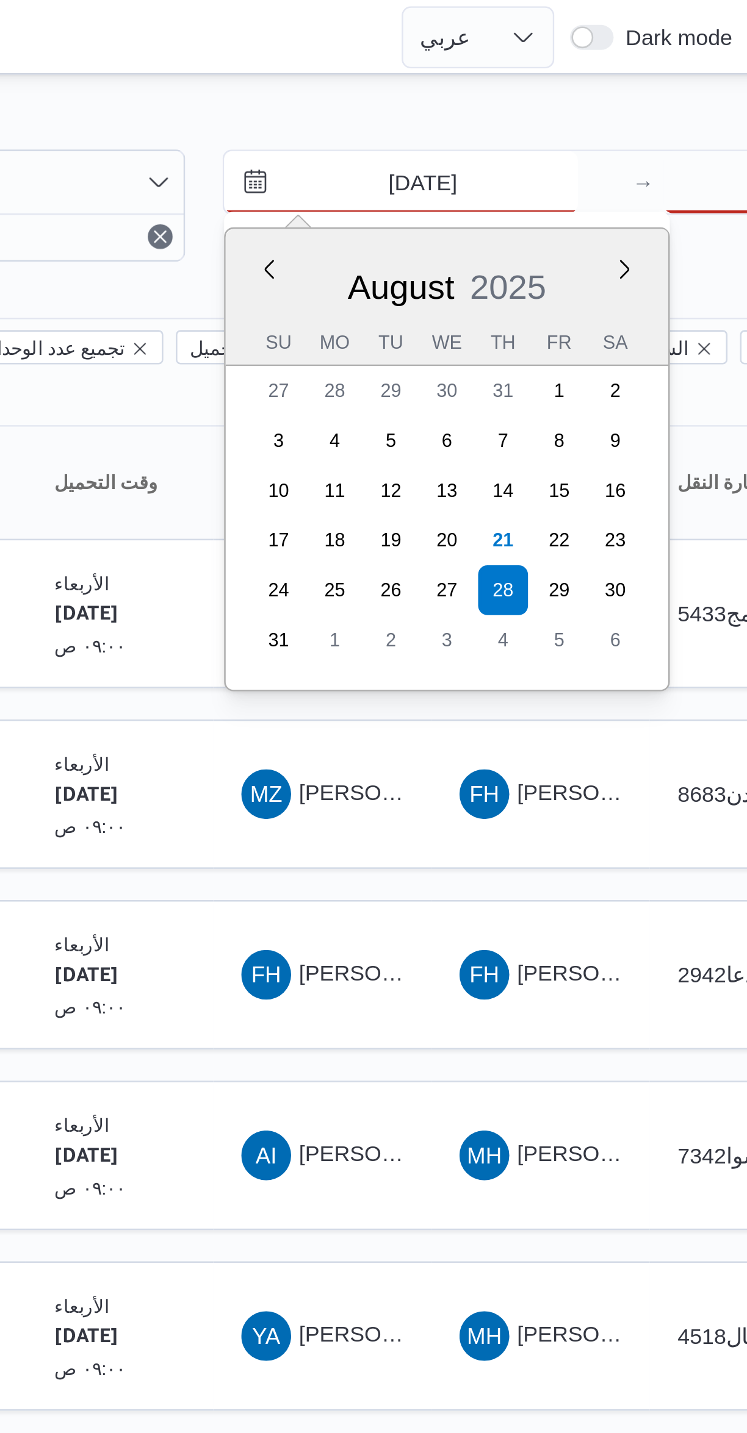
type input "[DATE]"
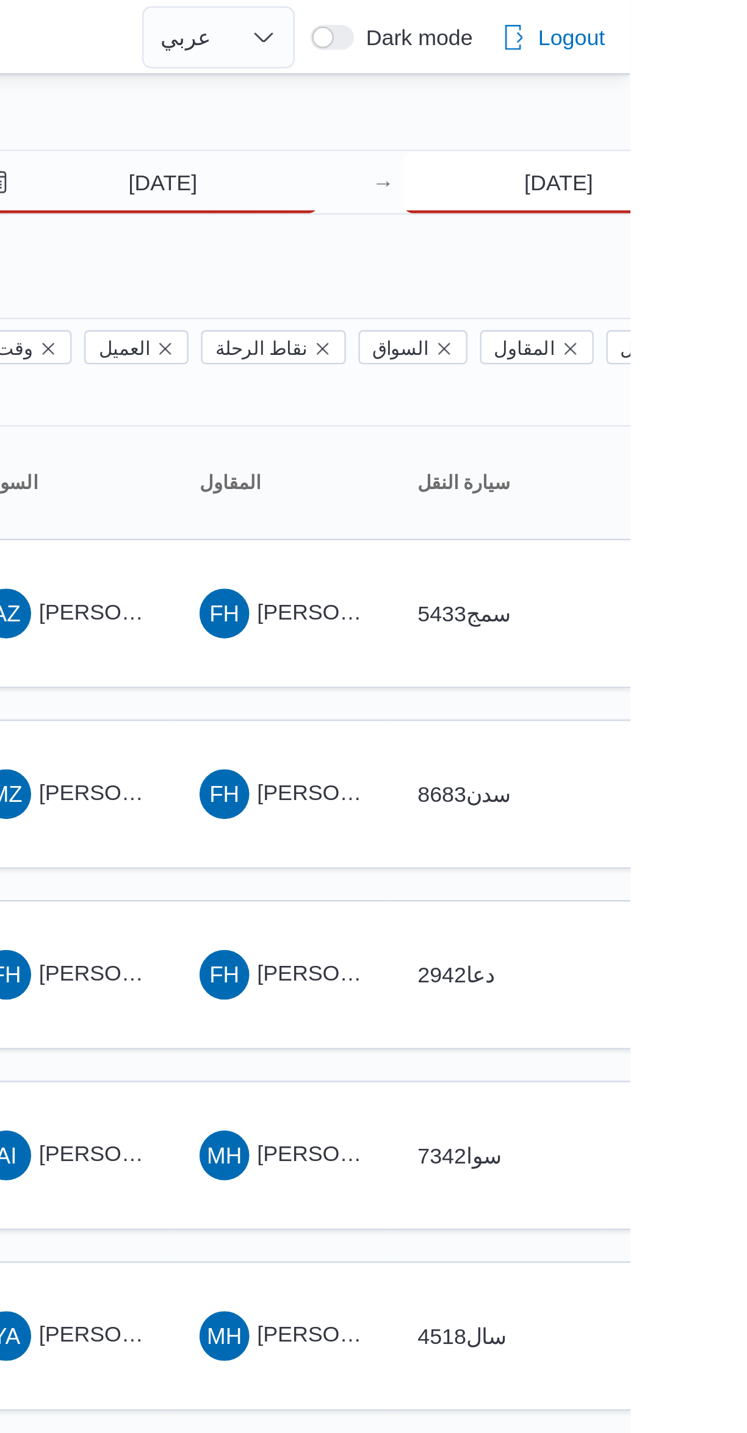
click at [734, 74] on input "[DATE]" at bounding box center [718, 71] width 121 height 24
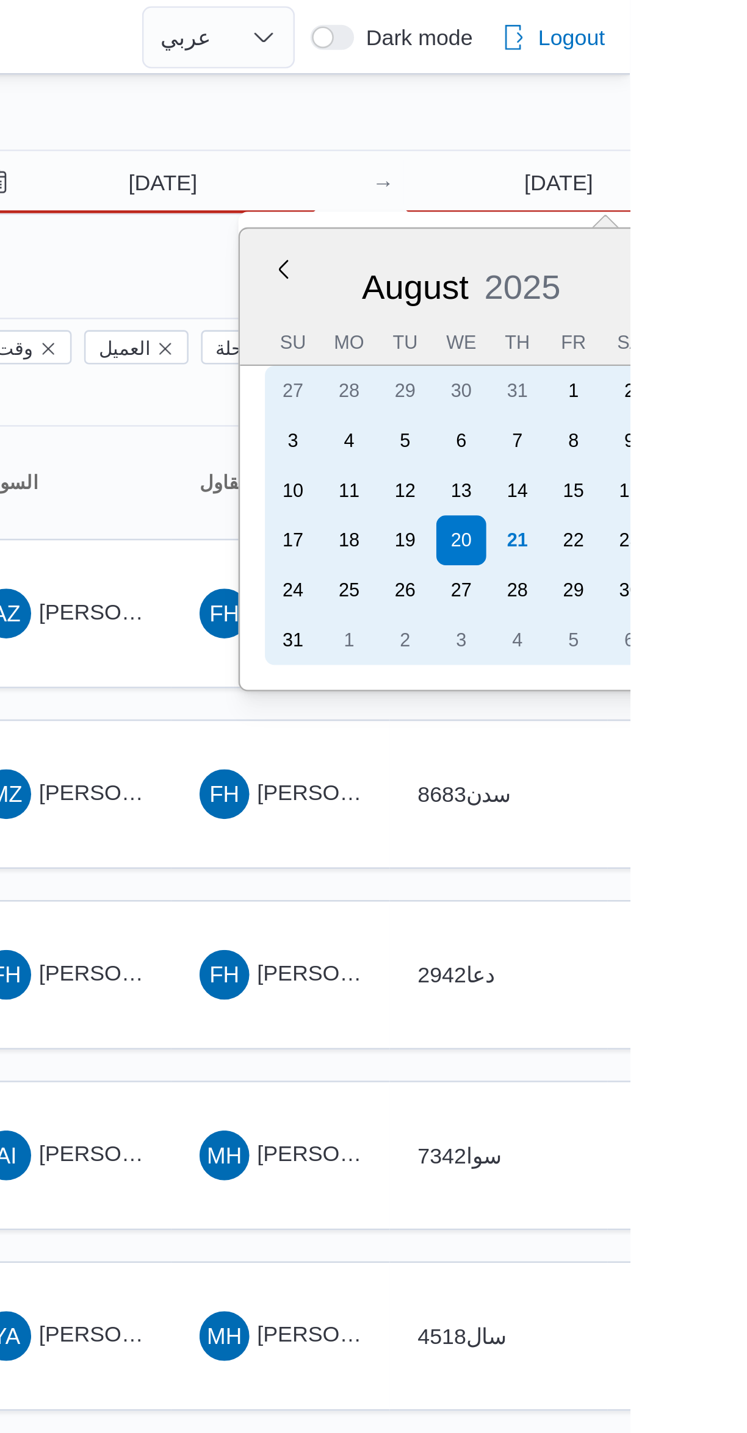
click at [703, 209] on div "21" at bounding box center [703, 212] width 20 height 20
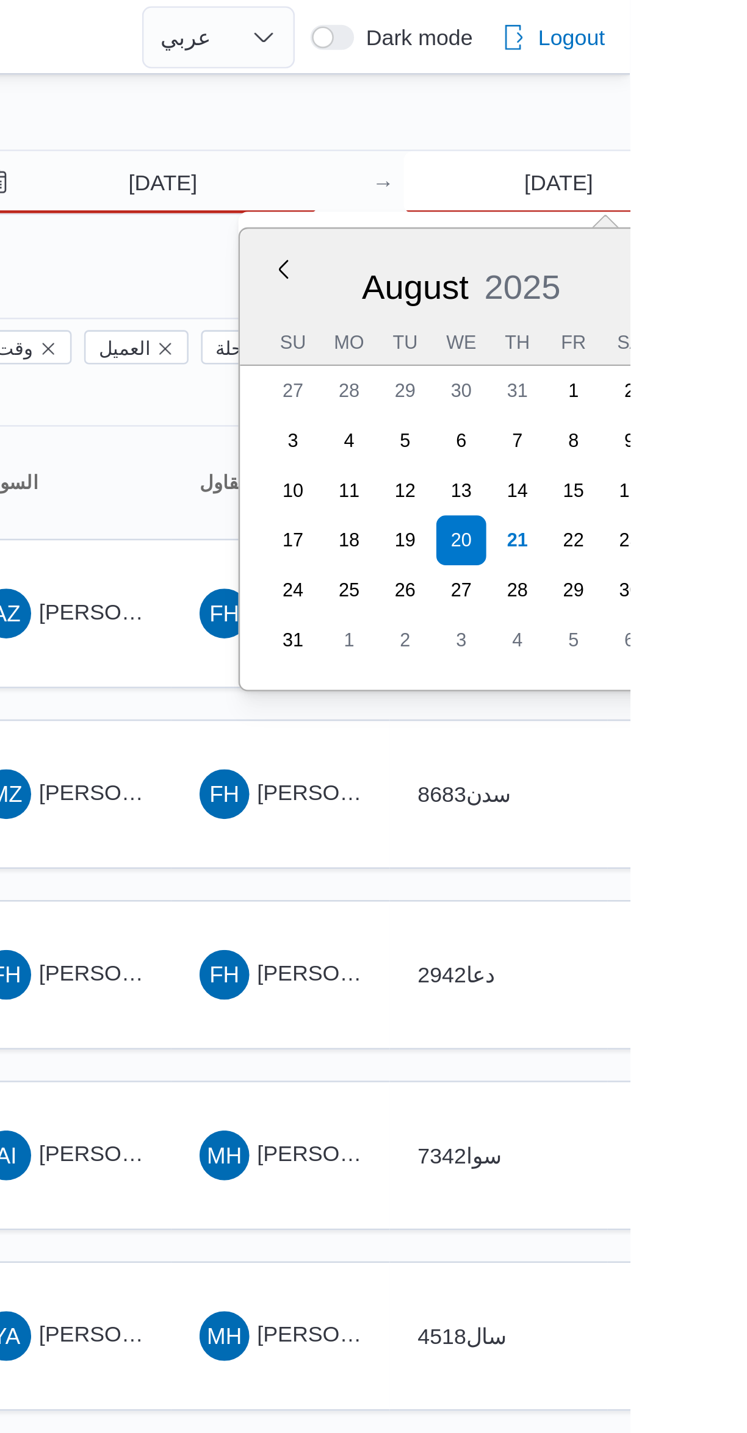
type input "[DATE]"
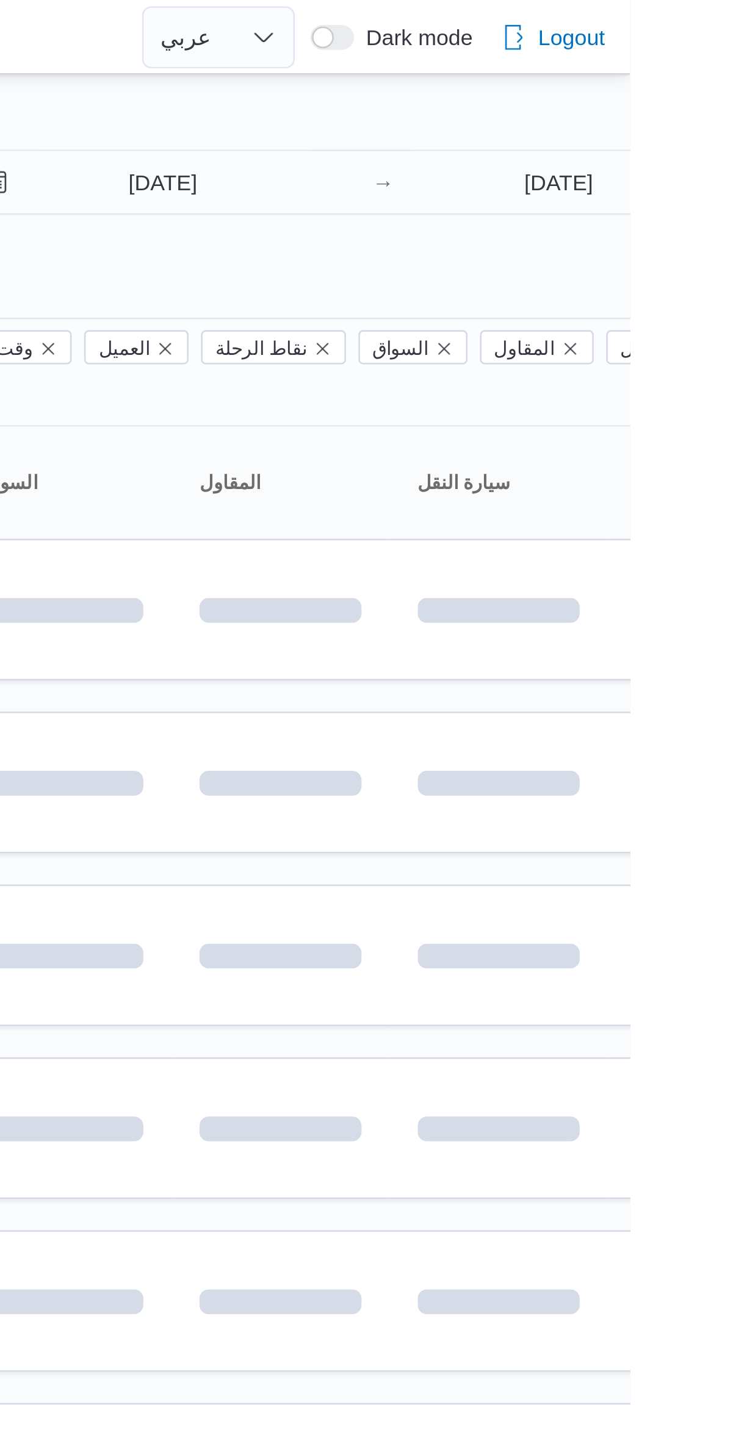
click at [712, 101] on div "[DATE] → [DATE]" at bounding box center [642, 81] width 312 height 44
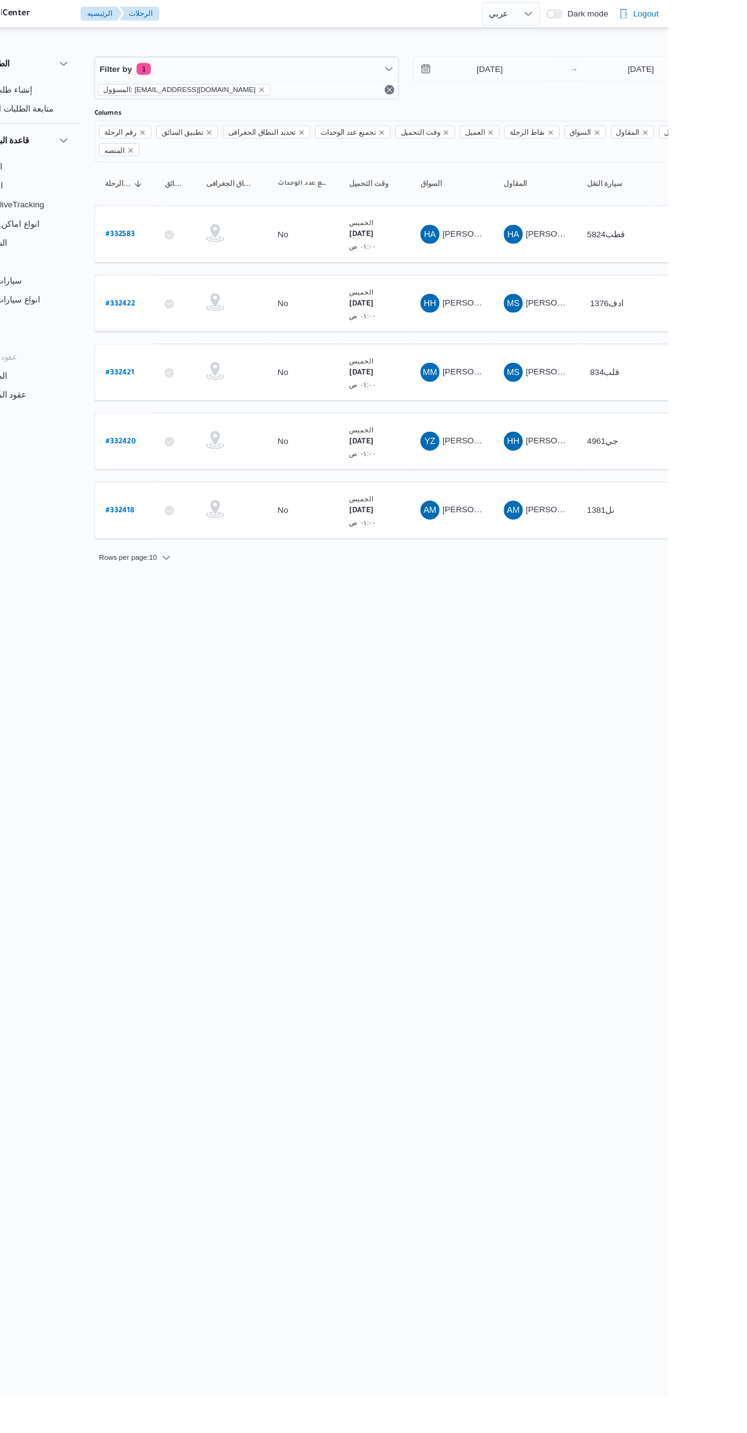
click at [183, 516] on link "# 332418" at bounding box center [184, 524] width 29 height 16
select select "ar"
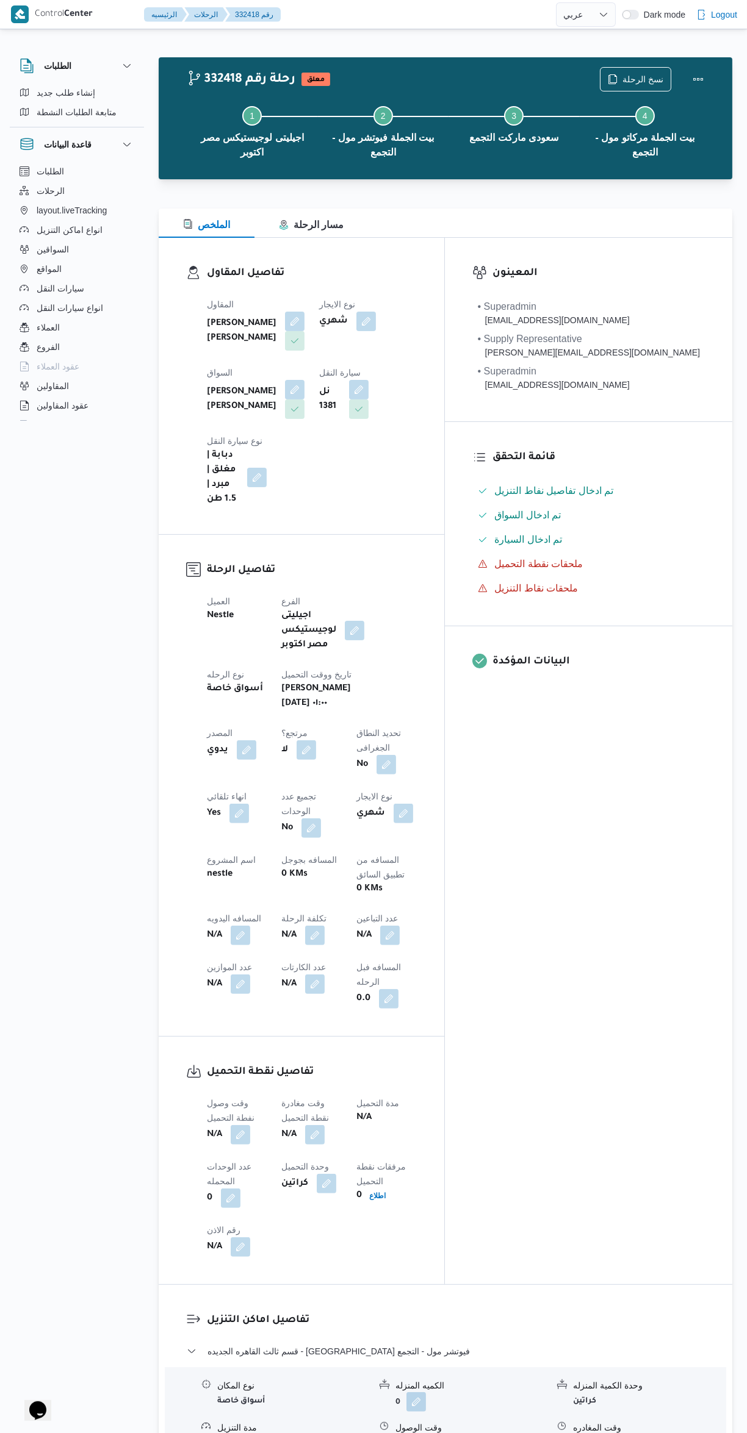
scroll to position [21, 0]
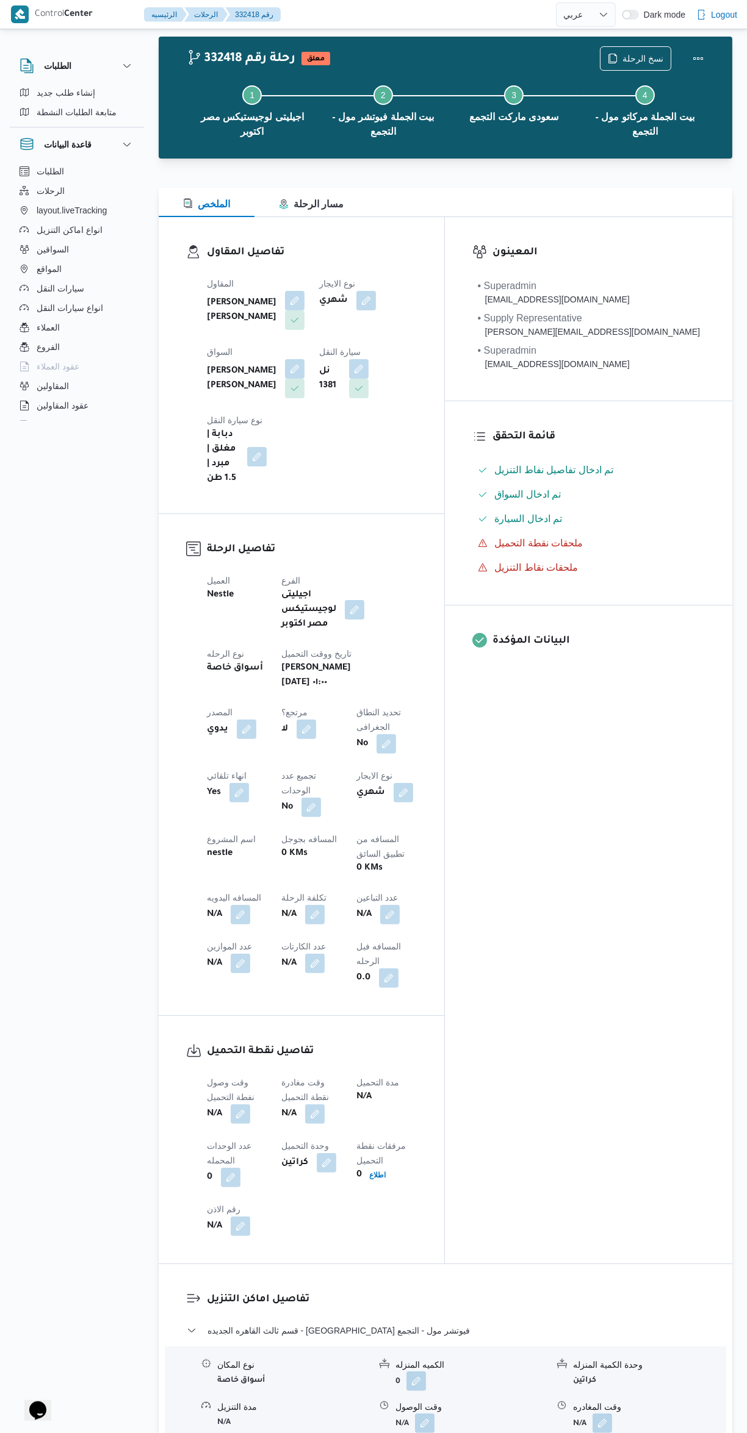
click at [243, 1105] on button "button" at bounding box center [241, 1115] width 20 height 20
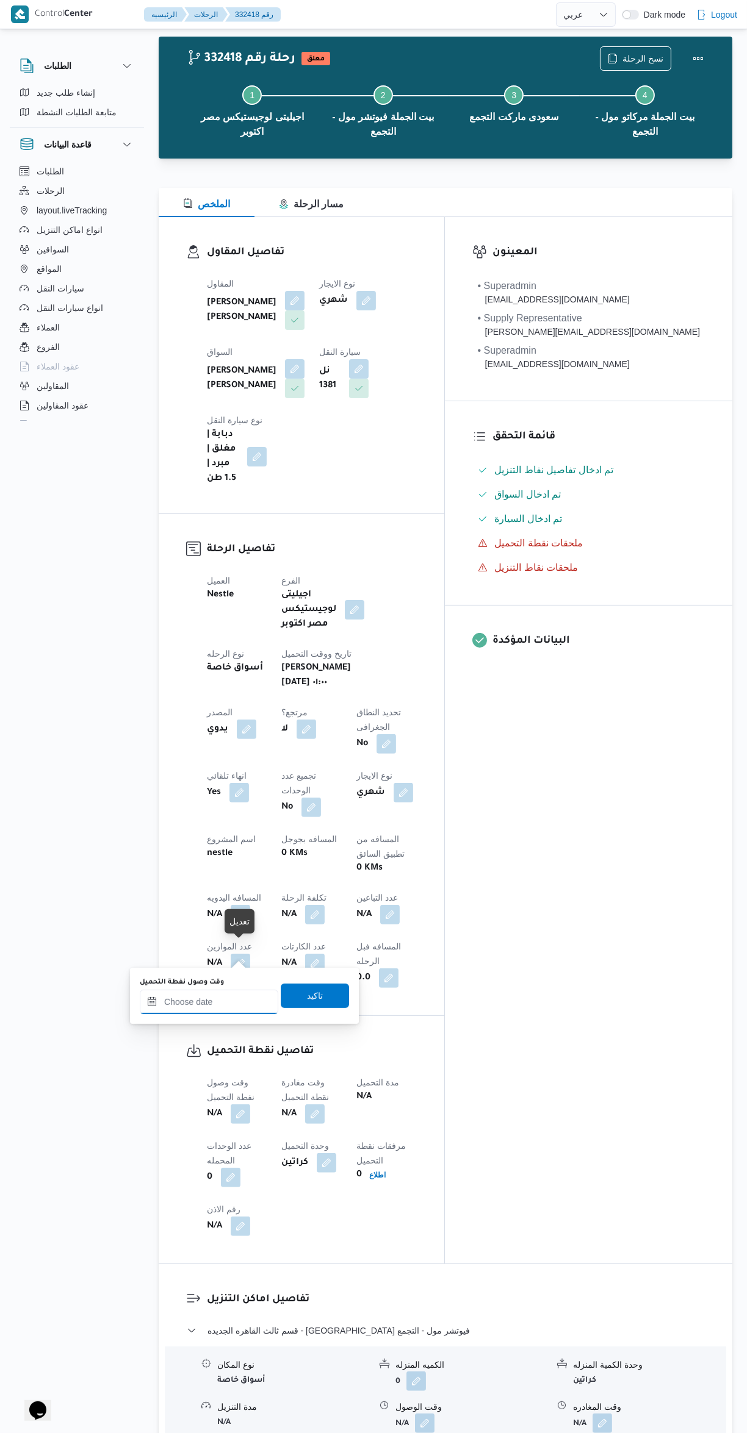
click at [215, 1000] on input "وقت وصول نفطة التحميل" at bounding box center [209, 1002] width 138 height 24
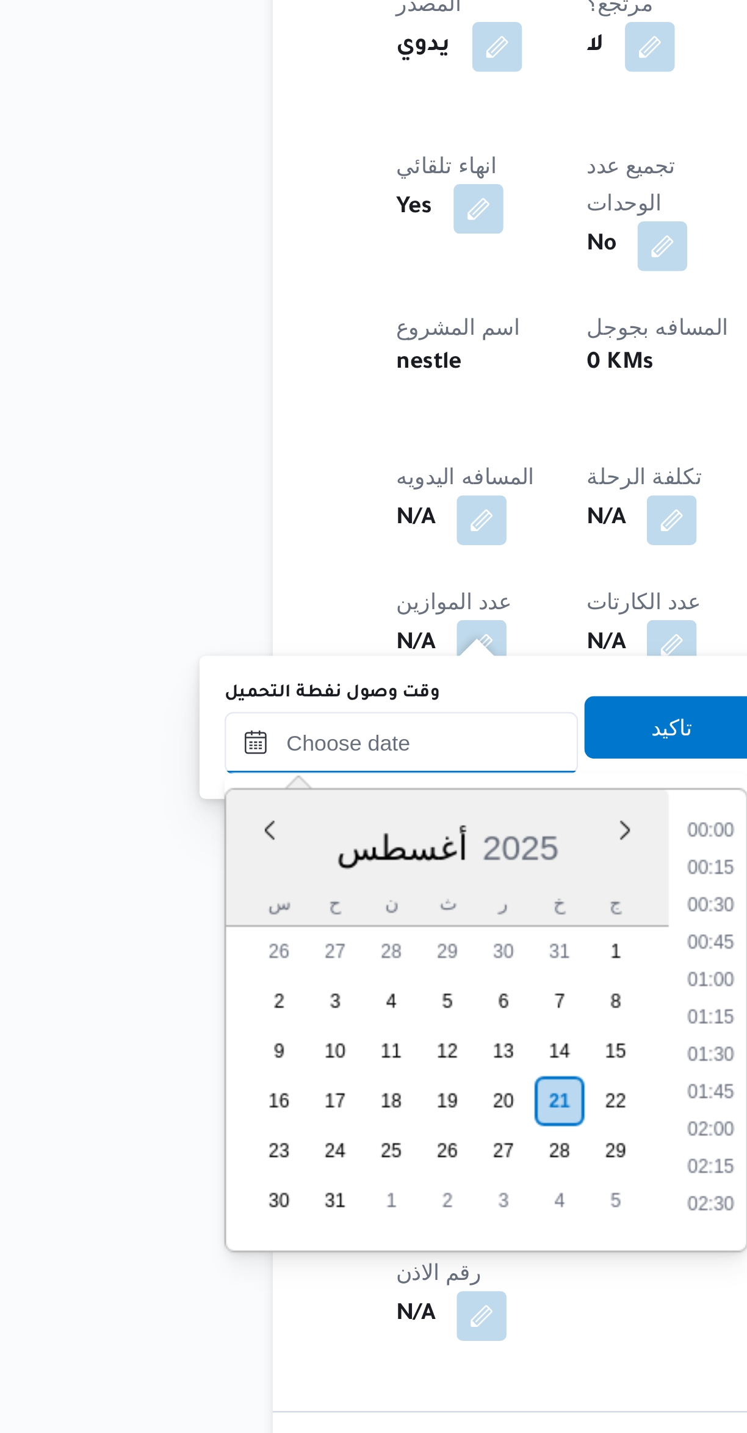
scroll to position [370, 0]
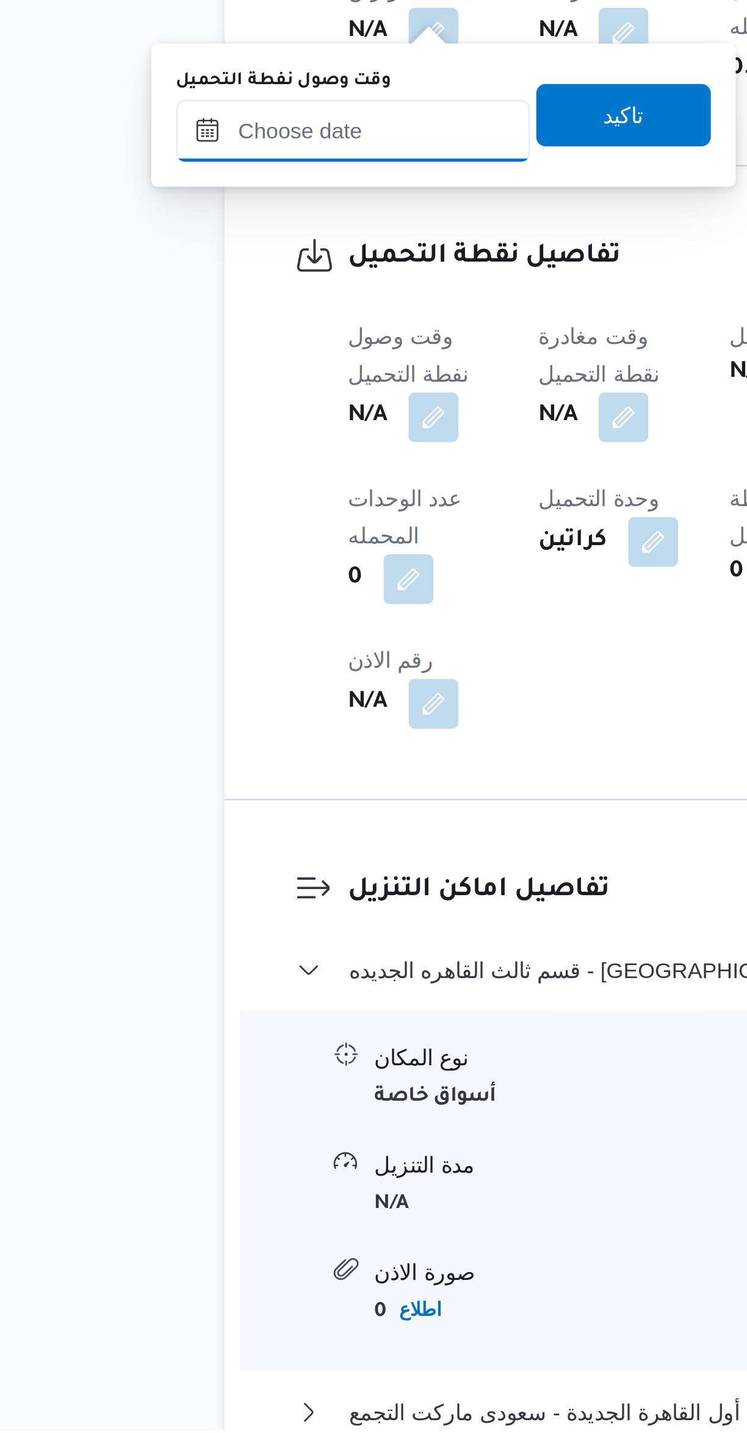
click at [193, 927] on input "وقت وصول نفطة التحميل" at bounding box center [209, 925] width 138 height 24
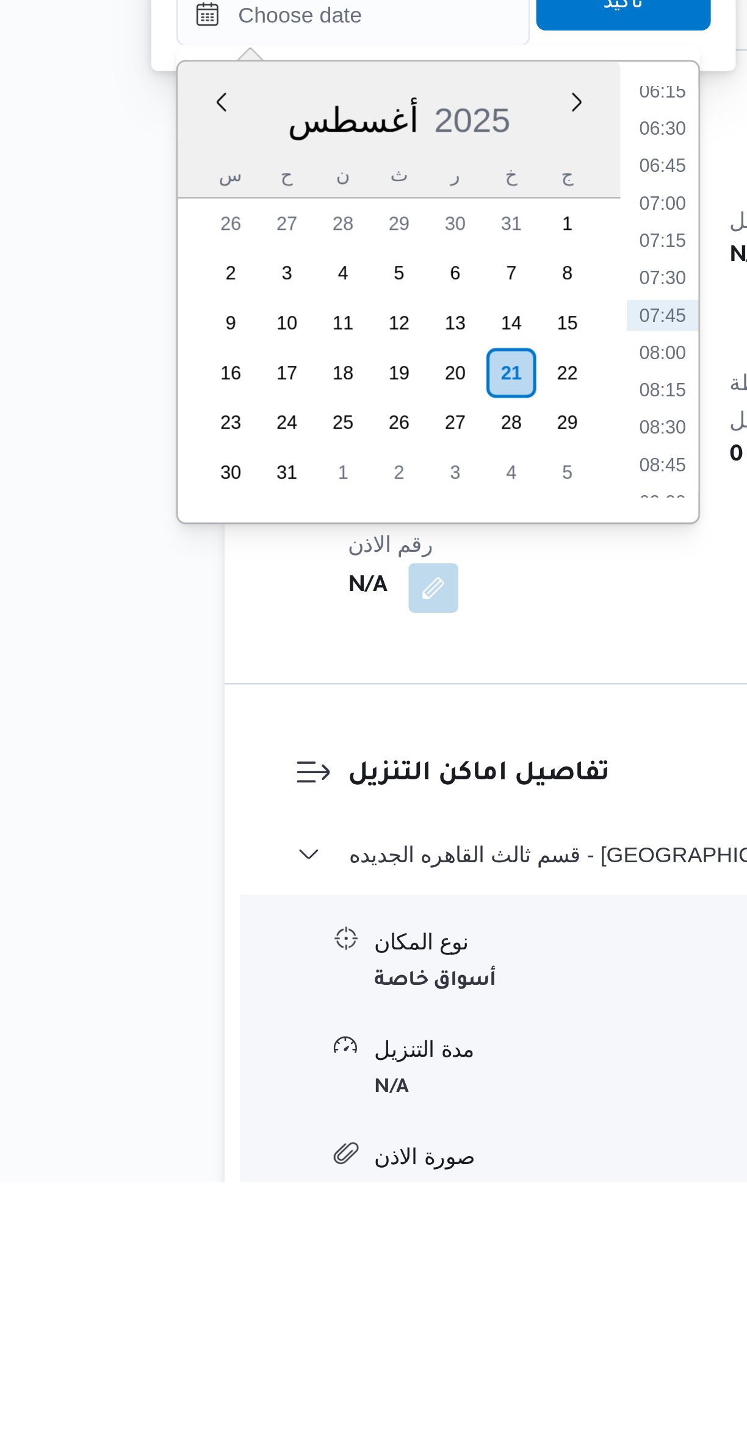
click at [323, 1006] on li "06:15" at bounding box center [330, 1006] width 28 height 12
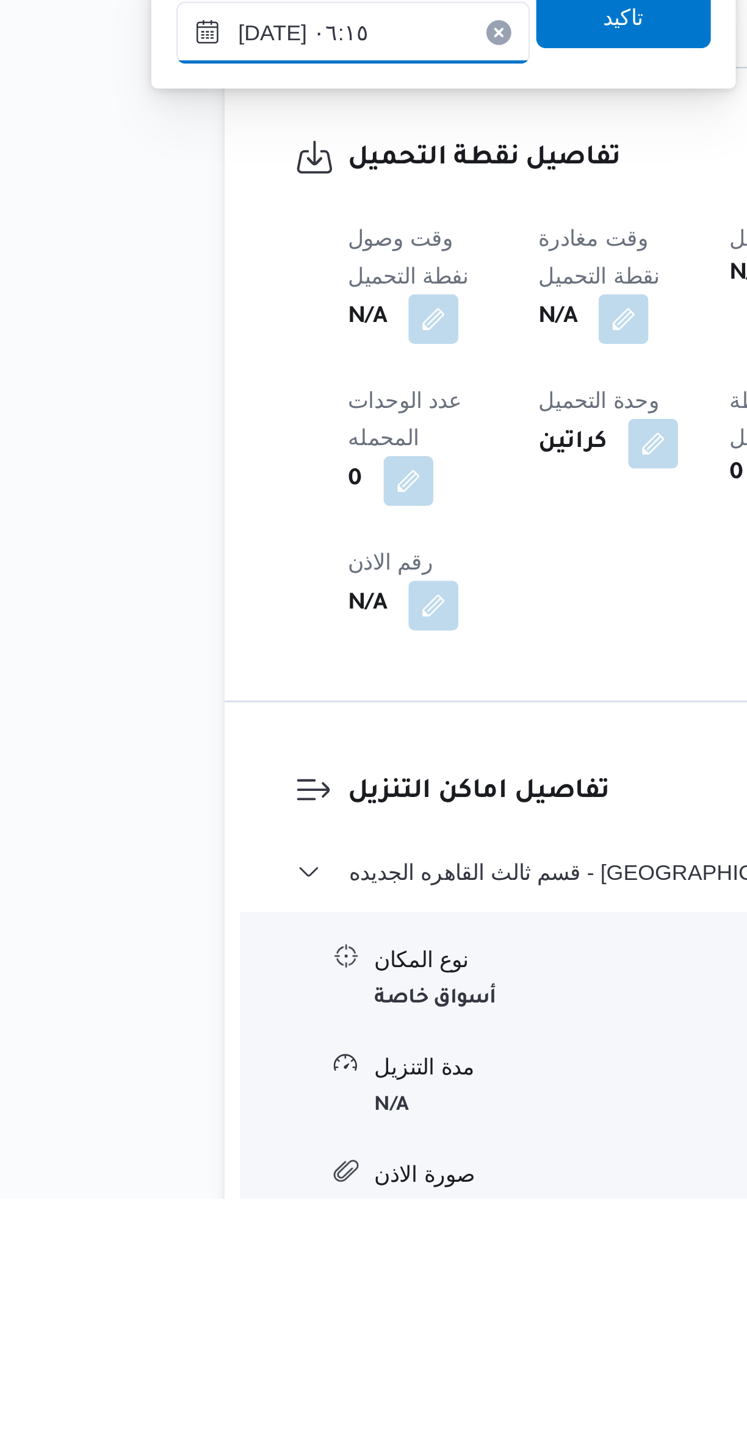
click at [195, 981] on input "[DATE] ٠٦:١٥" at bounding box center [209, 976] width 138 height 24
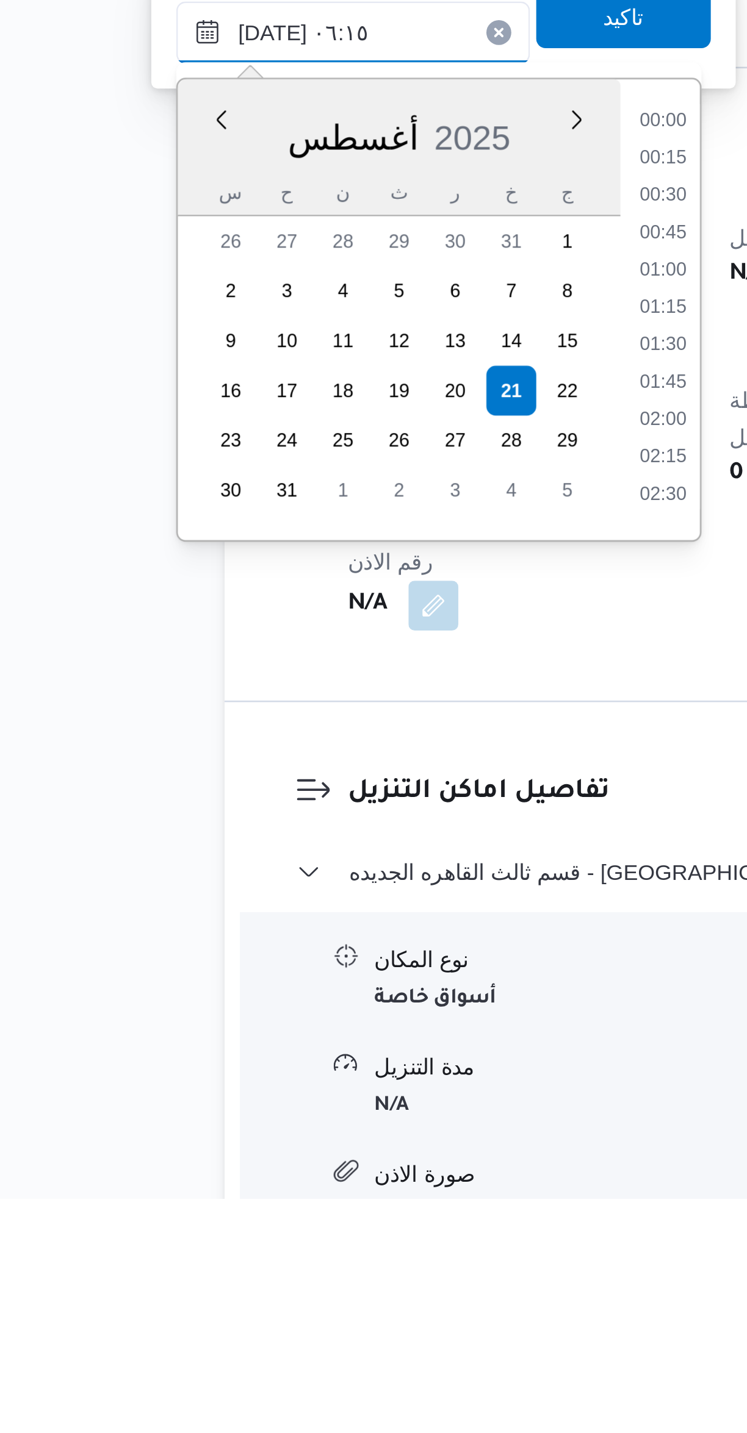
scroll to position [282, 0]
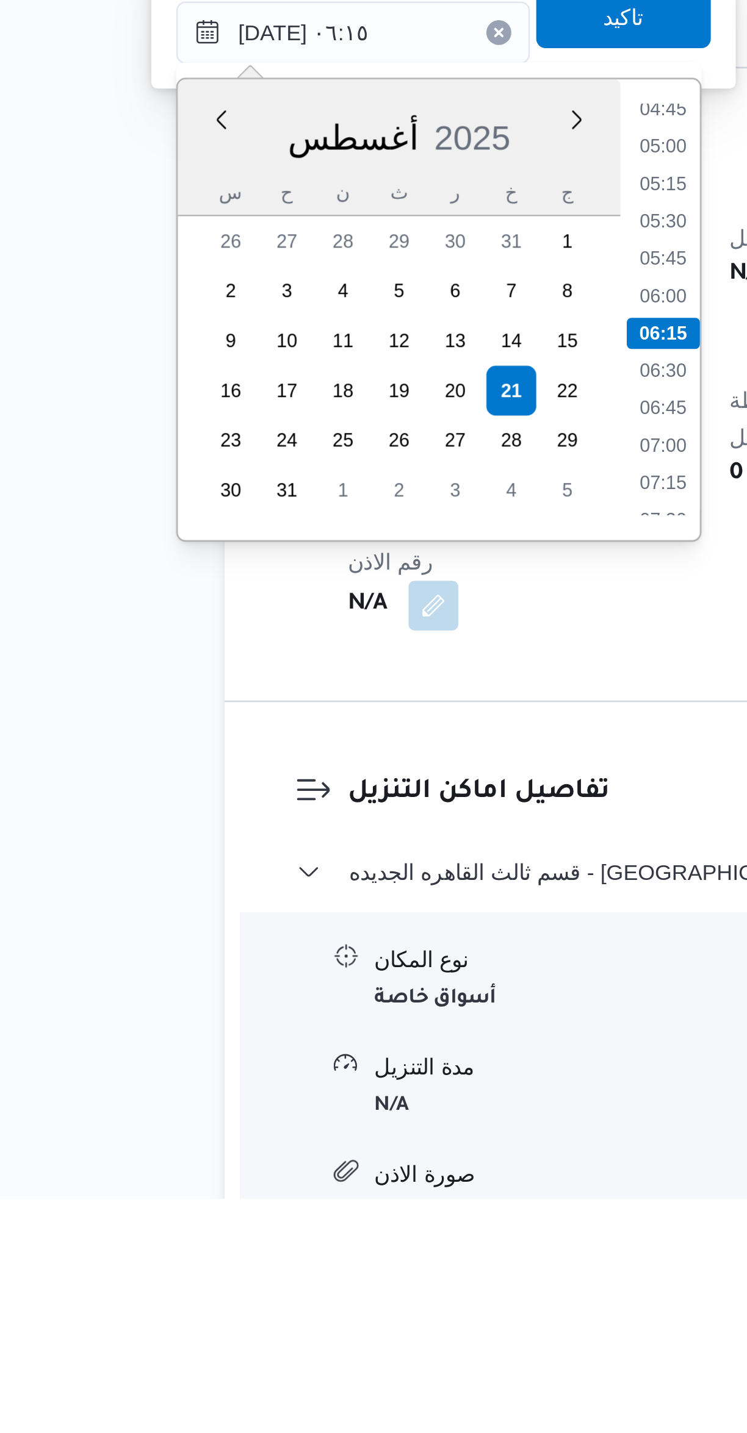
click at [320, 1032] on li "05:15" at bounding box center [330, 1036] width 28 height 12
type input "[DATE] ٠٥:١٥"
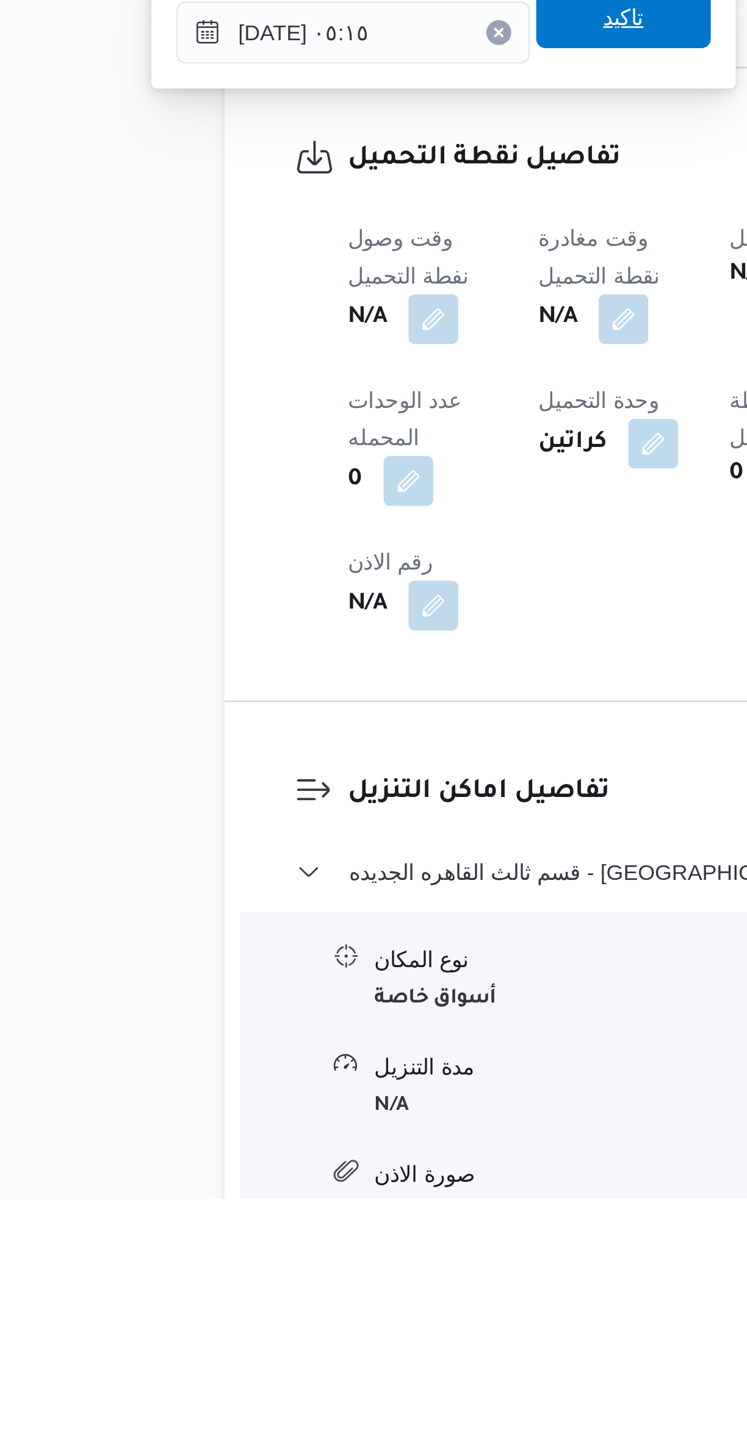
click at [282, 980] on span "تاكيد" at bounding box center [315, 970] width 68 height 24
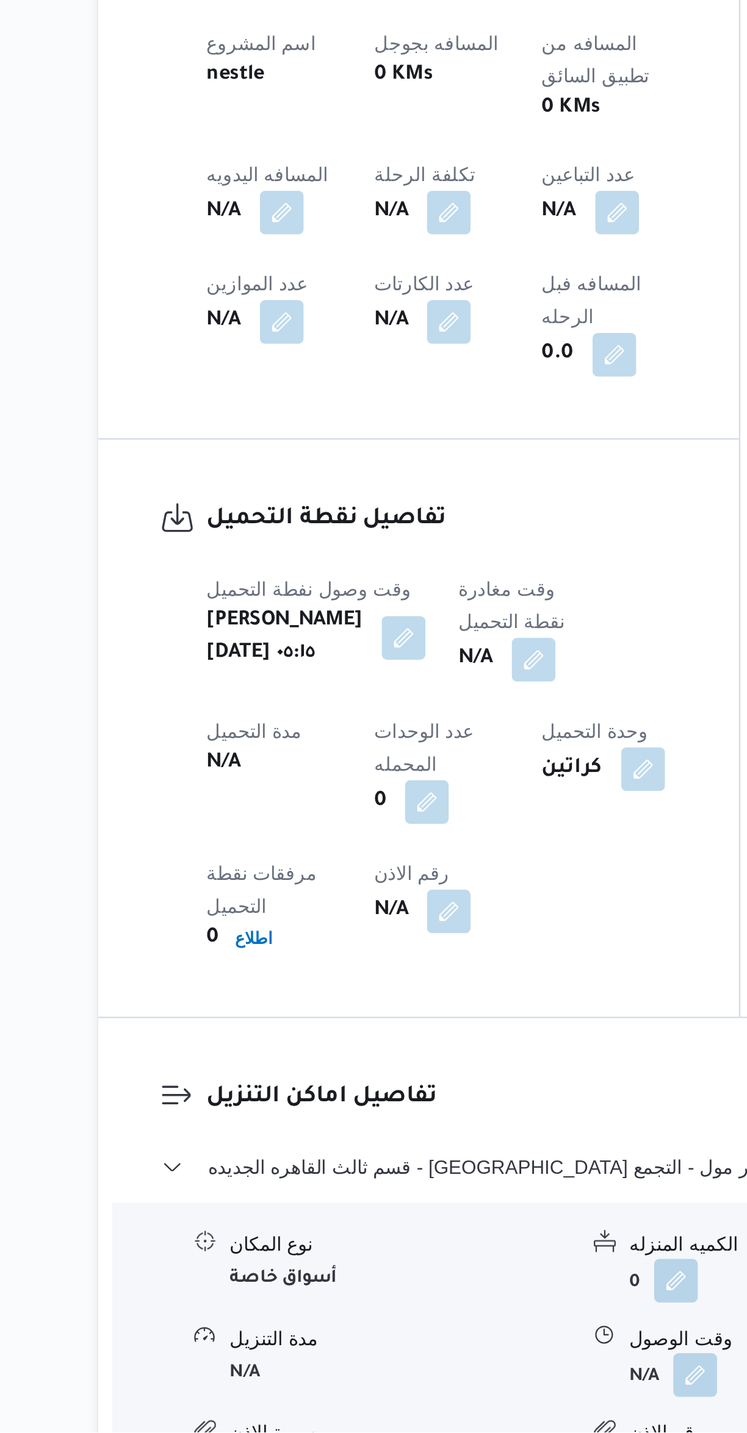
scroll to position [46, 0]
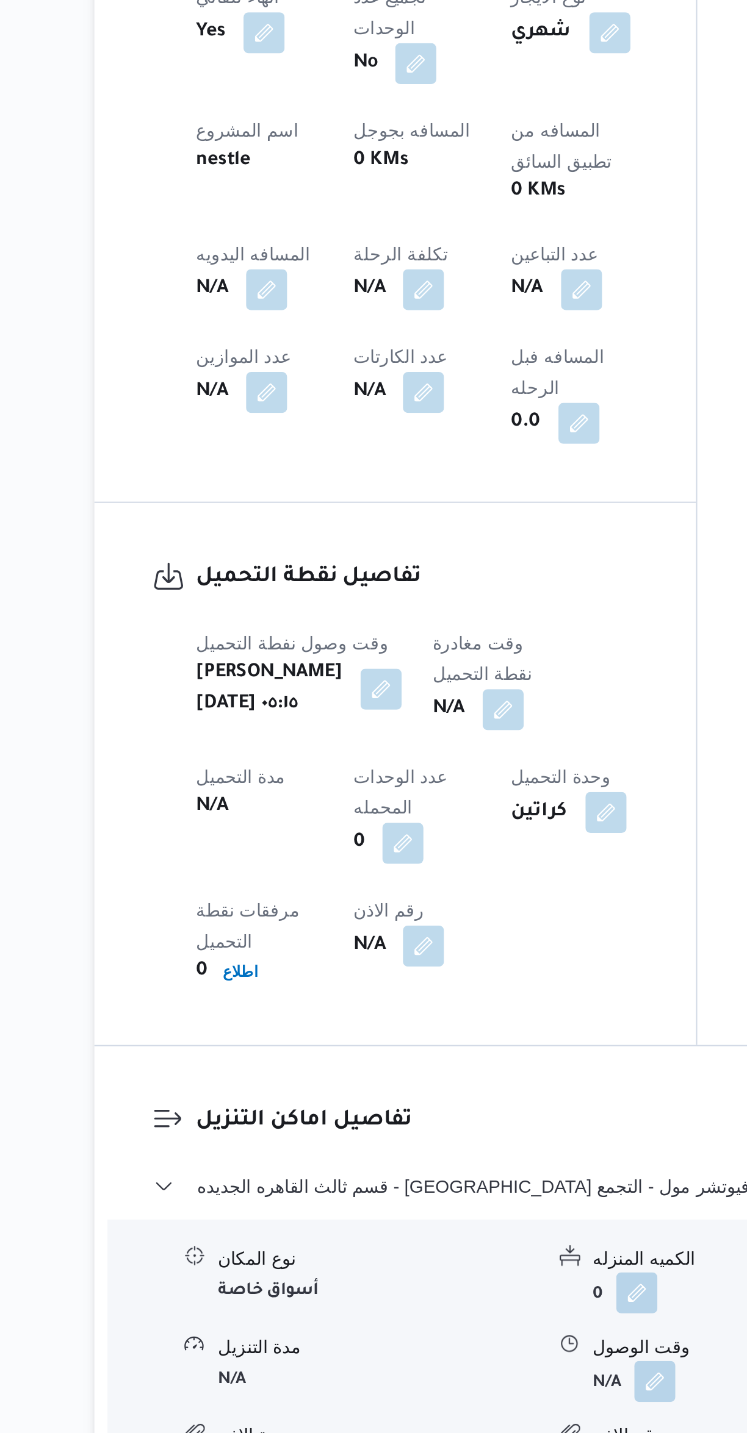
select select "ar"
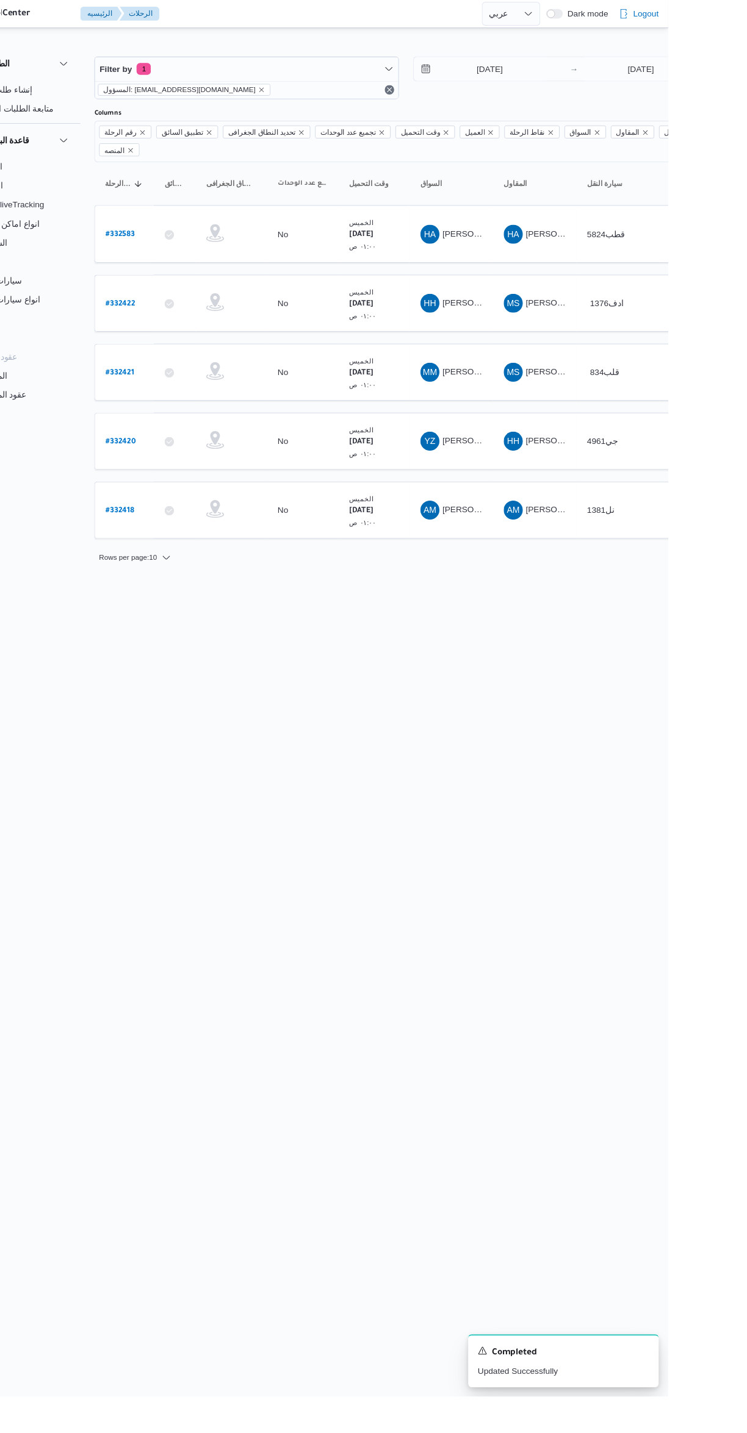
click at [197, 450] on b "# 332420" at bounding box center [185, 454] width 31 height 9
select select "ar"
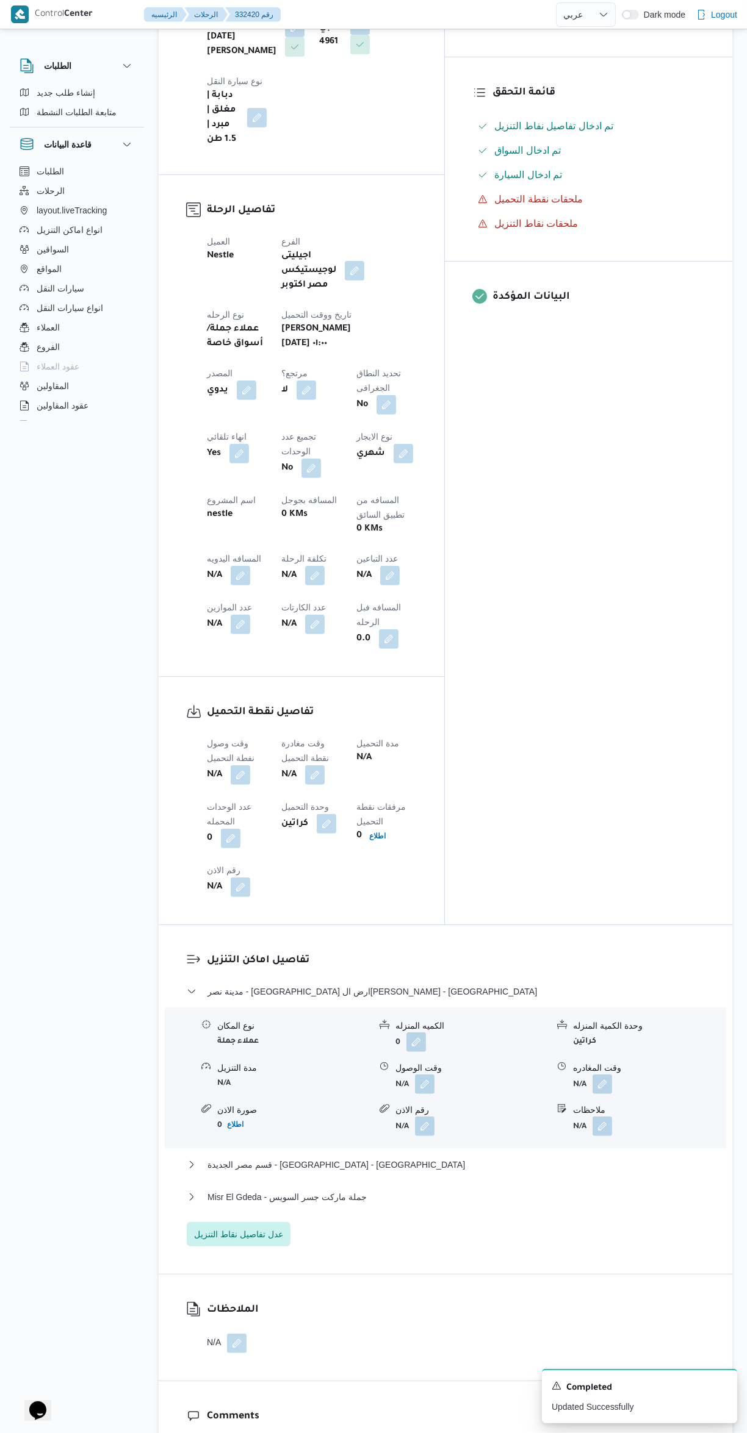
scroll to position [381, 0]
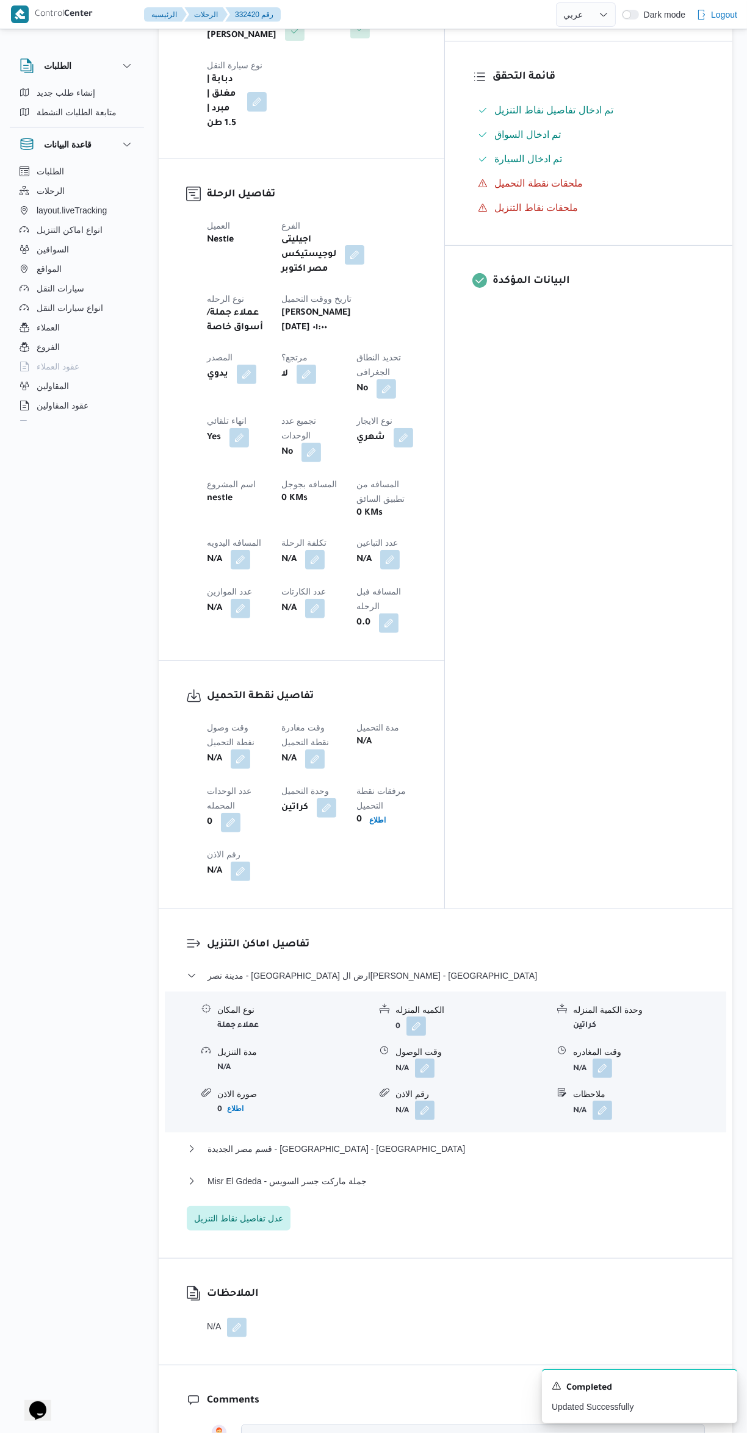
click at [240, 750] on button "button" at bounding box center [241, 760] width 20 height 20
click at [198, 636] on input "وقت وصول نفطة التحميل" at bounding box center [209, 637] width 138 height 24
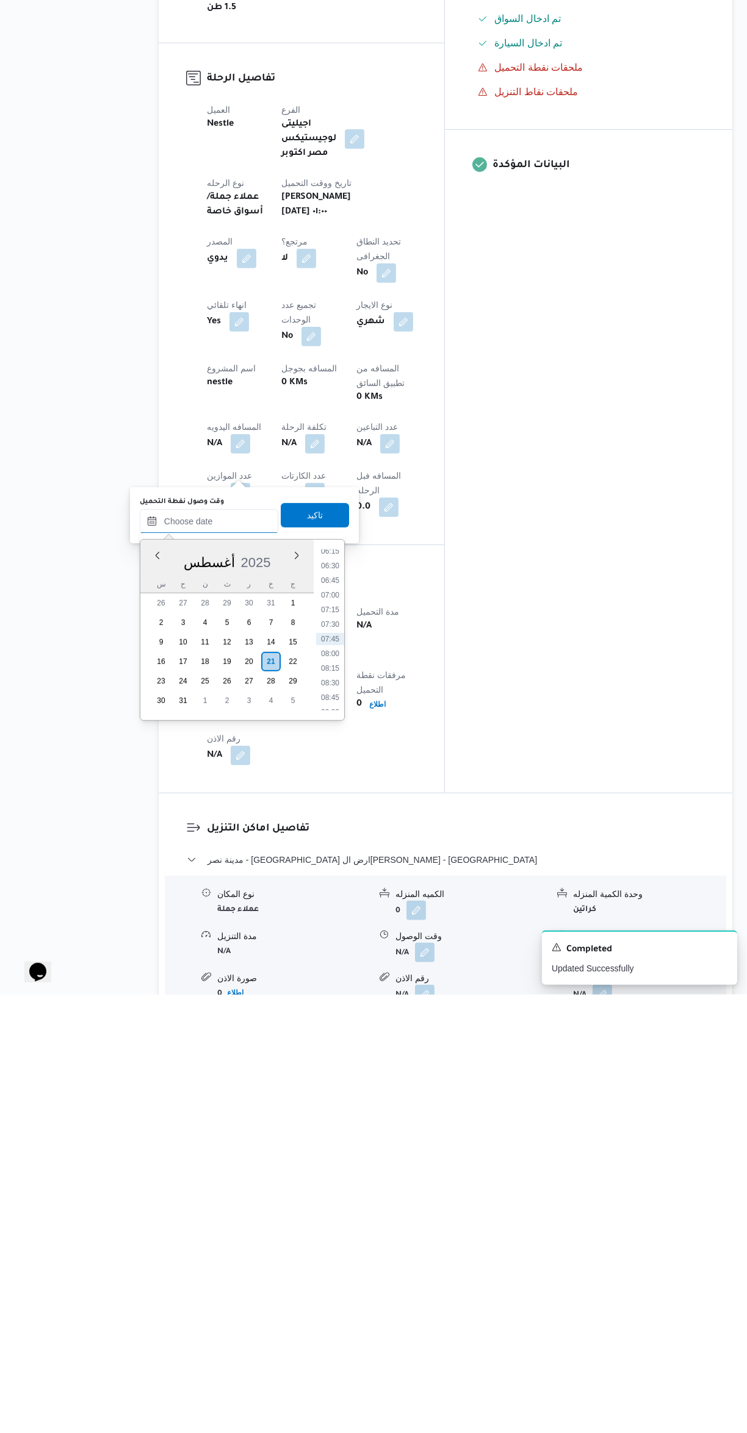
scroll to position [58, 0]
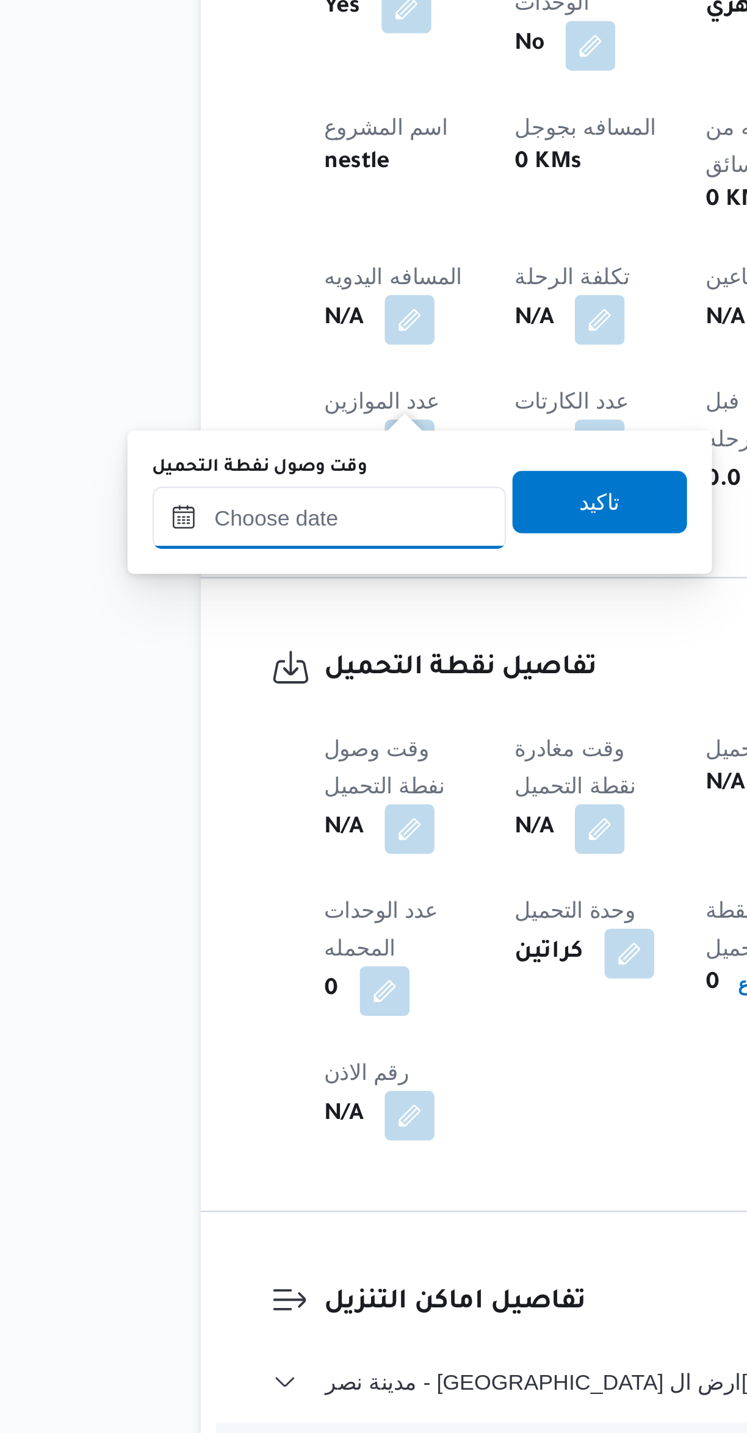
click at [216, 958] on input "وقت وصول نفطة التحميل" at bounding box center [209, 960] width 138 height 24
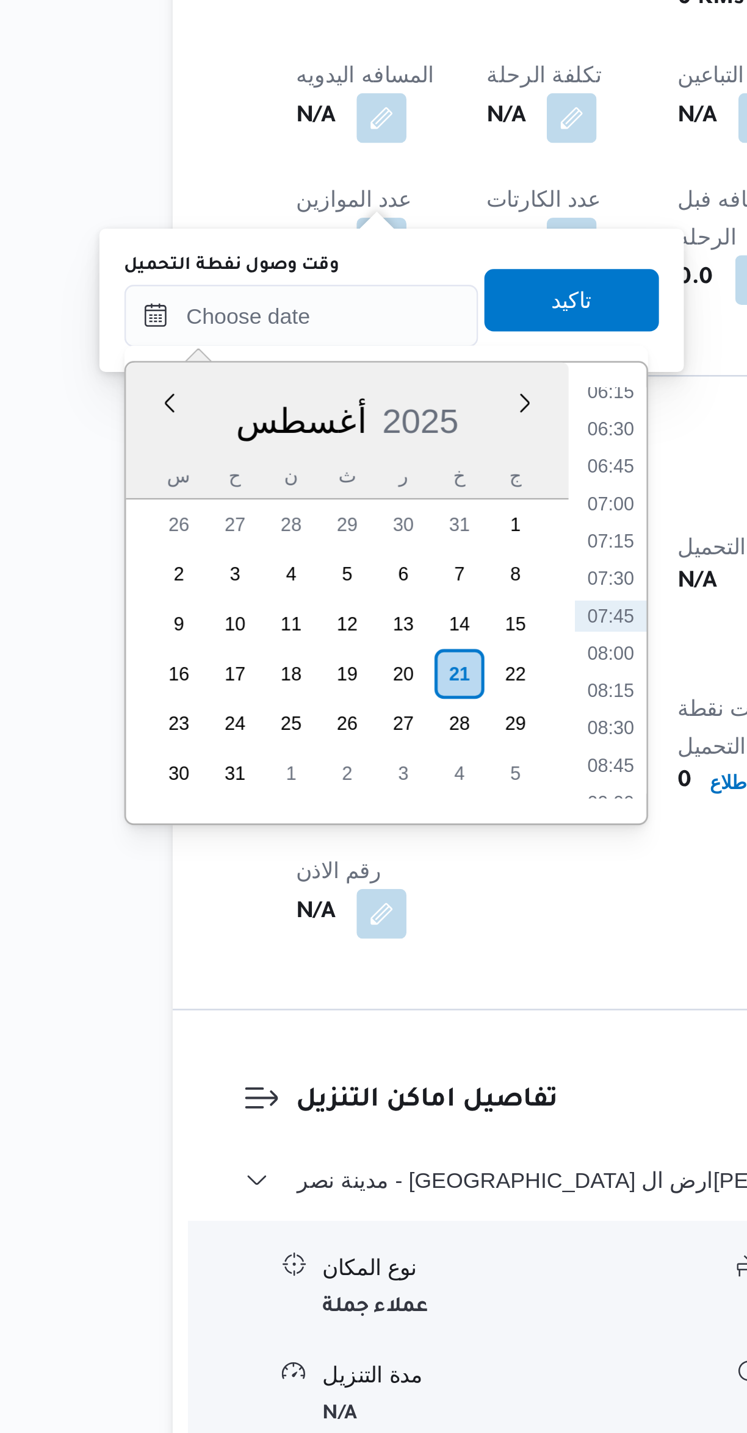
click at [317, 993] on li "06:15" at bounding box center [330, 990] width 28 height 12
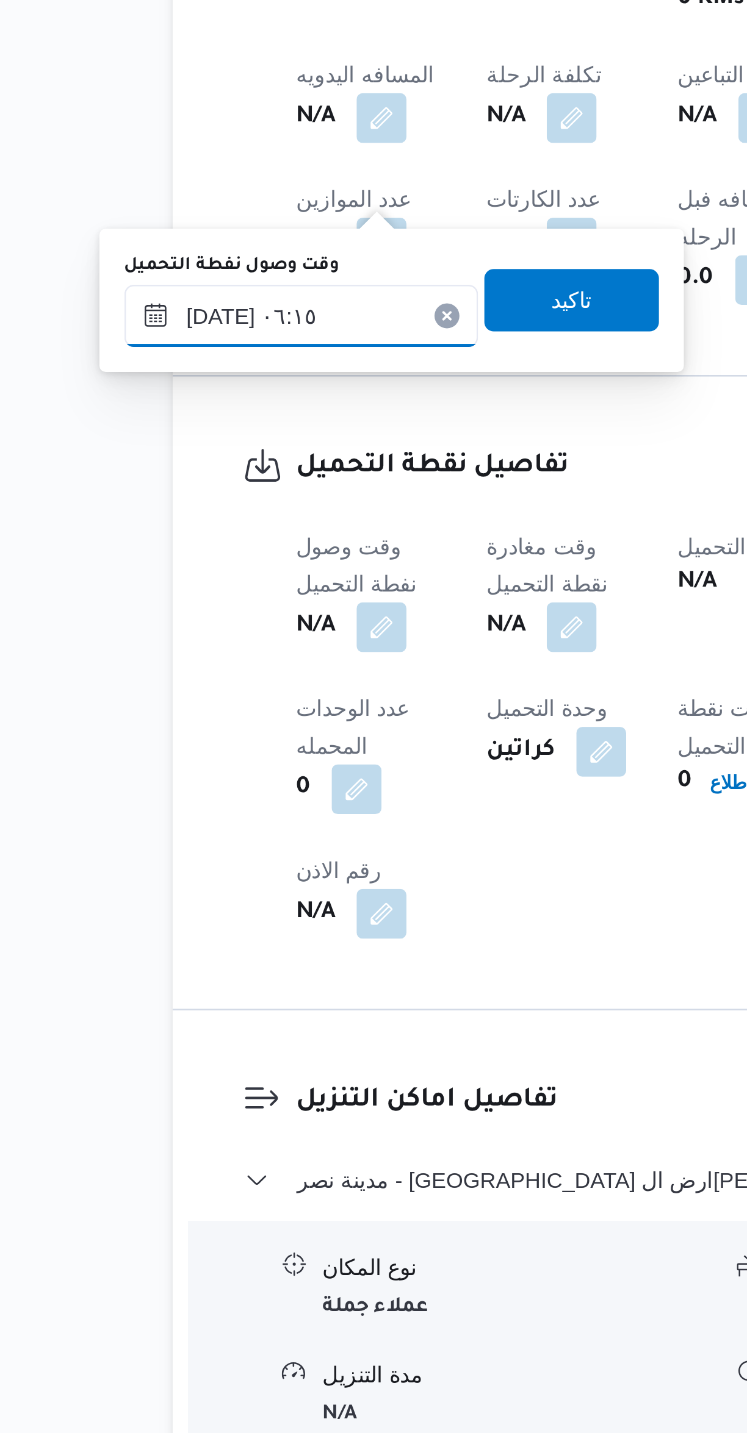
click at [198, 955] on input "[DATE] ٠٦:١٥" at bounding box center [209, 960] width 138 height 24
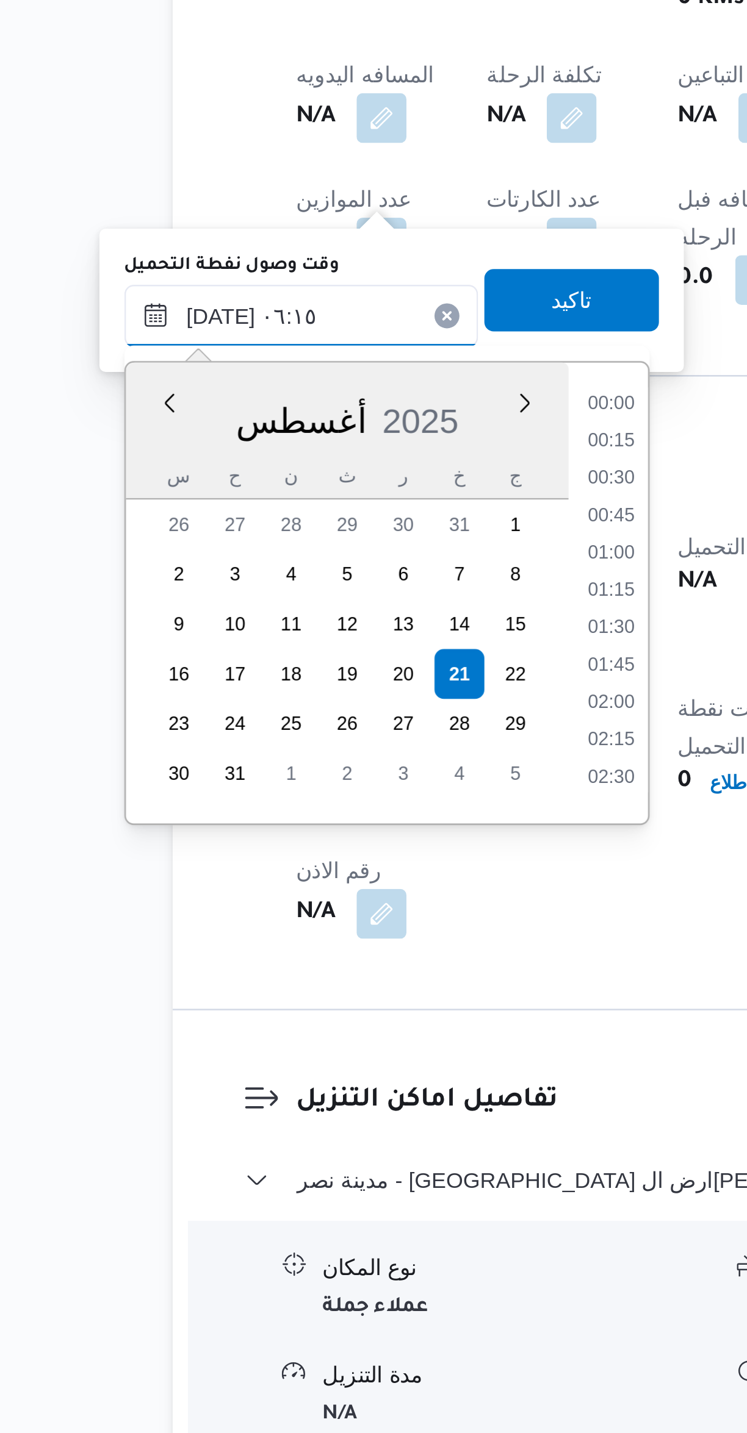
scroll to position [282, 0]
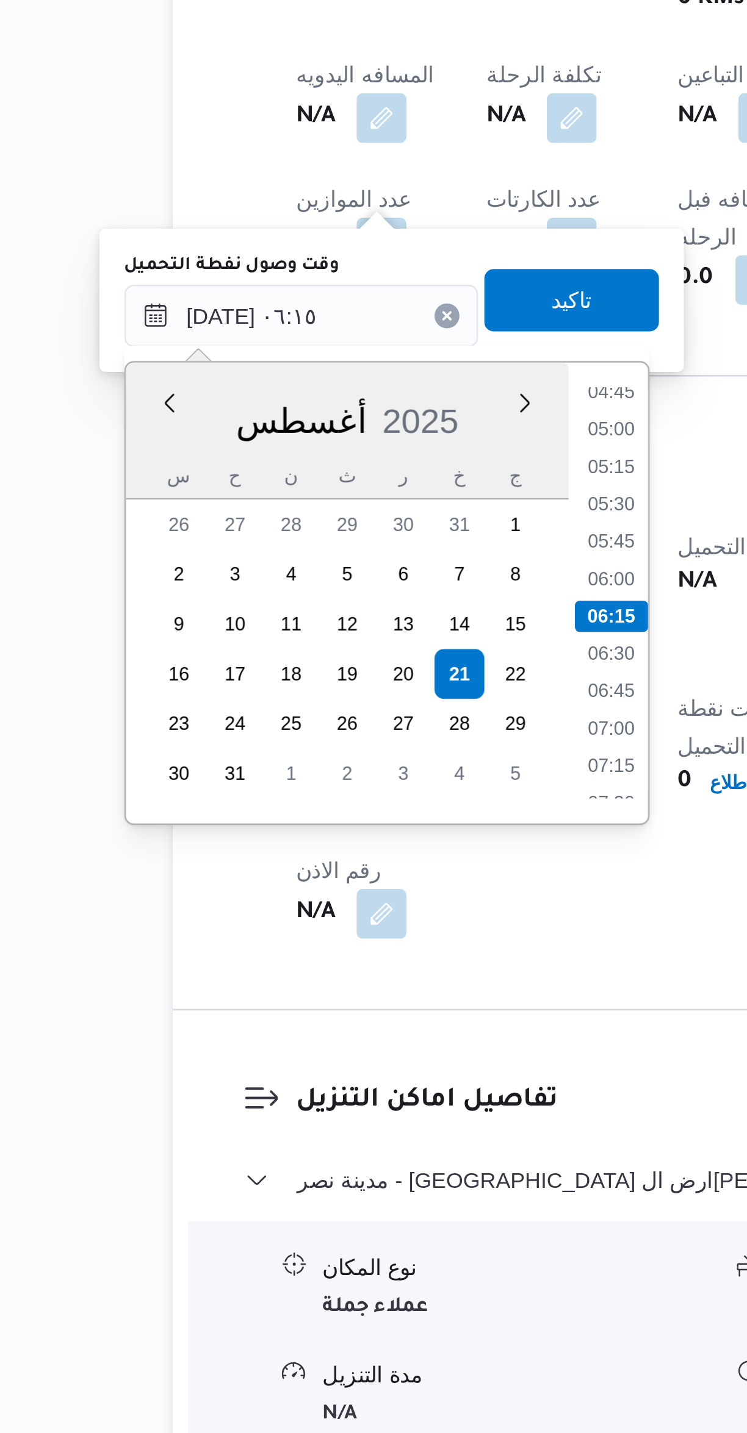
click at [323, 994] on li "04:45" at bounding box center [330, 990] width 28 height 12
type input "[DATE] ٠٤:٤٥"
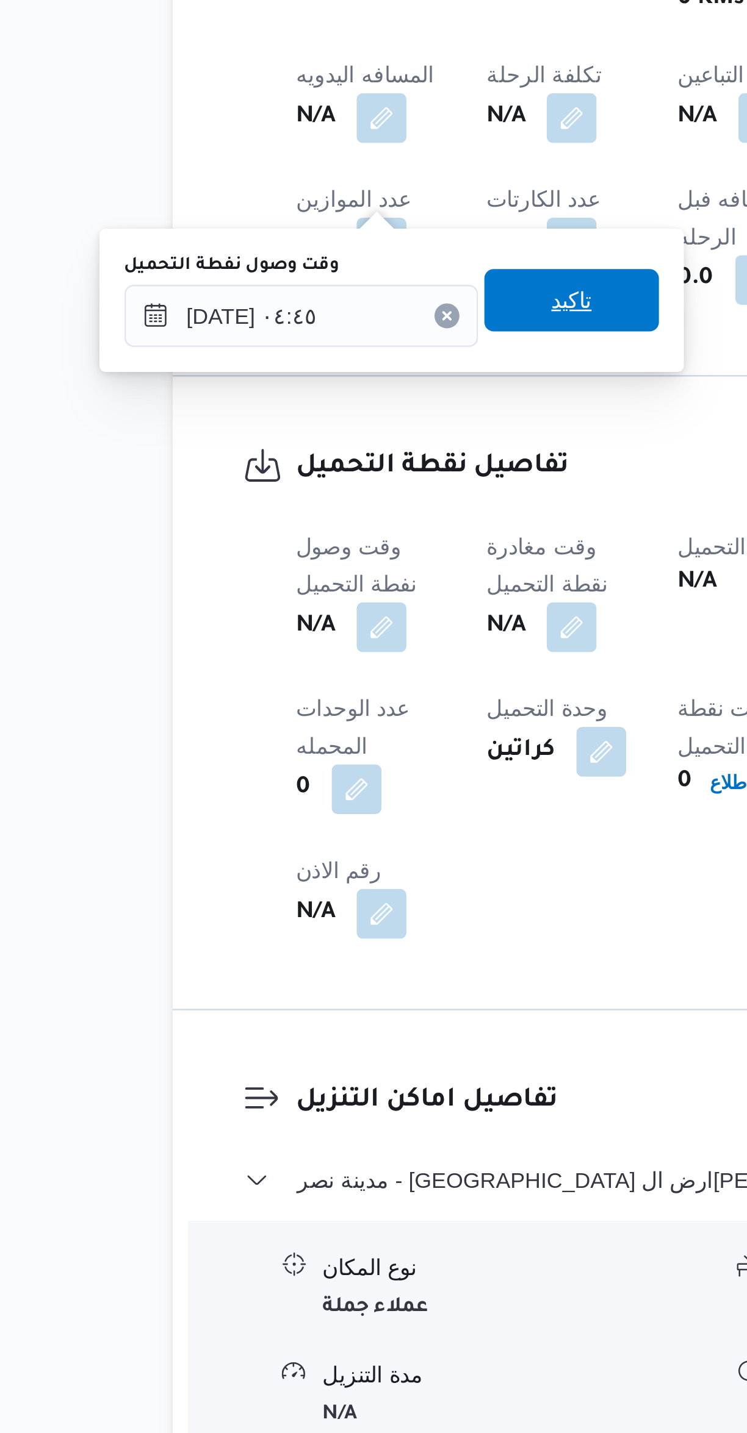
click at [307, 959] on span "تاكيد" at bounding box center [315, 954] width 16 height 15
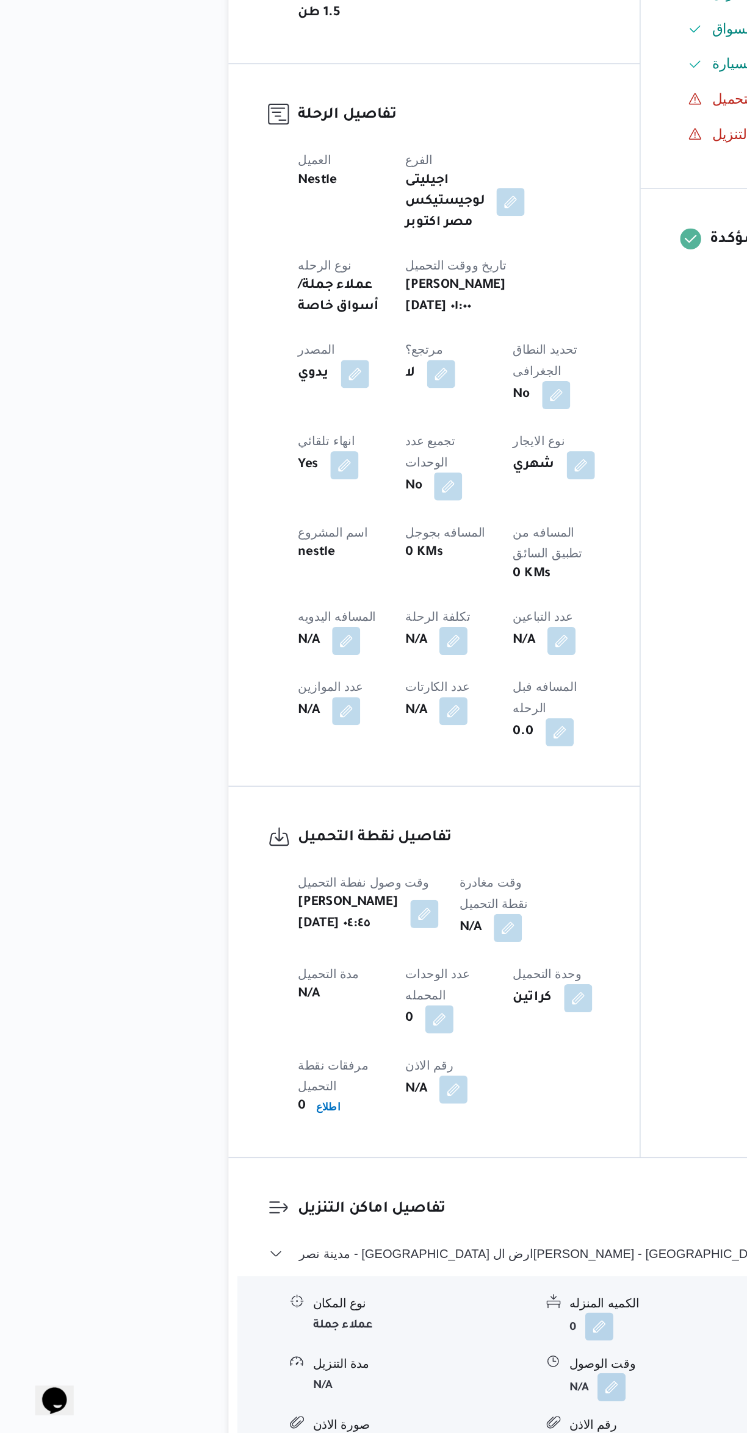
scroll to position [57, 0]
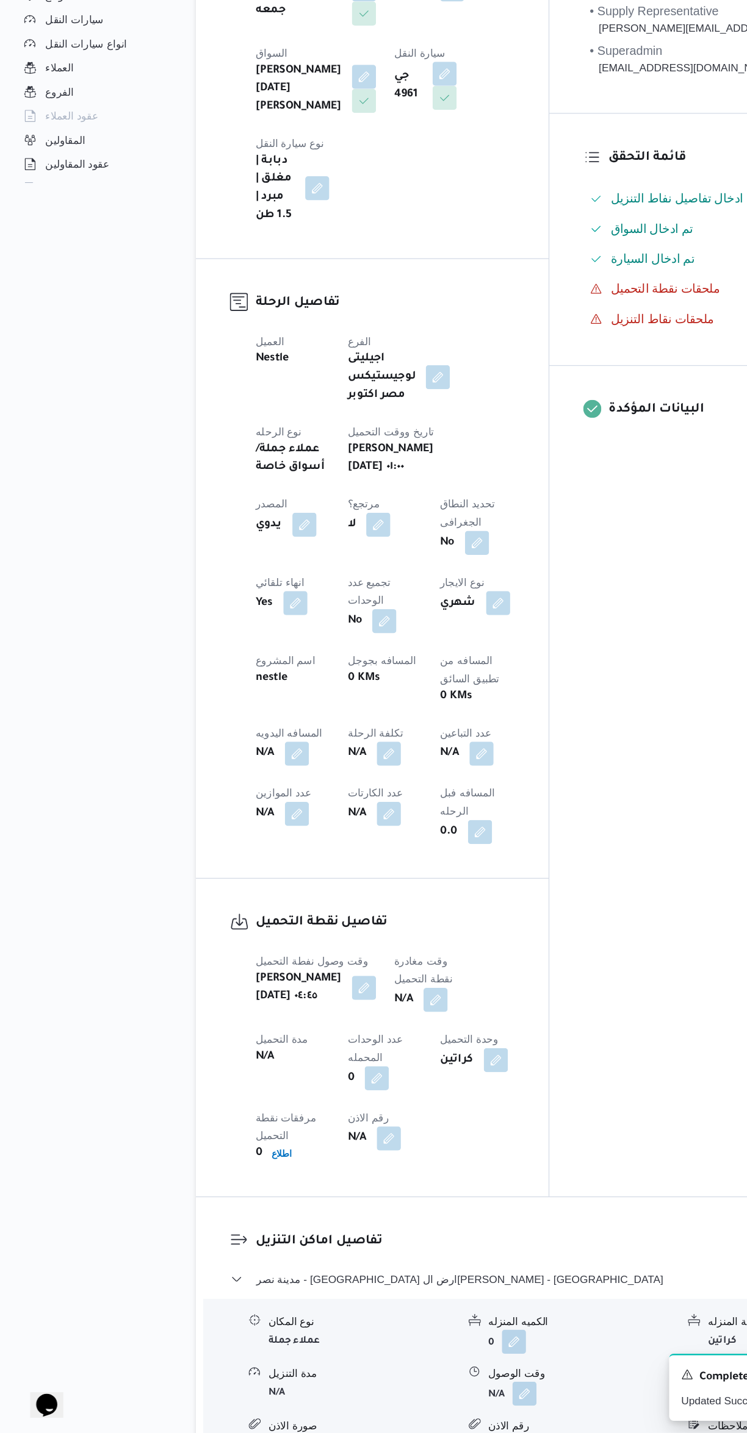
select select "ar"
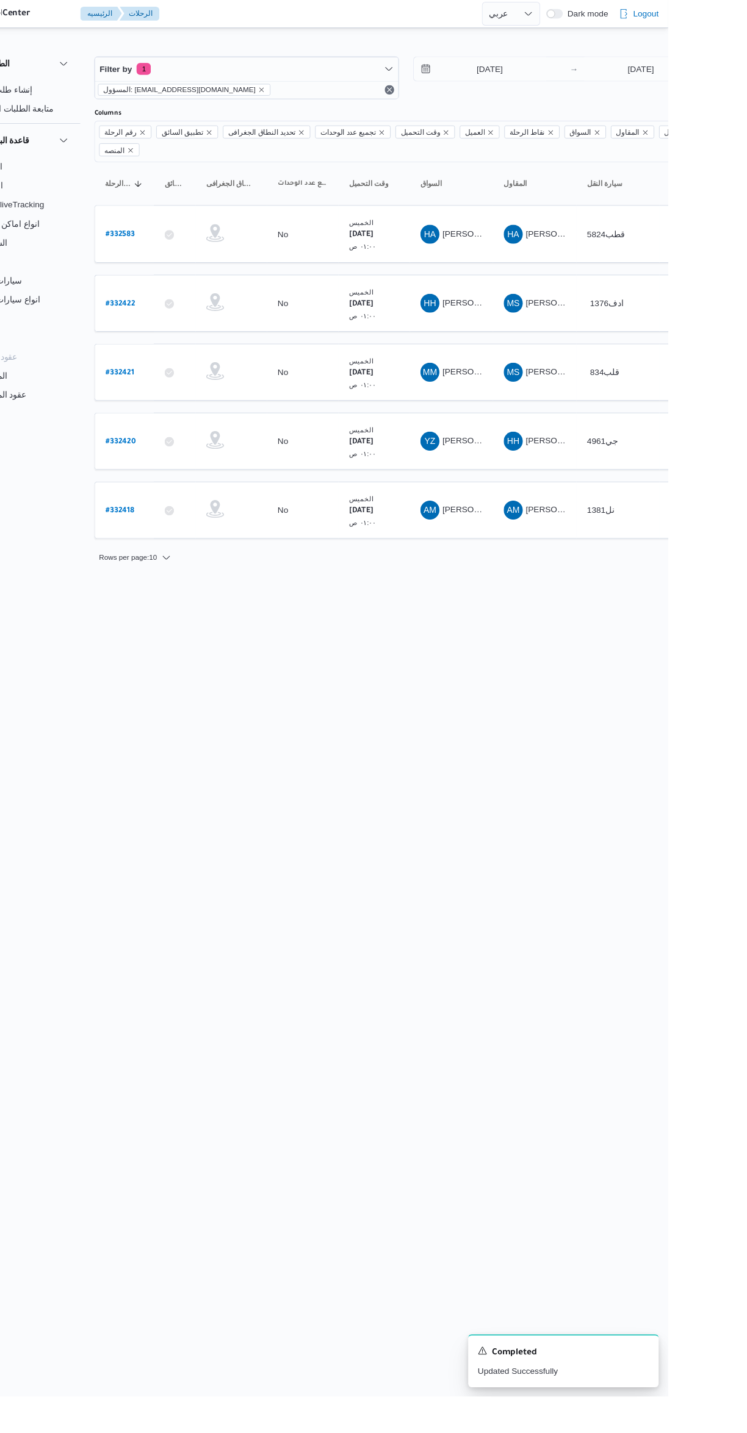
click at [196, 379] on b "# 332421" at bounding box center [184, 383] width 29 height 9
select select "ar"
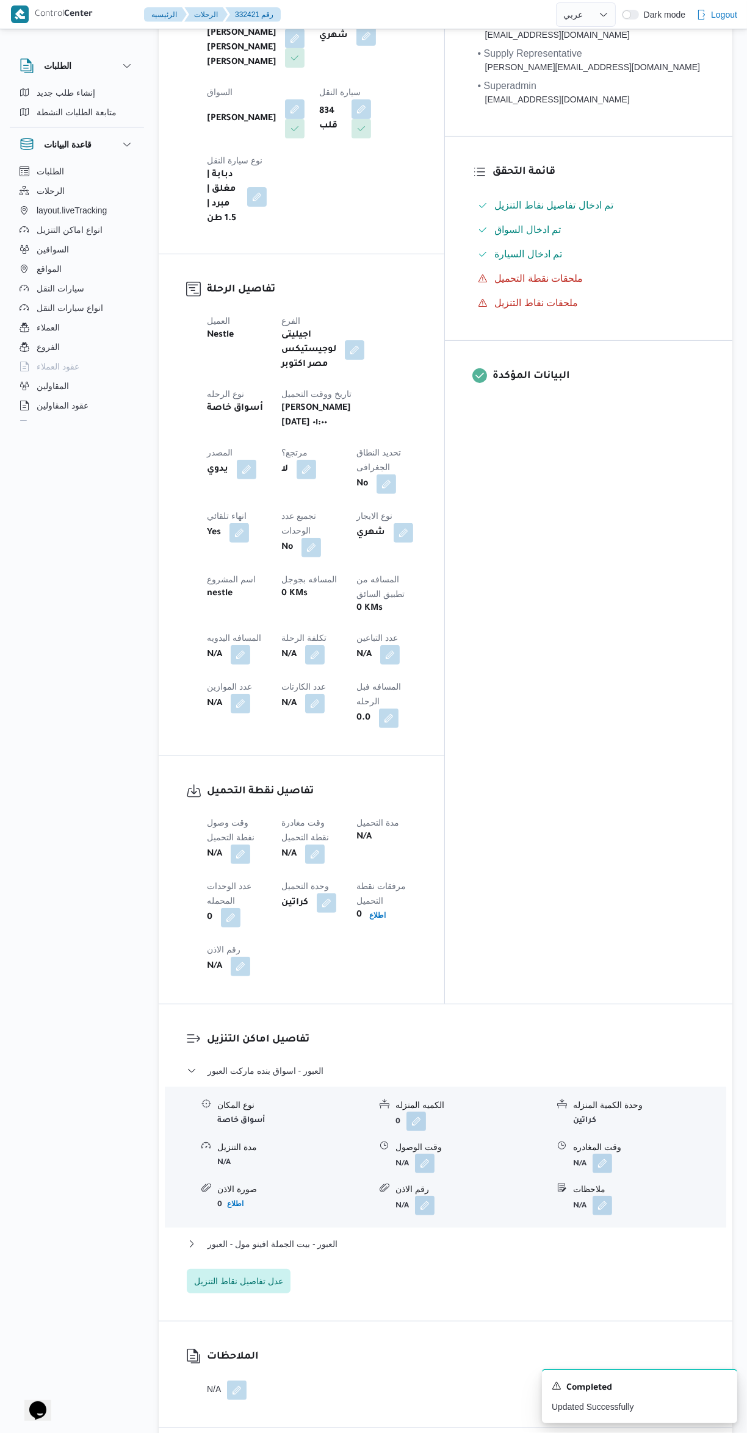
scroll to position [285, 0]
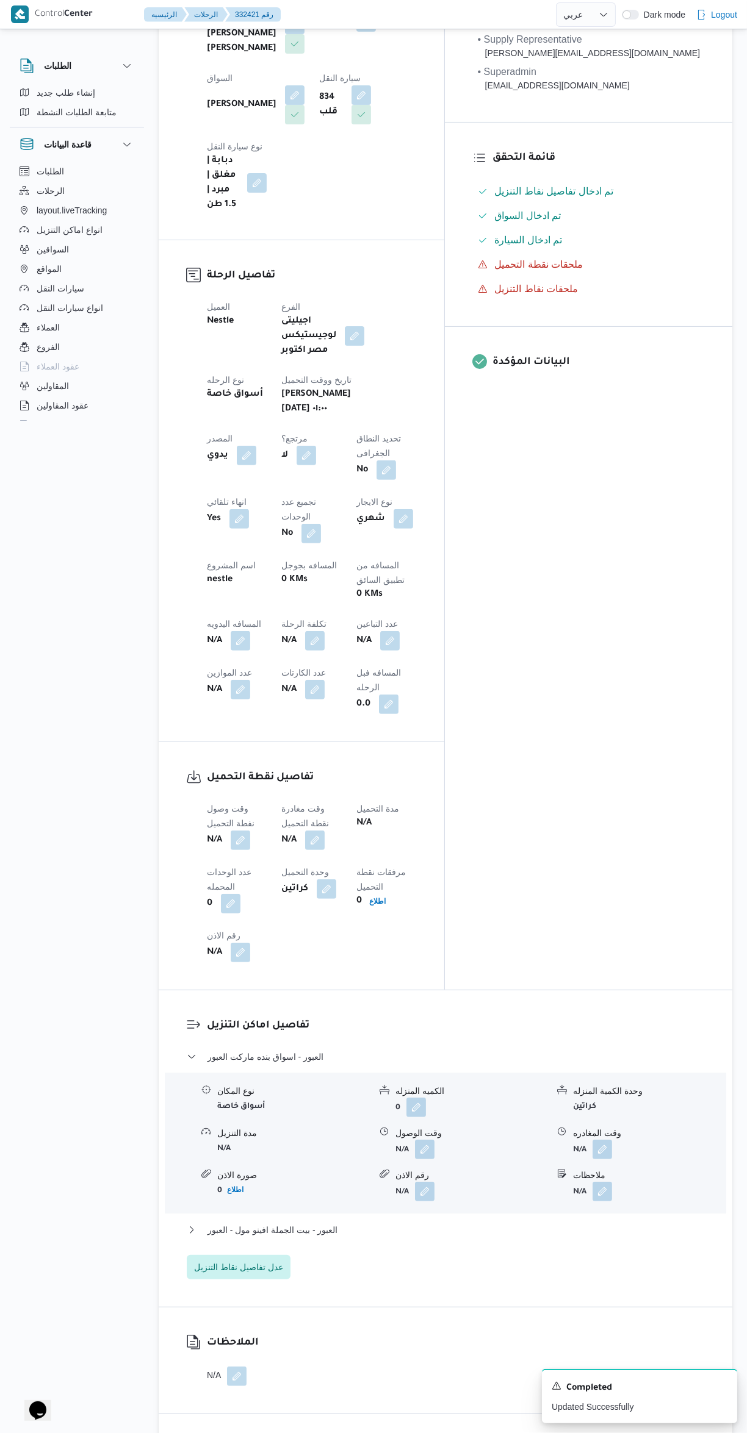
click at [234, 831] on button "button" at bounding box center [241, 841] width 20 height 20
click at [196, 722] on input "وقت وصول نفطة التحميل" at bounding box center [209, 723] width 138 height 24
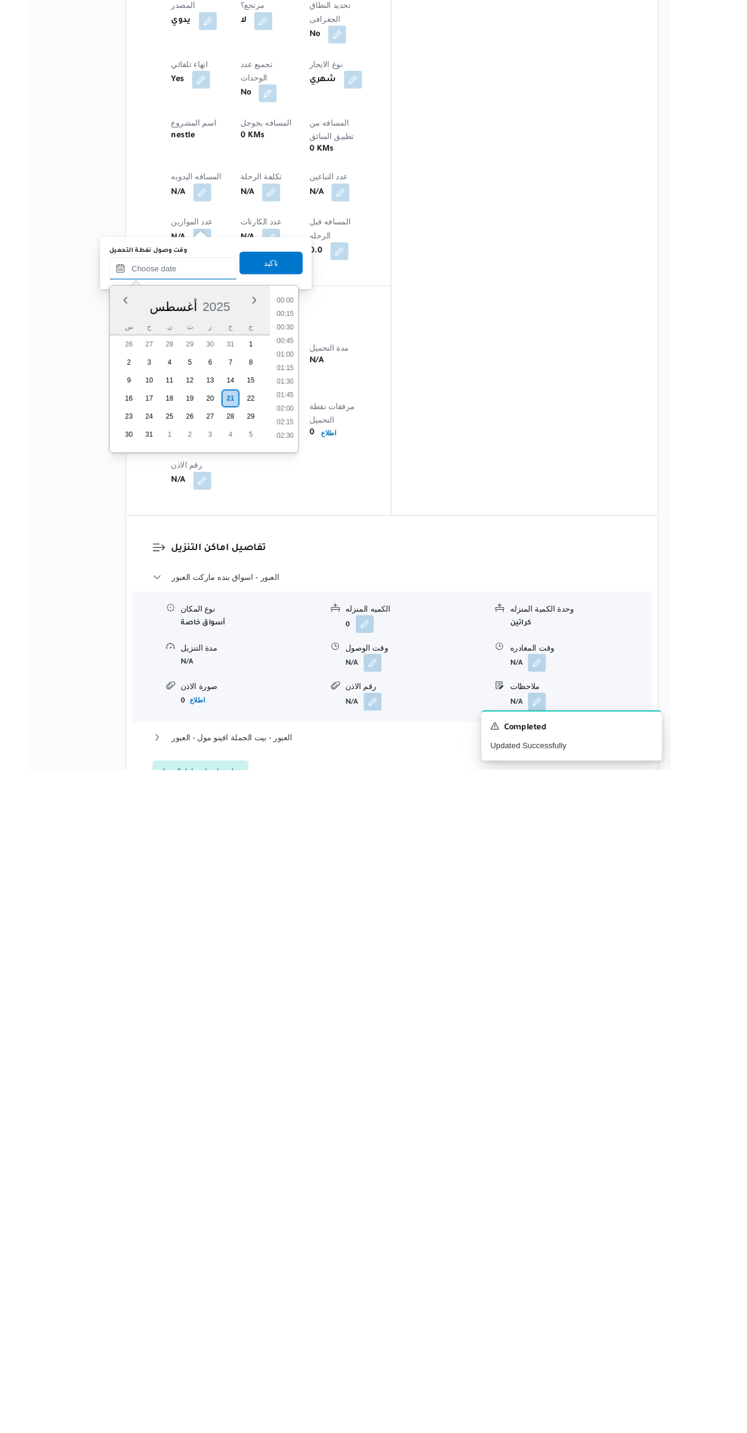
scroll to position [370, 0]
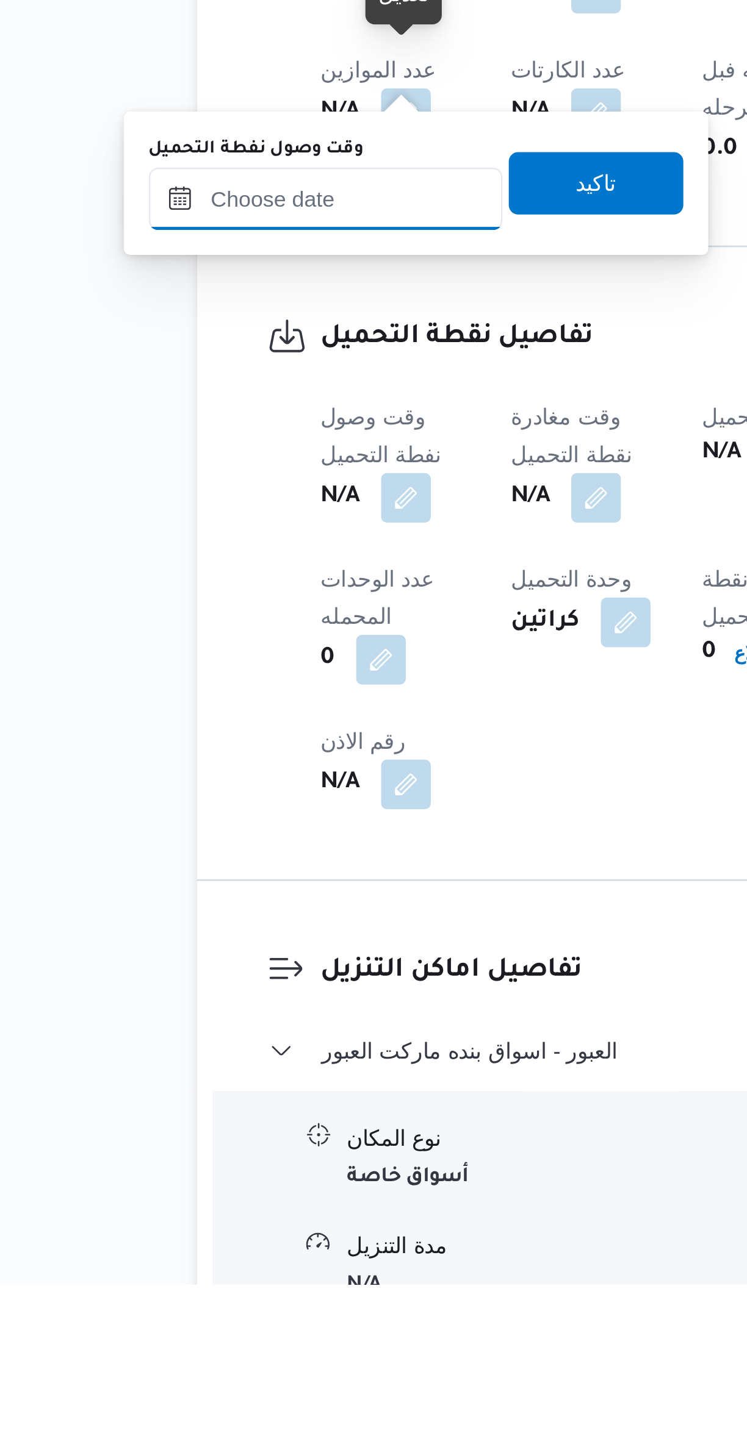
click at [196, 1009] on input "وقت وصول نفطة التحميل" at bounding box center [209, 1008] width 138 height 24
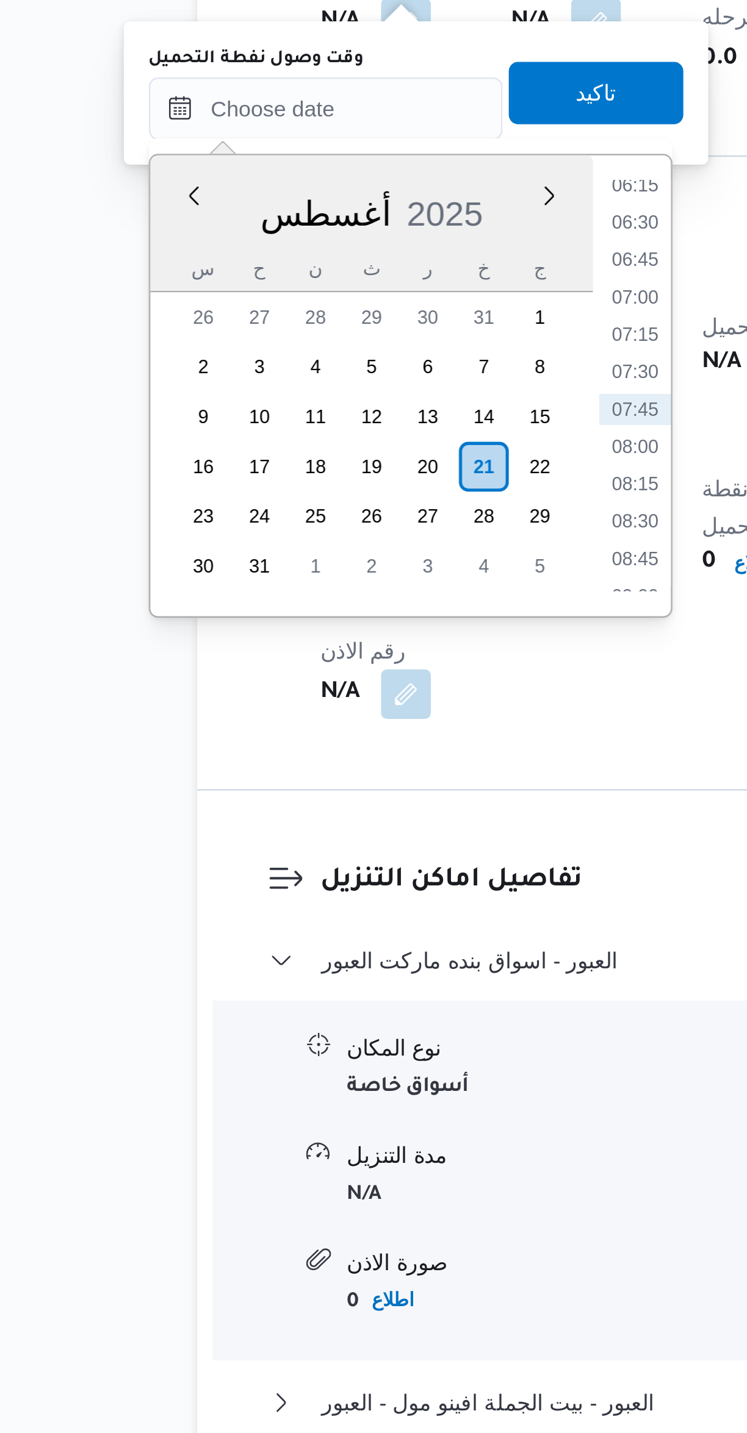
click at [323, 938] on li "06:15" at bounding box center [330, 936] width 28 height 12
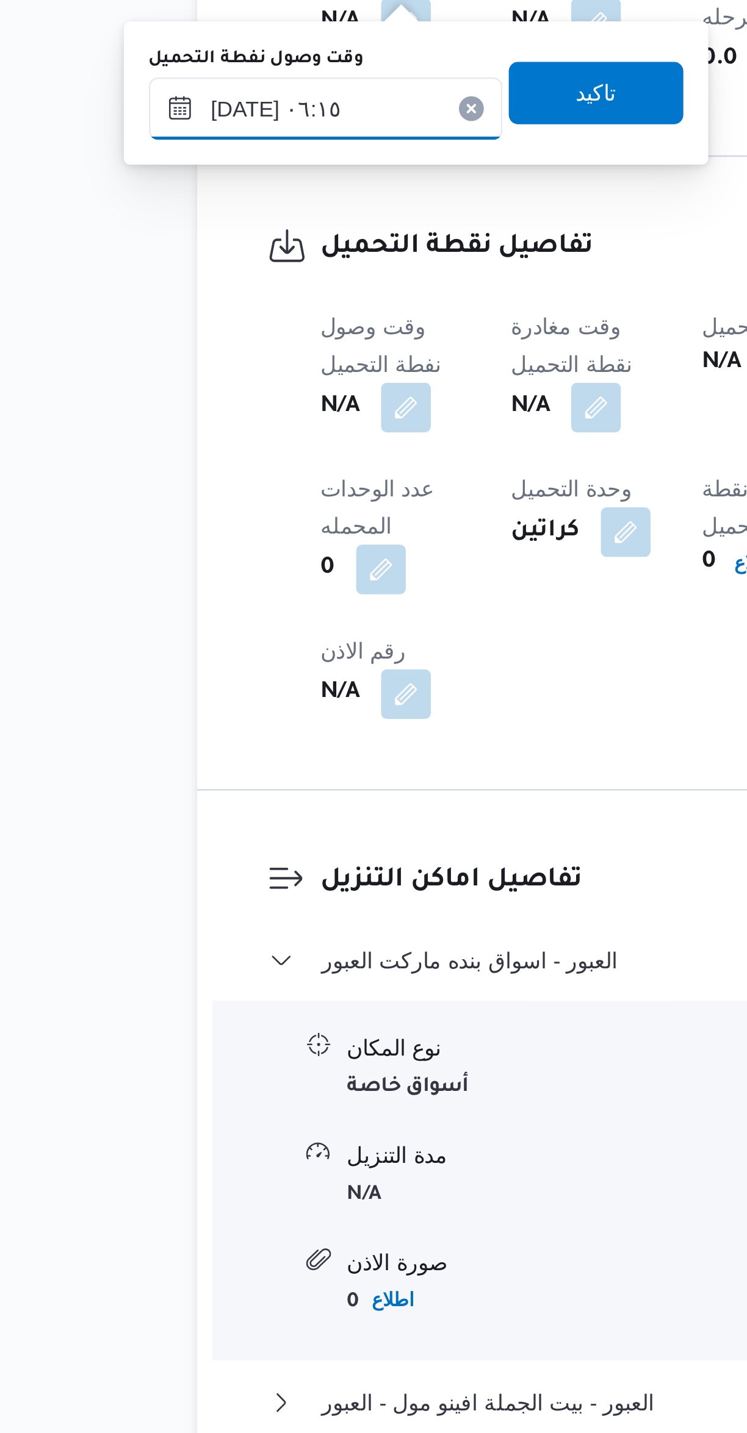
click at [209, 907] on input "[DATE] ٠٦:١٥" at bounding box center [209, 906] width 138 height 24
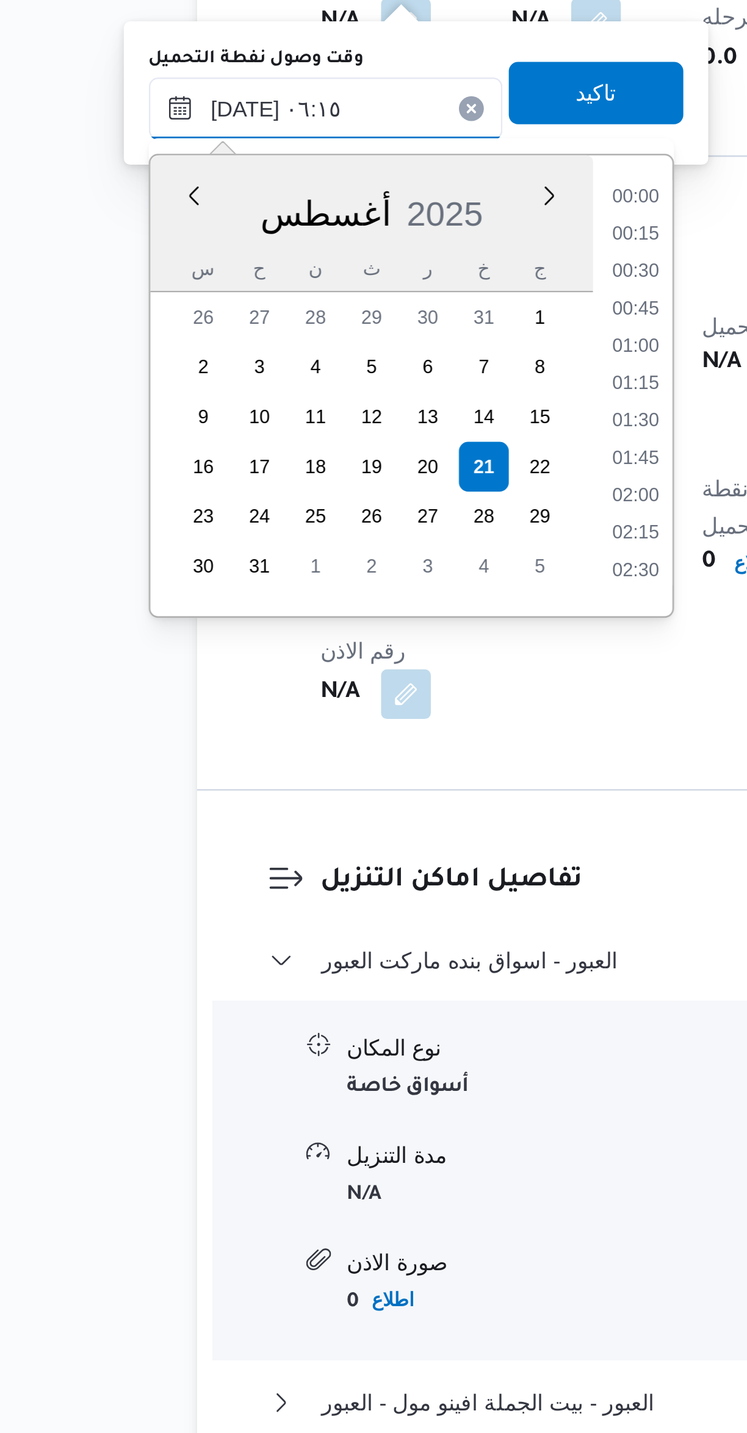
scroll to position [282, 0]
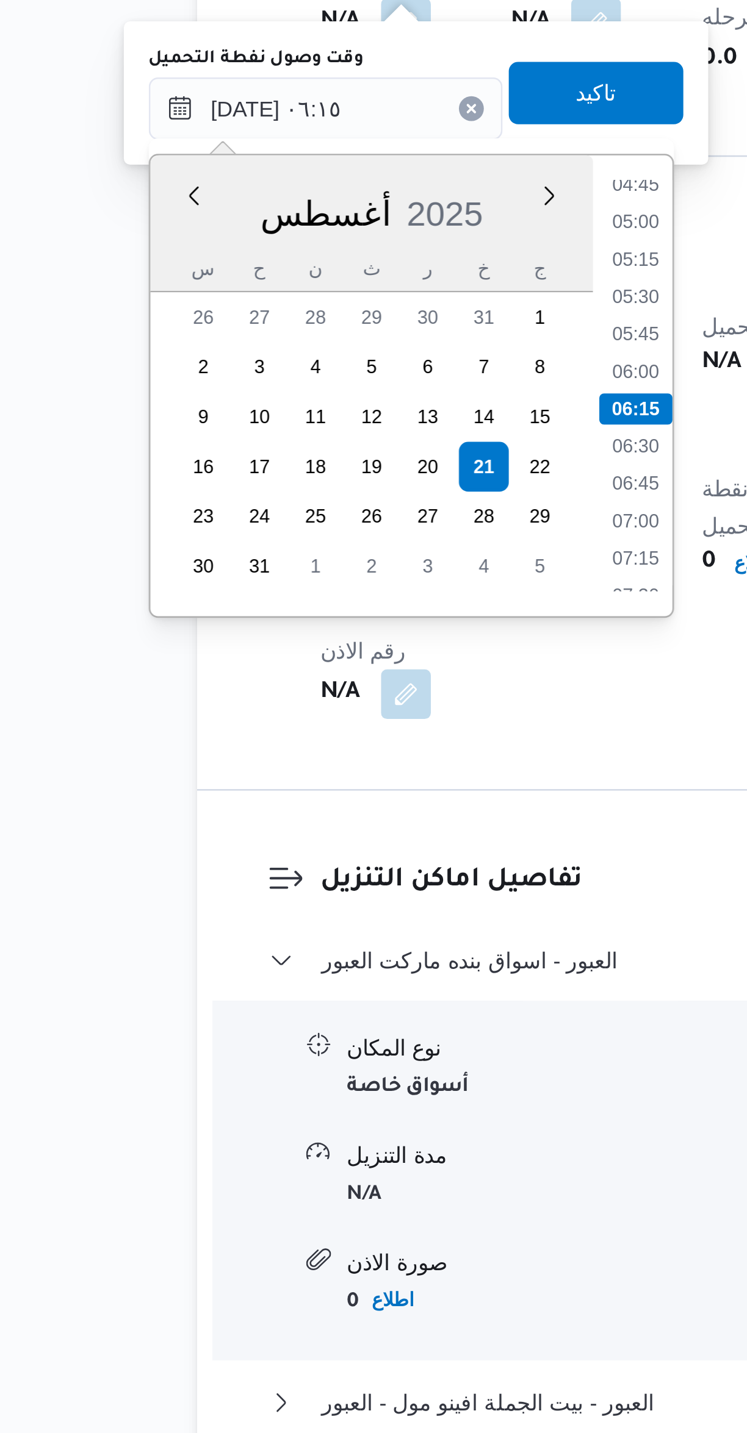
click at [320, 939] on li "04:45" at bounding box center [330, 936] width 28 height 12
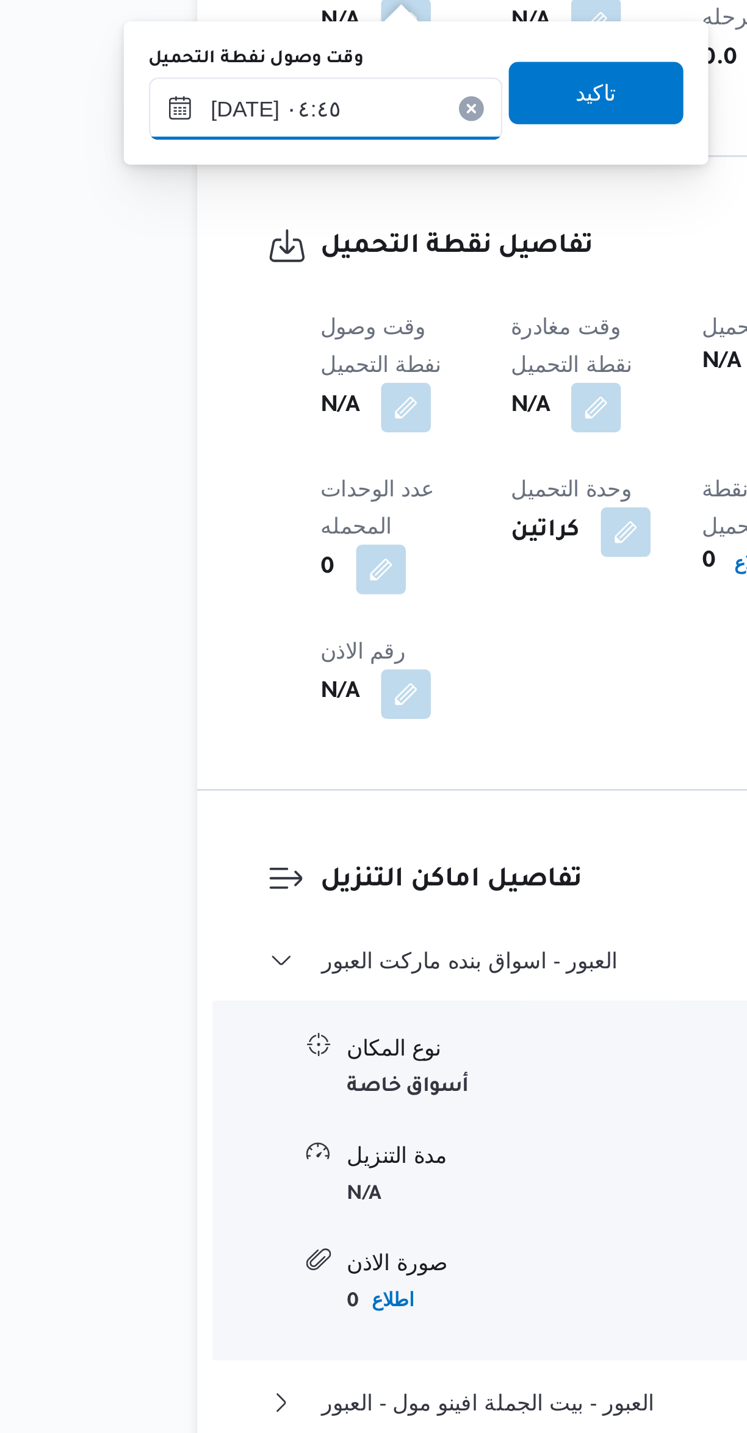
click at [206, 902] on input "[DATE] ٠٤:٤٥" at bounding box center [209, 906] width 138 height 24
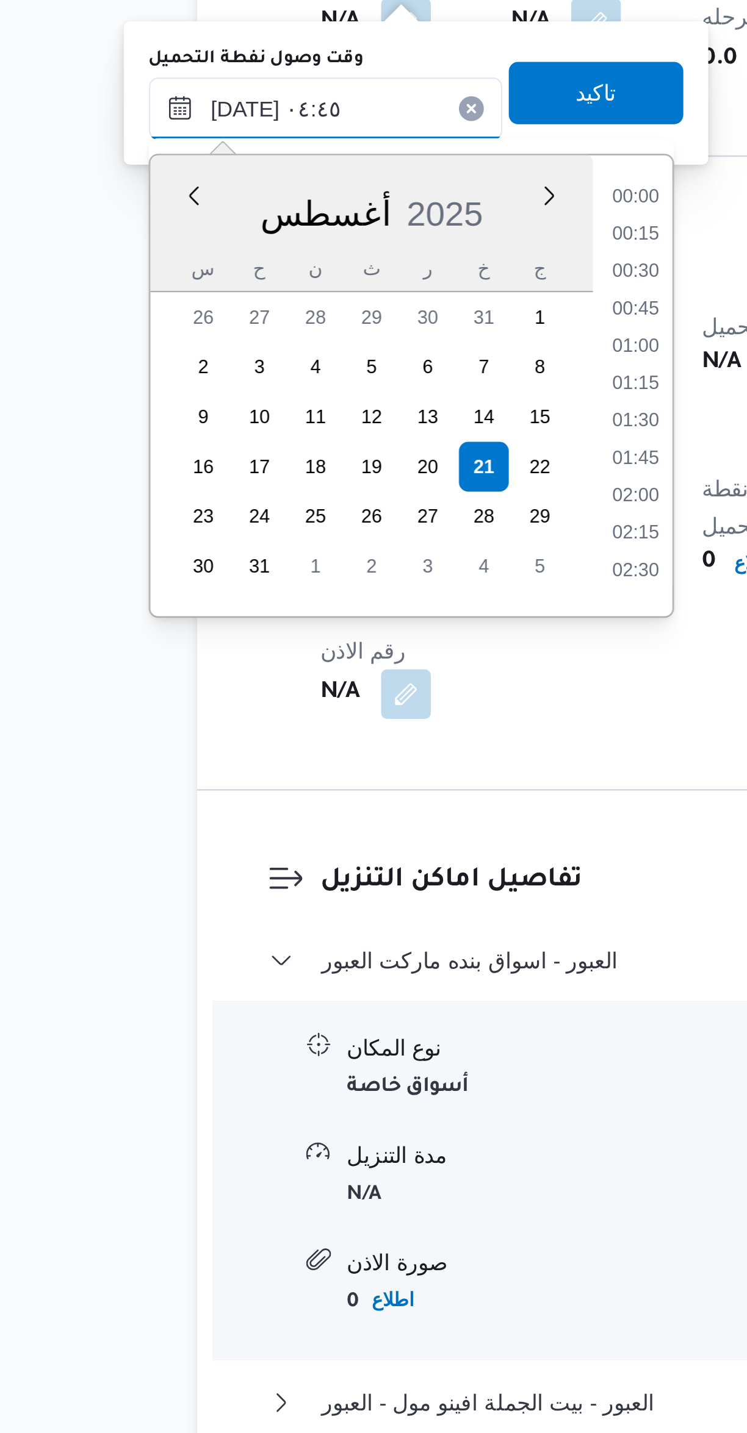
scroll to position [195, 0]
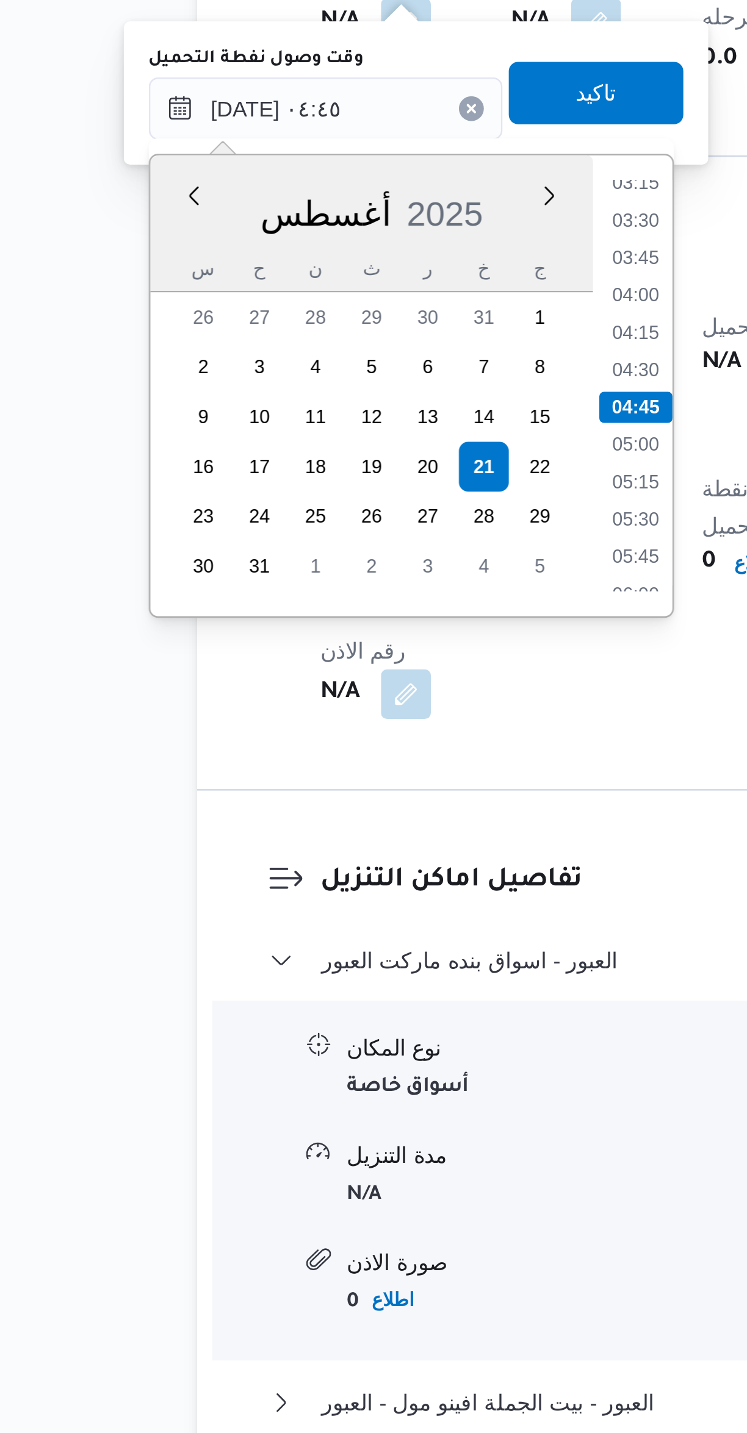
click at [319, 954] on li "03:30" at bounding box center [330, 950] width 28 height 12
type input "[DATE] ٠٣:٣٠"
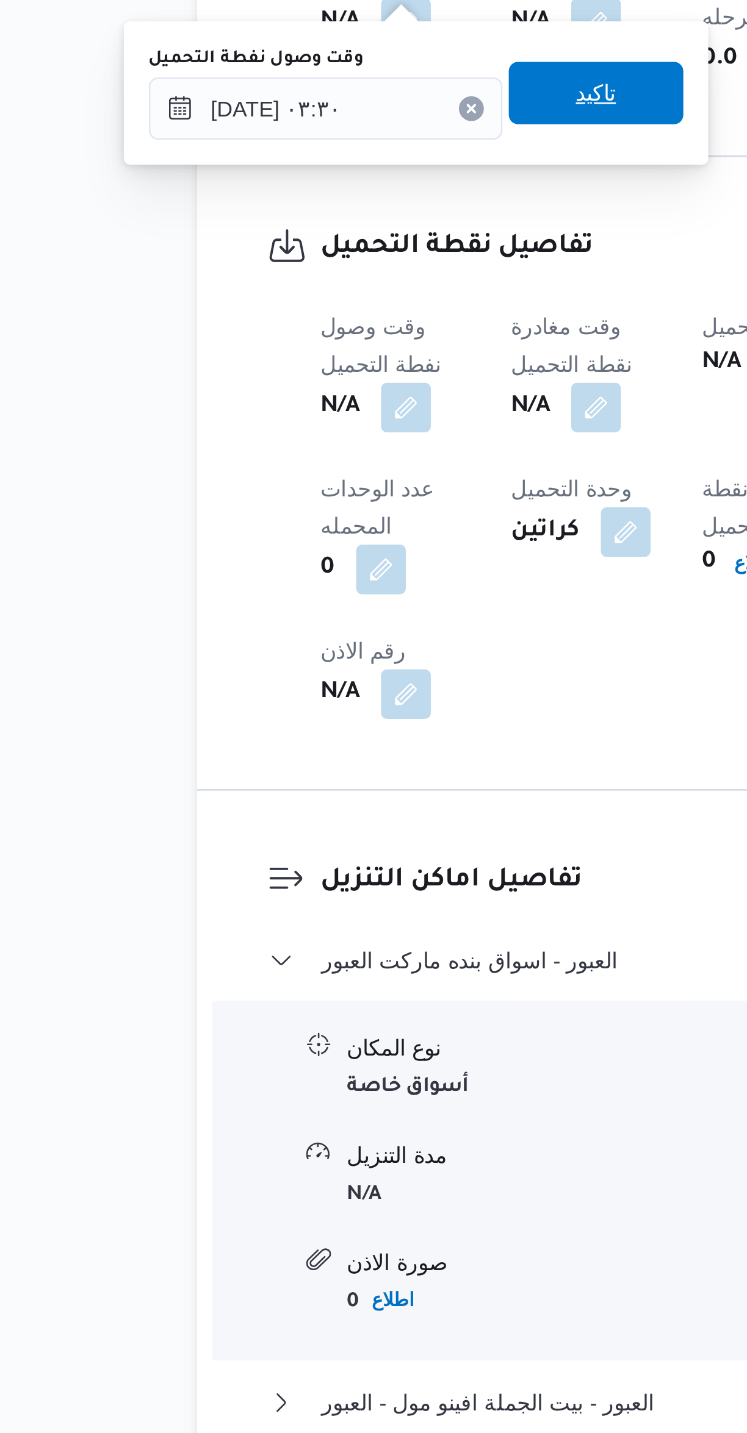
click at [290, 906] on span "تاكيد" at bounding box center [315, 900] width 68 height 24
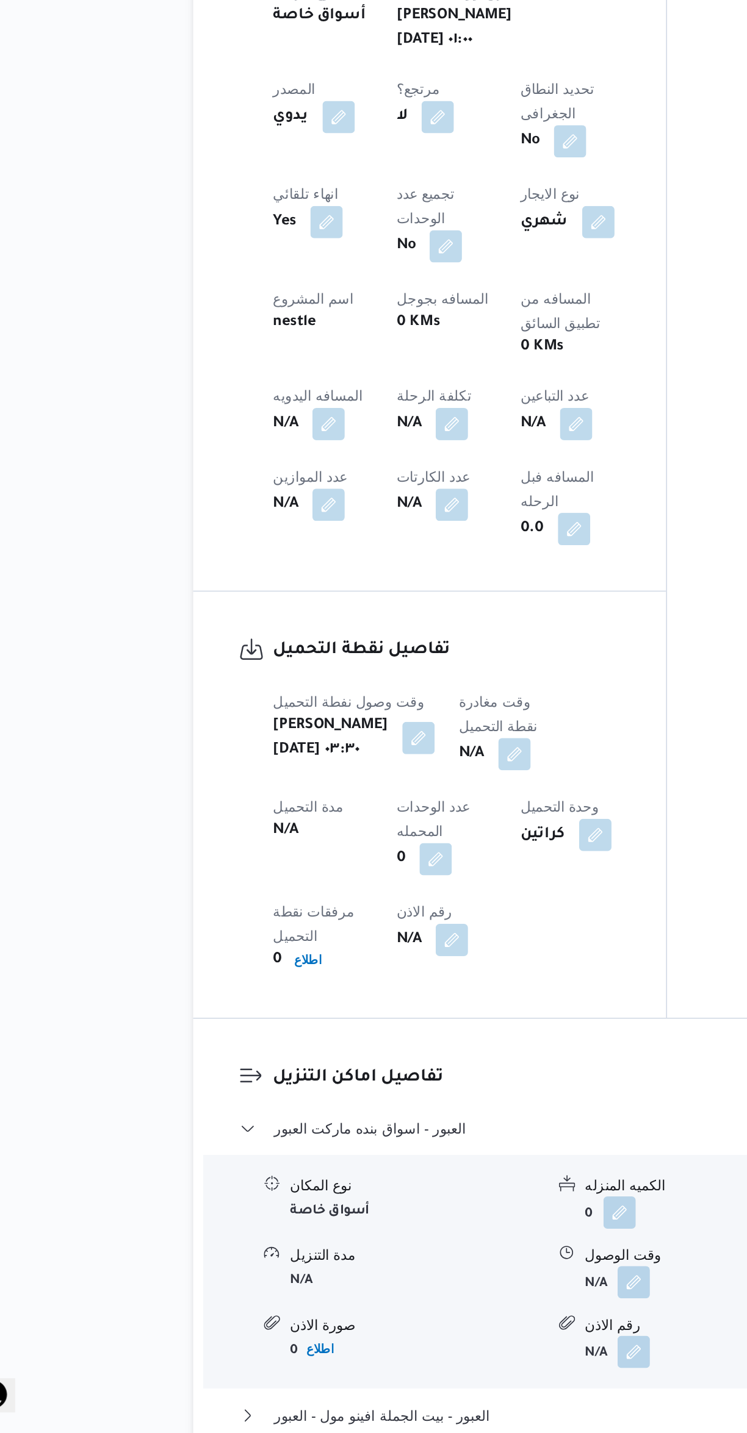
scroll to position [101, 0]
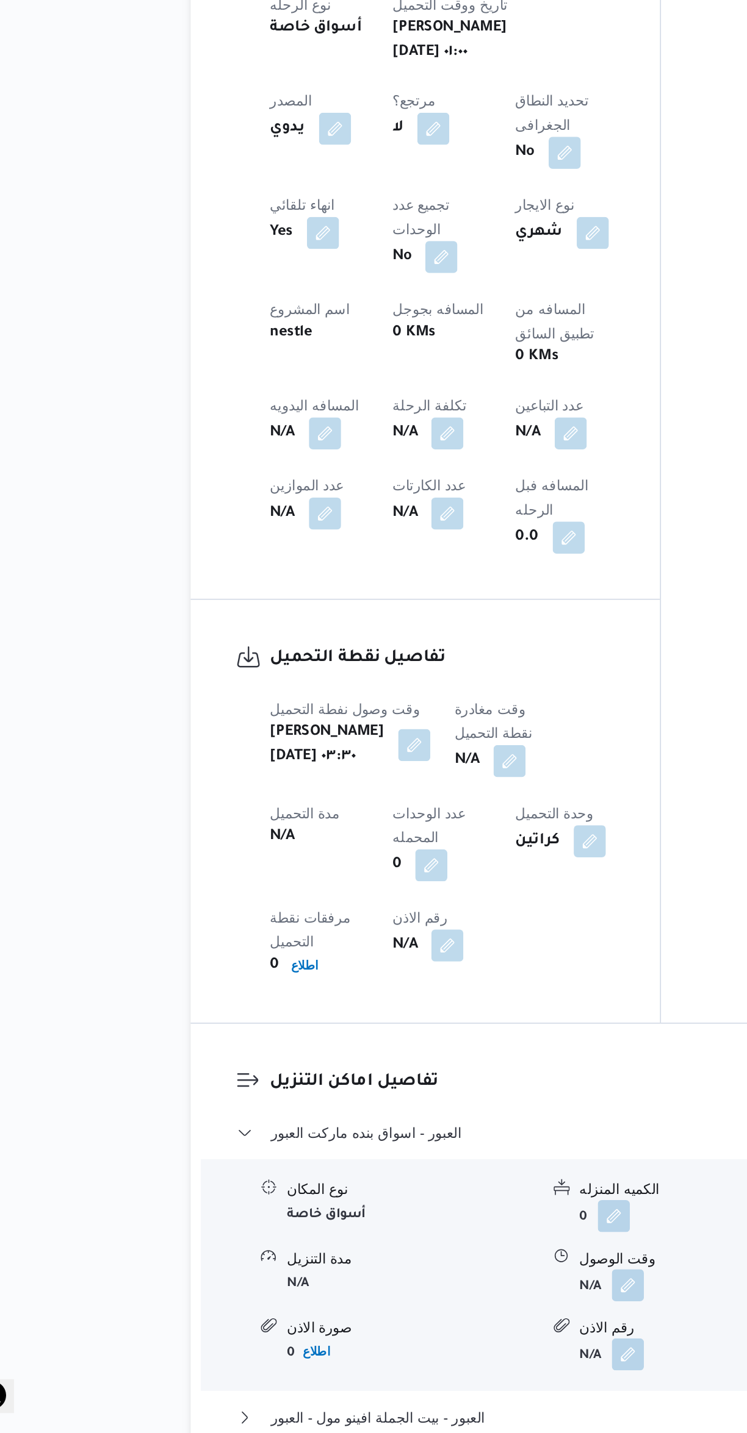
click at [287, 1005] on span at bounding box center [292, 1015] width 26 height 20
click at [281, 1049] on dt "عدد الوحدات المحمله" at bounding box center [311, 1063] width 60 height 29
click at [285, 1005] on button "button" at bounding box center [295, 1015] width 20 height 20
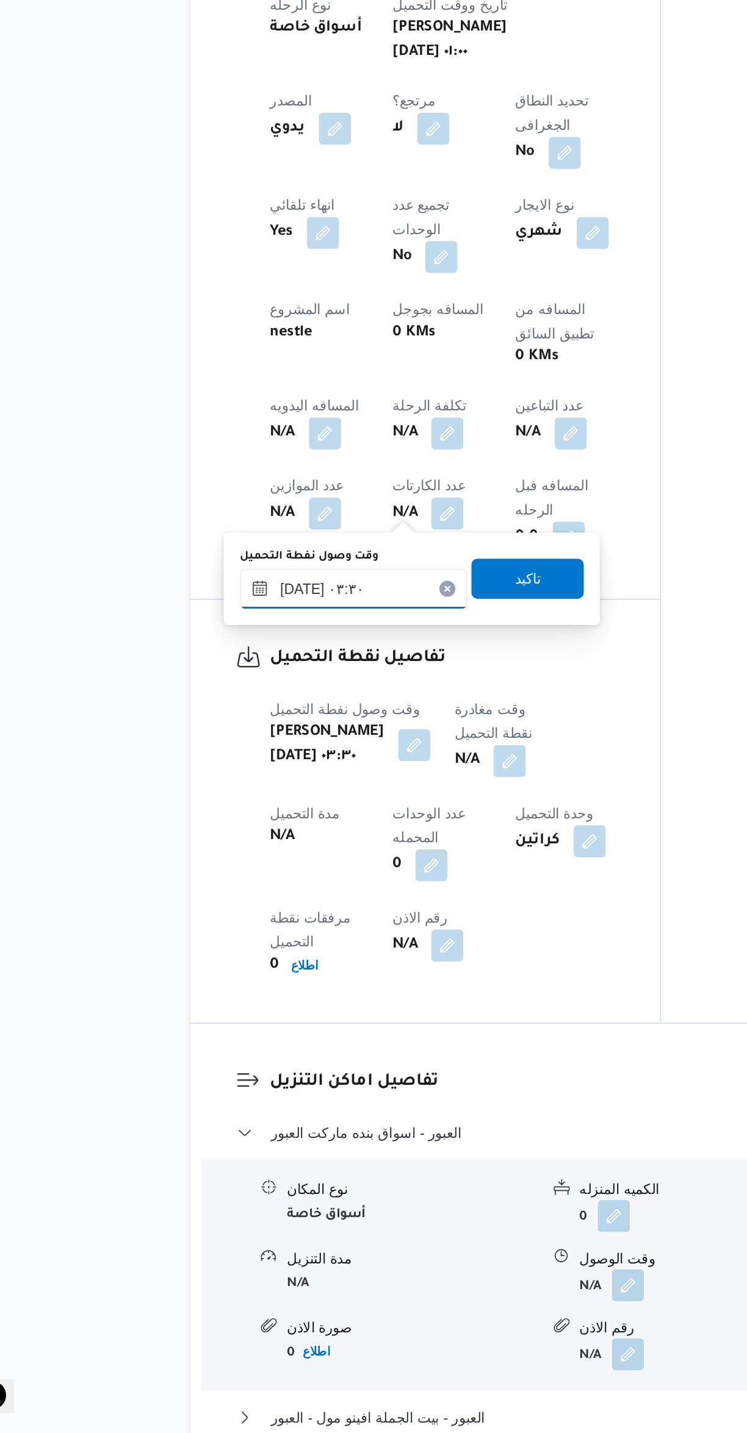
click at [260, 916] on input "[DATE] ٠٣:٣٠" at bounding box center [257, 919] width 138 height 24
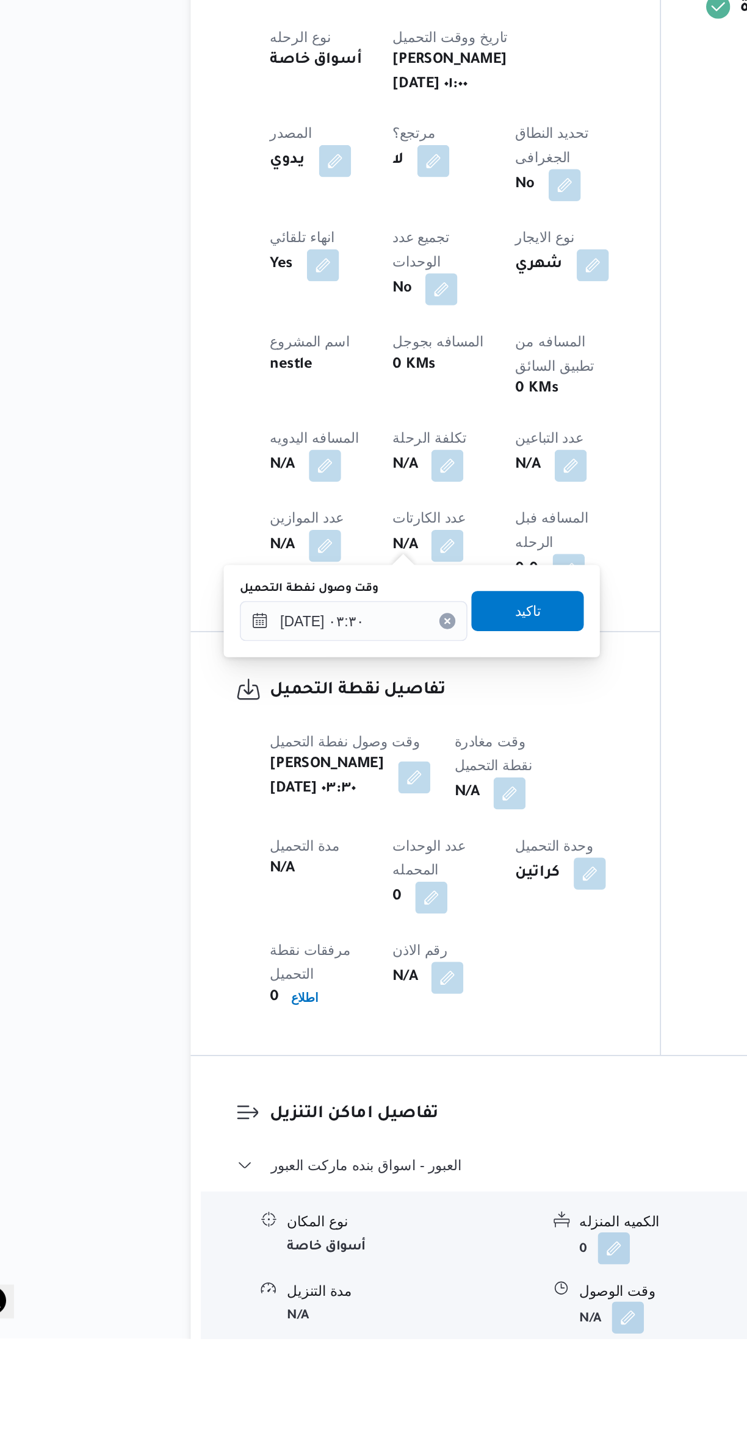
scroll to position [24, 0]
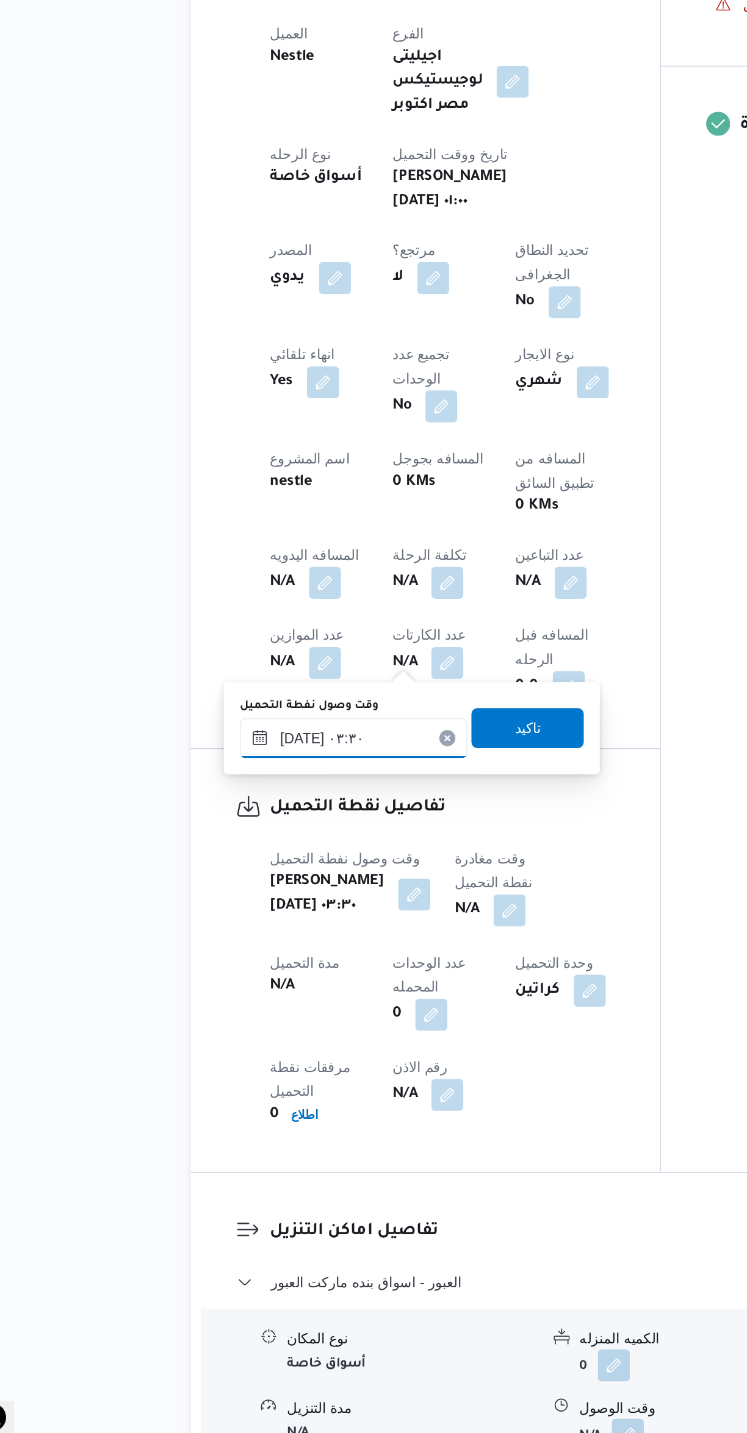
click at [252, 991] on input "[DATE] ٠٣:٣٠" at bounding box center [257, 997] width 138 height 24
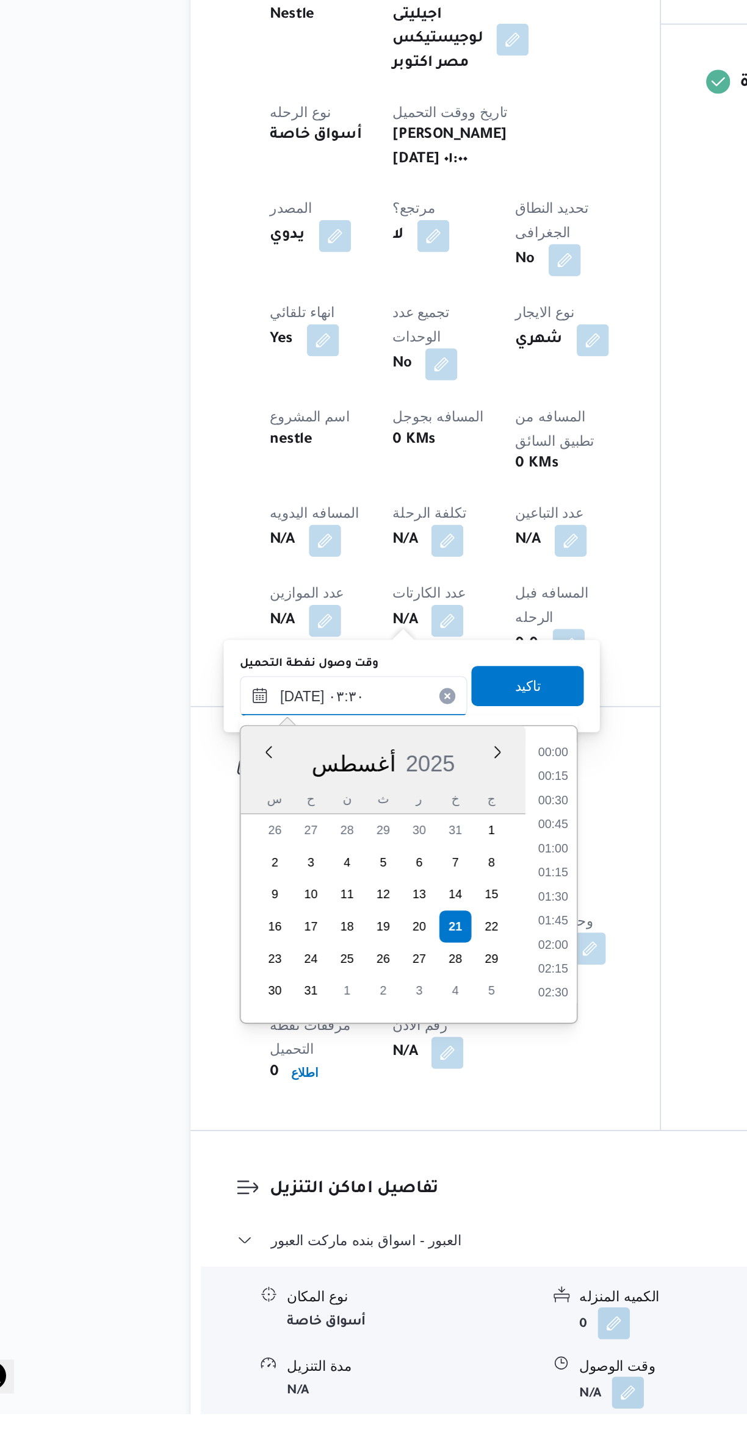
scroll to position [0, 0]
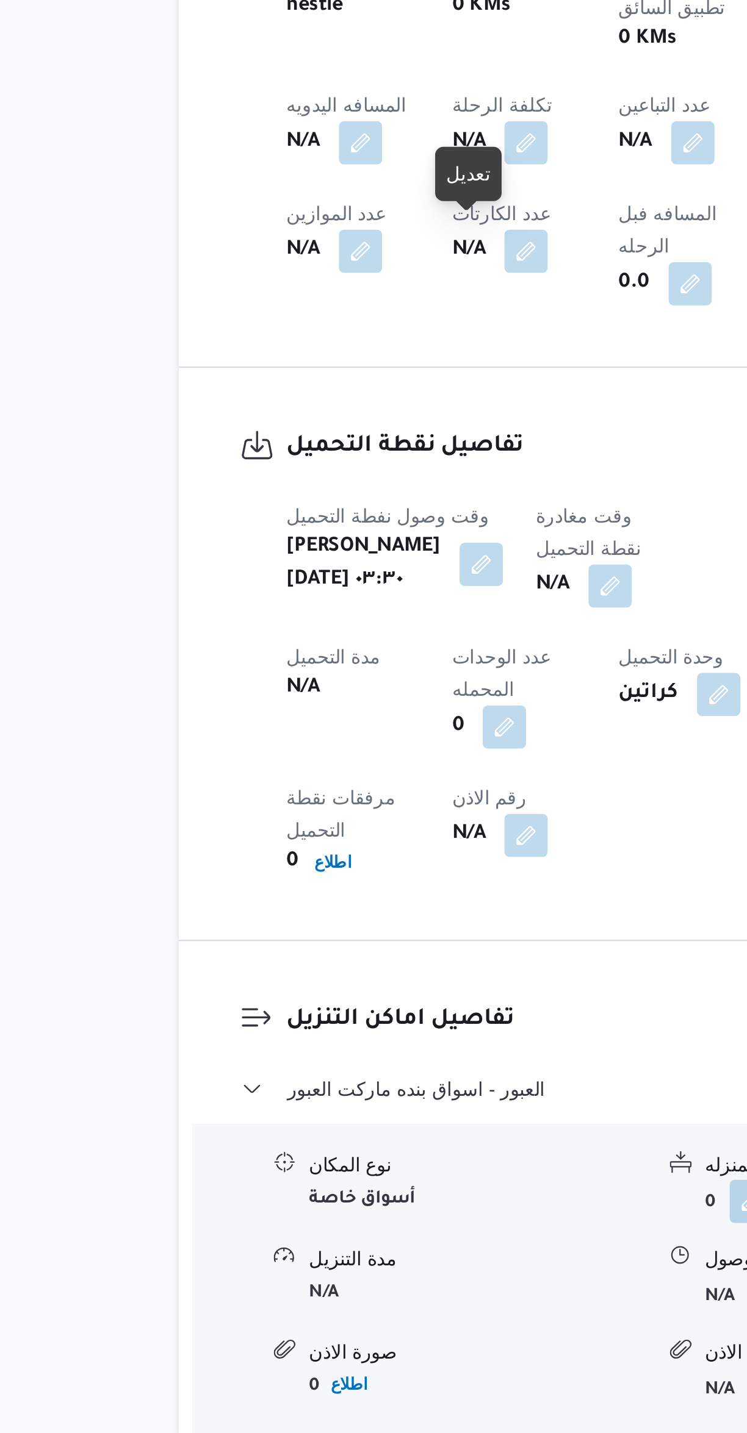
click at [286, 1025] on button "button" at bounding box center [295, 1035] width 20 height 20
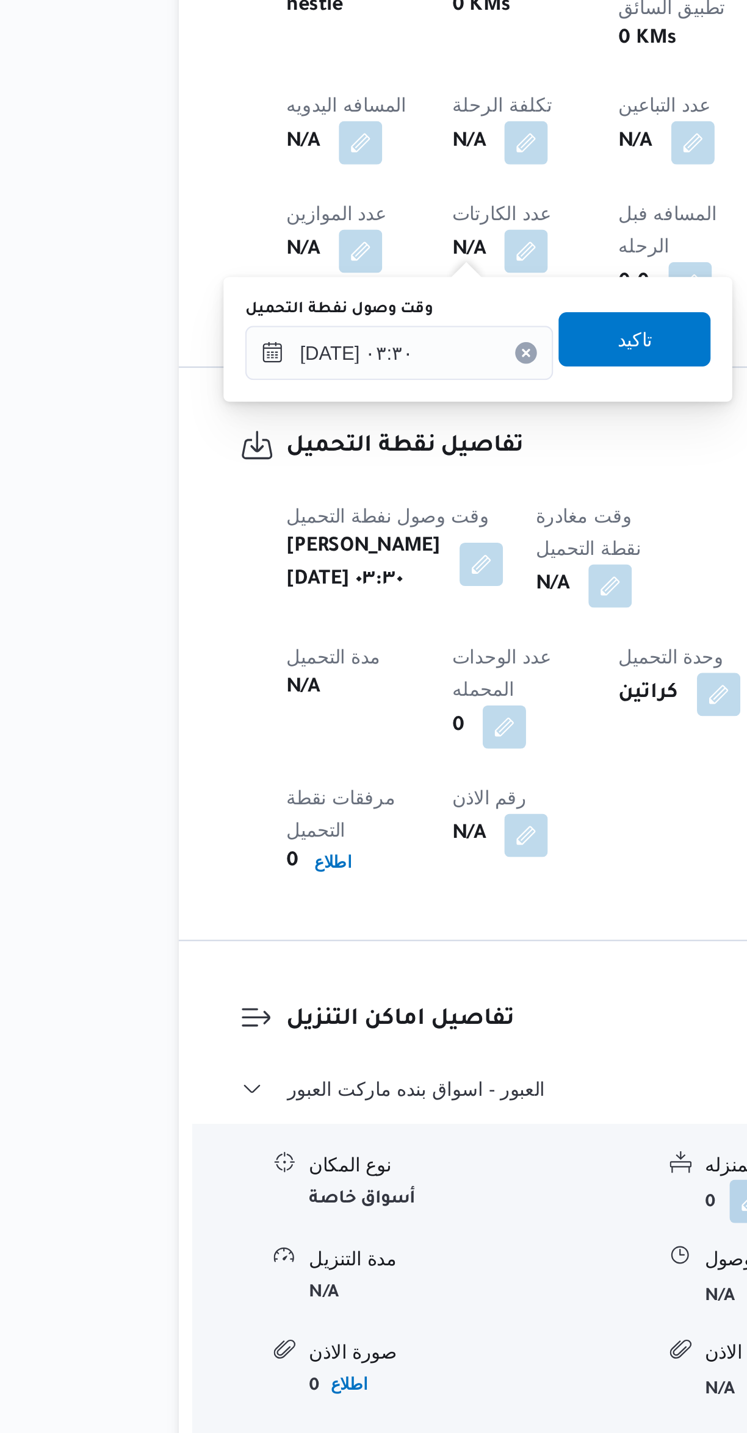
click at [242, 920] on label "وقت وصول نفطة التحميل" at bounding box center [230, 920] width 84 height 10
click at [242, 927] on input "[DATE] ٠٣:٣٠" at bounding box center [257, 939] width 138 height 24
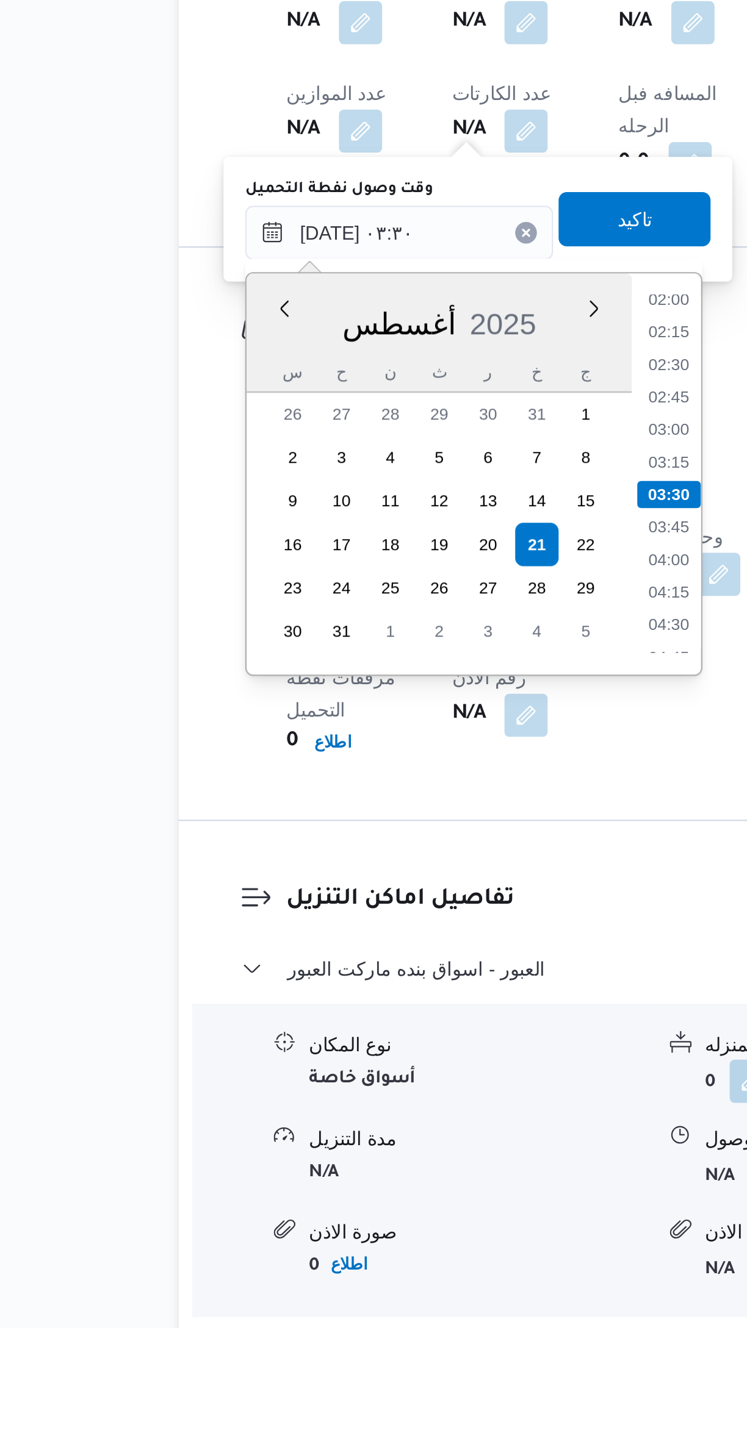
click at [376, 1025] on li "03:00" at bounding box center [379, 1029] width 28 height 12
type input "[DATE] ٠٣:٣٠"
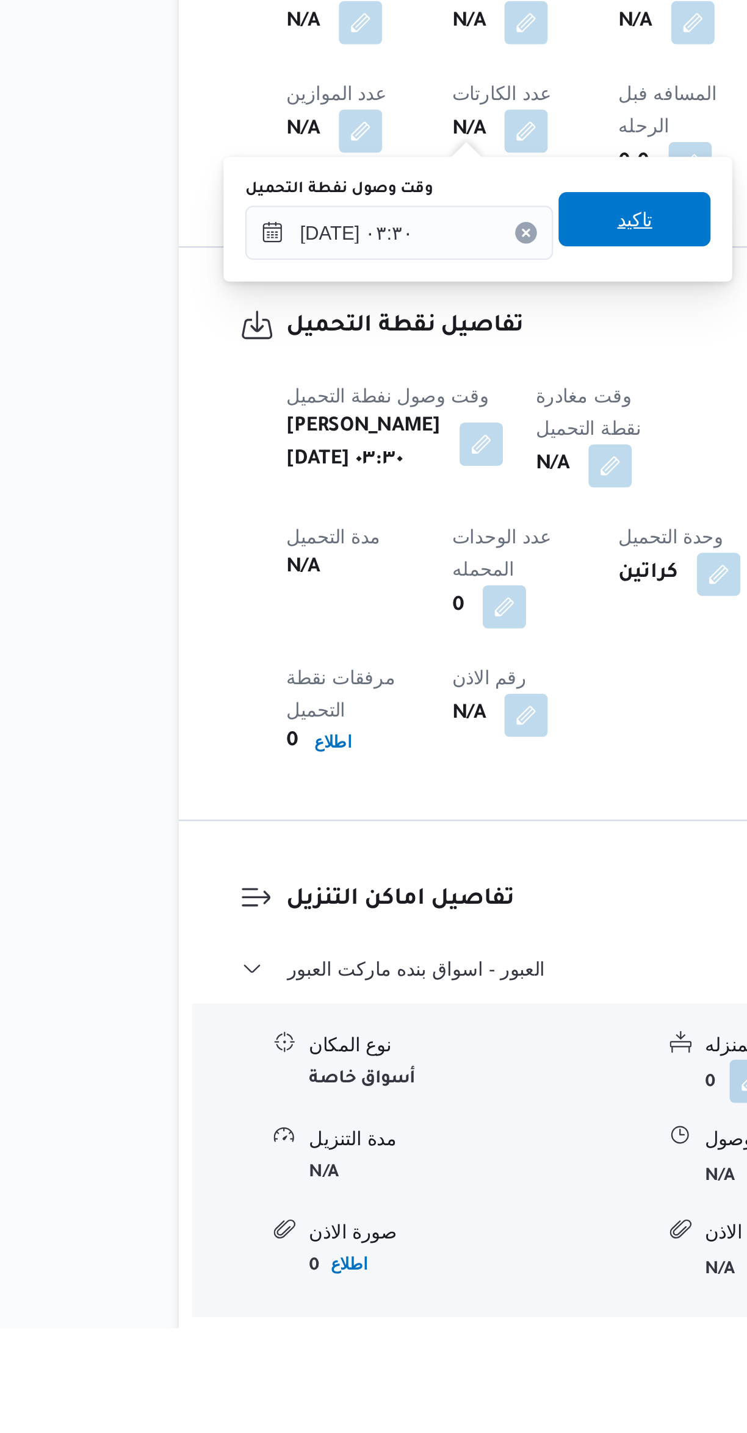
click at [340, 931] on span "تاكيد" at bounding box center [363, 934] width 68 height 24
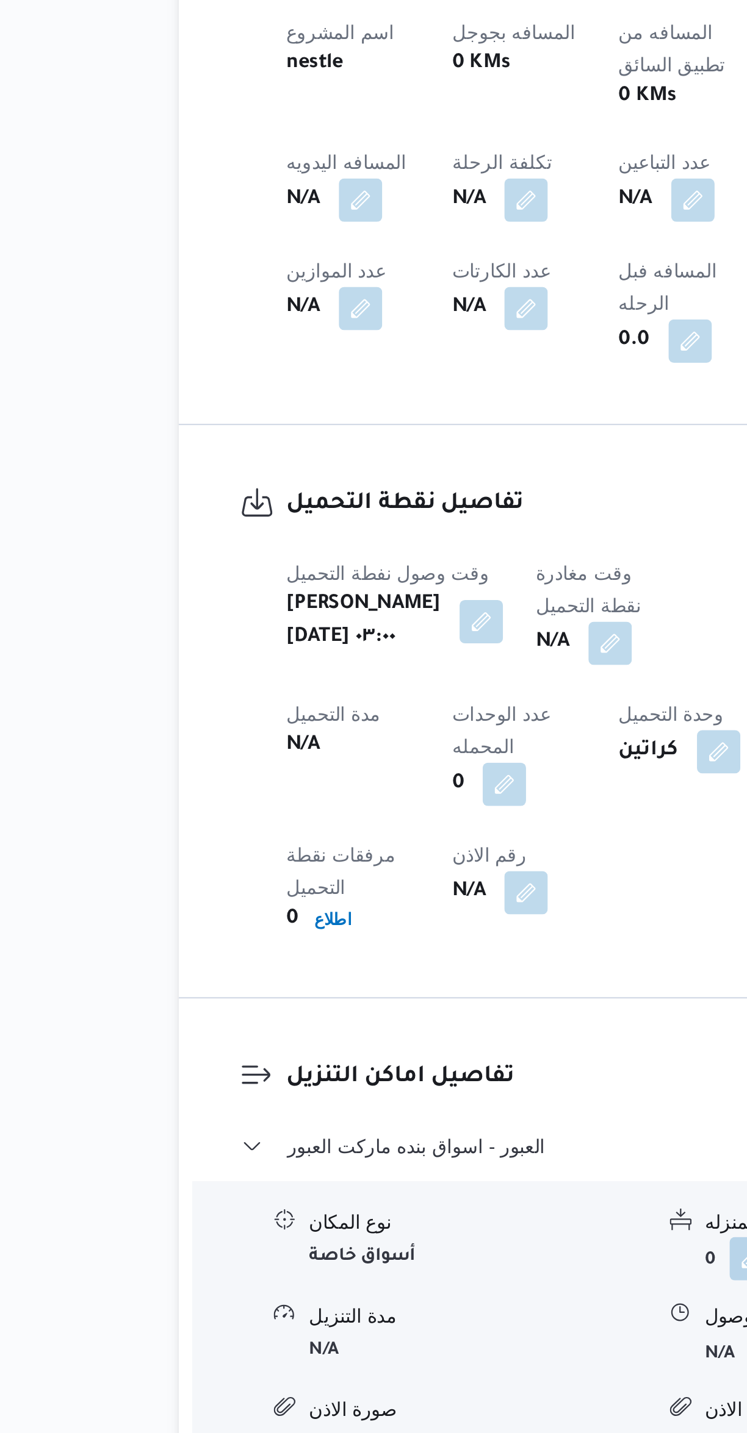
click at [345, 1036] on button "button" at bounding box center [353, 1046] width 20 height 20
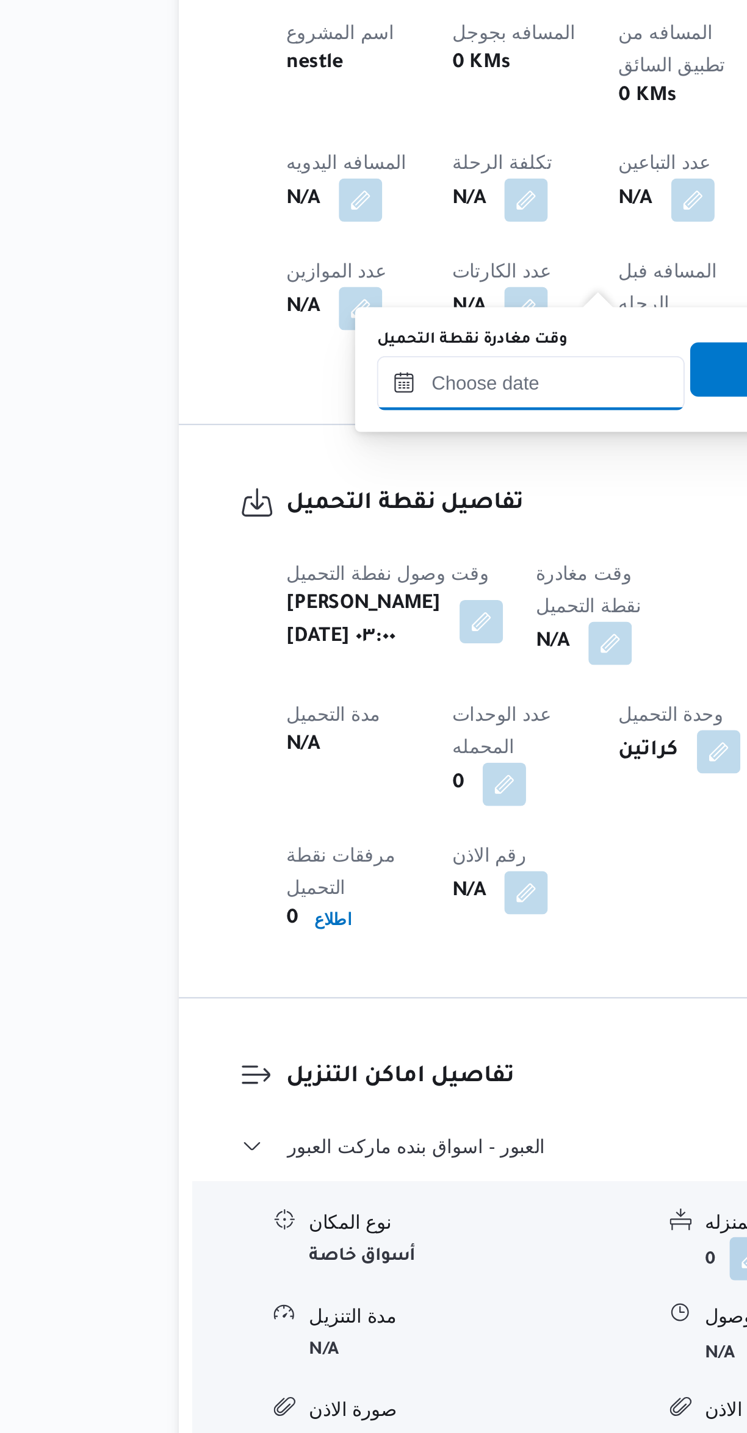
click at [295, 930] on input "وقت مغادرة نقطة التحميل" at bounding box center [317, 928] width 138 height 24
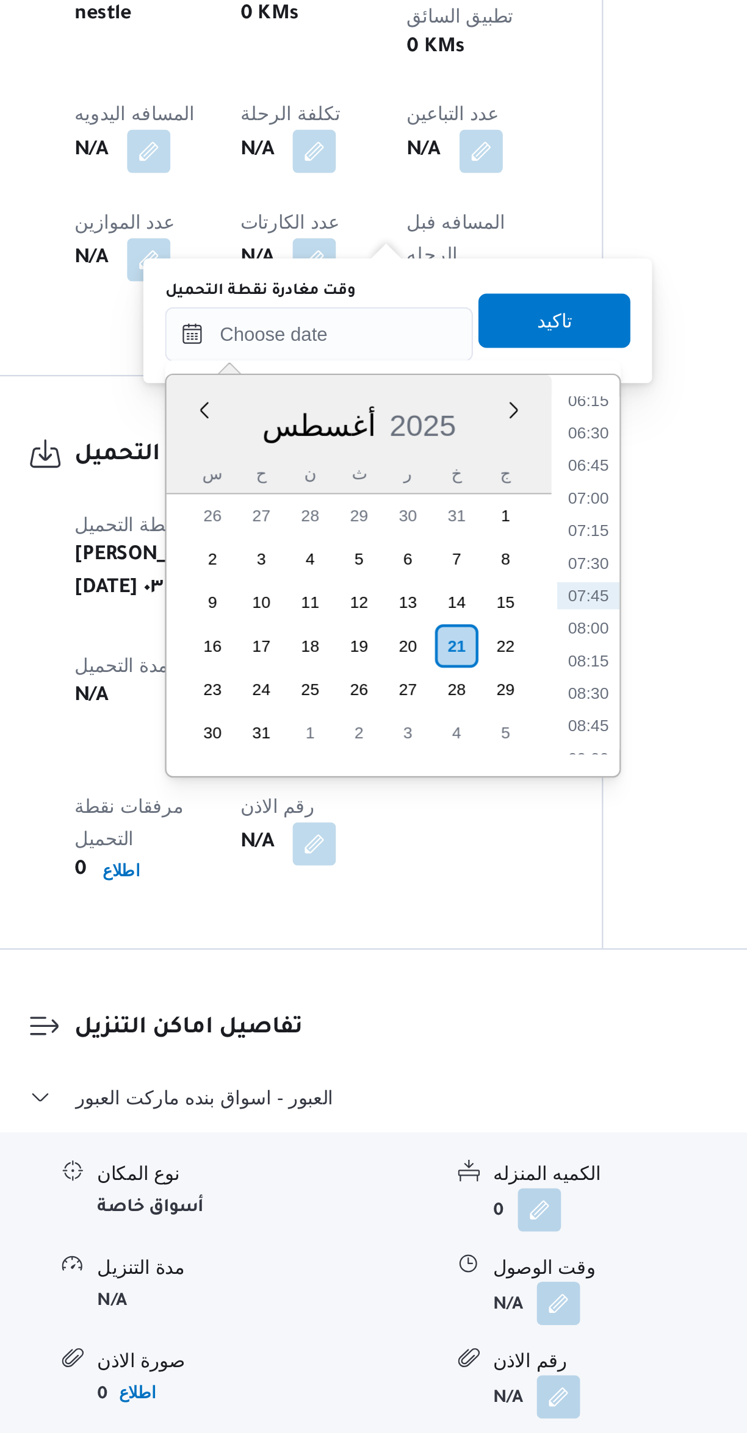
click at [437, 956] on li "06:15" at bounding box center [438, 958] width 28 height 12
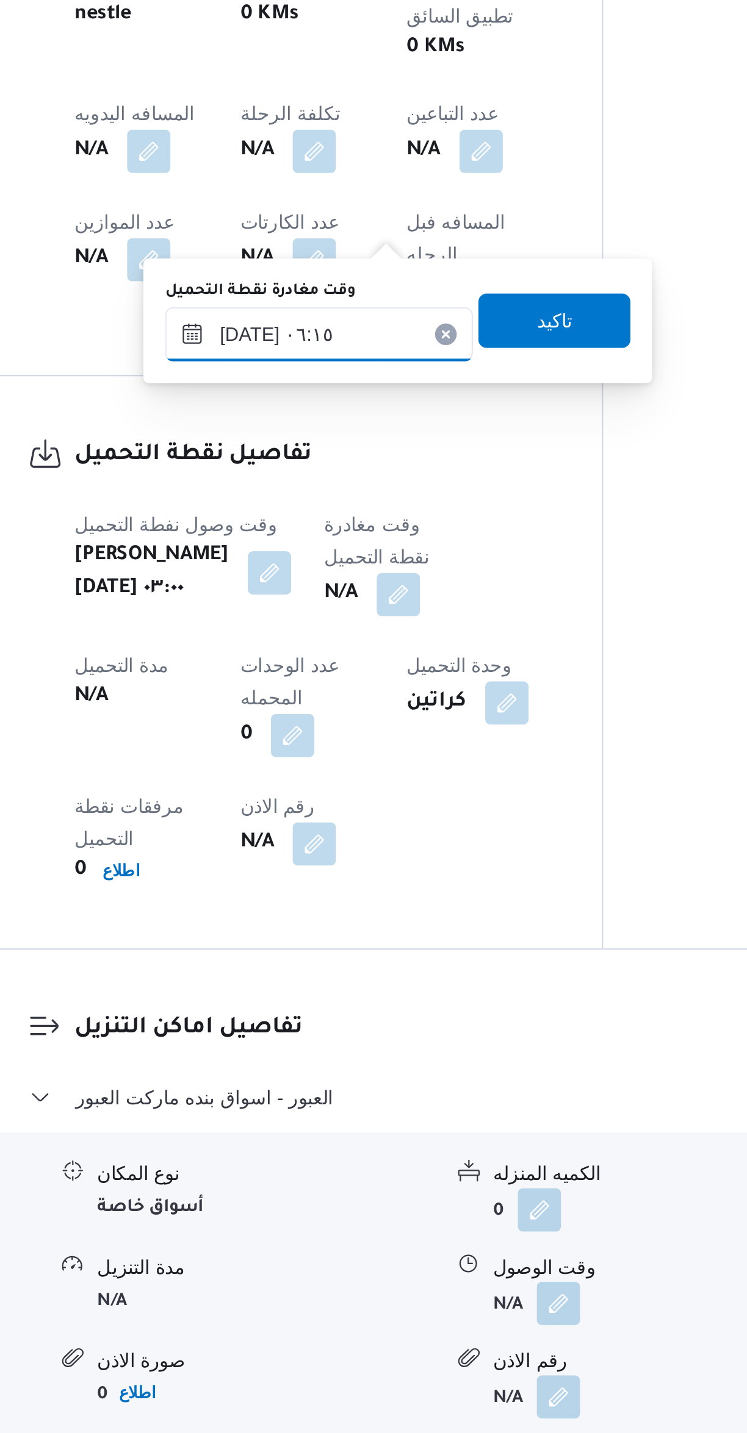
click at [323, 933] on input "[DATE] ٠٦:١٥" at bounding box center [317, 928] width 138 height 24
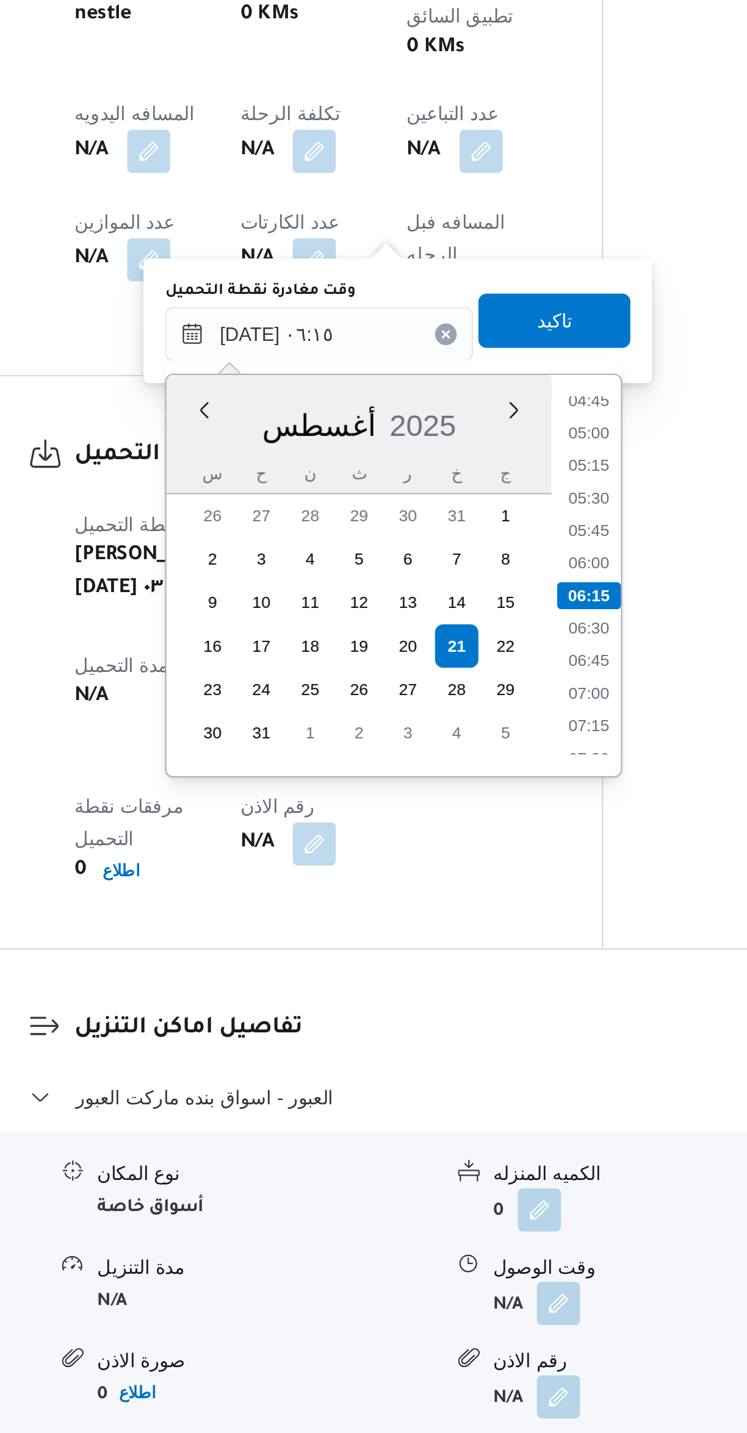
click at [436, 998] on li "05:30" at bounding box center [439, 1002] width 28 height 12
type input "[DATE] ٠٥:٣٠"
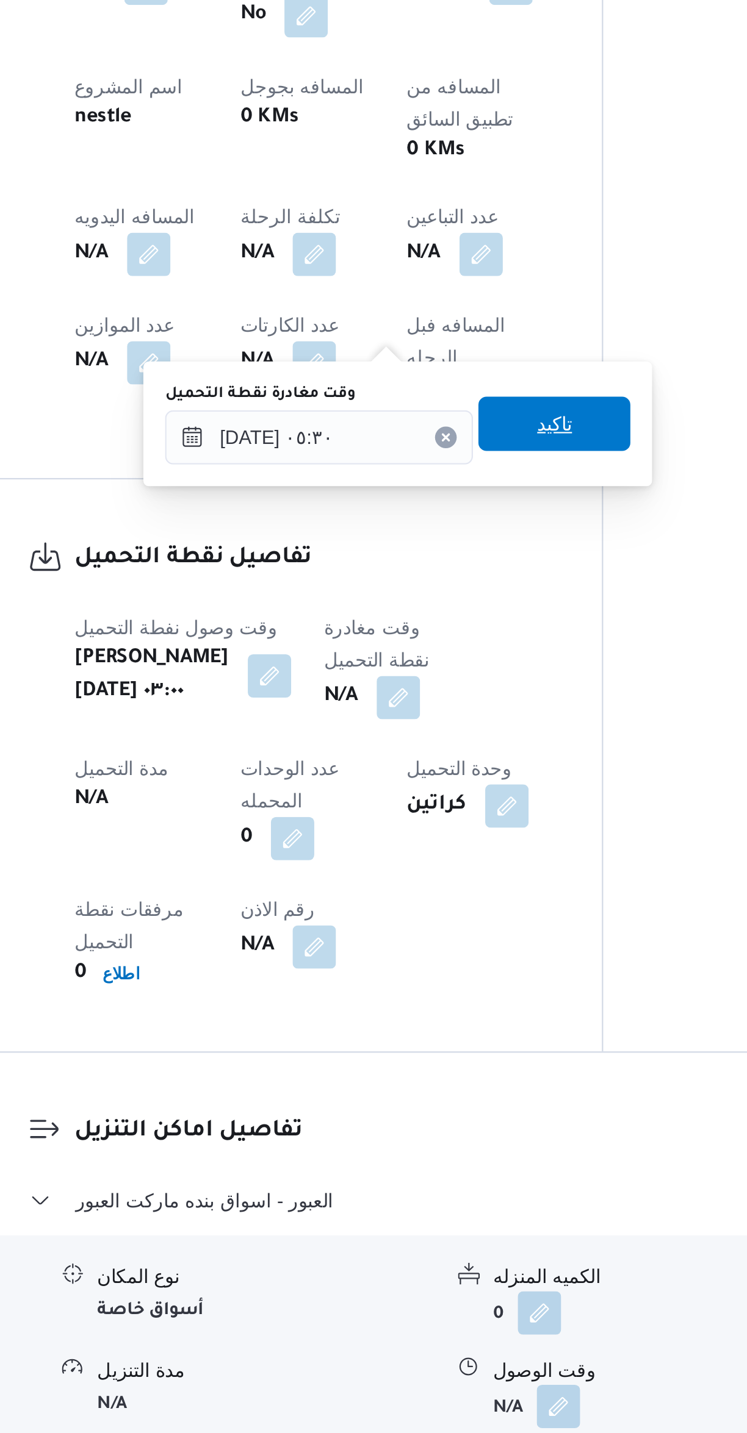
click at [415, 922] on span "تاكيد" at bounding box center [423, 922] width 16 height 15
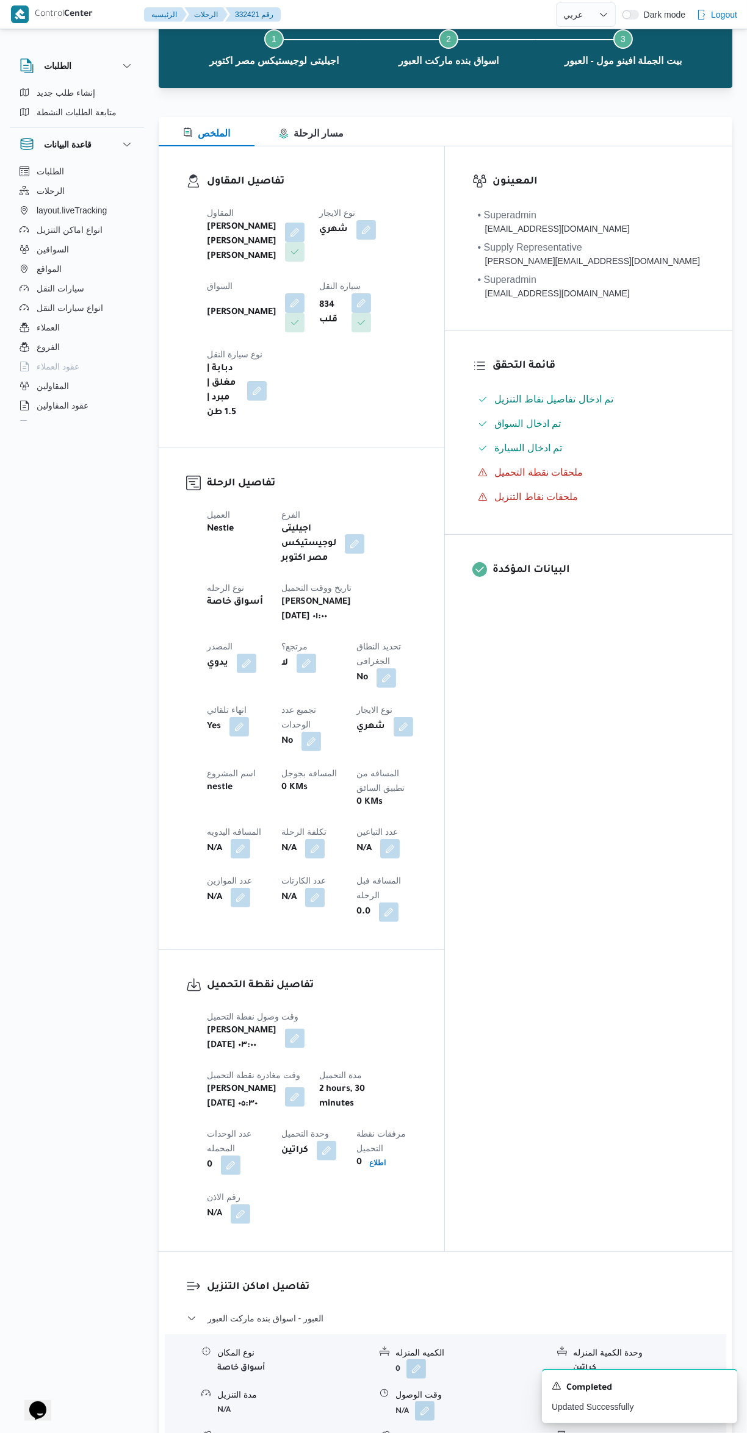
click at [380, 839] on button "button" at bounding box center [390, 849] width 20 height 20
click at [198, 761] on input "عدد التباعين" at bounding box center [208, 761] width 121 height 24
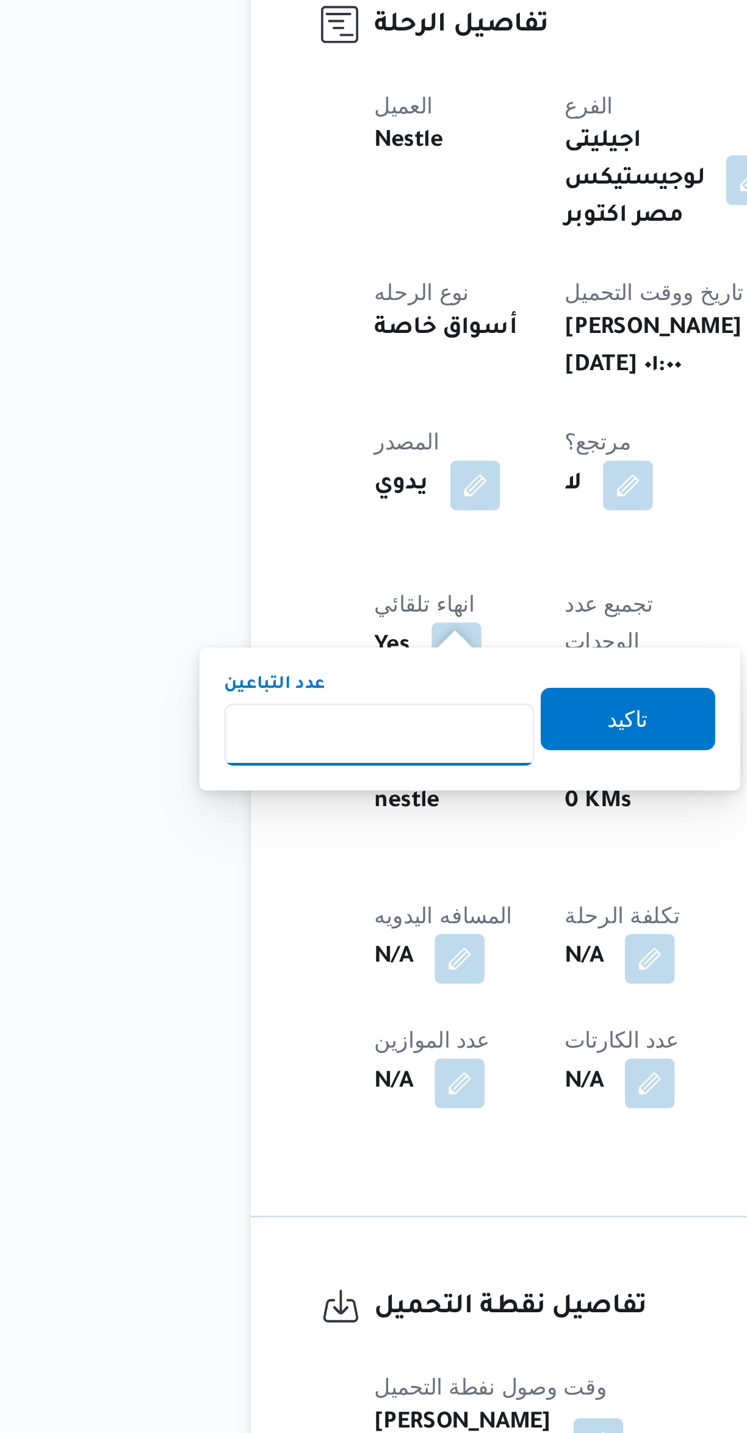
type input "1"
click at [309, 758] on span "تاكيد" at bounding box center [306, 755] width 68 height 24
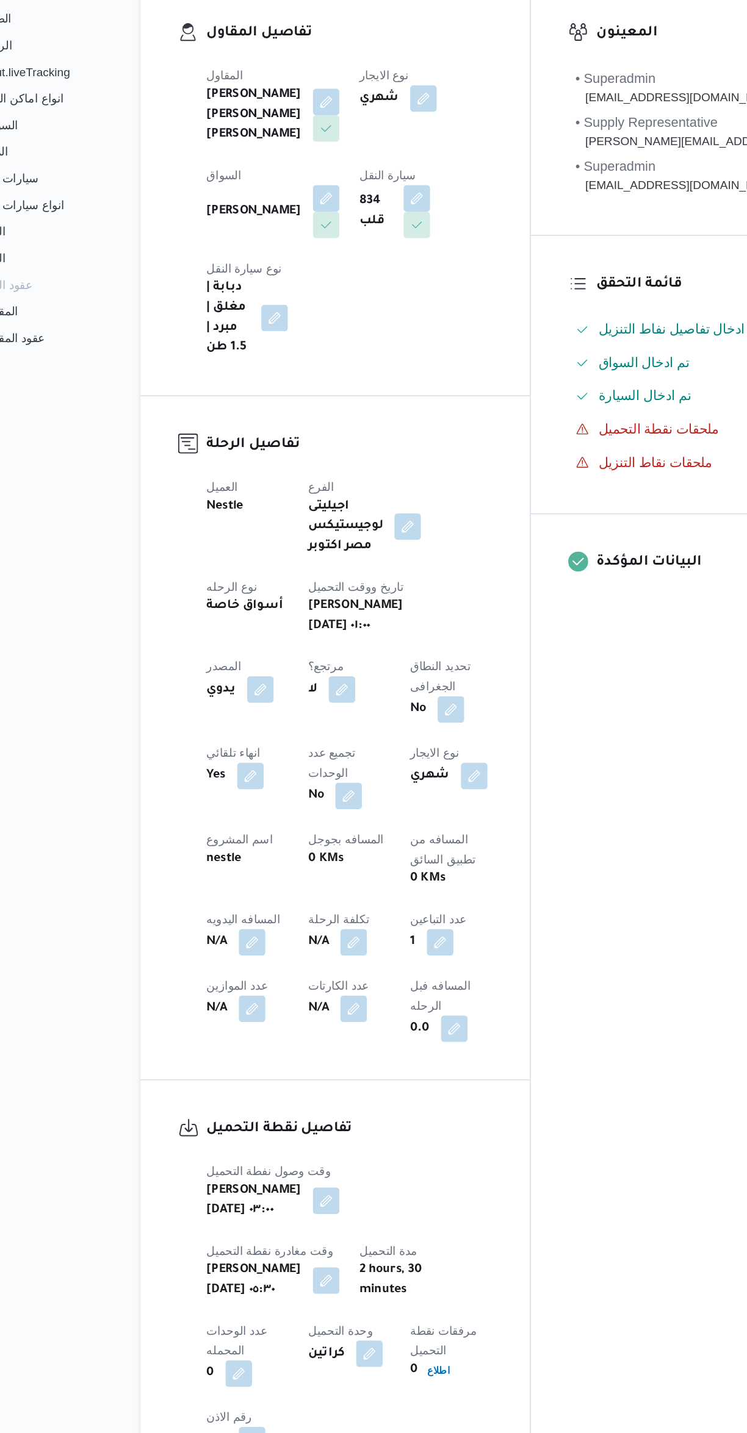
select select "ar"
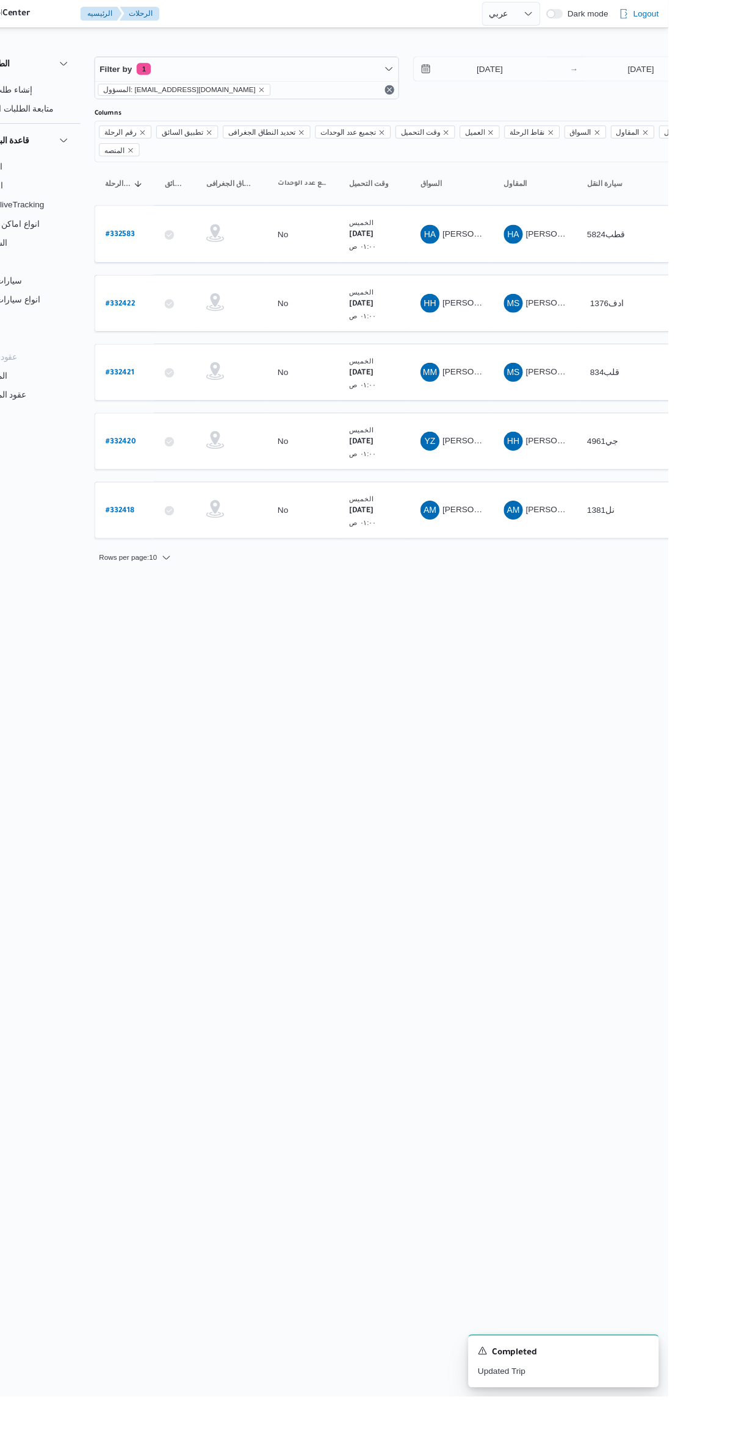
click at [194, 309] on b "# 332422" at bounding box center [185, 313] width 30 height 9
select select "ar"
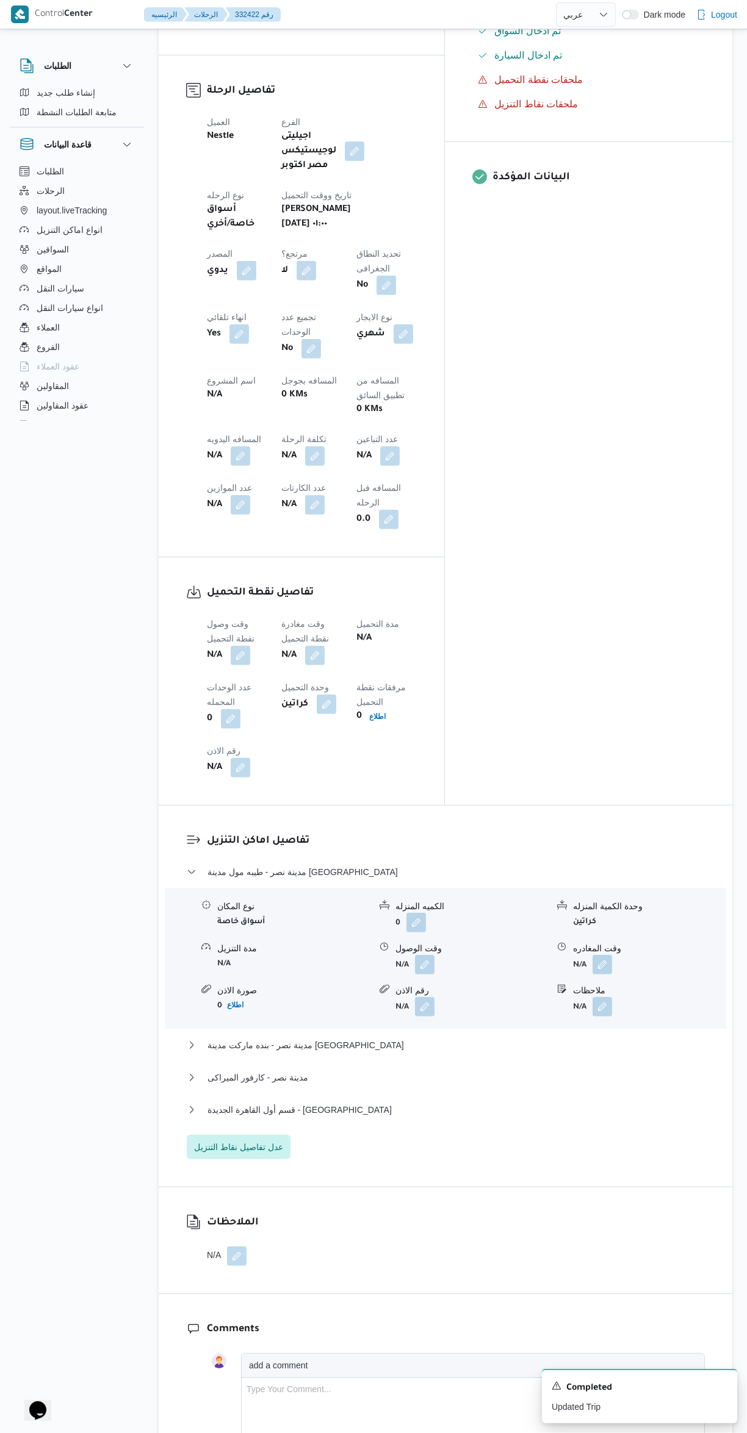
scroll to position [505, 0]
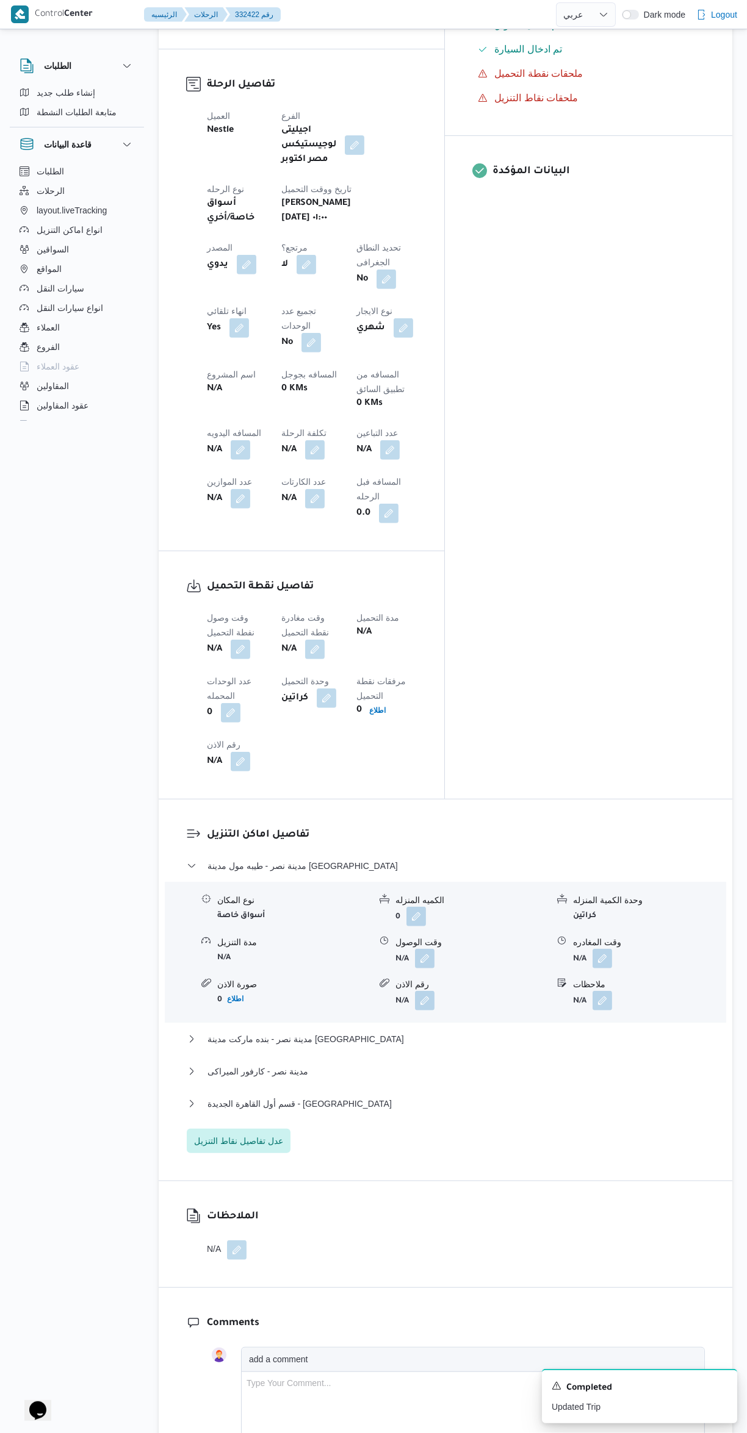
click at [243, 640] on button "button" at bounding box center [241, 650] width 20 height 20
click at [212, 519] on input "وقت وصول نفطة التحميل" at bounding box center [209, 518] width 138 height 24
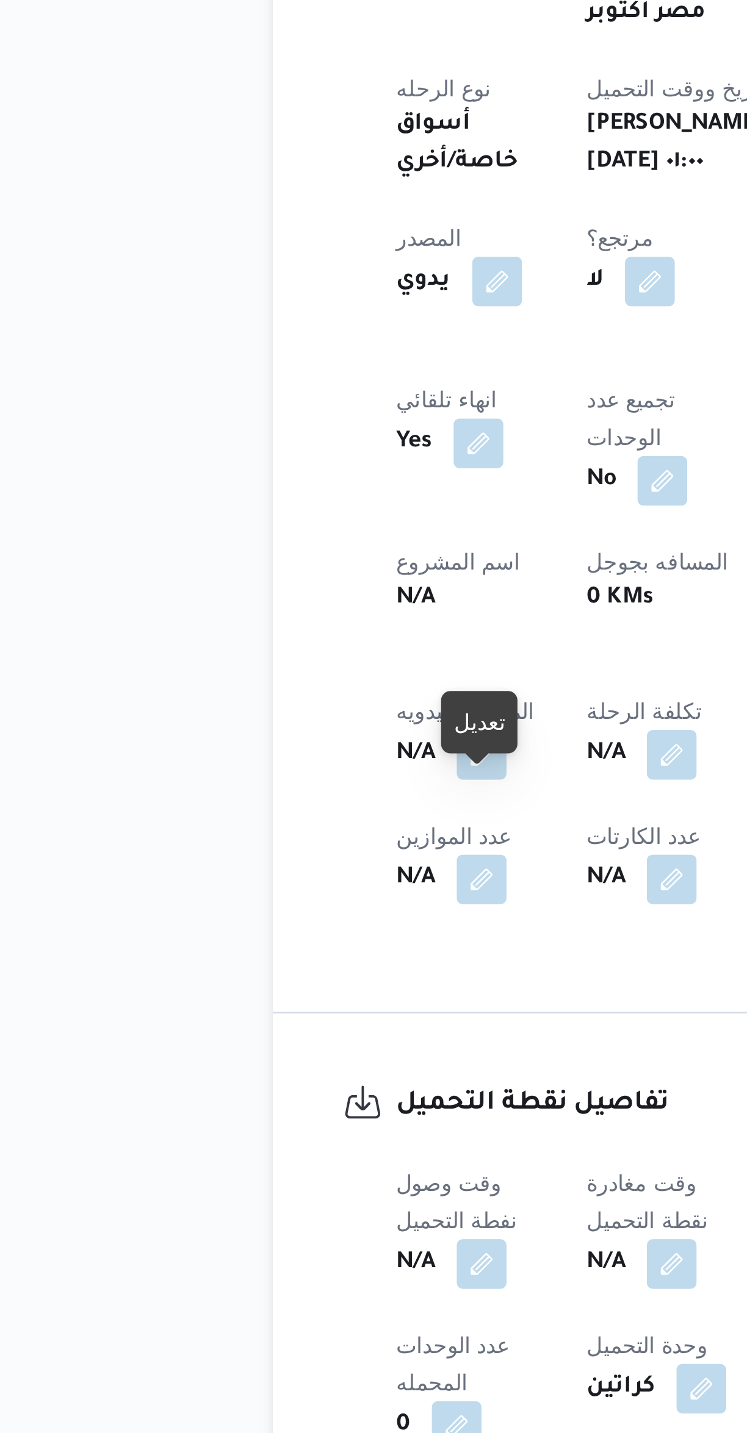
scroll to position [0, 0]
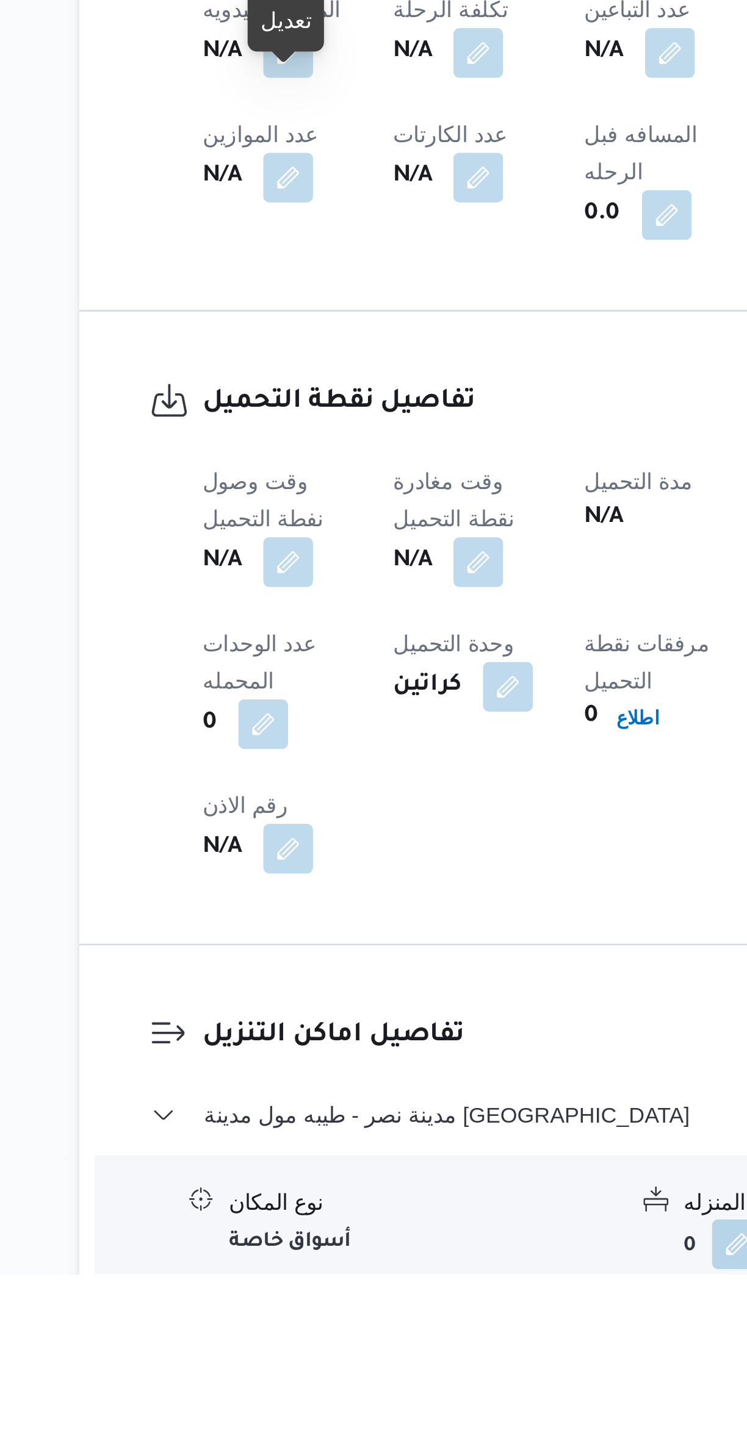
click at [232, 1145] on button "button" at bounding box center [241, 1155] width 20 height 20
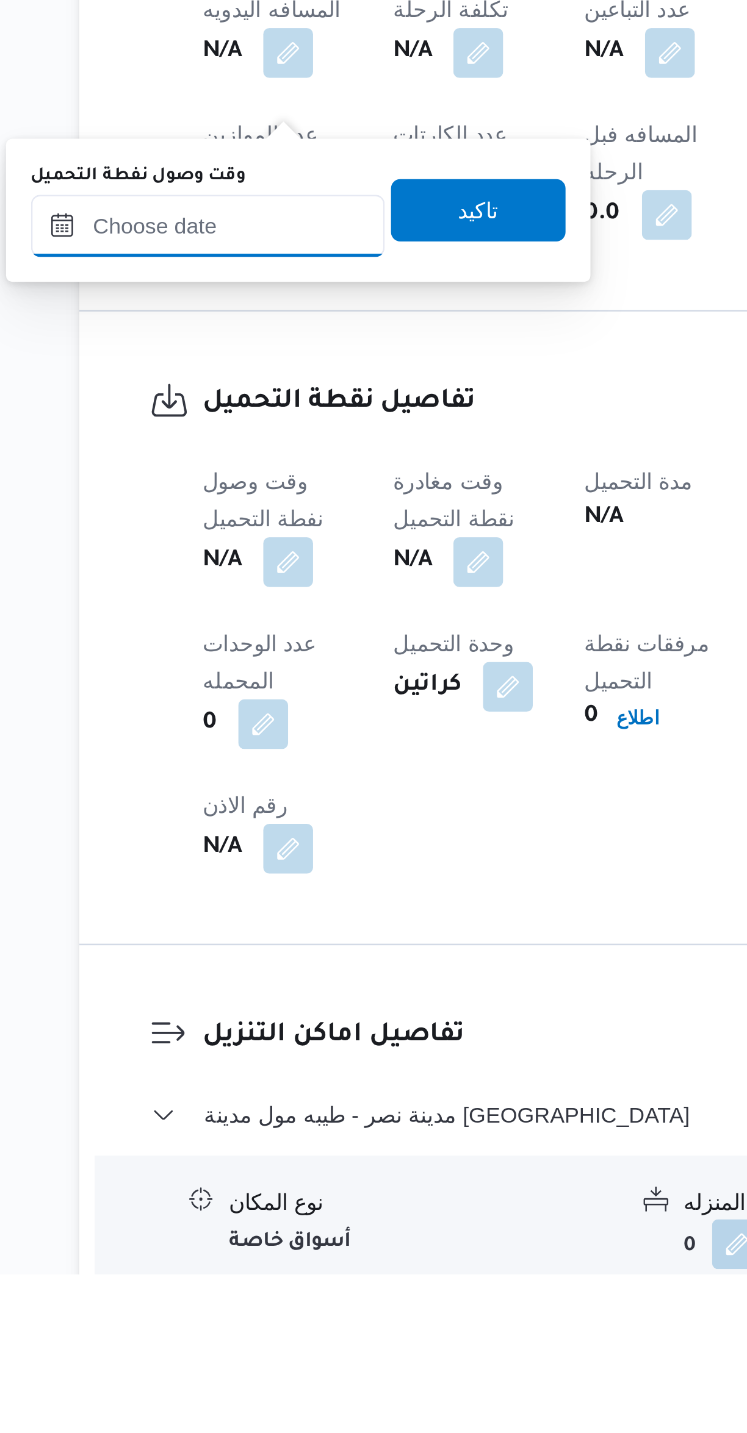
click at [210, 1021] on input "وقت وصول نفطة التحميل" at bounding box center [209, 1023] width 138 height 24
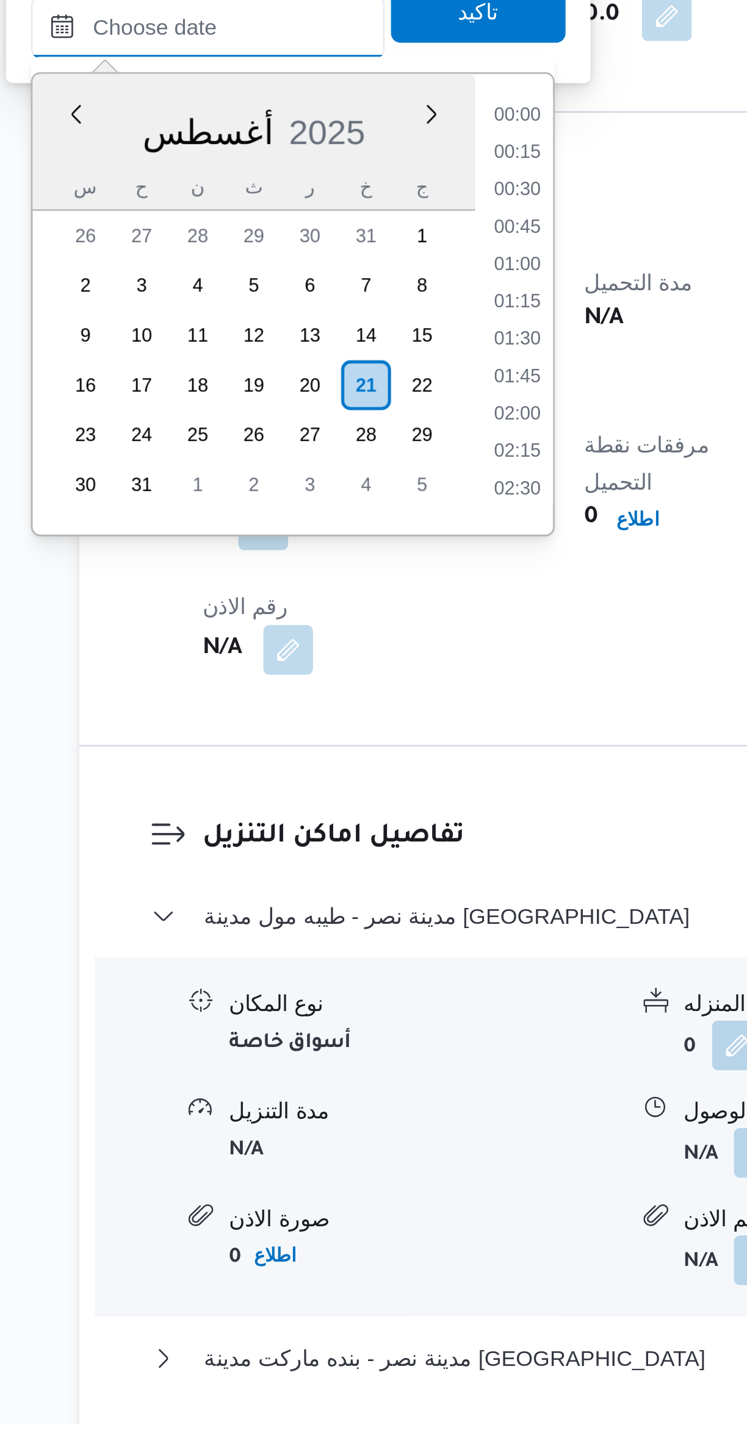
scroll to position [370, 0]
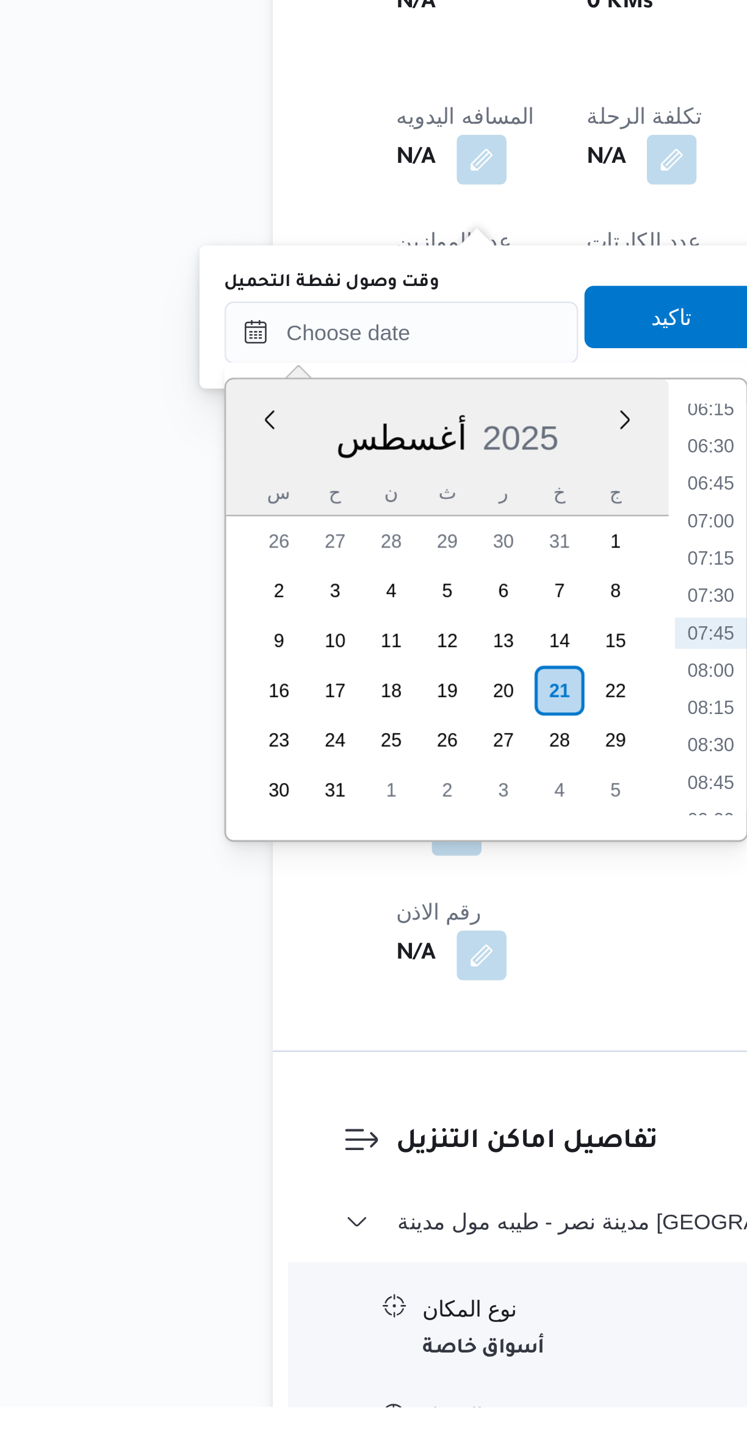
click at [325, 1057] on li "06:30" at bounding box center [330, 1057] width 28 height 12
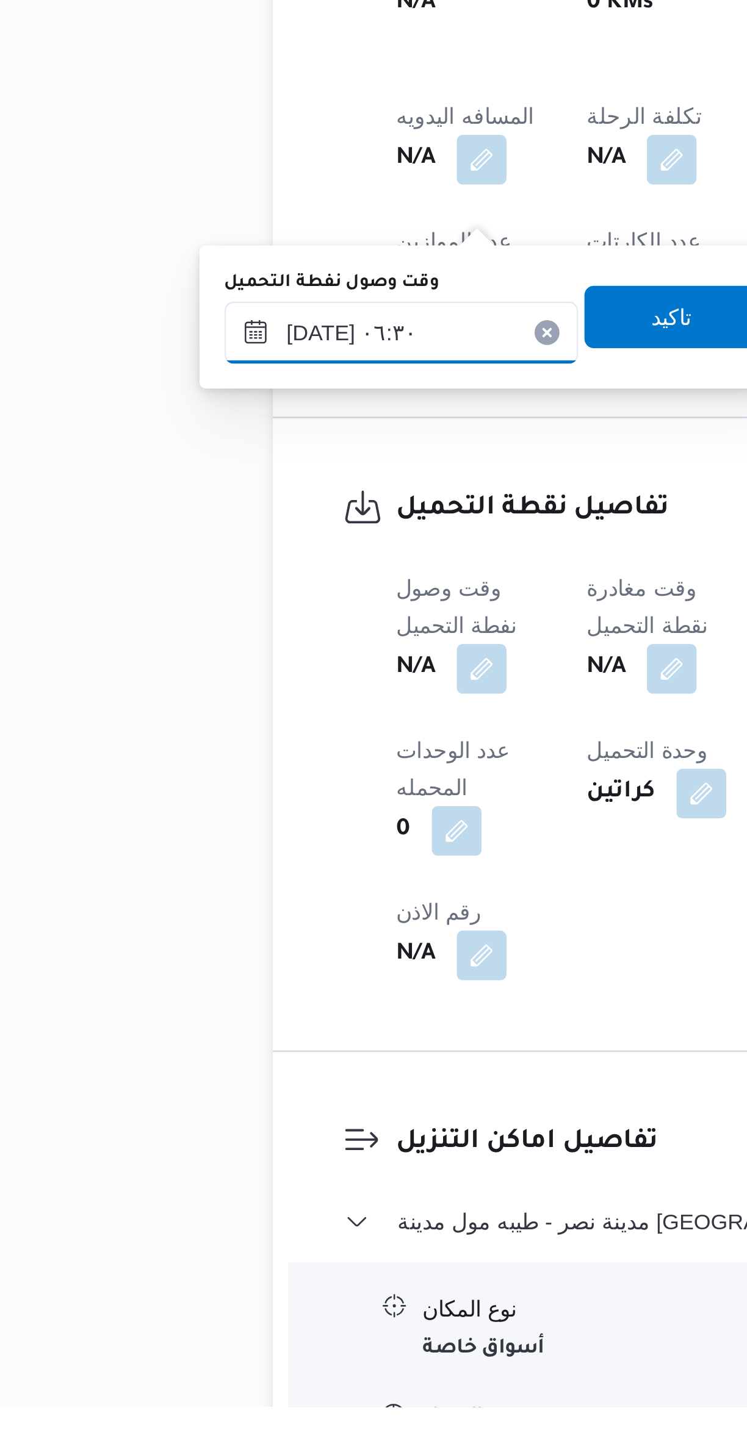
click at [208, 1010] on input "[DATE] ٠٦:٣٠" at bounding box center [209, 1012] width 138 height 24
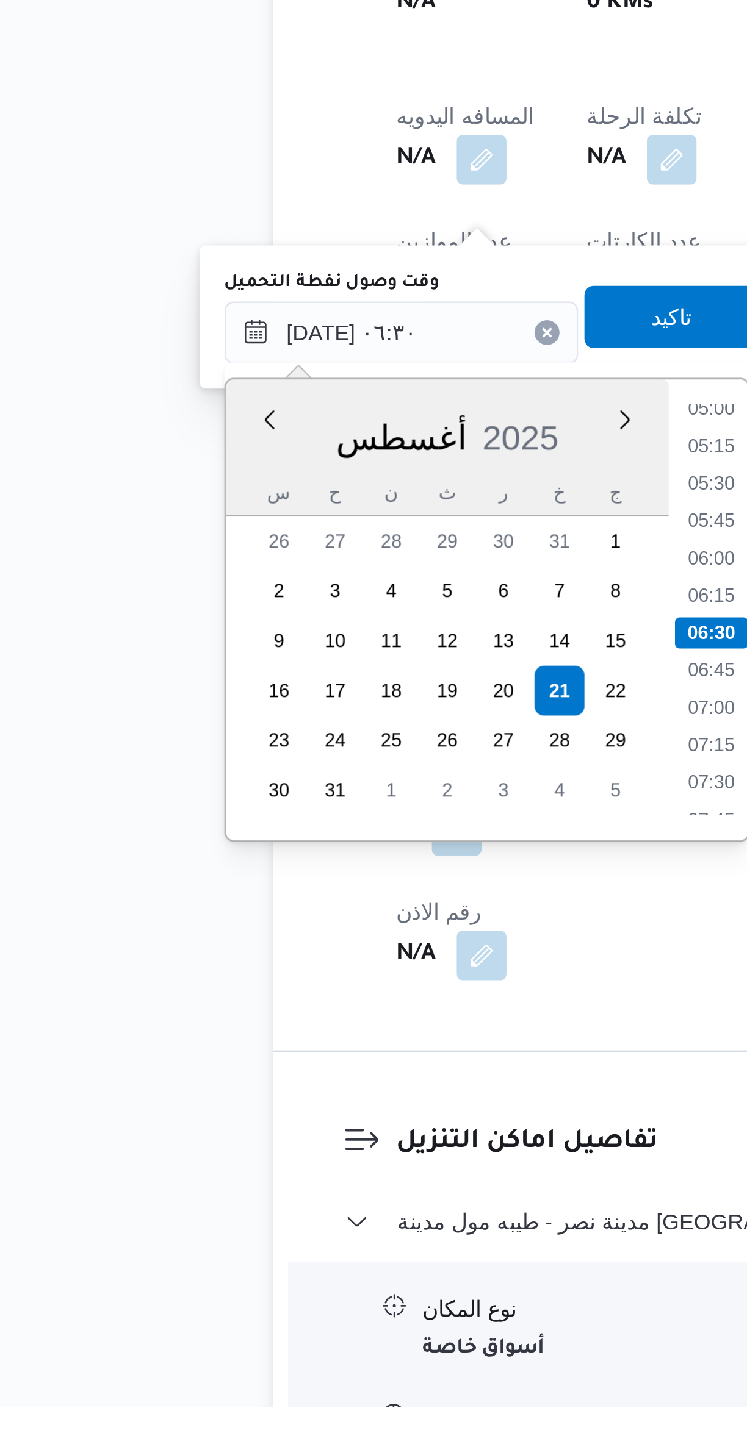
click at [326, 1046] on li "05:00" at bounding box center [330, 1042] width 28 height 12
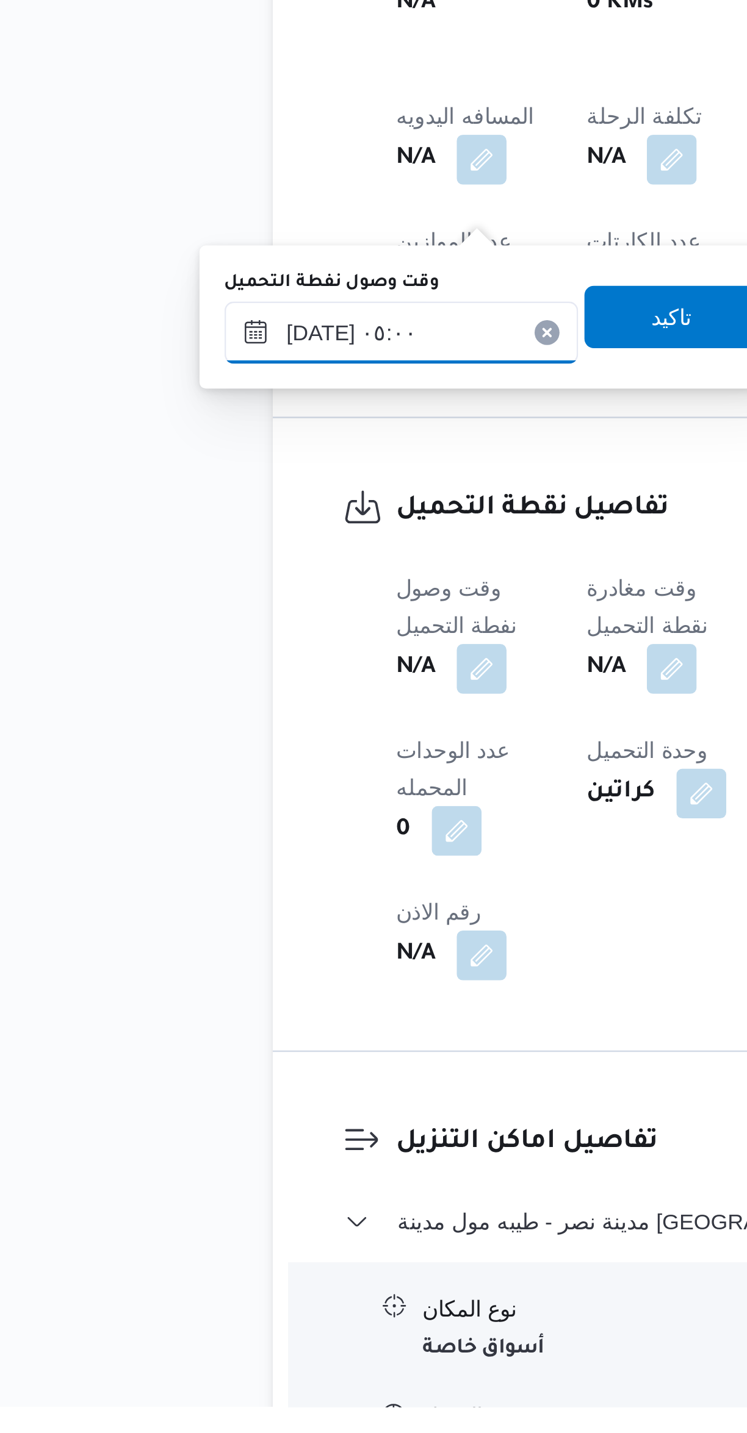
click at [209, 1006] on input "[DATE] ٠٥:٠٠" at bounding box center [209, 1012] width 138 height 24
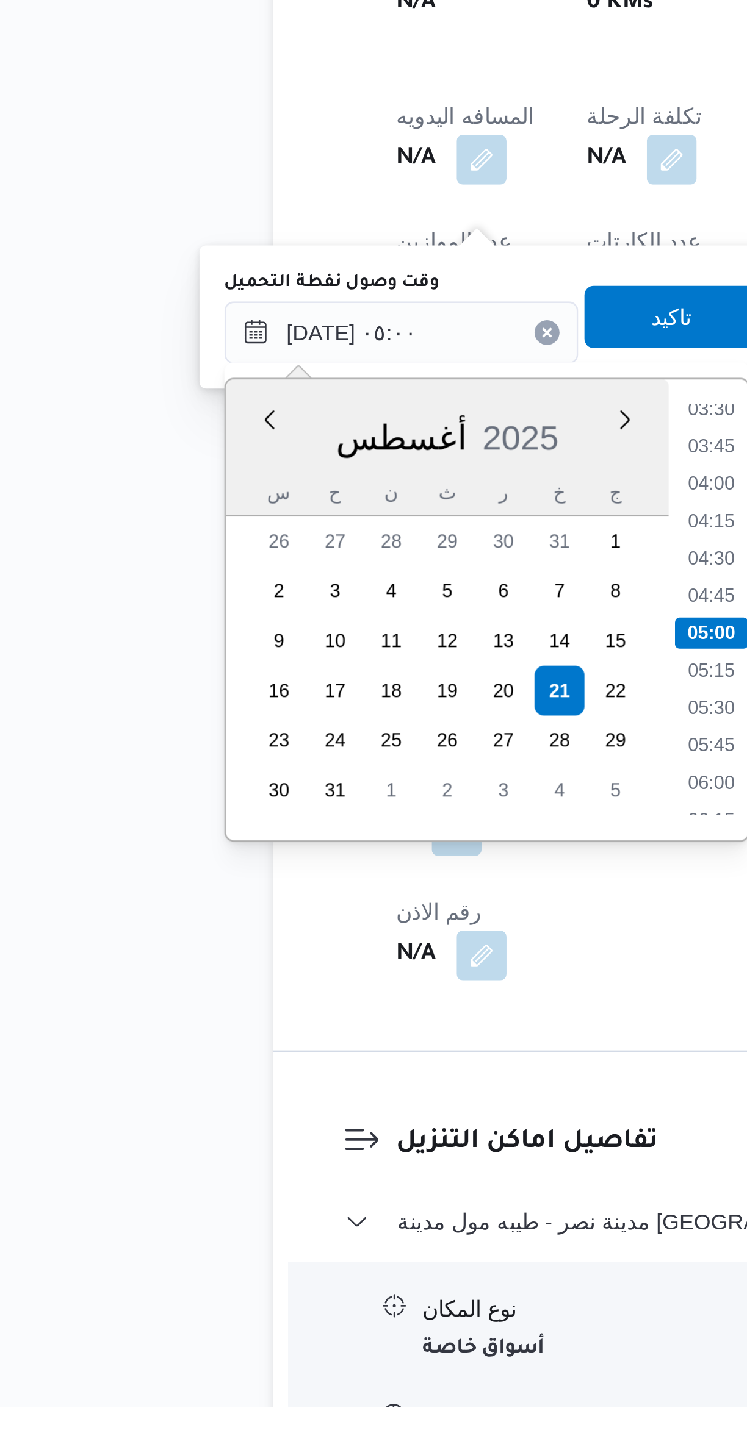
click at [324, 1099] on li "04:30" at bounding box center [330, 1101] width 28 height 12
type input "[DATE] ٠٤:٣٠"
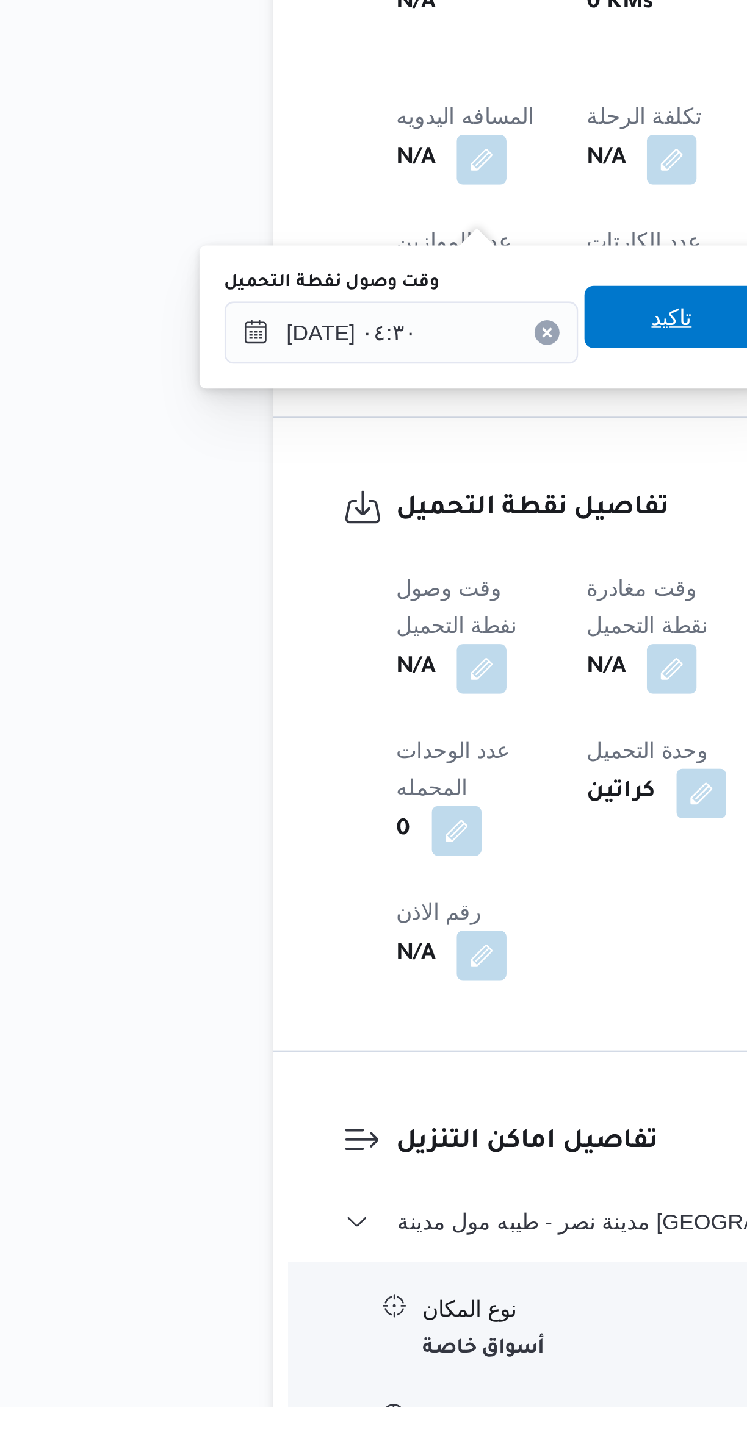
click at [293, 1011] on span "تاكيد" at bounding box center [315, 1006] width 68 height 24
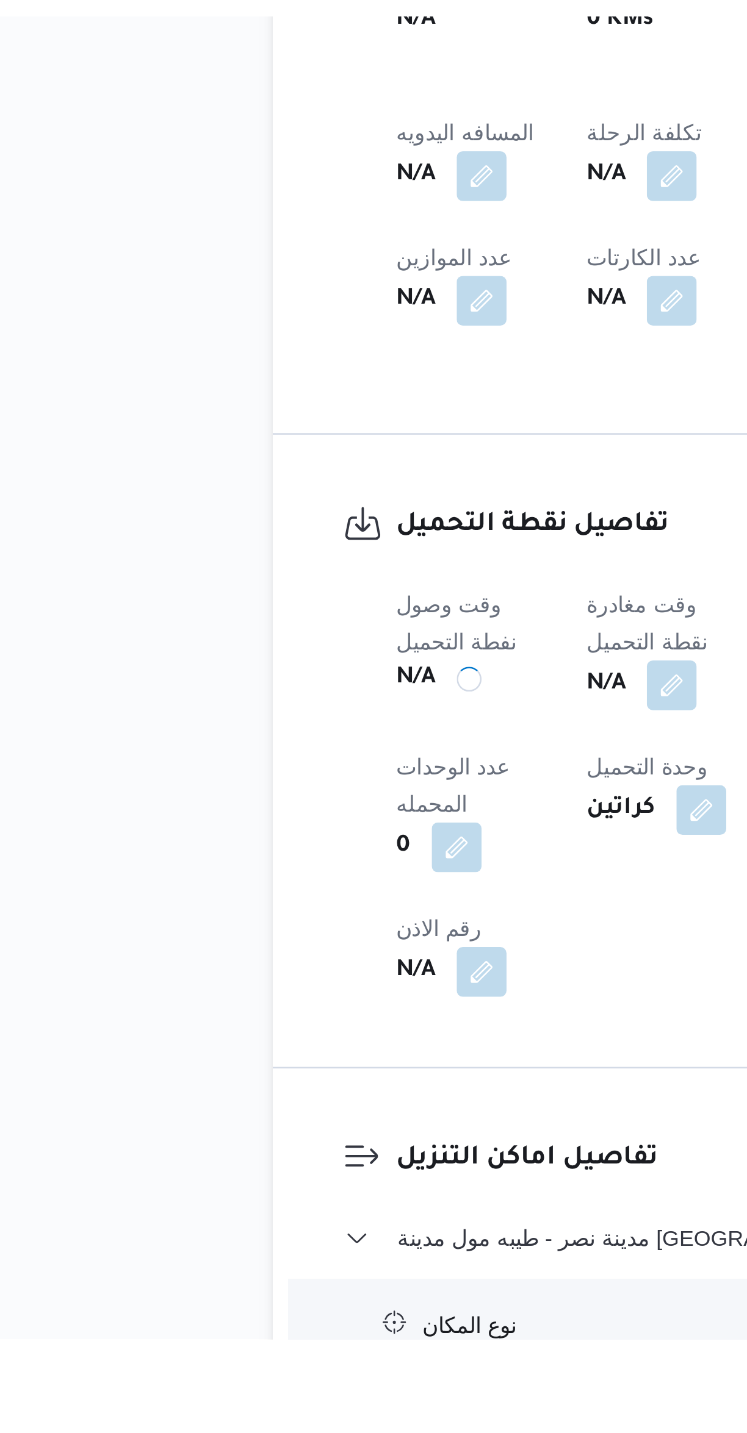
scroll to position [10, 0]
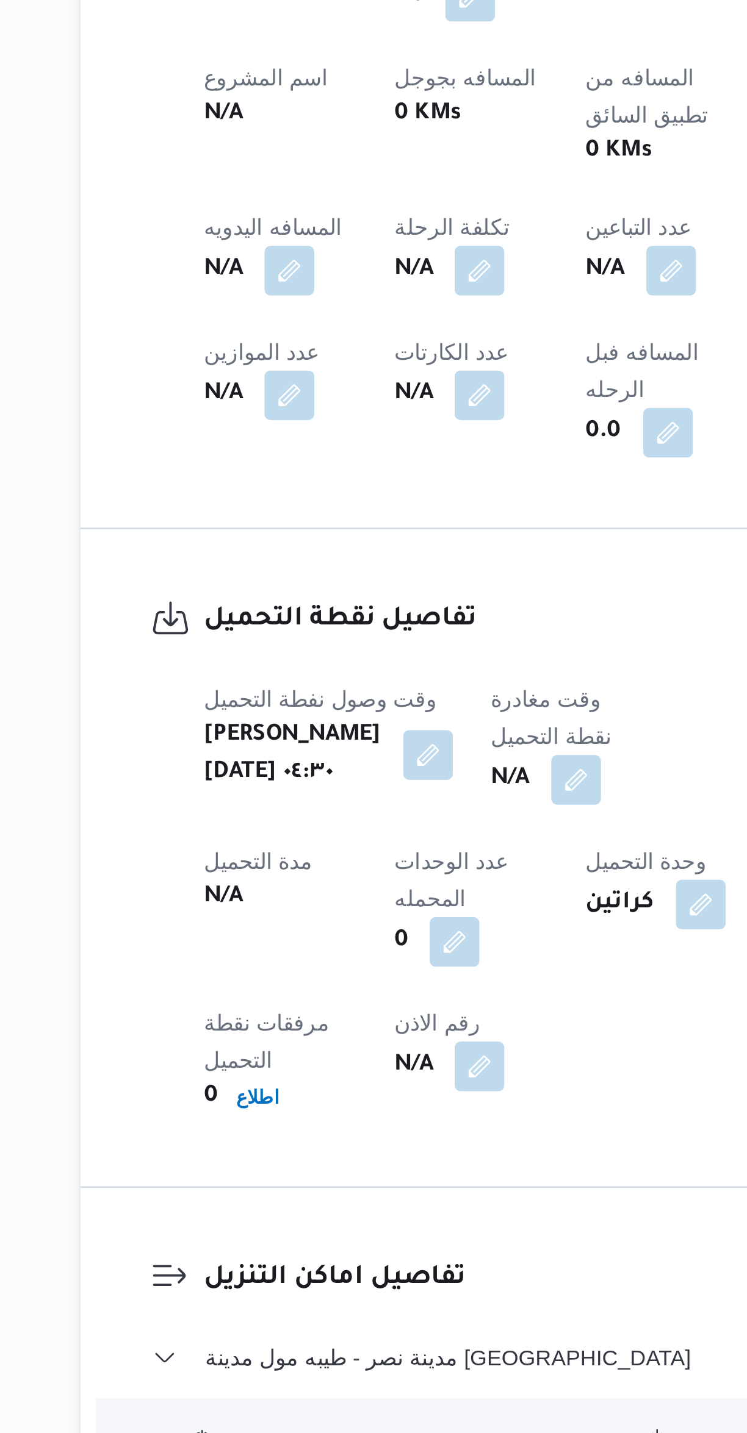
click at [343, 1135] on button "button" at bounding box center [353, 1145] width 20 height 20
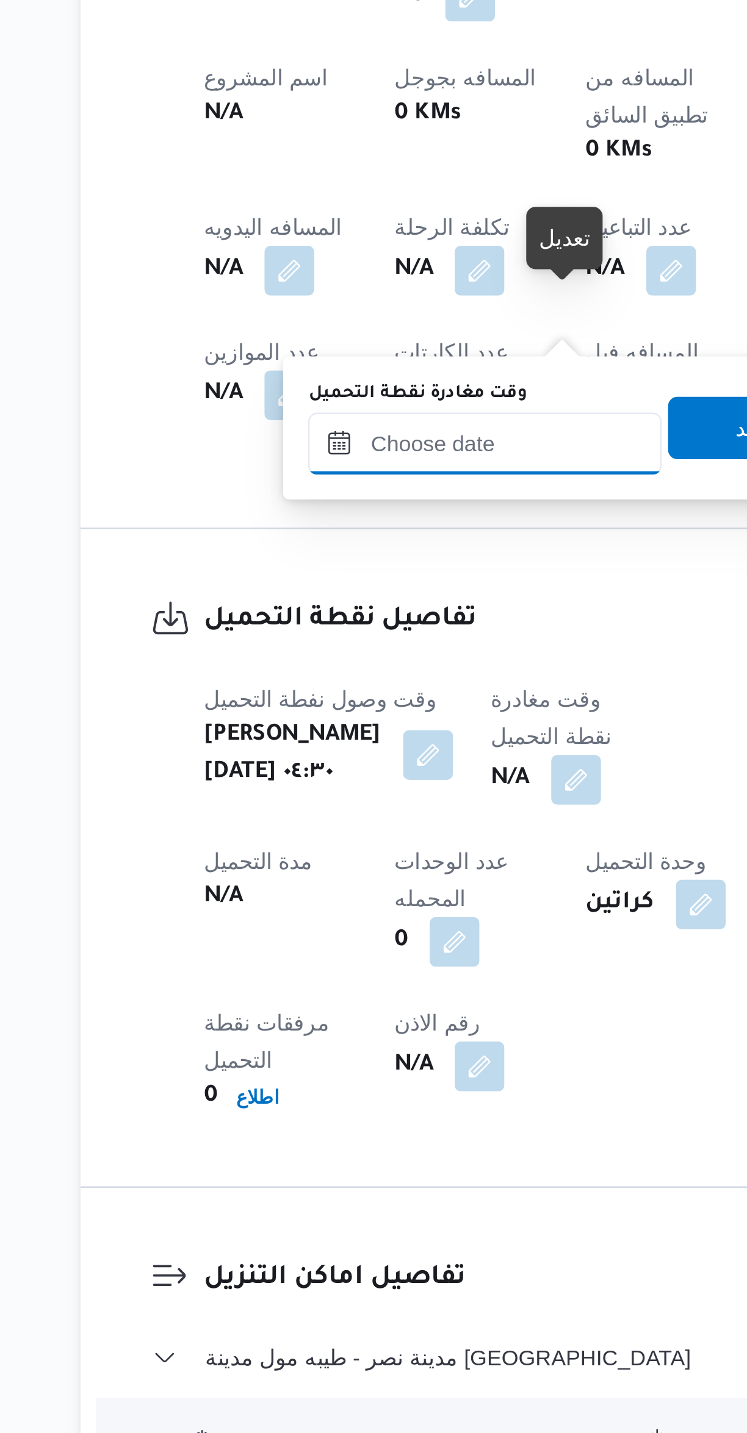
click at [298, 1008] on input "وقت مغادرة نقطة التحميل" at bounding box center [317, 1012] width 138 height 24
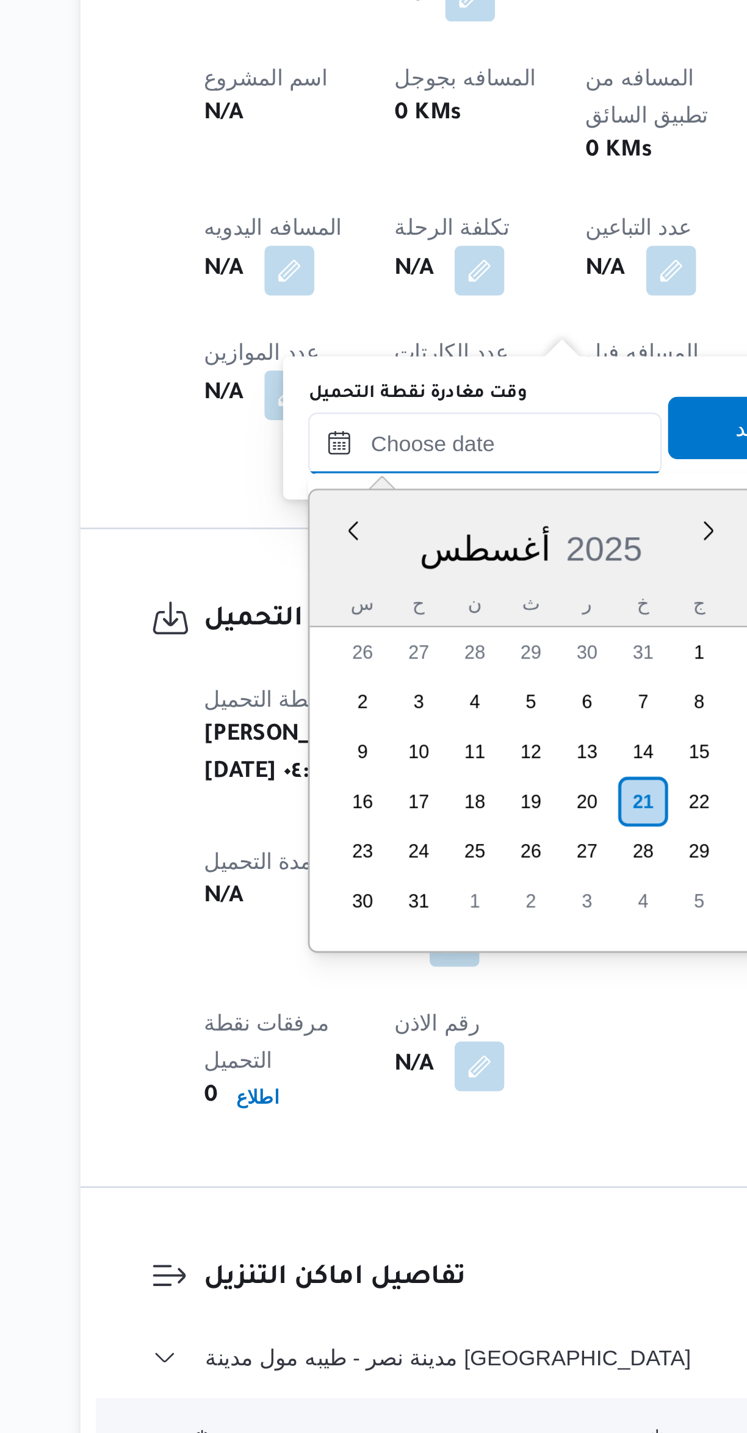
scroll to position [370, 0]
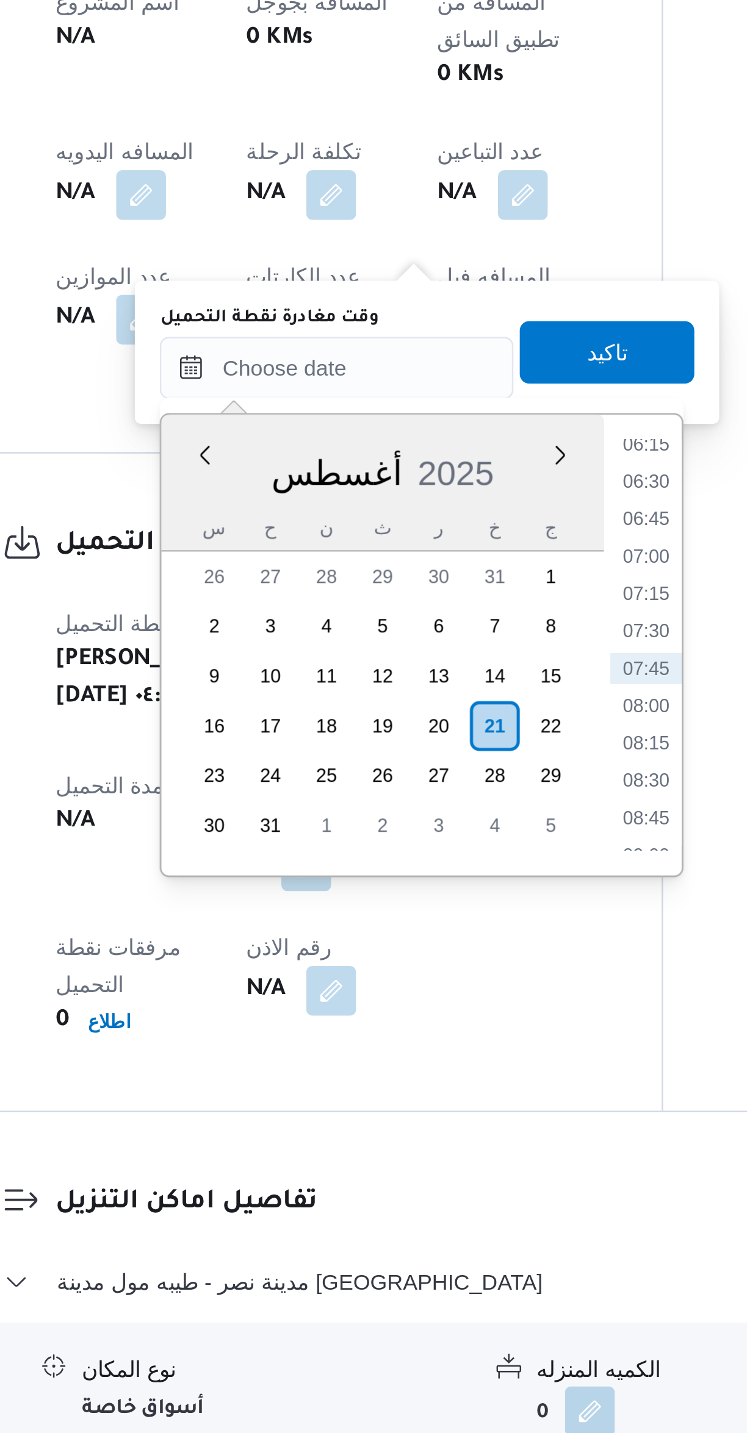
click at [441, 1085] on li "07:00" at bounding box center [438, 1086] width 28 height 12
type input "[DATE] ٠٧:٠٠"
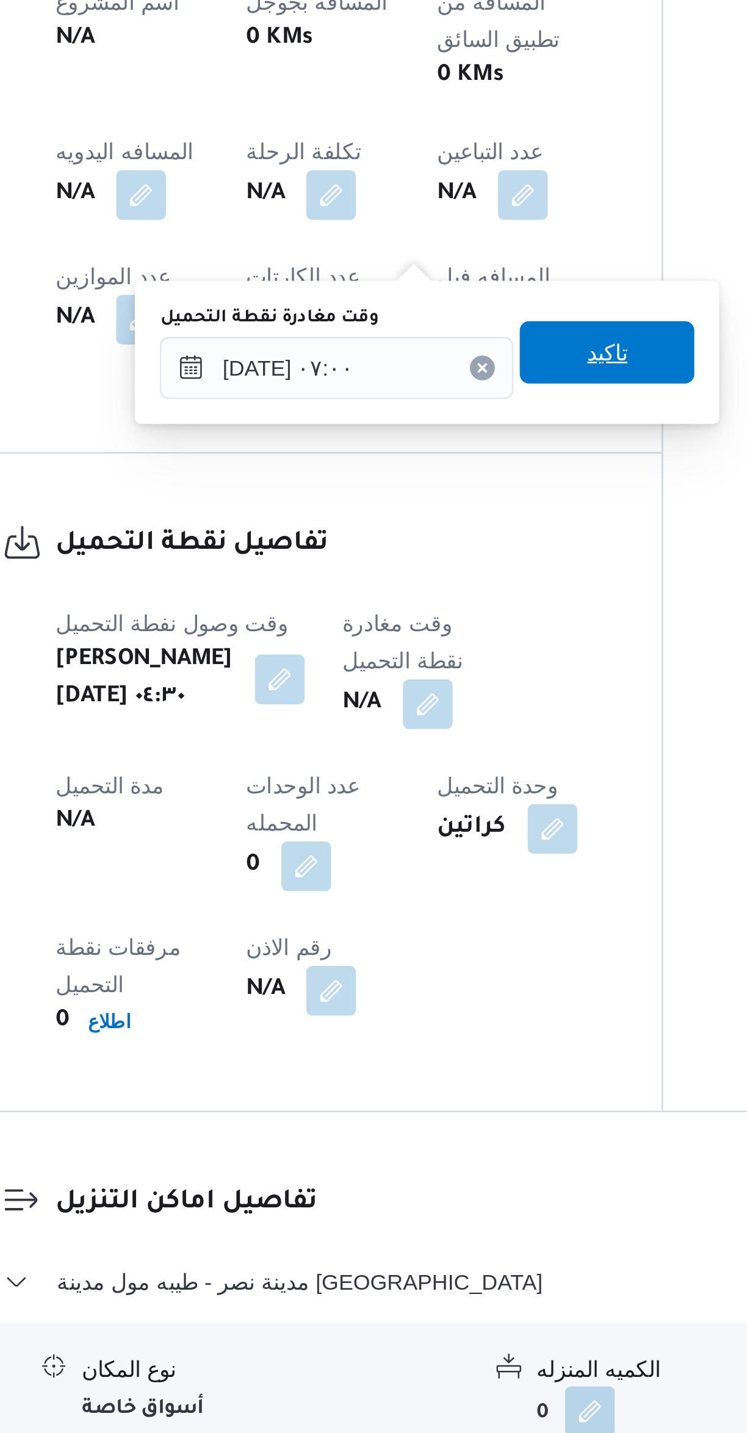
click at [398, 1001] on span "تاكيد" at bounding box center [423, 1006] width 68 height 24
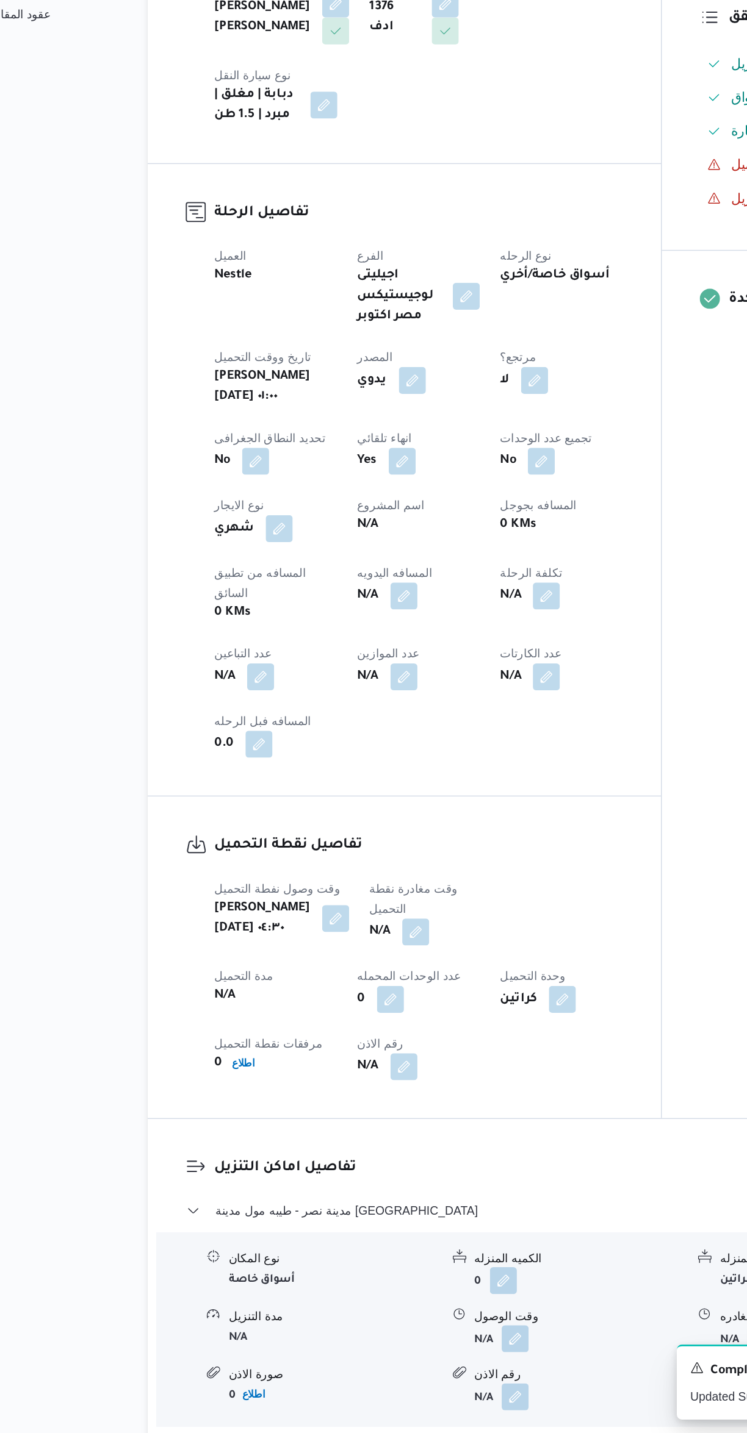
scroll to position [10, 0]
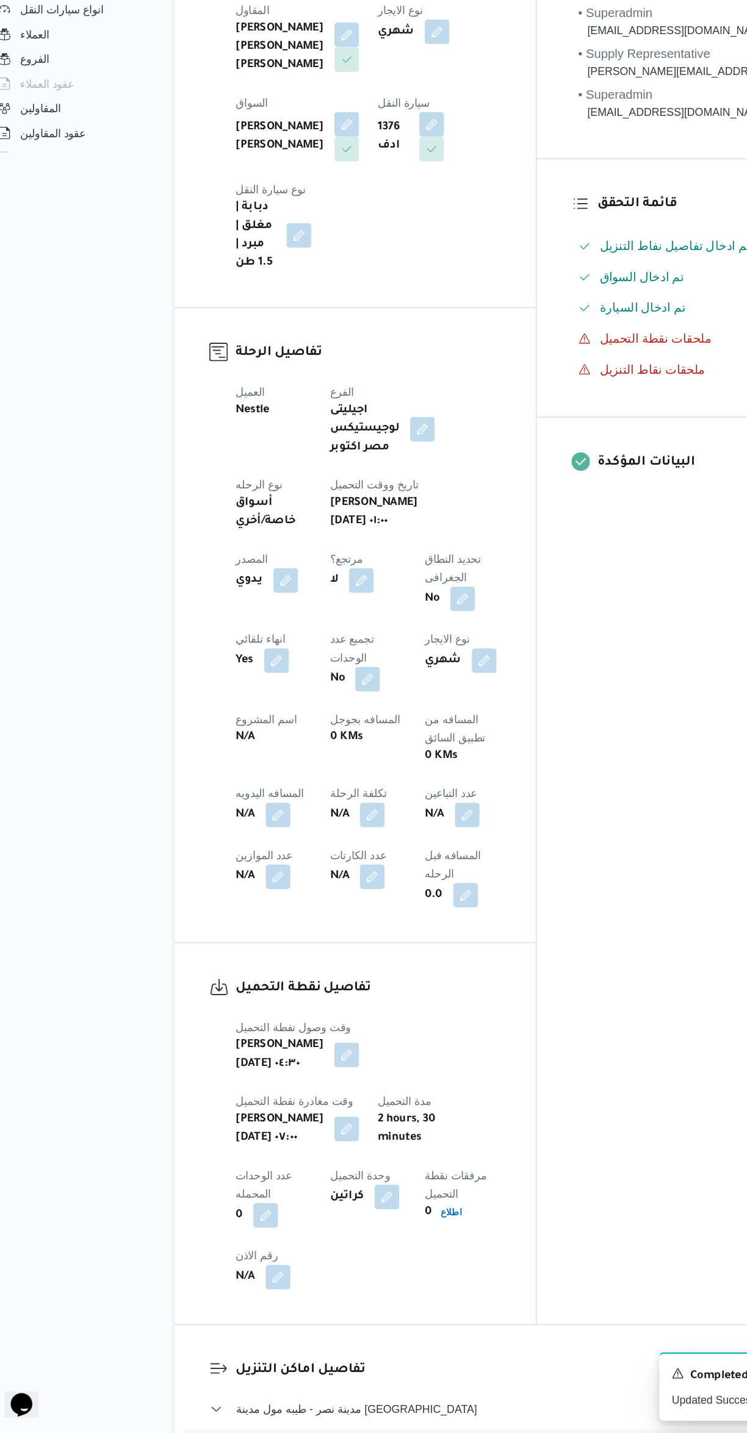
click at [380, 935] on button "button" at bounding box center [390, 945] width 20 height 20
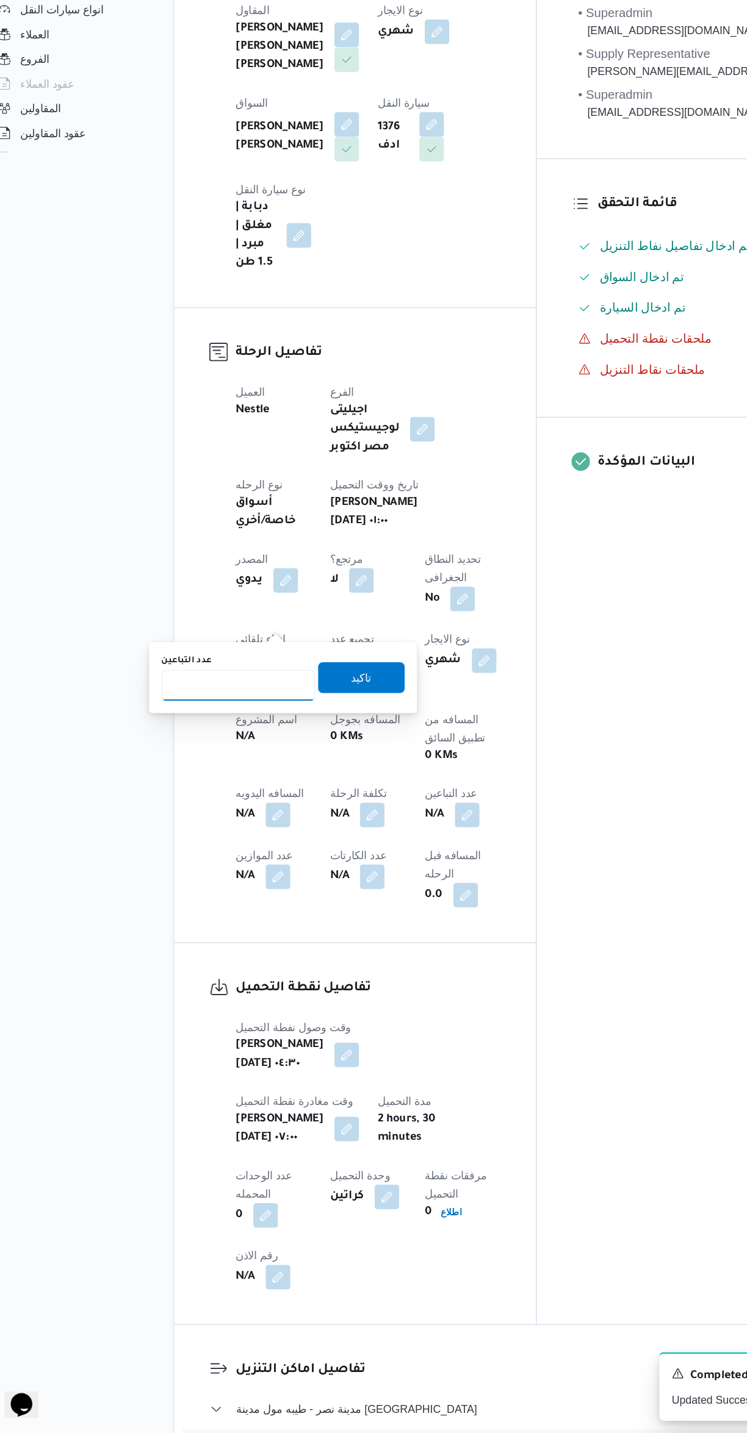
click at [199, 841] on input "عدد التباعين" at bounding box center [208, 842] width 121 height 24
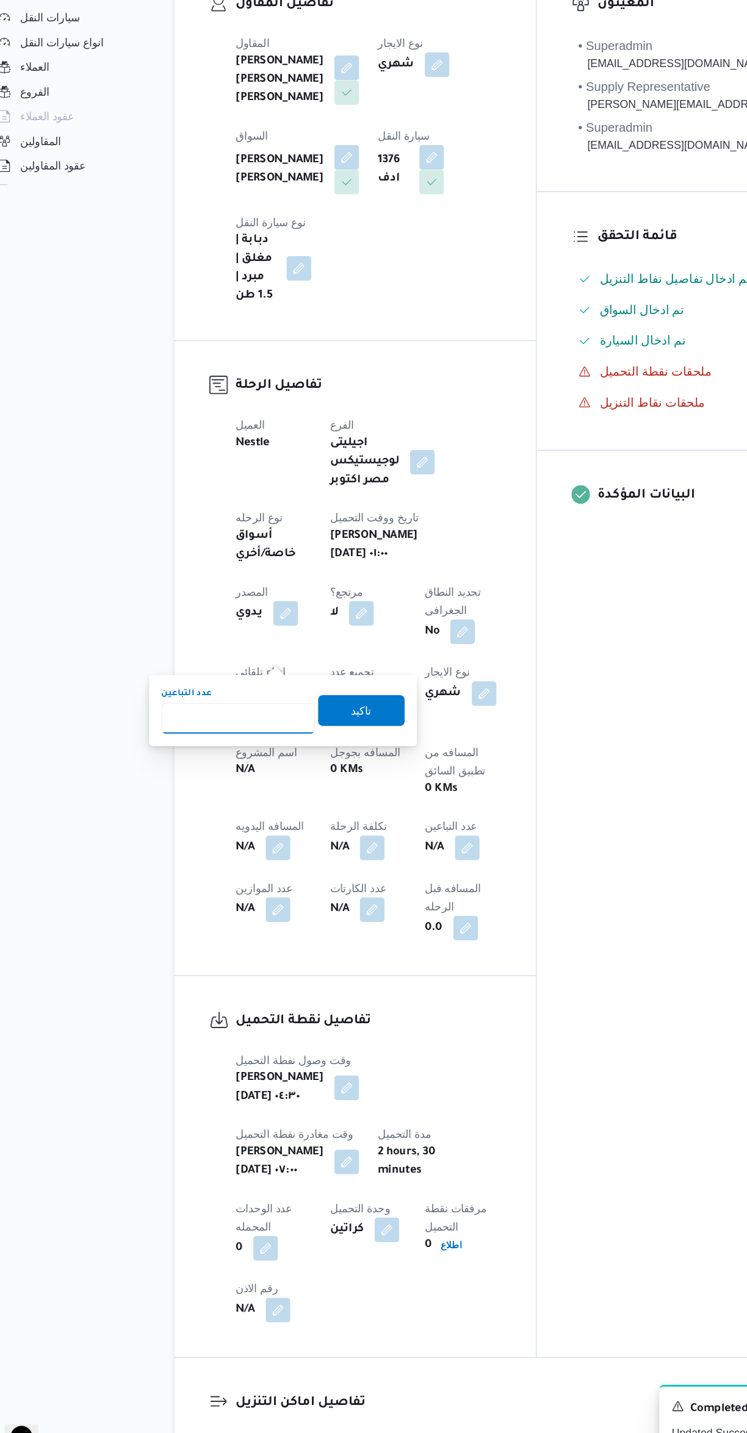
type input "1"
click at [317, 840] on span "تاكيد" at bounding box center [306, 836] width 68 height 24
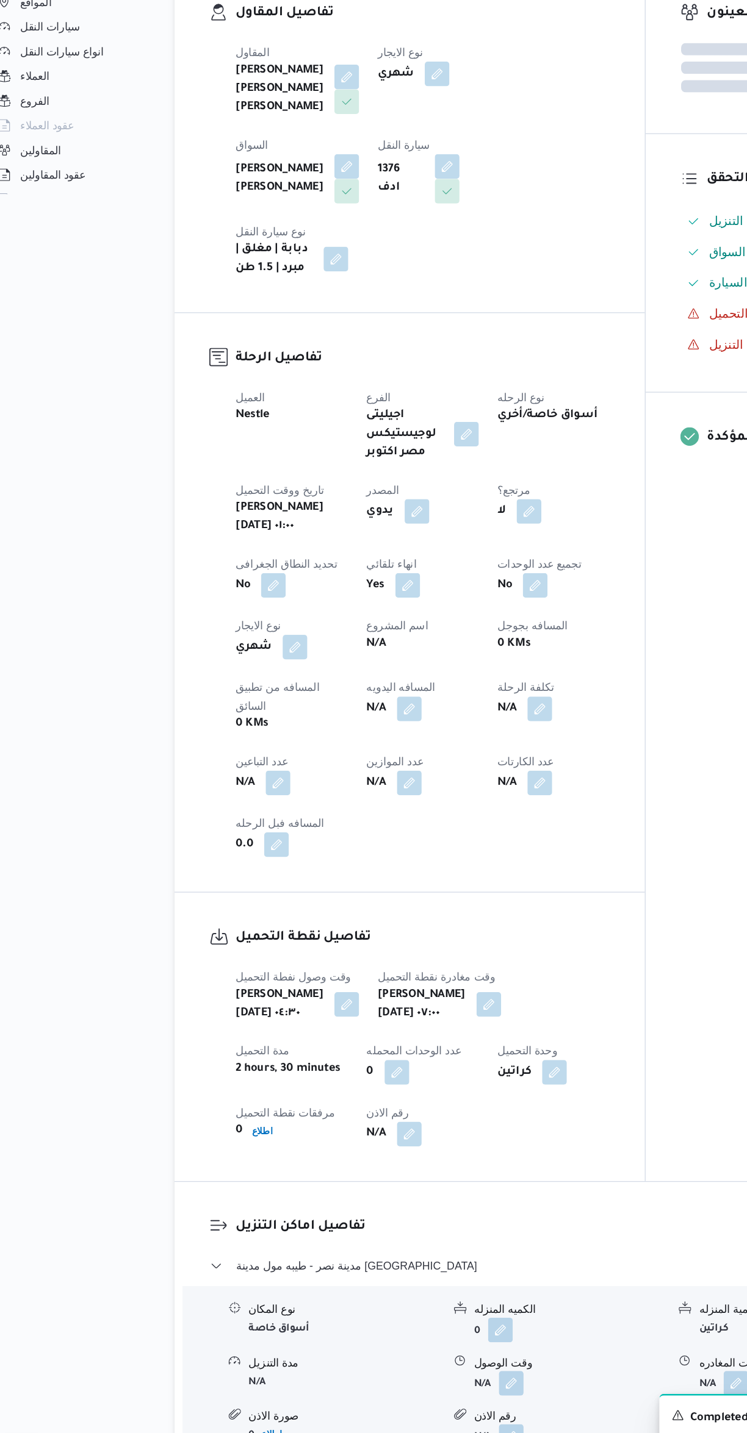
click at [445, 866] on div "تفاصيل الرحلة العميل Nestle الفرع اجيليتى لوجيستيكس مصر اكتوبر نوع الرحله أسواق…" at bounding box center [344, 743] width 371 height 457
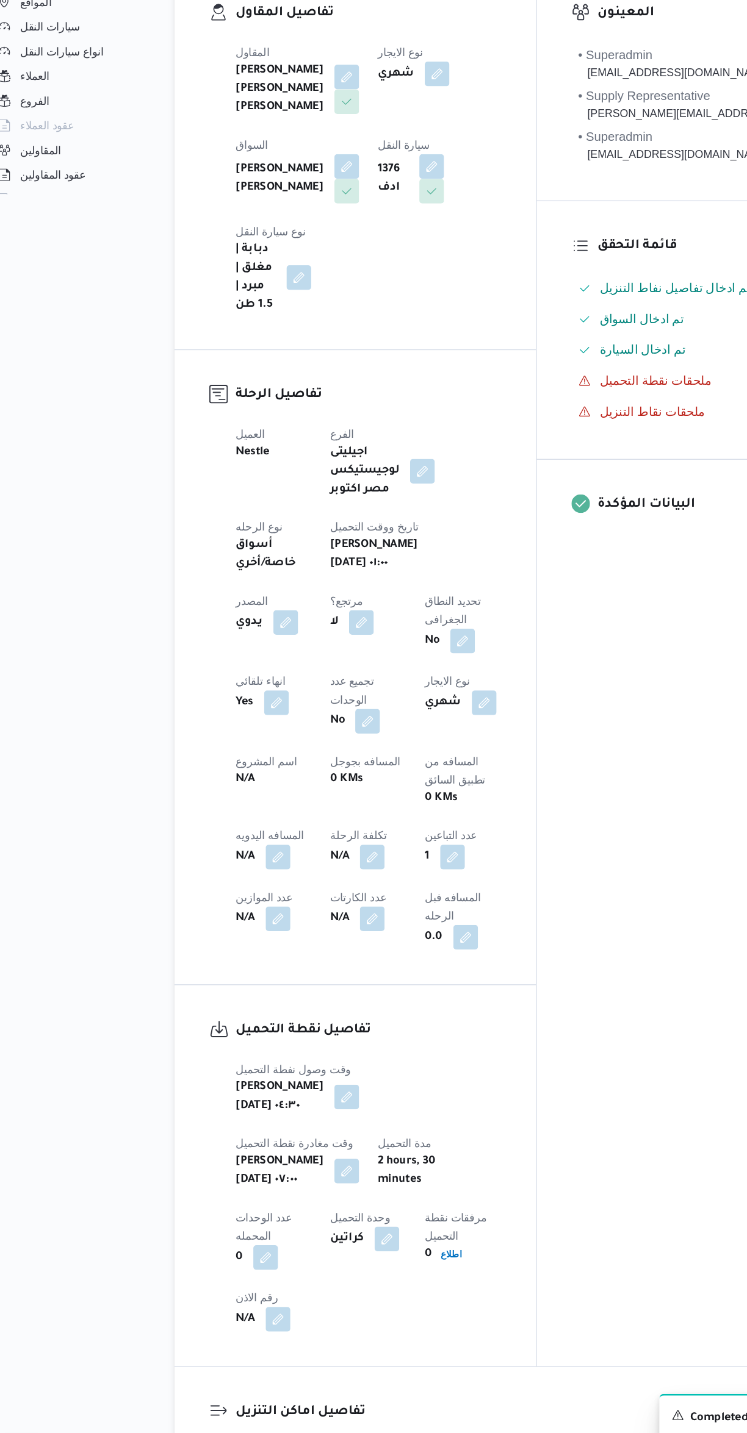
select select "ar"
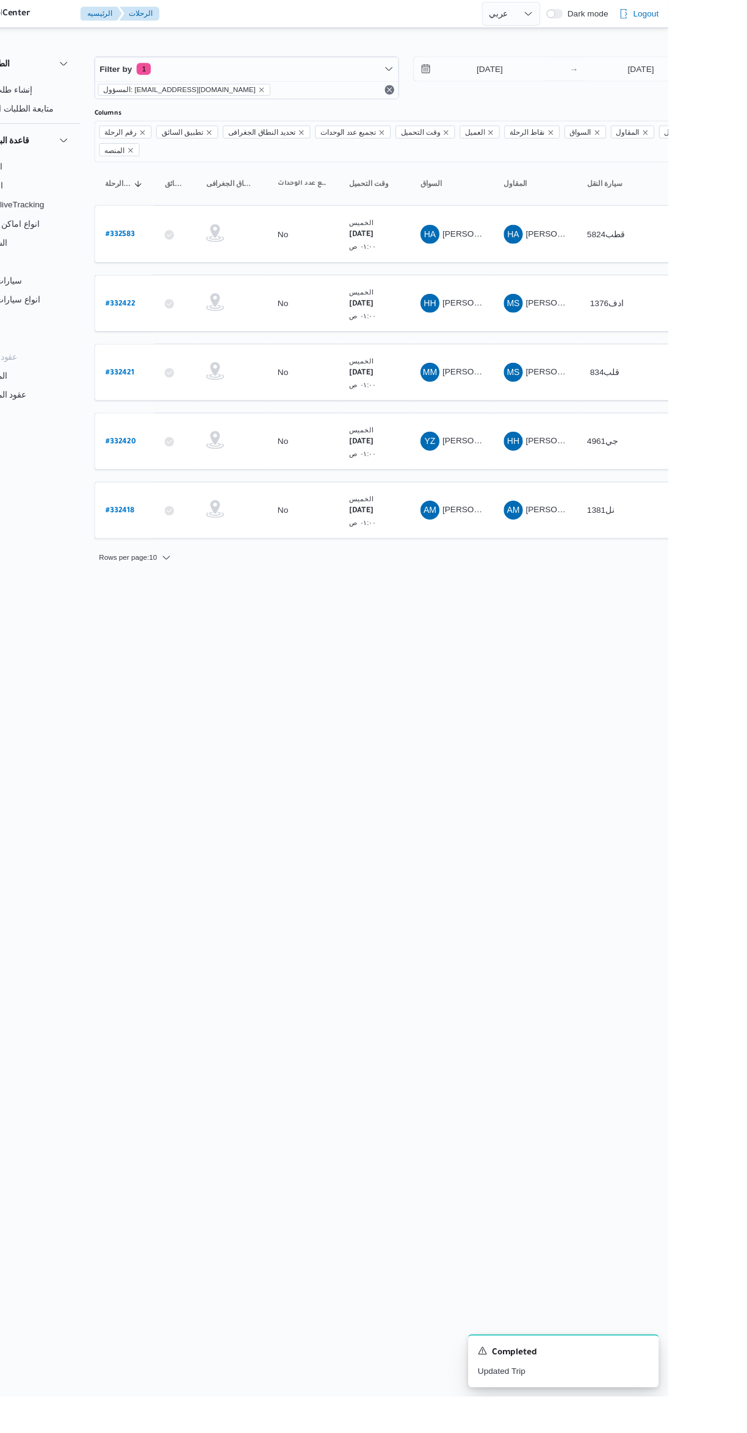
click at [200, 242] on td "رقم الرحلة # 332583" at bounding box center [189, 240] width 61 height 59
click at [192, 237] on b "# 332583" at bounding box center [185, 241] width 30 height 9
select select "ar"
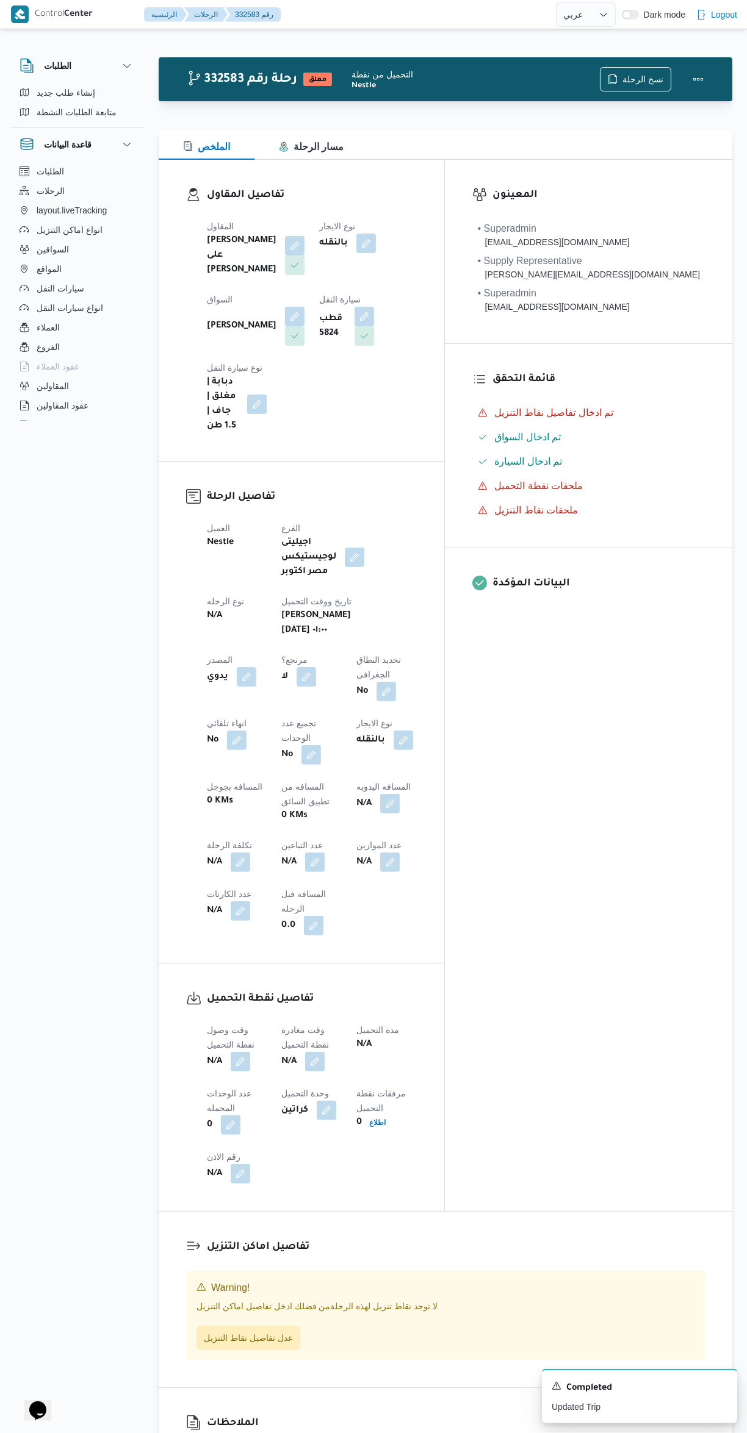
click at [248, 1052] on button "button" at bounding box center [241, 1062] width 20 height 20
click at [239, 905] on input "وقت وصول نفطة التحميل" at bounding box center [209, 906] width 138 height 24
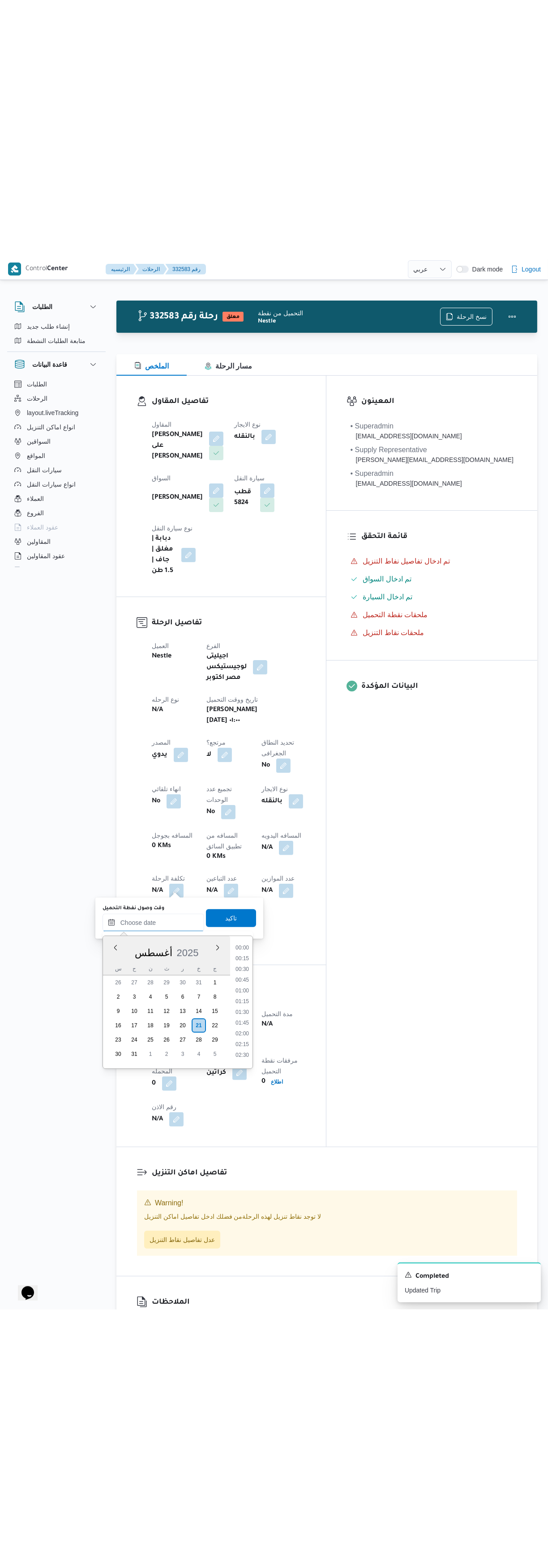
scroll to position [271, 0]
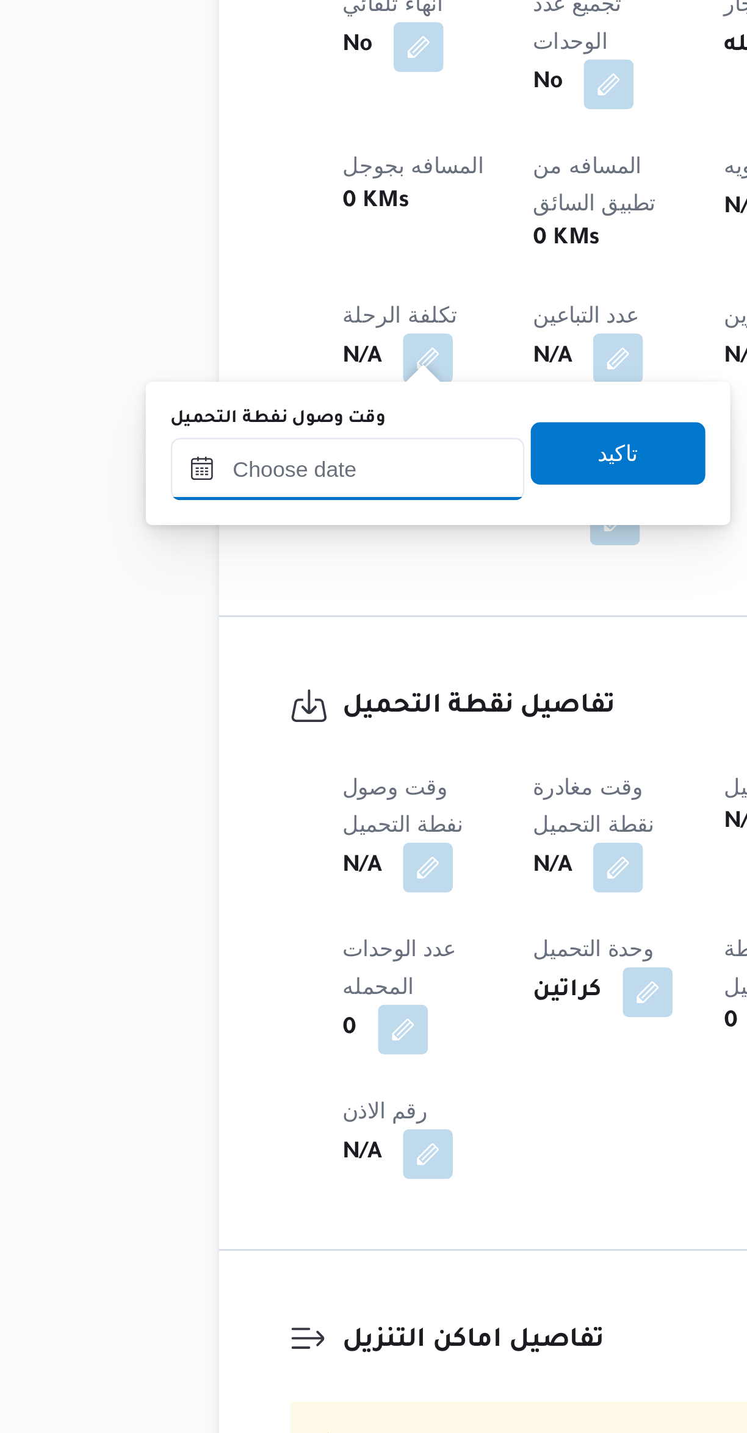
click at [193, 908] on input "وقت وصول نفطة التحميل" at bounding box center [209, 906] width 138 height 24
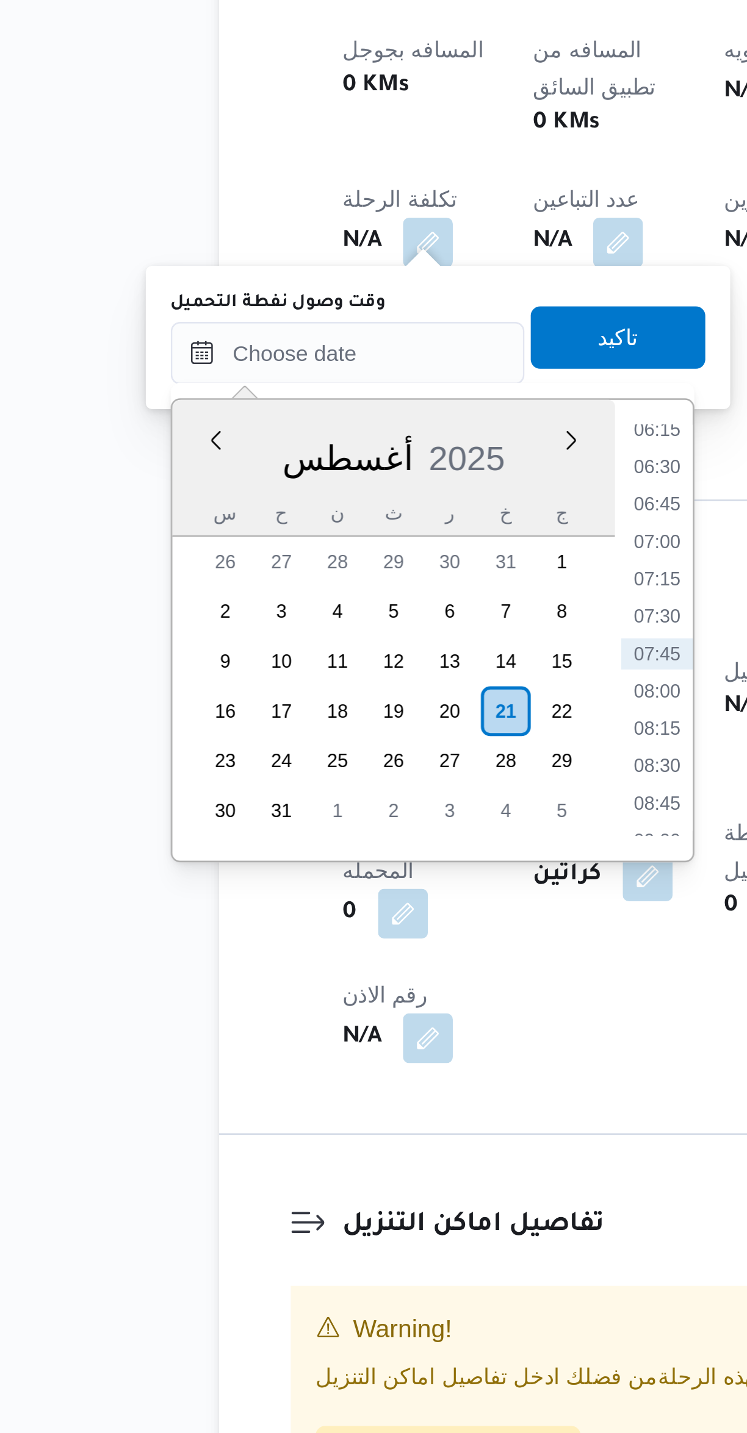
click at [328, 935] on li "06:15" at bounding box center [330, 936] width 28 height 12
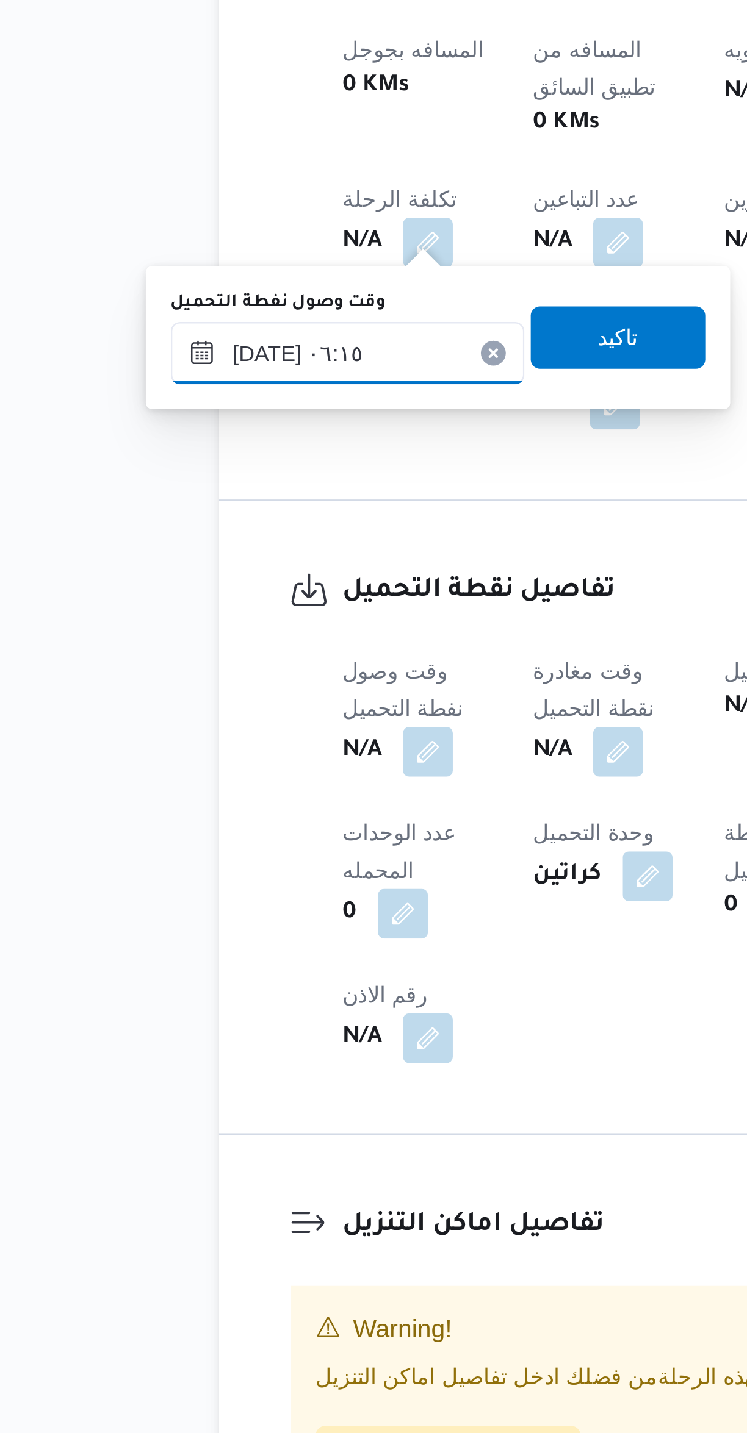
click at [207, 909] on input "[DATE] ٠٦:١٥" at bounding box center [209, 906] width 138 height 24
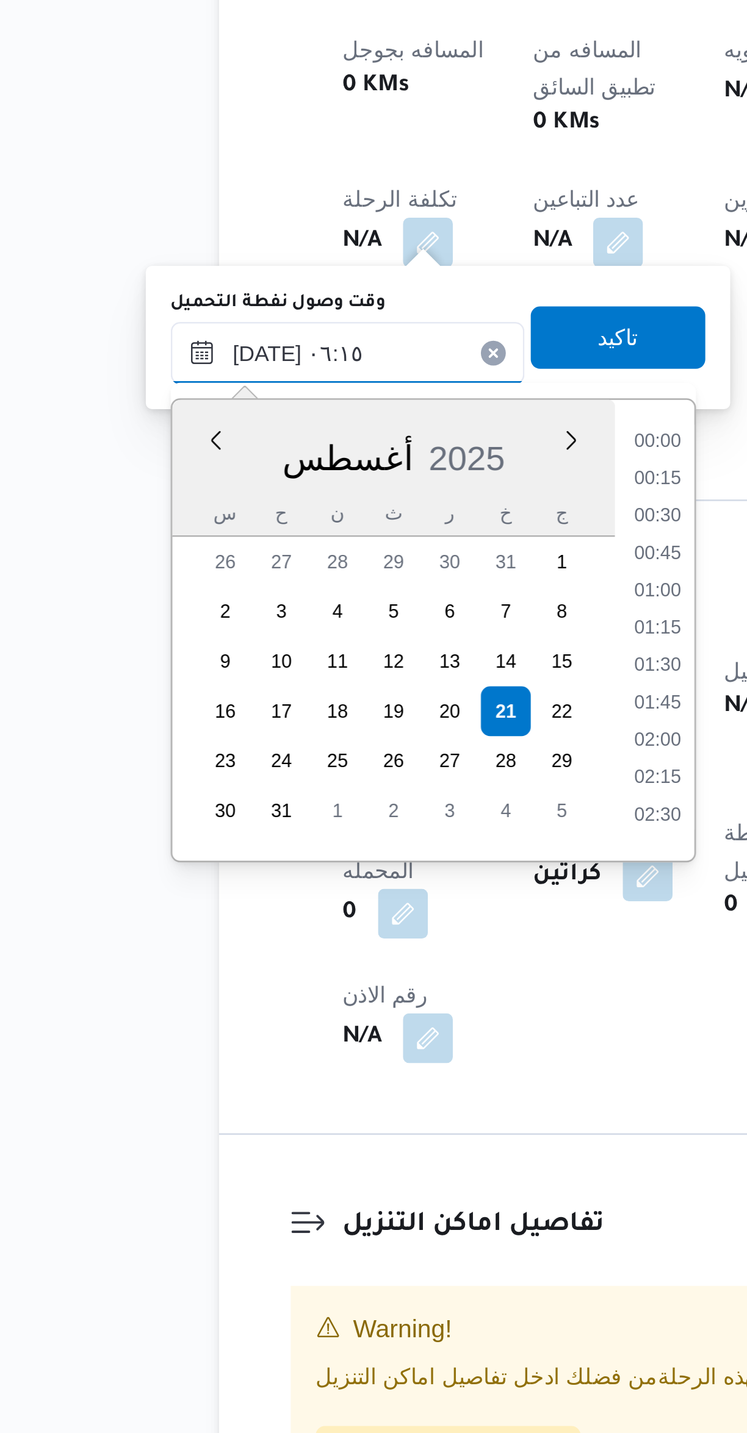
scroll to position [282, 0]
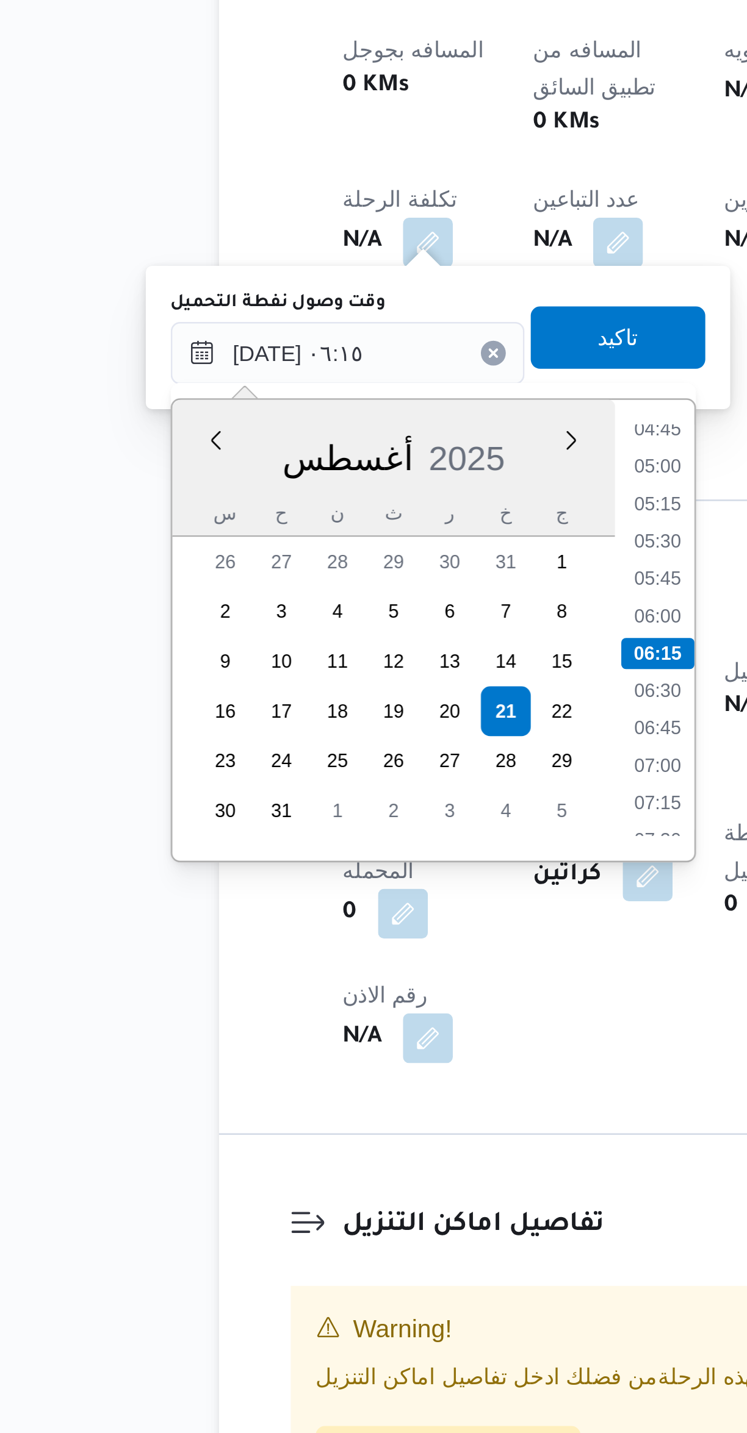
click at [324, 939] on li "04:45" at bounding box center [330, 936] width 28 height 12
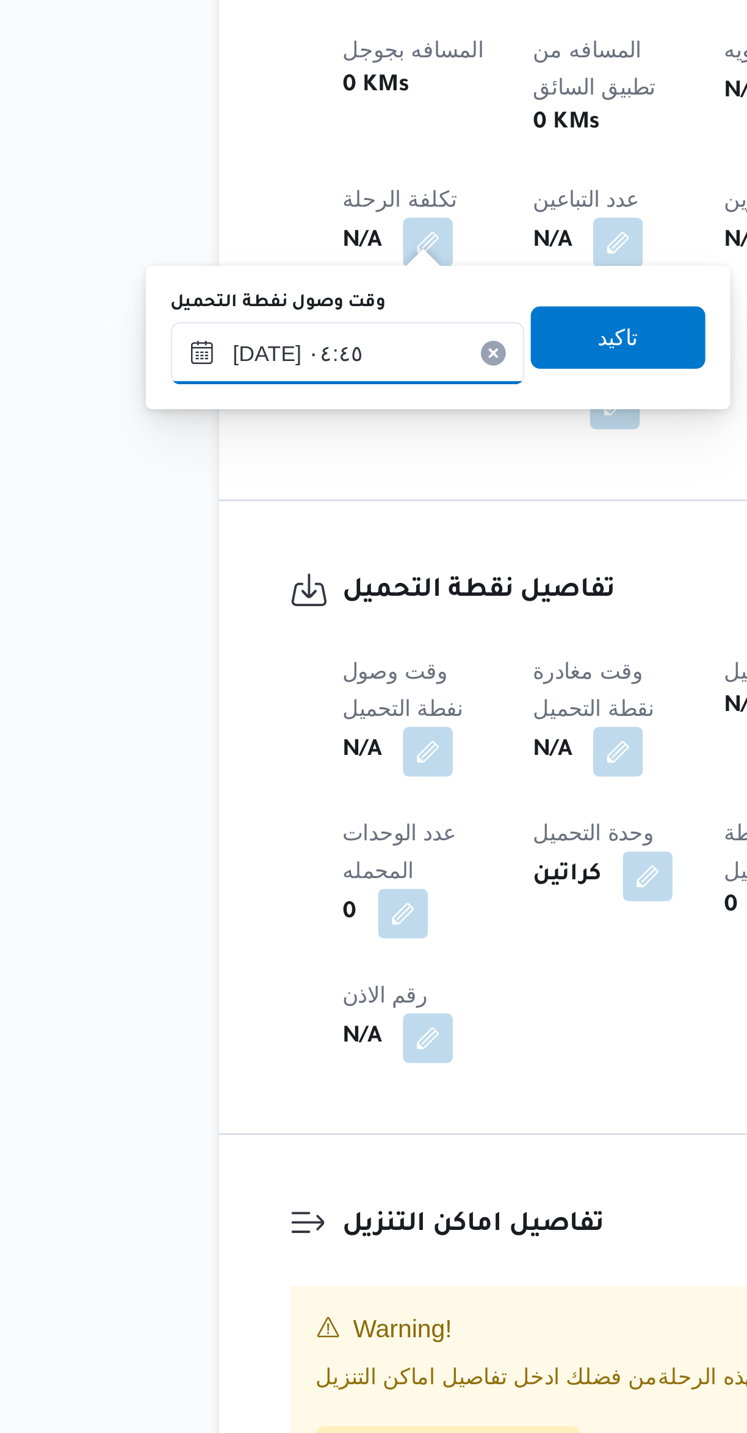
click at [204, 905] on input "[DATE] ٠٤:٤٥" at bounding box center [209, 906] width 138 height 24
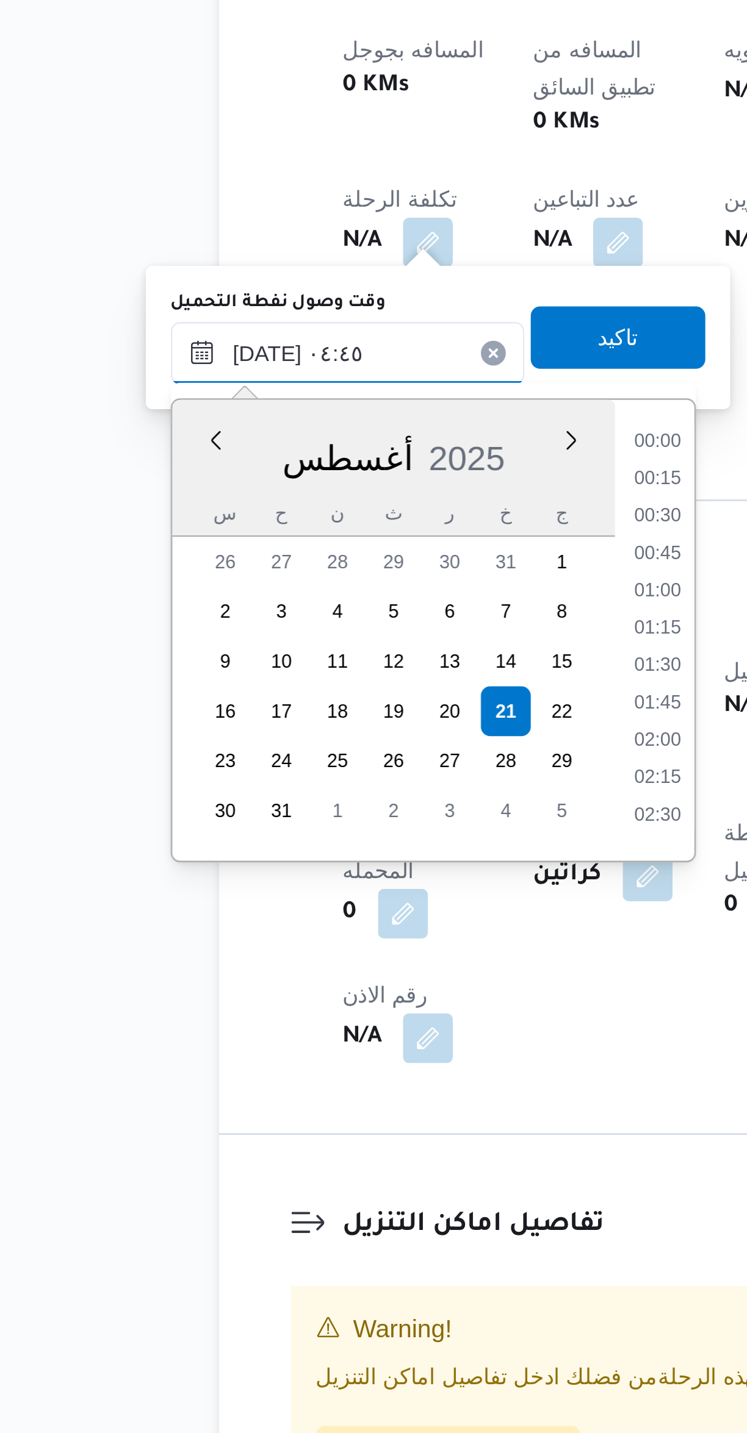
scroll to position [195, 0]
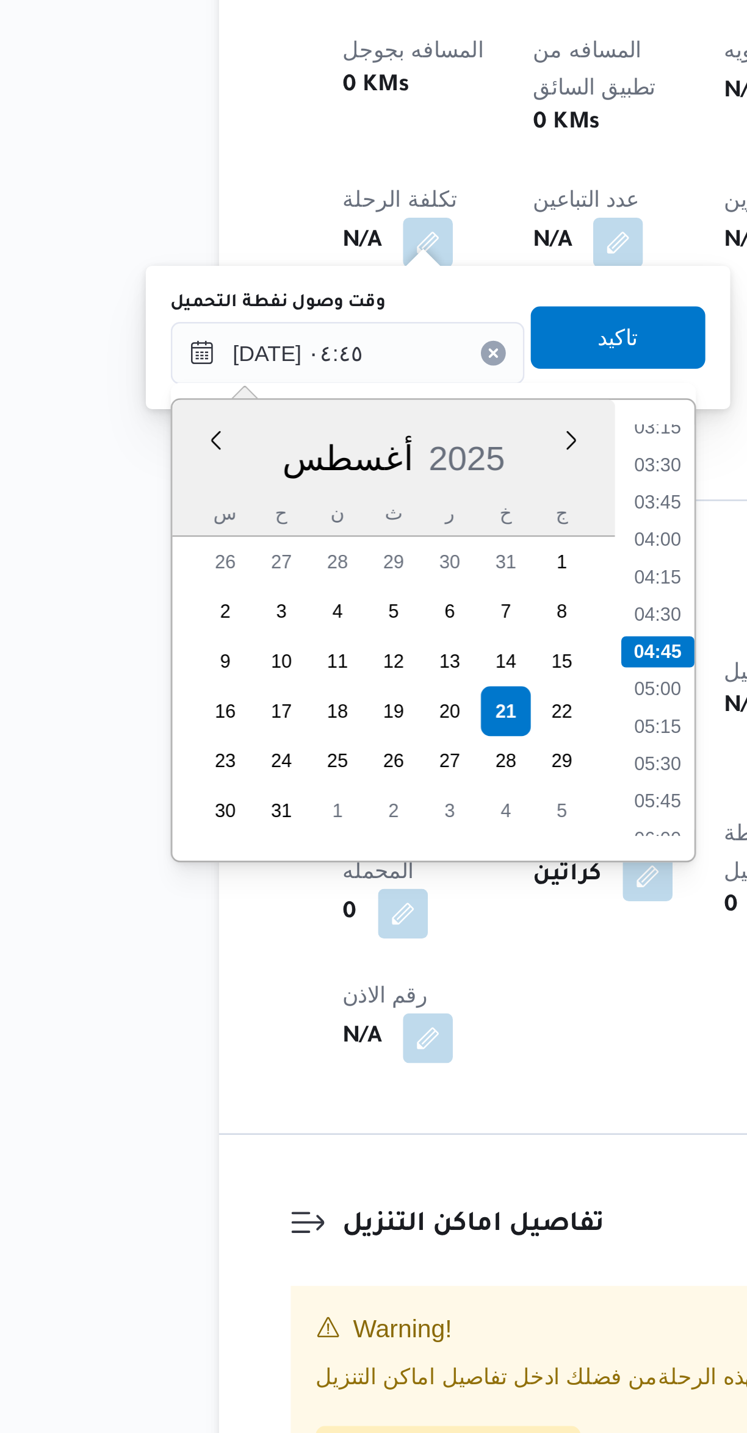
click at [326, 976] on li "04:00" at bounding box center [330, 979] width 28 height 12
type input "[DATE] ٠٤:٠٠"
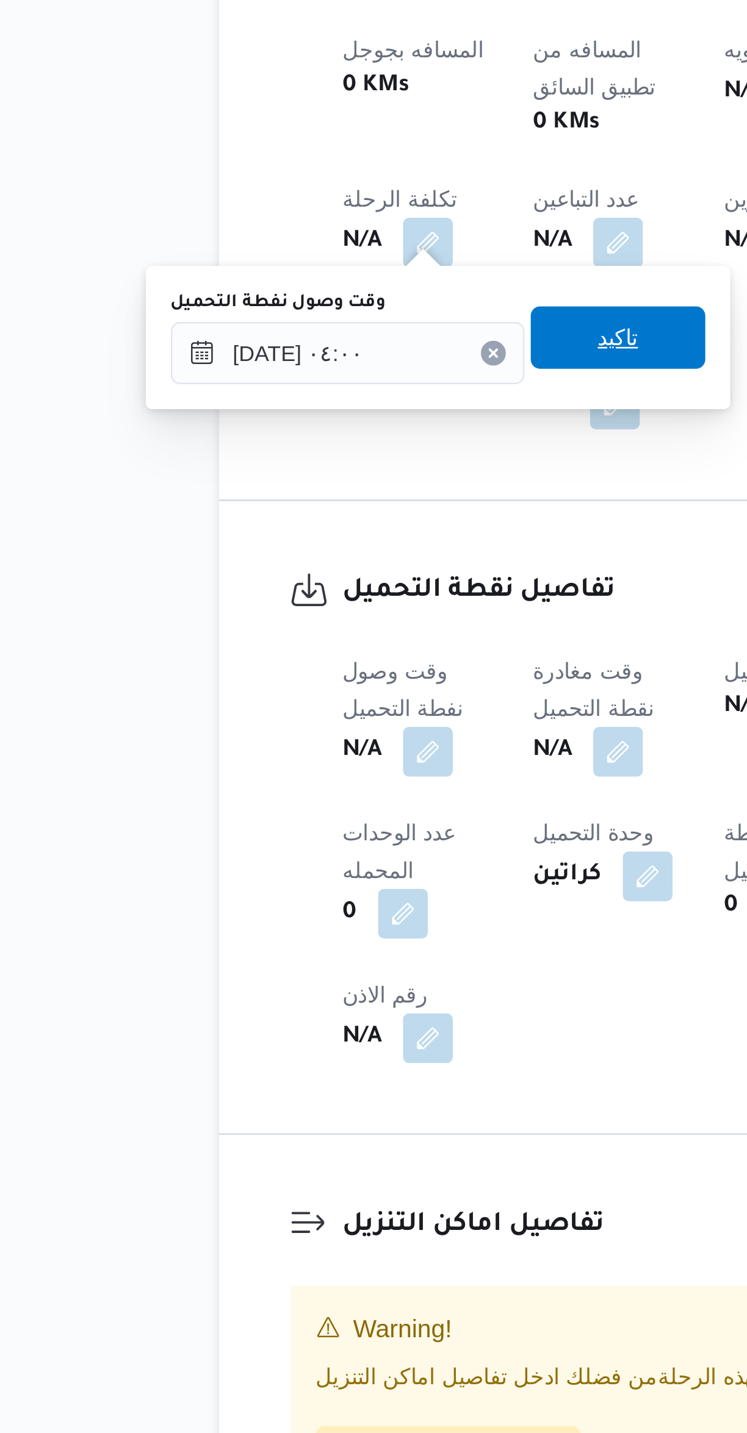
click at [307, 906] on span "تاكيد" at bounding box center [315, 899] width 16 height 15
